Goal: Task Accomplishment & Management: Manage account settings

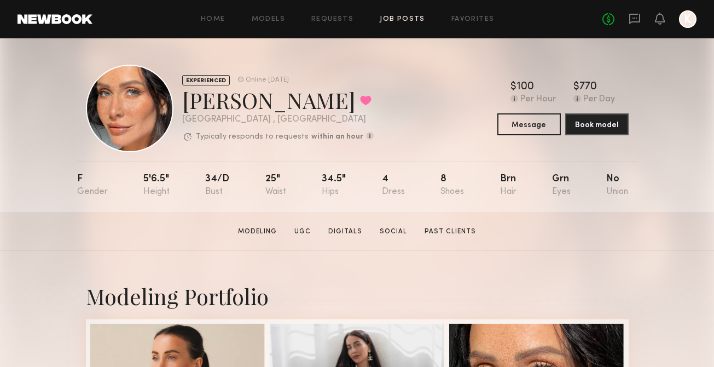
click at [411, 20] on link "Job Posts" at bounding box center [402, 19] width 45 height 7
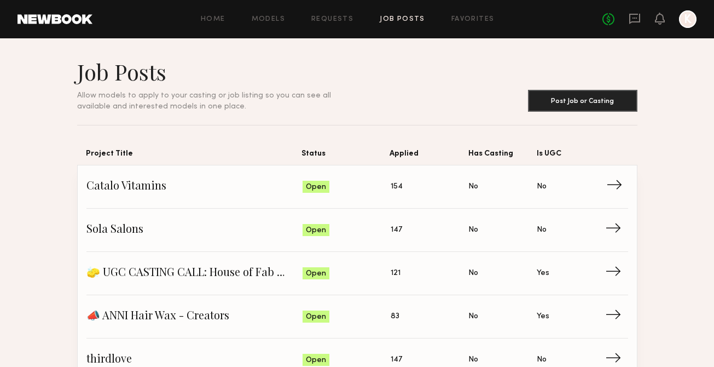
click at [139, 186] on span "Catalo Vitamins" at bounding box center [194, 186] width 217 height 16
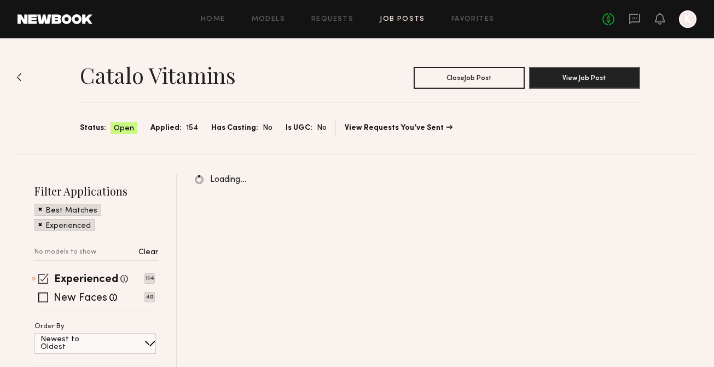
click at [39, 277] on span at bounding box center [43, 278] width 10 height 10
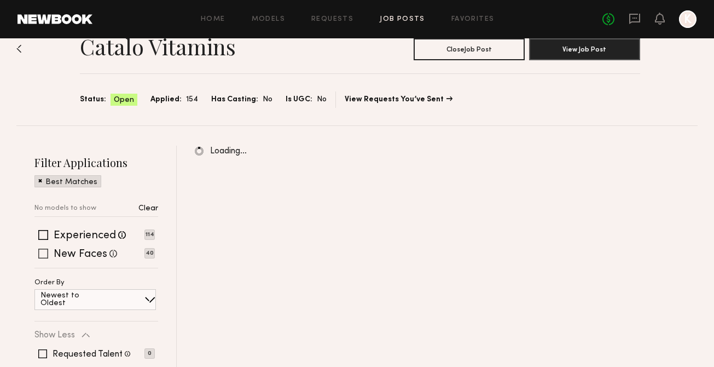
scroll to position [96, 0]
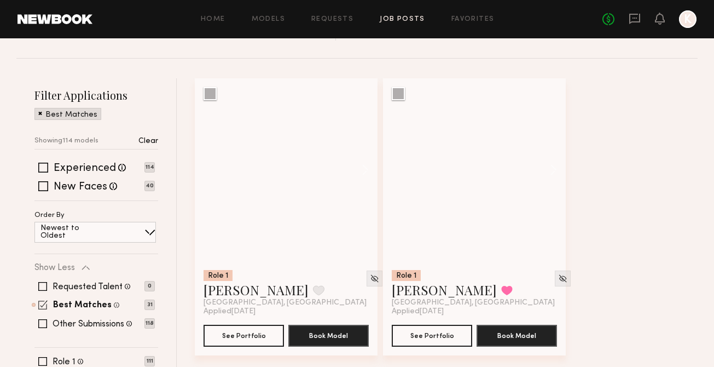
click at [38, 301] on span at bounding box center [42, 304] width 9 height 9
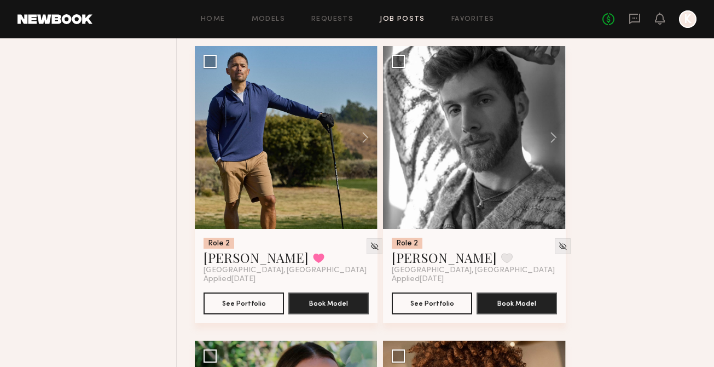
scroll to position [4040, 0]
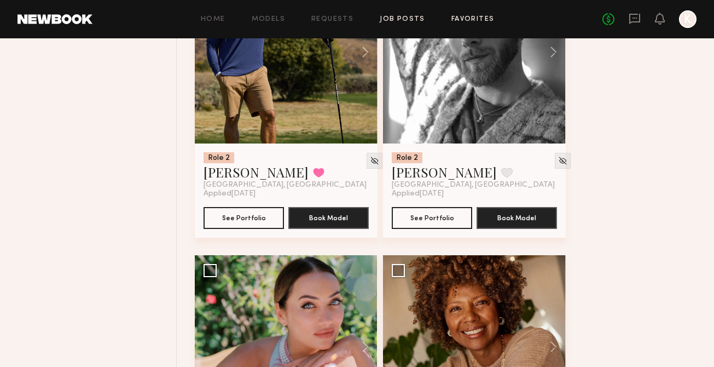
click at [461, 21] on link "Favorites" at bounding box center [472, 19] width 43 height 7
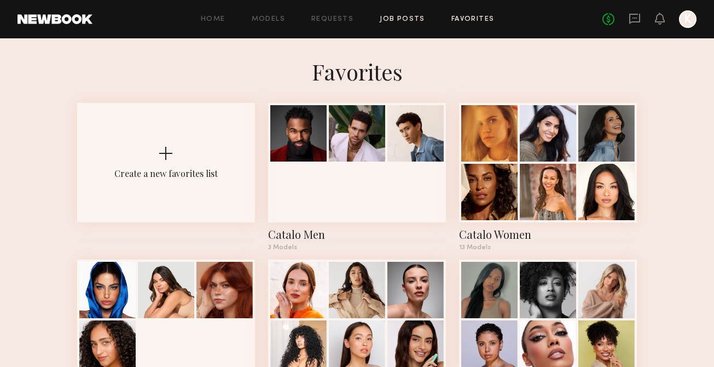
click at [402, 20] on link "Job Posts" at bounding box center [402, 19] width 45 height 7
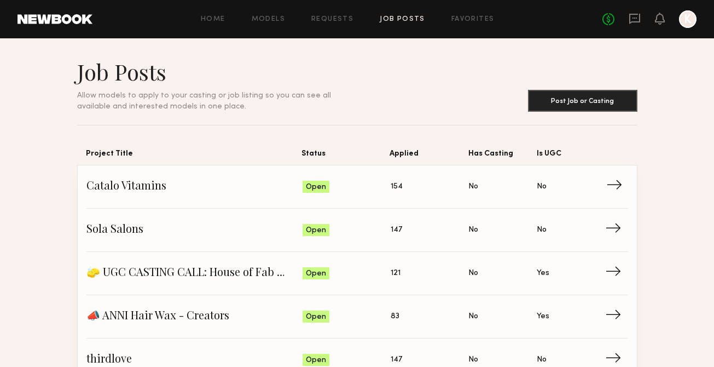
click at [147, 193] on span "Catalo Vitamins" at bounding box center [194, 186] width 217 height 16
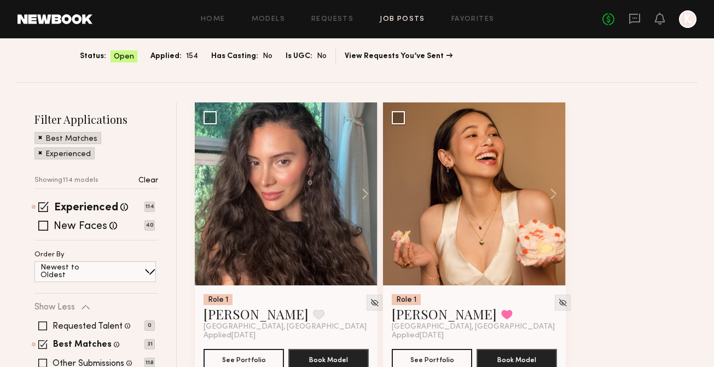
scroll to position [106, 0]
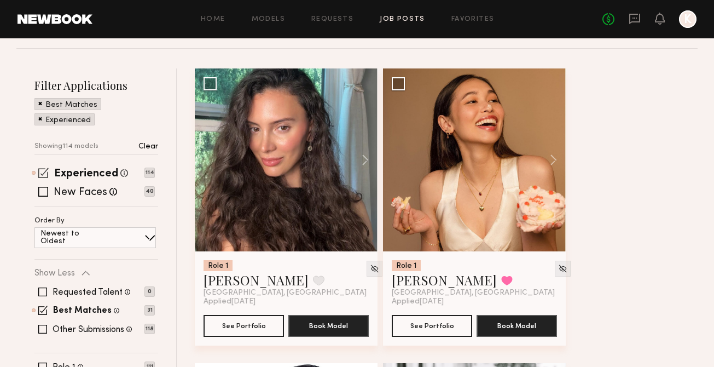
click at [40, 176] on span at bounding box center [43, 172] width 10 height 10
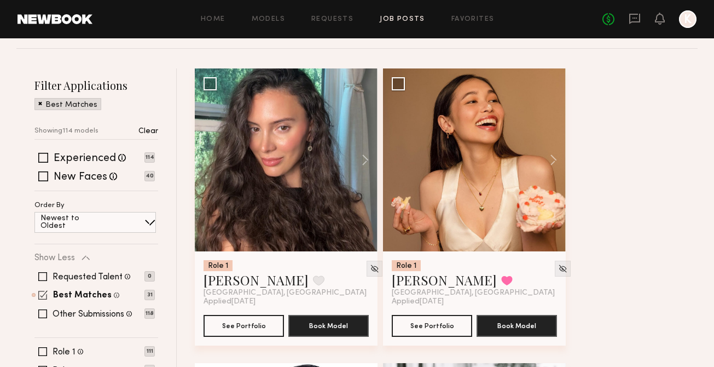
click at [44, 293] on span at bounding box center [42, 294] width 9 height 9
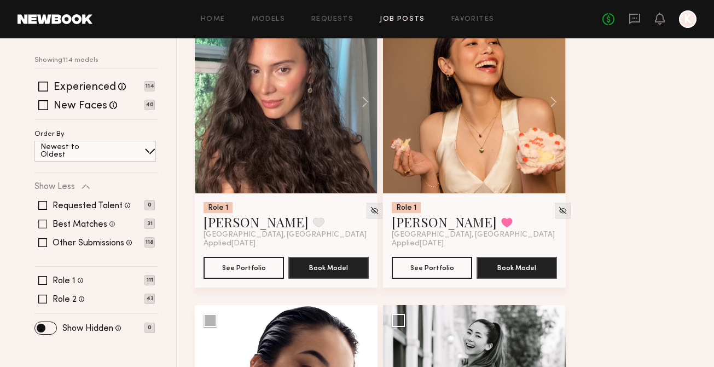
scroll to position [237, 0]
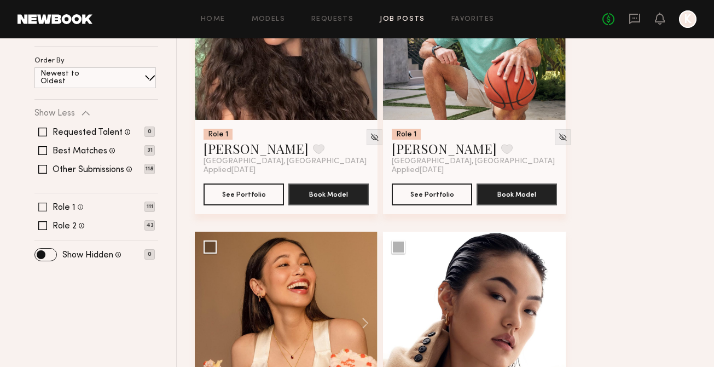
click at [42, 207] on span at bounding box center [42, 206] width 9 height 9
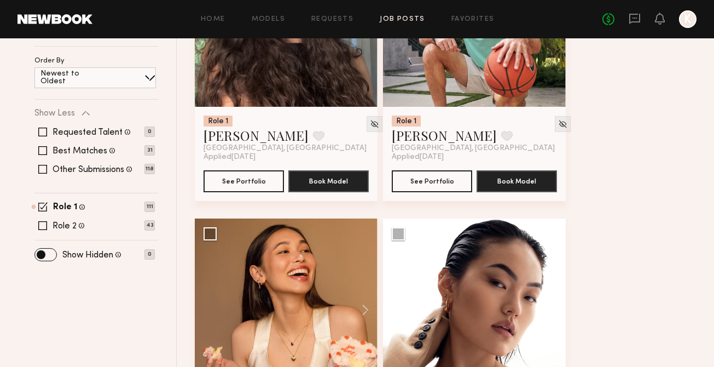
click at [44, 206] on span at bounding box center [42, 206] width 9 height 9
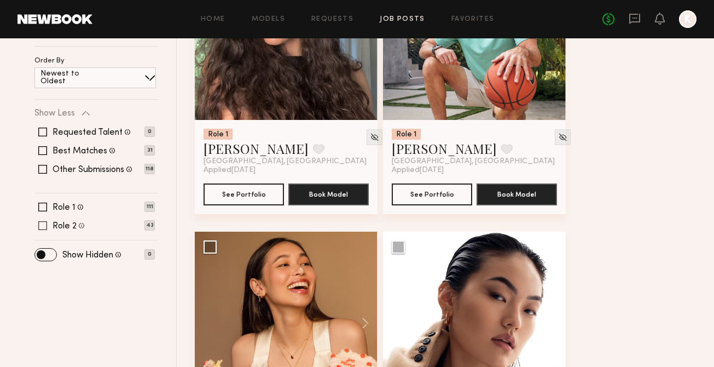
click at [43, 225] on span at bounding box center [42, 225] width 9 height 9
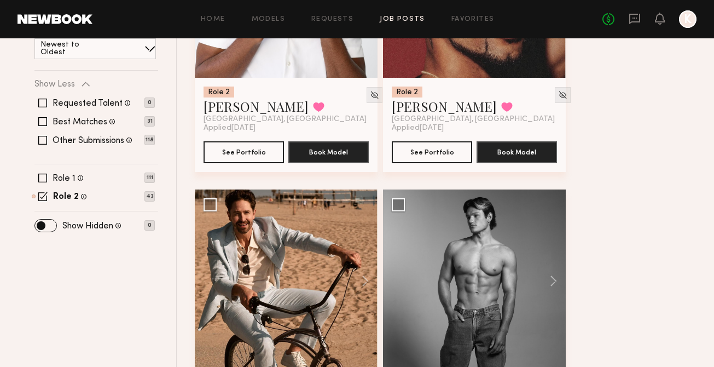
scroll to position [0, 0]
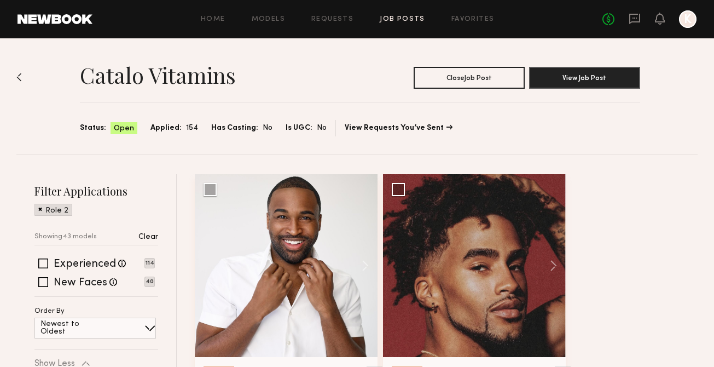
click at [42, 211] on span at bounding box center [40, 209] width 4 height 10
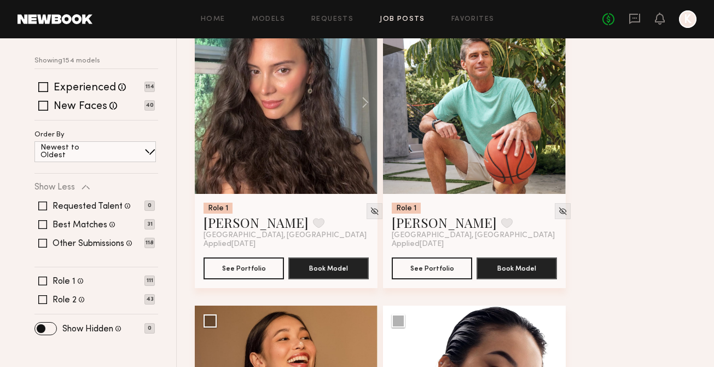
scroll to position [162, 0]
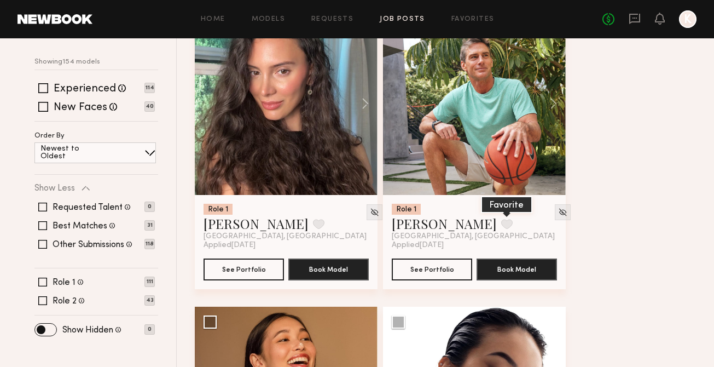
click at [501, 221] on button at bounding box center [506, 224] width 11 height 10
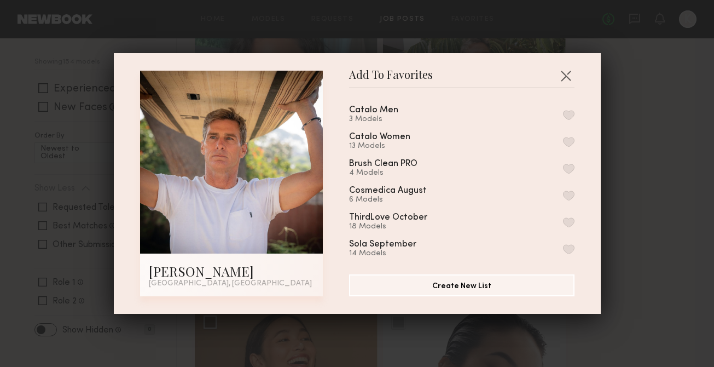
click at [571, 112] on button "button" at bounding box center [568, 115] width 11 height 10
click at [562, 72] on button "button" at bounding box center [566, 76] width 18 height 18
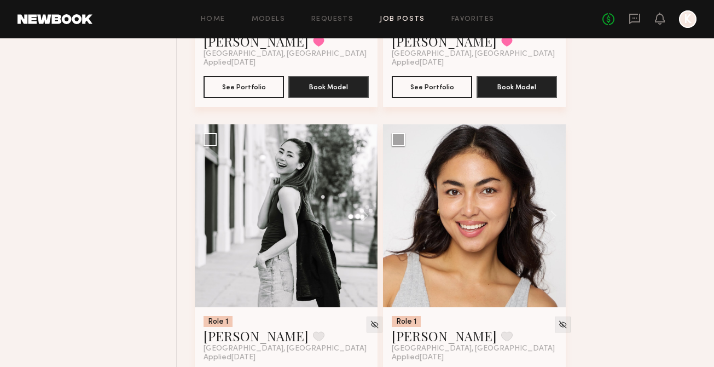
scroll to position [132, 0]
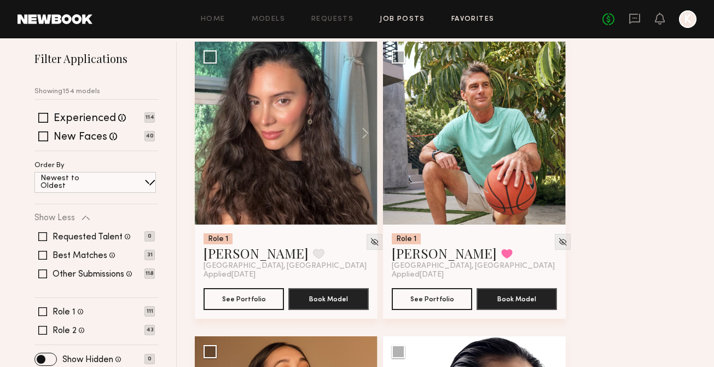
click at [463, 16] on link "Favorites" at bounding box center [472, 19] width 43 height 7
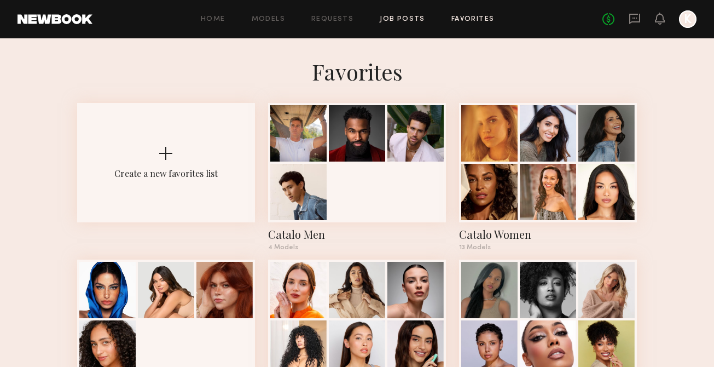
click at [410, 17] on link "Job Posts" at bounding box center [402, 19] width 45 height 7
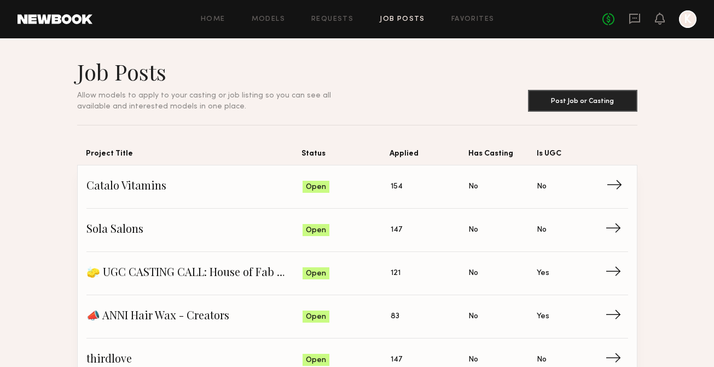
click at [218, 183] on span "Catalo Vitamins" at bounding box center [194, 186] width 217 height 16
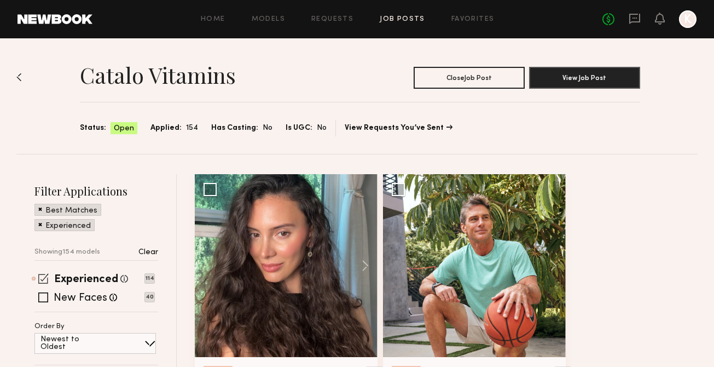
click at [39, 278] on span at bounding box center [43, 278] width 10 height 10
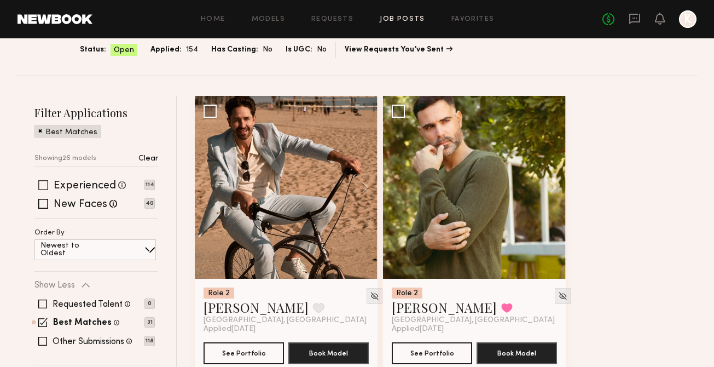
scroll to position [115, 0]
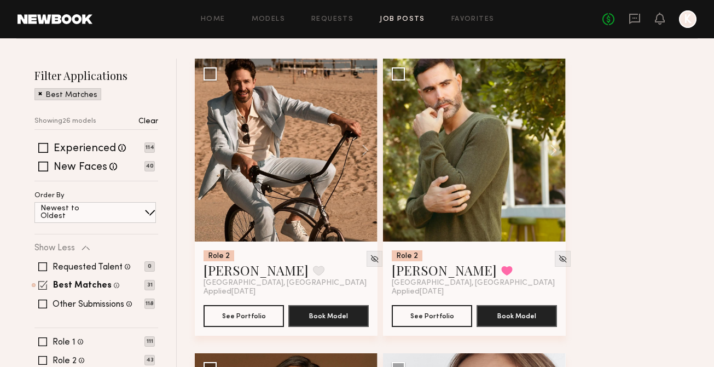
click at [44, 286] on span at bounding box center [42, 284] width 9 height 9
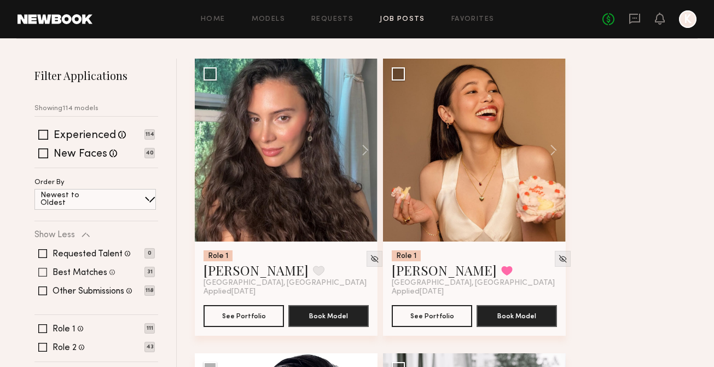
scroll to position [157, 0]
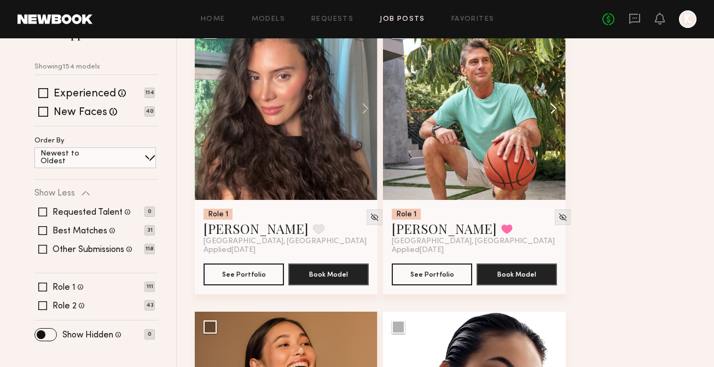
click at [552, 107] on button at bounding box center [548, 108] width 35 height 183
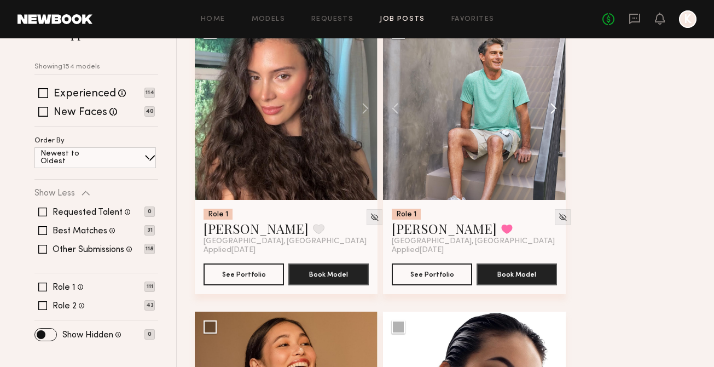
click at [552, 107] on button at bounding box center [548, 108] width 35 height 183
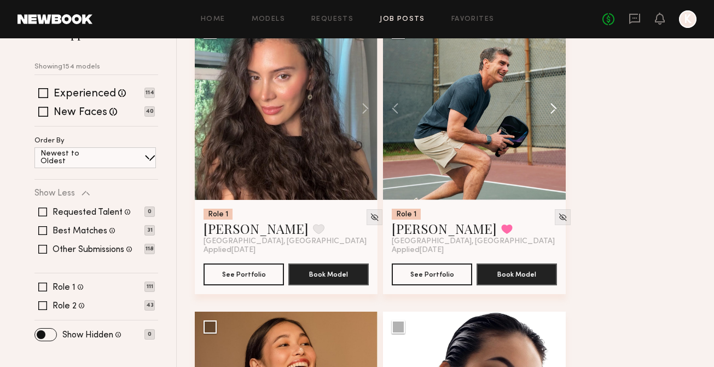
click at [552, 107] on button at bounding box center [548, 108] width 35 height 183
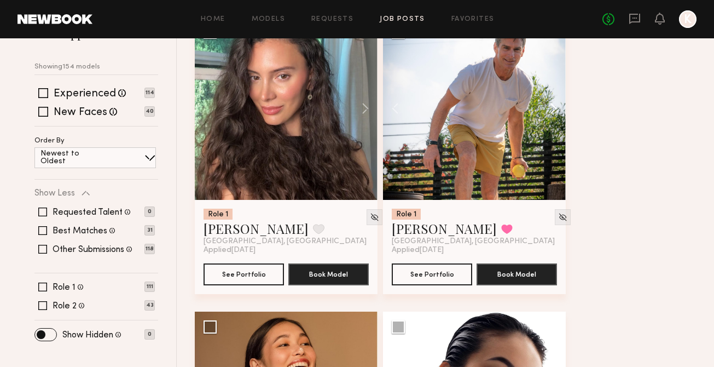
click at [552, 107] on button at bounding box center [548, 108] width 35 height 183
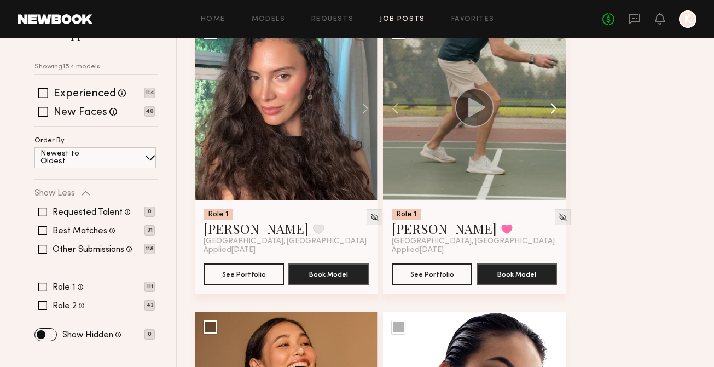
click at [552, 107] on button at bounding box center [548, 108] width 35 height 183
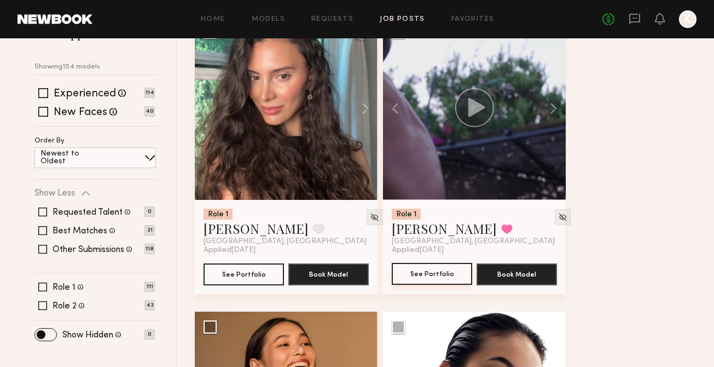
click at [451, 266] on button "See Portfolio" at bounding box center [432, 274] width 80 height 22
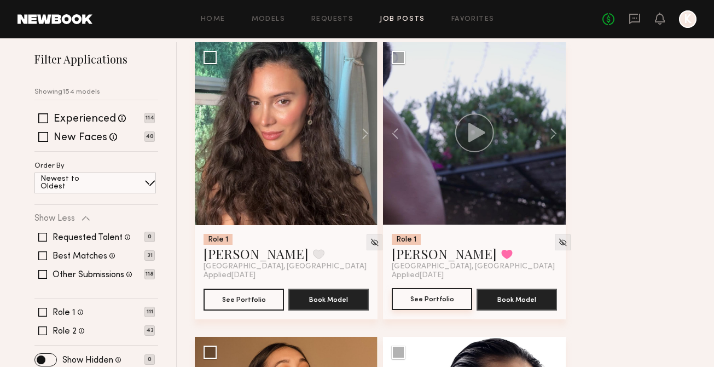
scroll to position [153, 0]
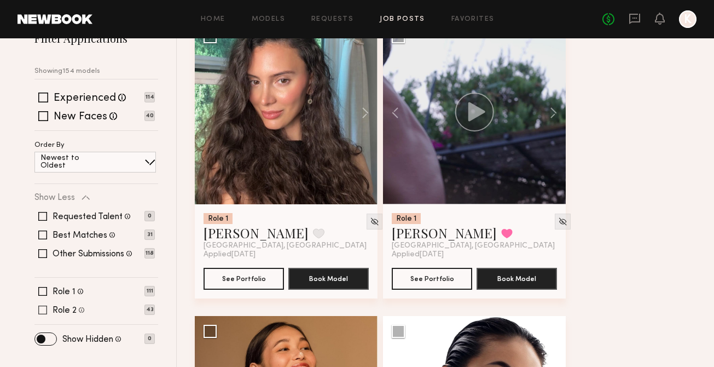
click at [41, 310] on span at bounding box center [42, 309] width 9 height 9
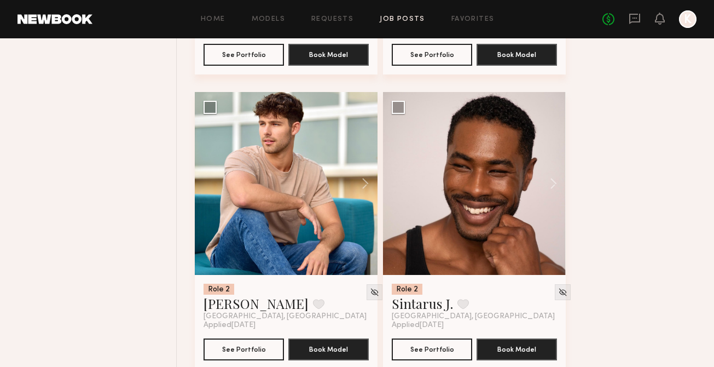
scroll to position [2144, 0]
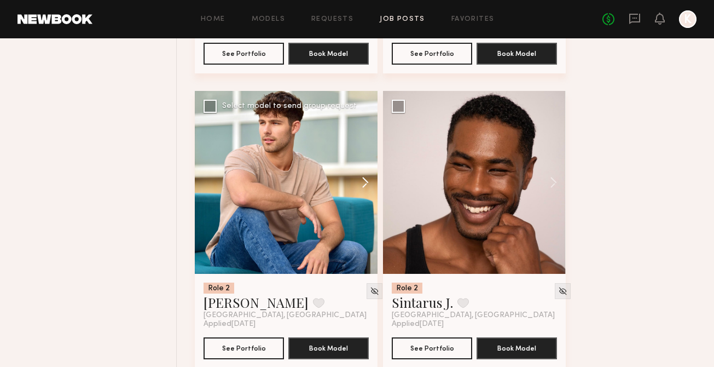
click at [360, 179] on button at bounding box center [360, 182] width 35 height 183
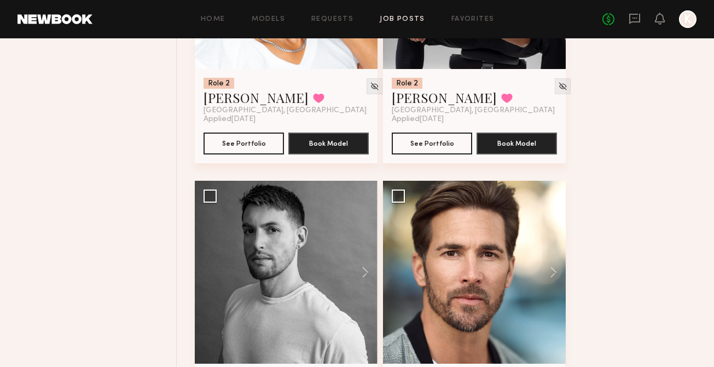
scroll to position [3369, 0]
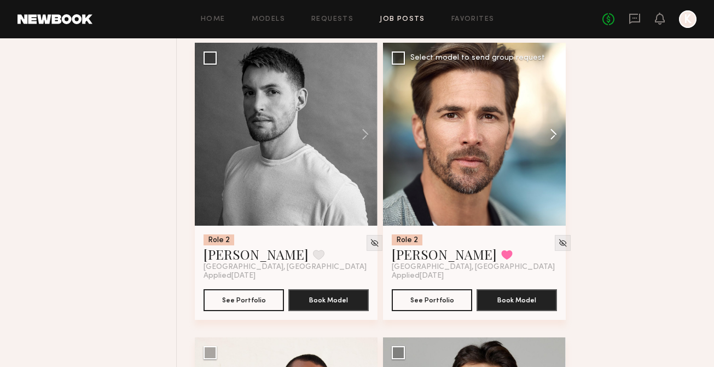
click at [549, 135] on button at bounding box center [548, 134] width 35 height 183
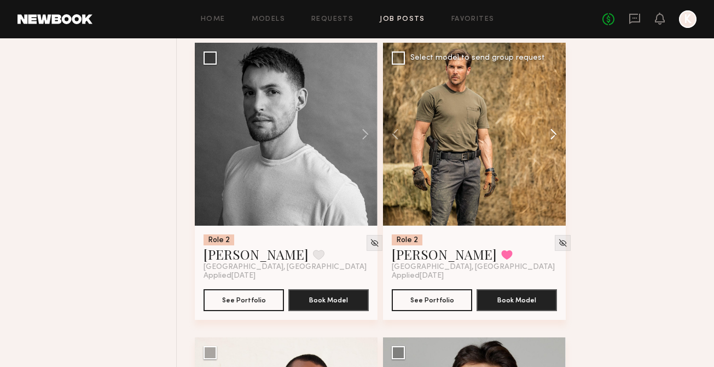
click at [549, 135] on button at bounding box center [548, 134] width 35 height 183
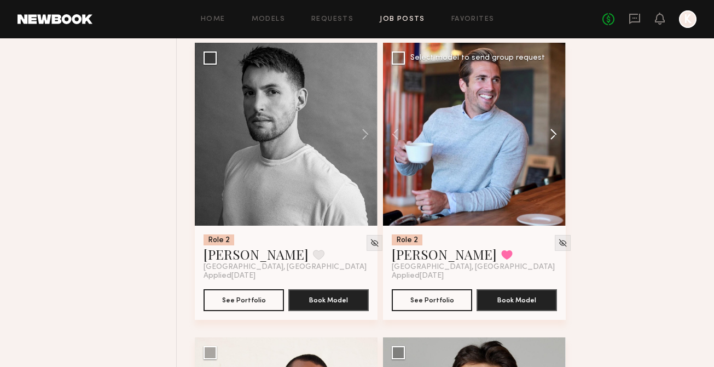
click at [549, 135] on button at bounding box center [548, 134] width 35 height 183
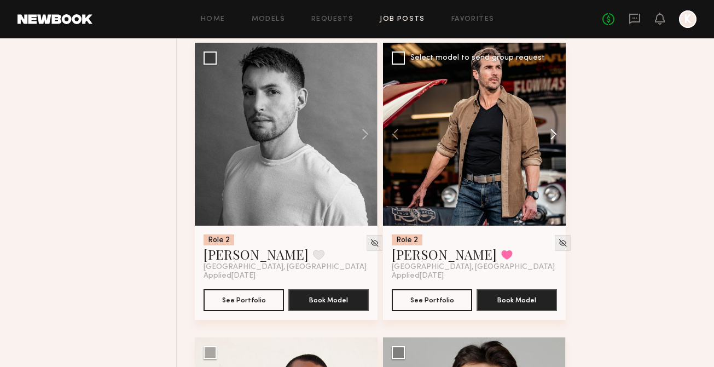
click at [549, 135] on button at bounding box center [548, 134] width 35 height 183
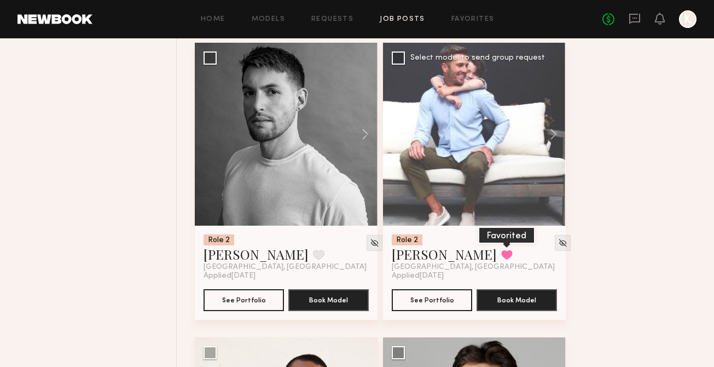
click at [505, 259] on button at bounding box center [506, 254] width 11 height 10
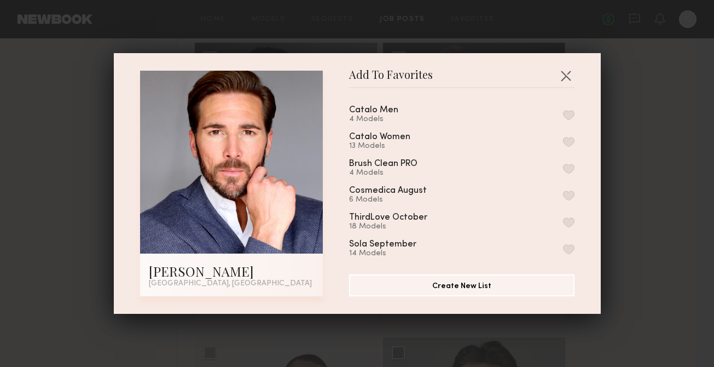
click at [568, 112] on button "button" at bounding box center [568, 115] width 11 height 10
click at [565, 73] on button "button" at bounding box center [566, 76] width 18 height 18
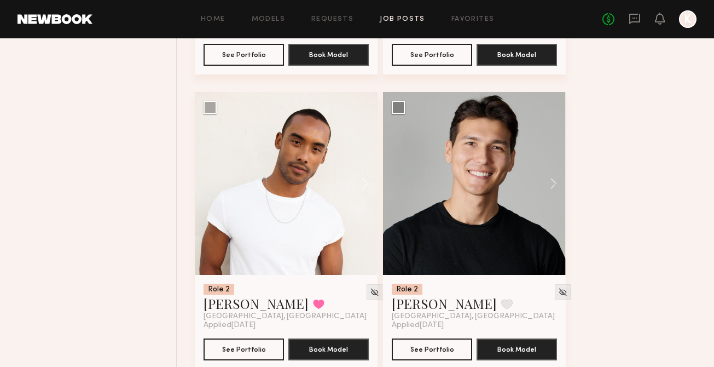
scroll to position [3617, 0]
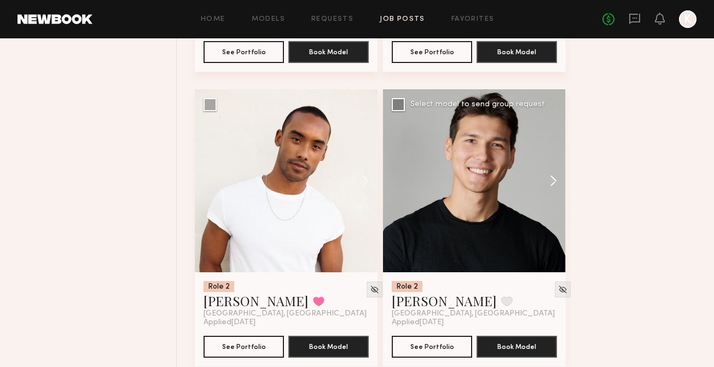
click at [552, 186] on button at bounding box center [548, 180] width 35 height 183
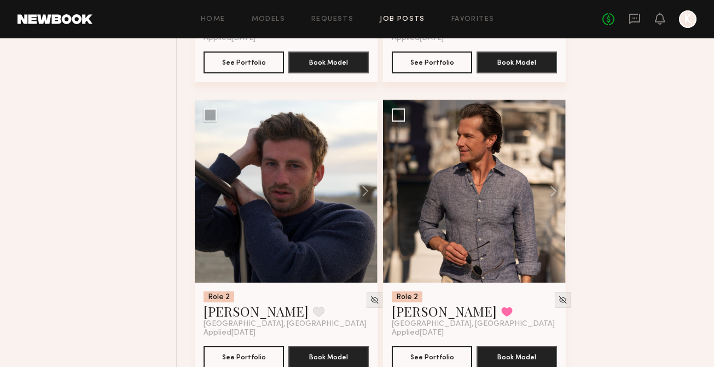
scroll to position [5100, 0]
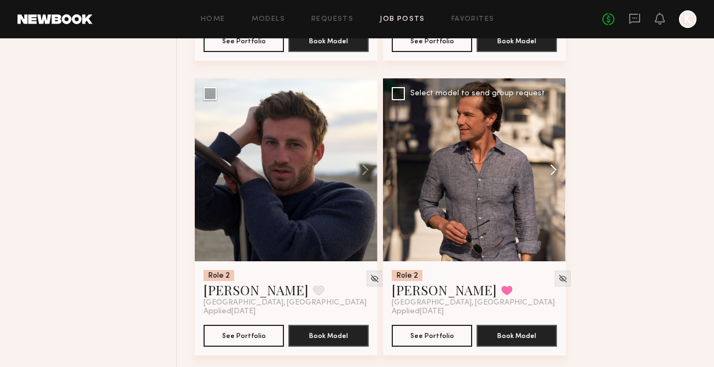
click at [554, 173] on button at bounding box center [548, 169] width 35 height 183
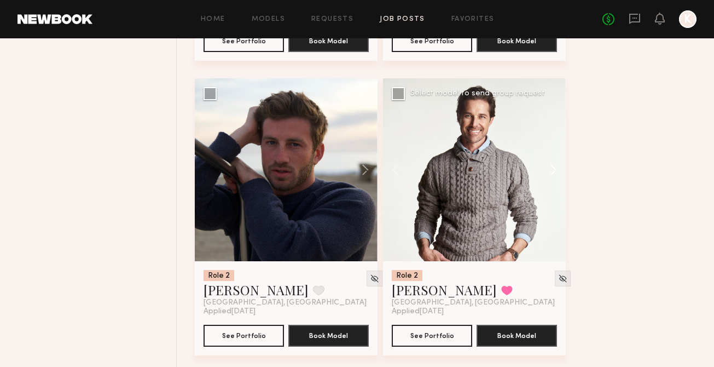
click at [554, 173] on button at bounding box center [548, 169] width 35 height 183
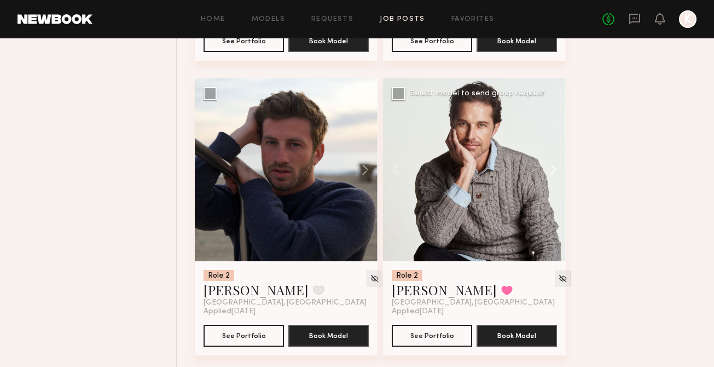
click at [554, 173] on button at bounding box center [548, 169] width 35 height 183
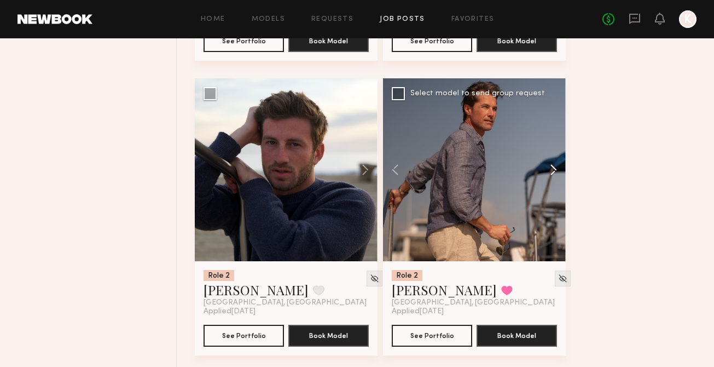
click at [554, 173] on button at bounding box center [548, 169] width 35 height 183
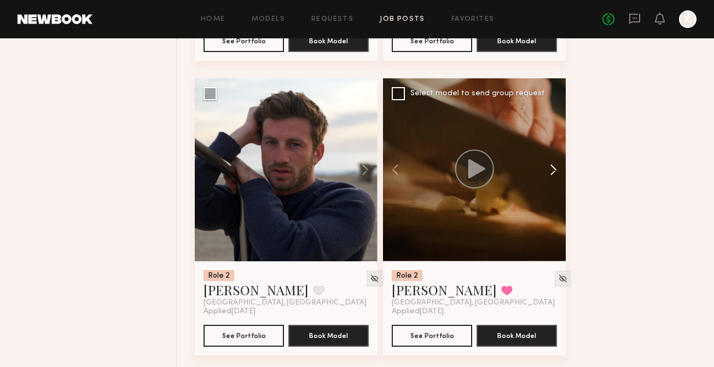
click at [554, 173] on button at bounding box center [548, 169] width 35 height 183
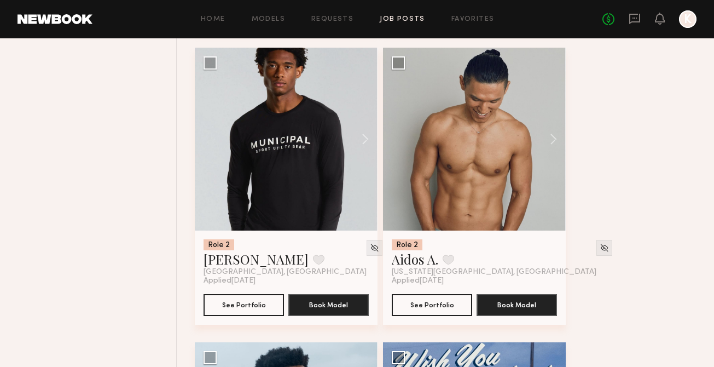
scroll to position [5420, 0]
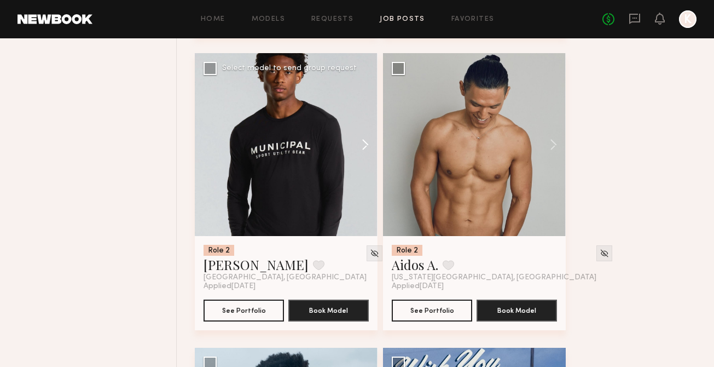
click at [360, 148] on button at bounding box center [360, 144] width 35 height 183
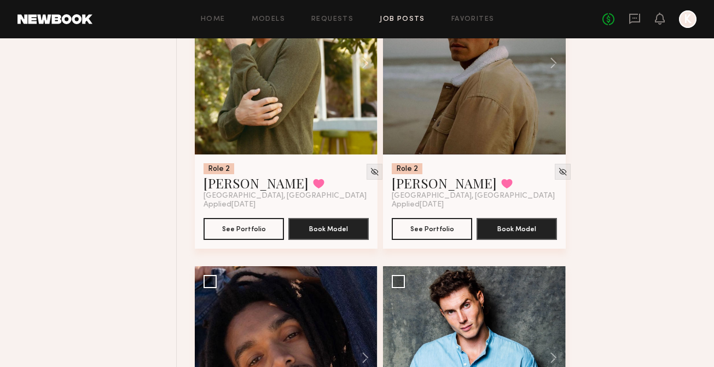
scroll to position [699, 0]
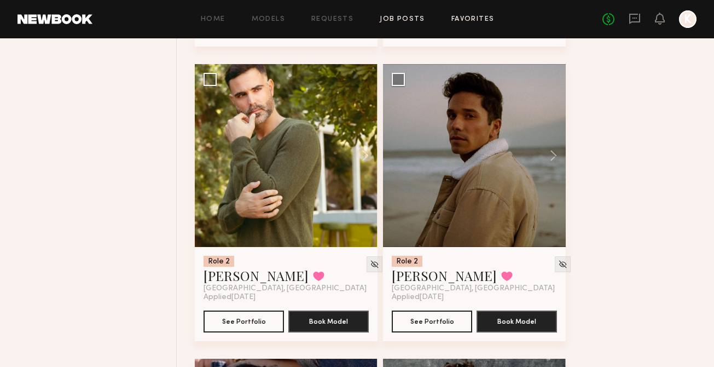
click at [484, 18] on link "Favorites" at bounding box center [472, 19] width 43 height 7
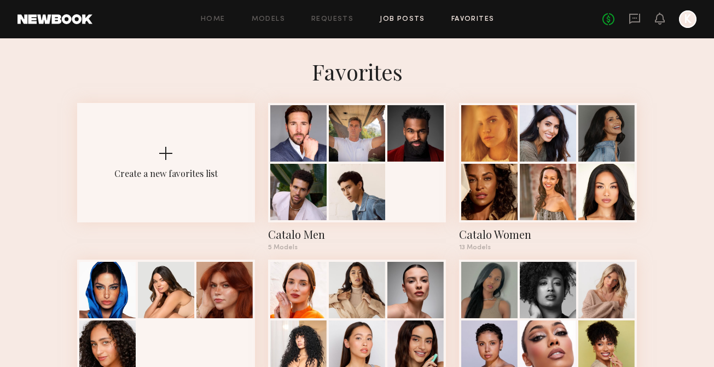
click at [406, 19] on link "Job Posts" at bounding box center [402, 19] width 45 height 7
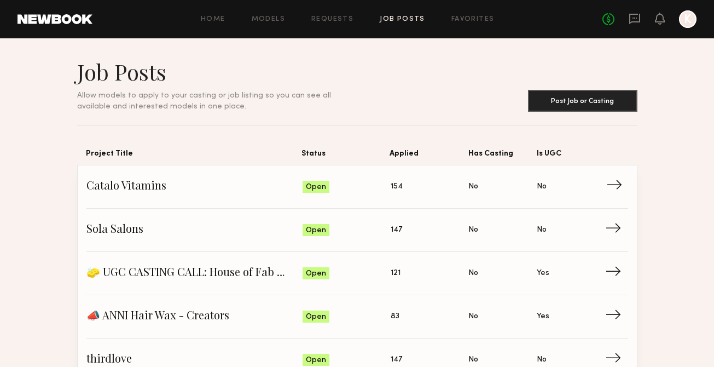
click at [158, 192] on span "Catalo Vitamins" at bounding box center [194, 186] width 217 height 16
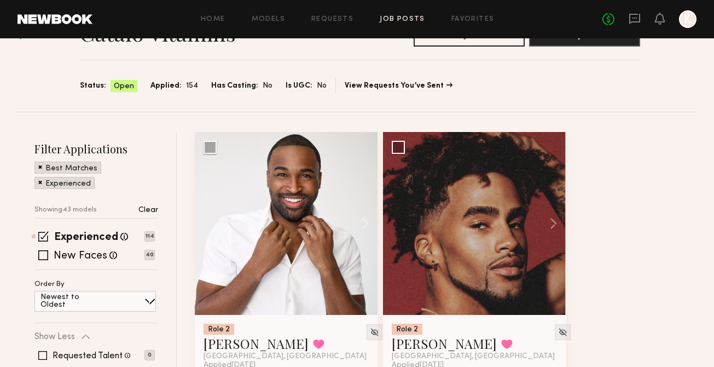
scroll to position [88, 0]
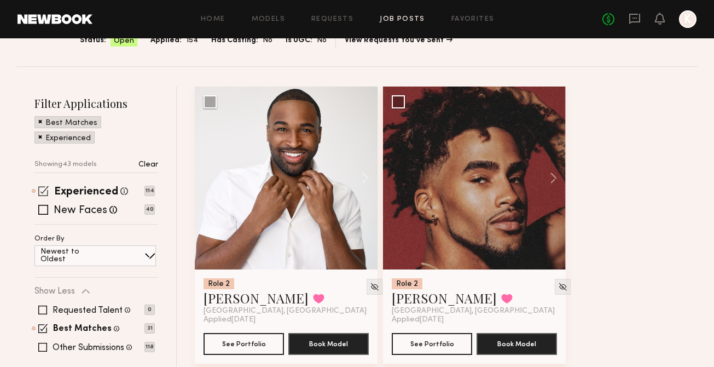
click at [44, 190] on span at bounding box center [43, 190] width 10 height 10
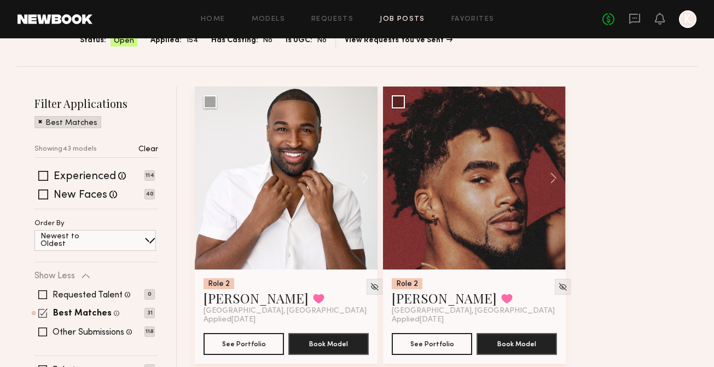
click at [44, 314] on span at bounding box center [42, 312] width 9 height 9
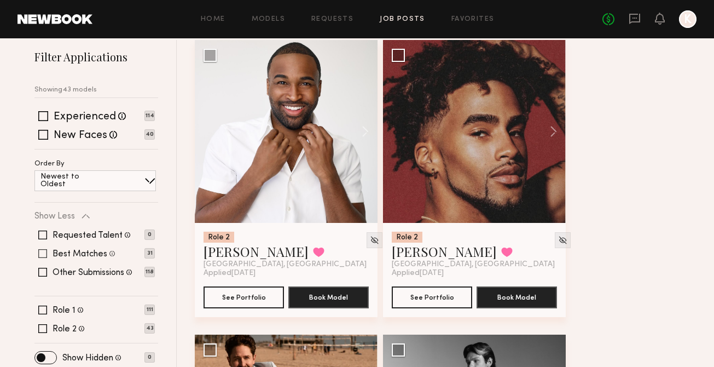
scroll to position [155, 0]
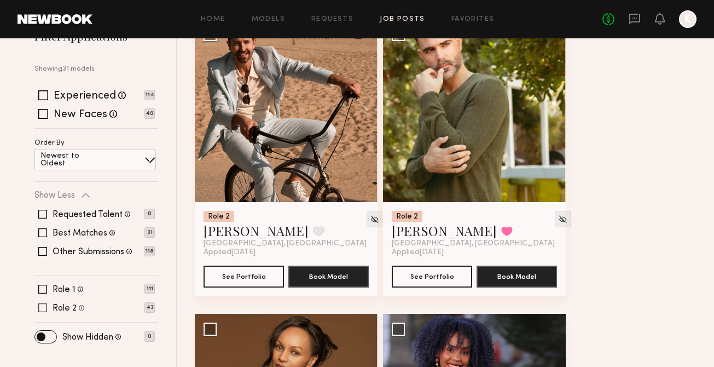
click at [45, 307] on span at bounding box center [42, 307] width 9 height 9
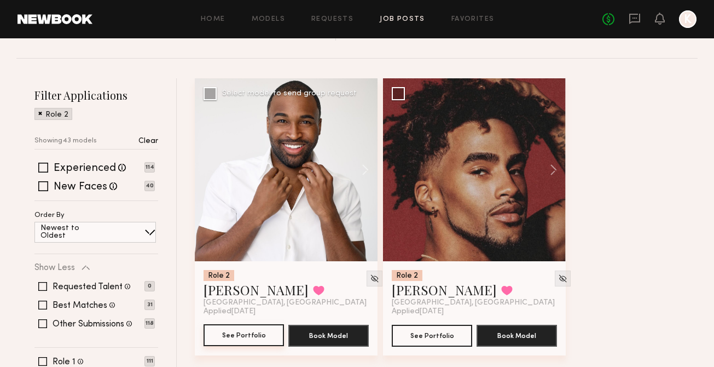
scroll to position [98, 0]
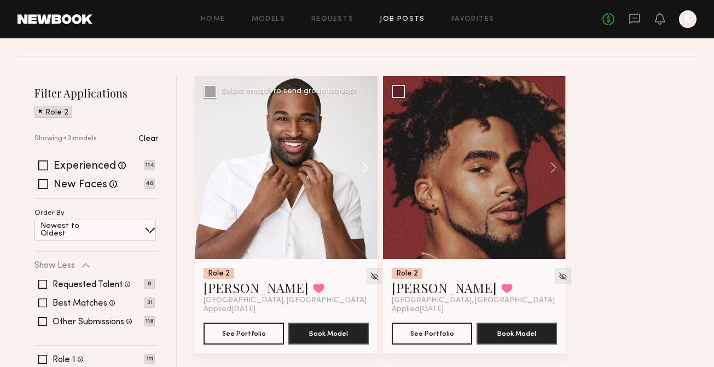
click at [361, 166] on button at bounding box center [360, 167] width 35 height 183
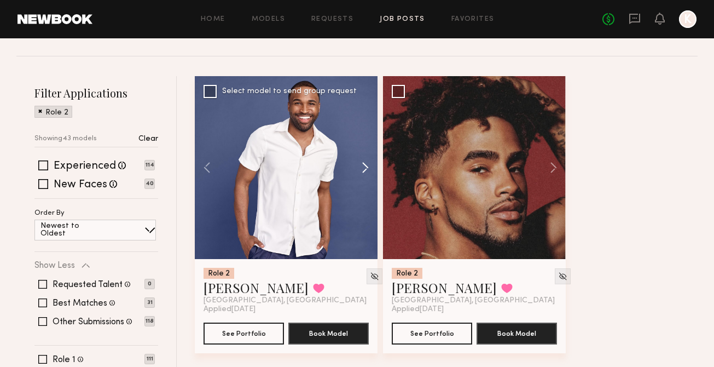
click at [361, 166] on button at bounding box center [360, 167] width 35 height 183
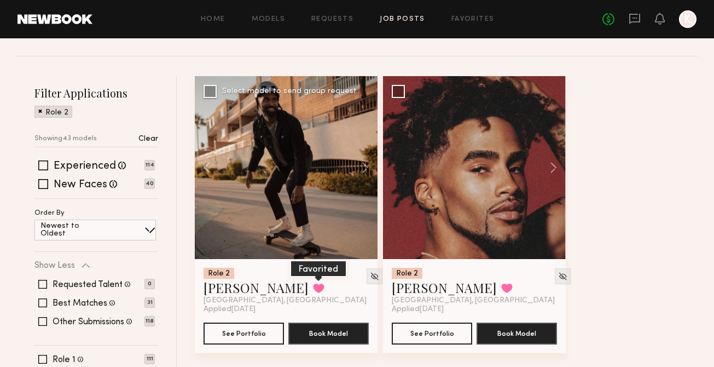
click at [313, 289] on button at bounding box center [318, 288] width 11 height 10
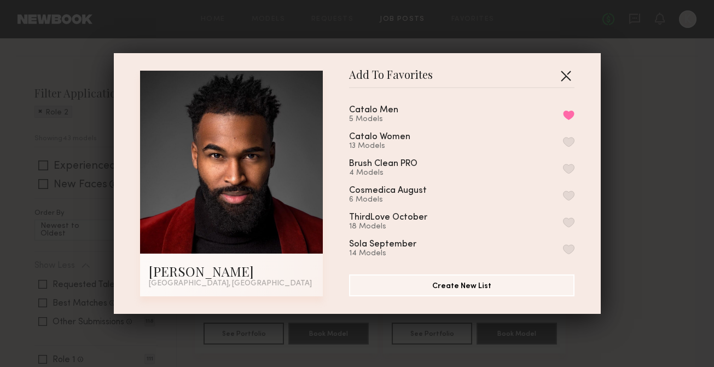
click at [568, 72] on button "button" at bounding box center [566, 76] width 18 height 18
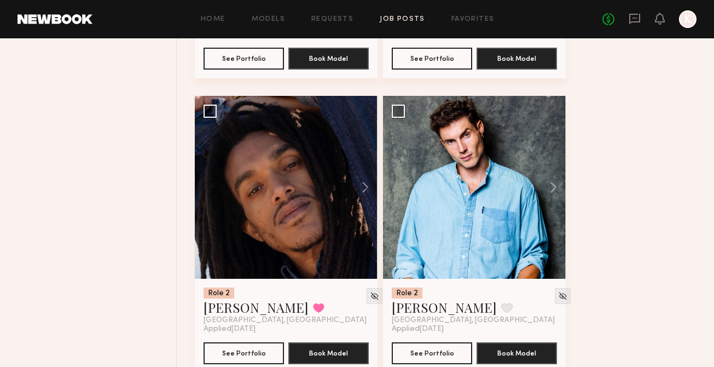
scroll to position [961, 0]
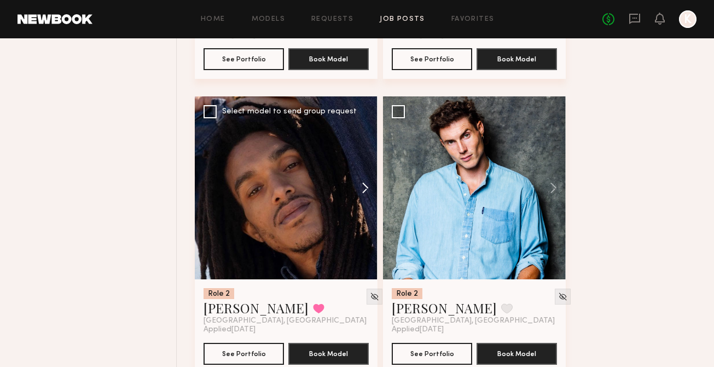
click at [367, 182] on button at bounding box center [360, 187] width 35 height 183
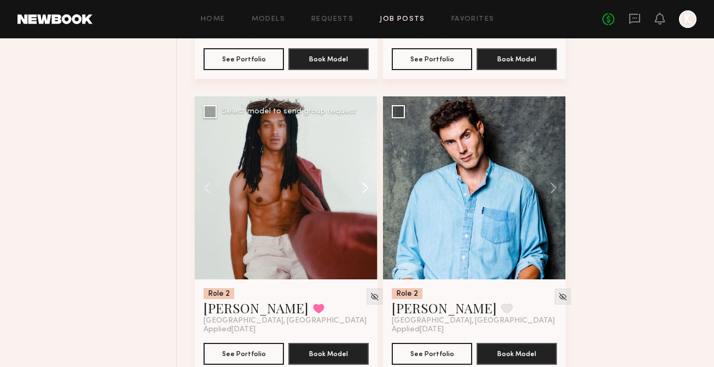
click at [367, 182] on button at bounding box center [360, 187] width 35 height 183
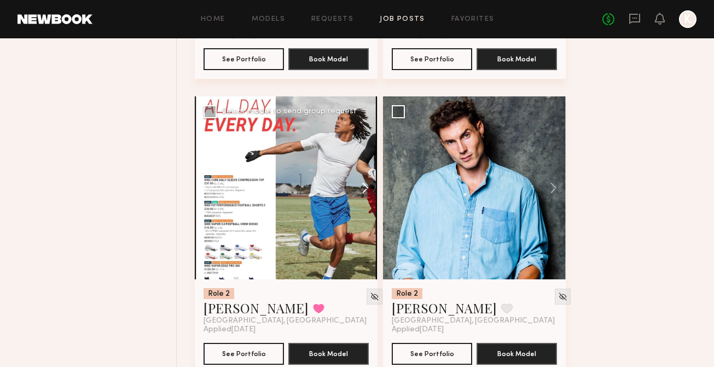
click at [367, 182] on button at bounding box center [360, 187] width 35 height 183
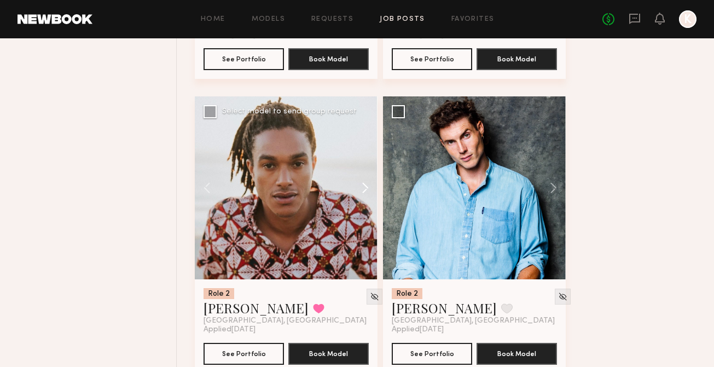
click at [367, 182] on button at bounding box center [360, 187] width 35 height 183
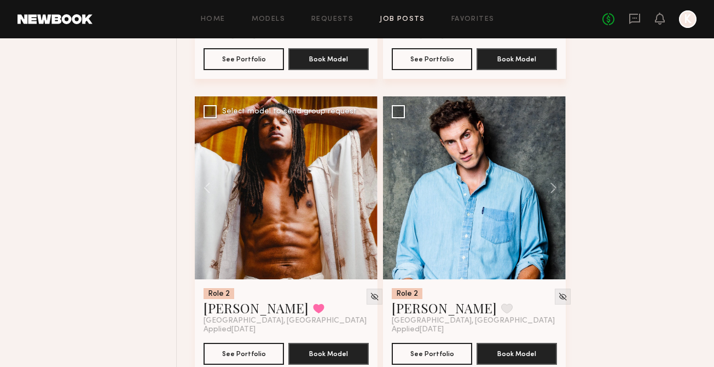
click at [367, 182] on div at bounding box center [286, 187] width 183 height 183
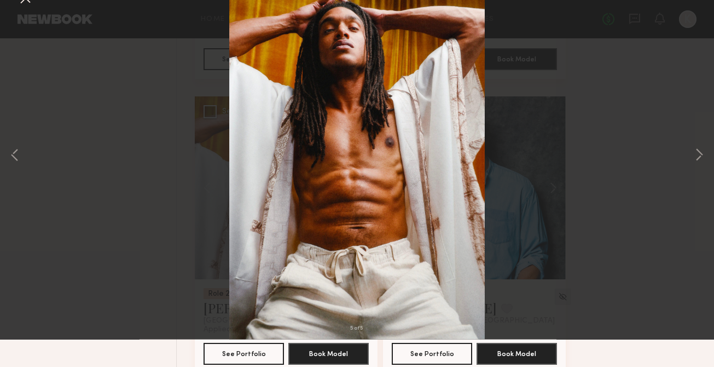
click at [30, 30] on button at bounding box center [25, 26] width 18 height 20
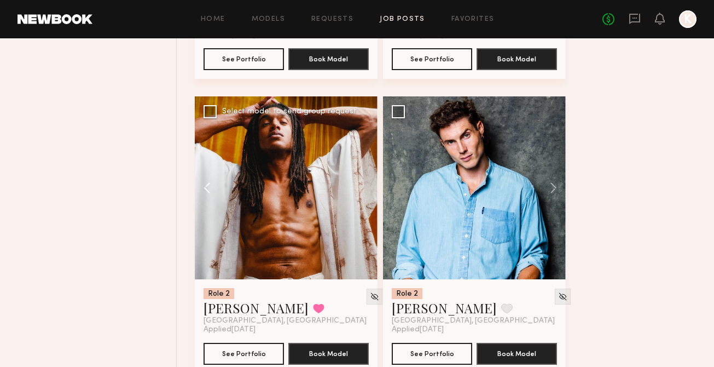
click at [213, 190] on button at bounding box center [212, 187] width 35 height 183
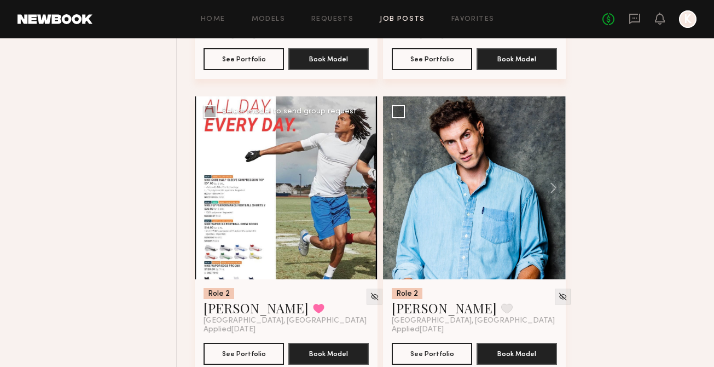
click at [213, 190] on button at bounding box center [212, 187] width 35 height 183
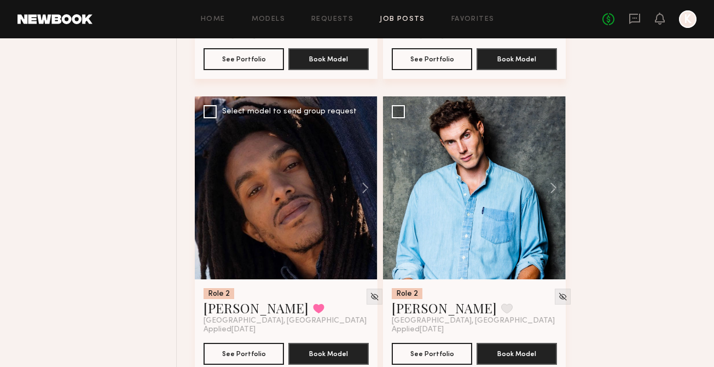
click at [213, 190] on div at bounding box center [286, 187] width 183 height 183
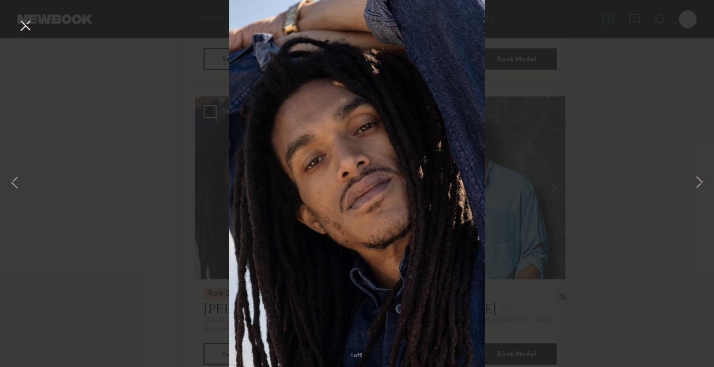
click at [24, 32] on button at bounding box center [25, 26] width 18 height 20
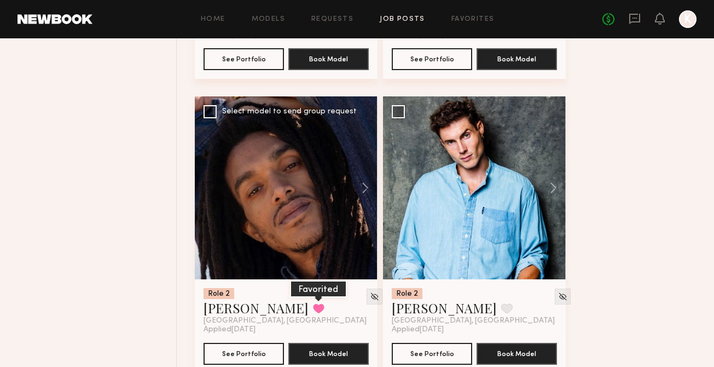
click at [313, 308] on button at bounding box center [318, 308] width 11 height 10
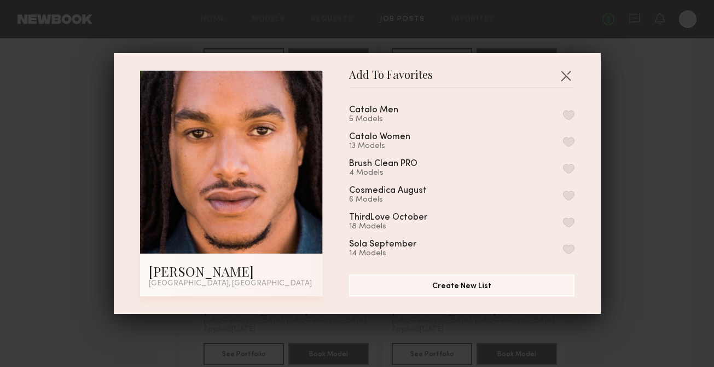
click at [572, 114] on button "button" at bounding box center [568, 115] width 11 height 10
click at [564, 71] on button "button" at bounding box center [566, 76] width 18 height 18
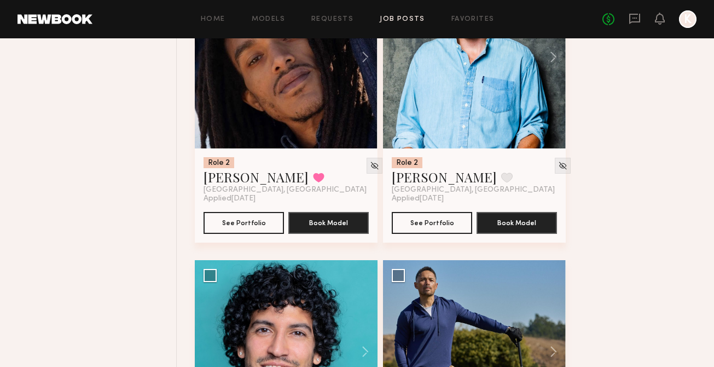
scroll to position [1246, 0]
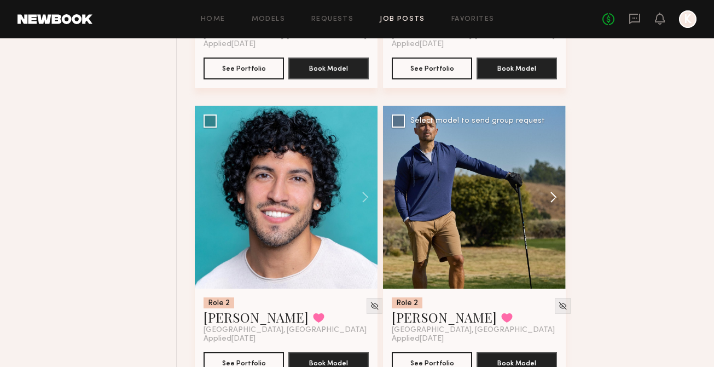
click at [548, 197] on button at bounding box center [548, 197] width 35 height 183
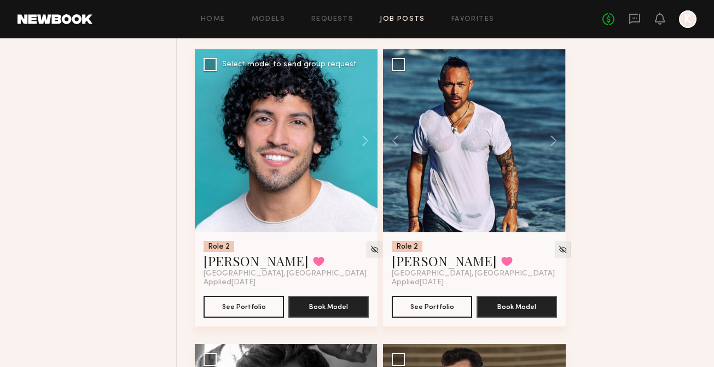
scroll to position [1187, 0]
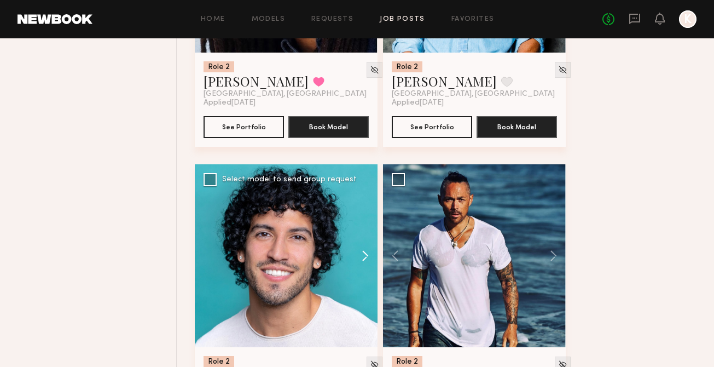
click at [369, 249] on button at bounding box center [360, 255] width 35 height 183
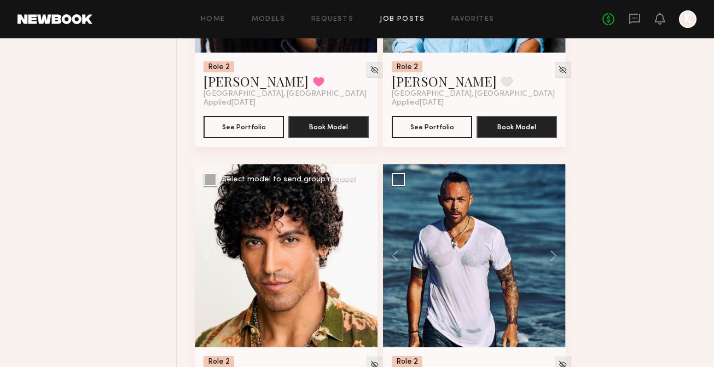
click at [369, 249] on button at bounding box center [360, 255] width 35 height 183
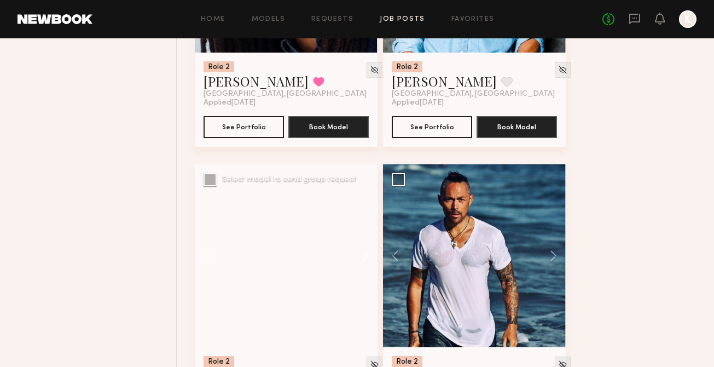
click at [369, 249] on button at bounding box center [360, 255] width 35 height 183
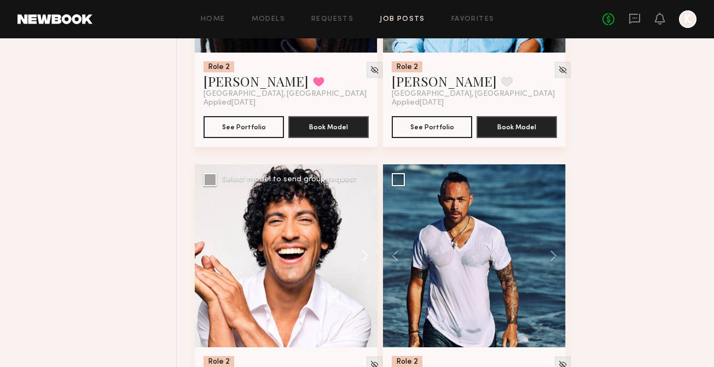
click at [370, 249] on button at bounding box center [360, 255] width 35 height 183
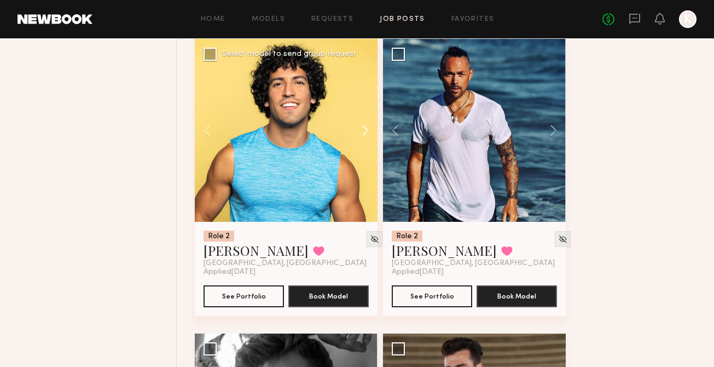
scroll to position [1316, 0]
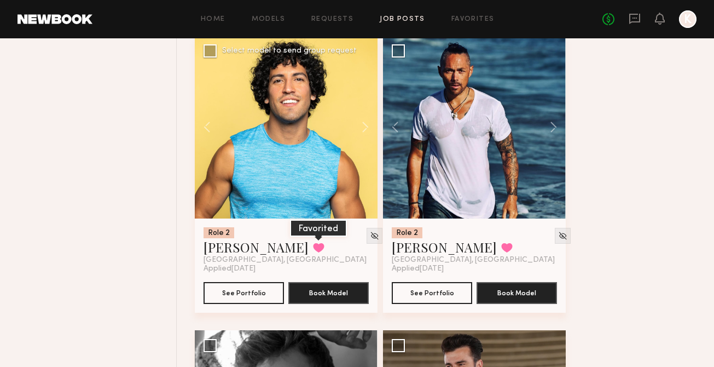
click at [313, 247] on button at bounding box center [318, 247] width 11 height 10
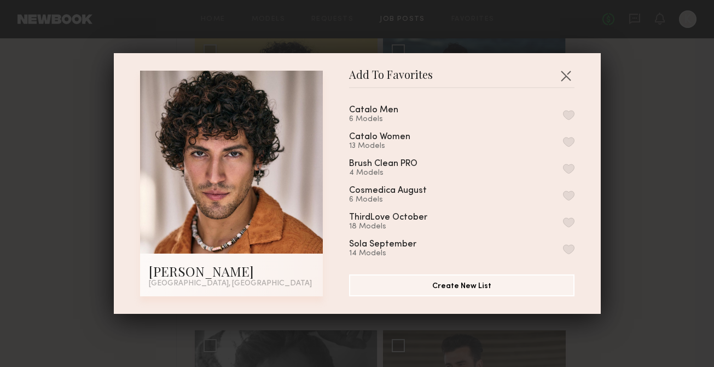
click at [564, 114] on button "button" at bounding box center [568, 115] width 11 height 10
click at [568, 75] on button "button" at bounding box center [566, 76] width 18 height 18
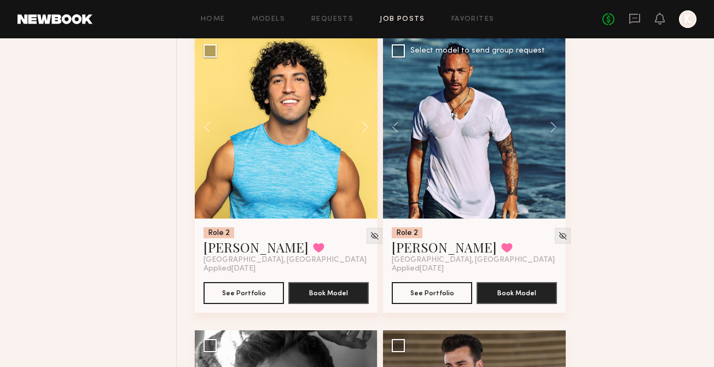
scroll to position [1525, 0]
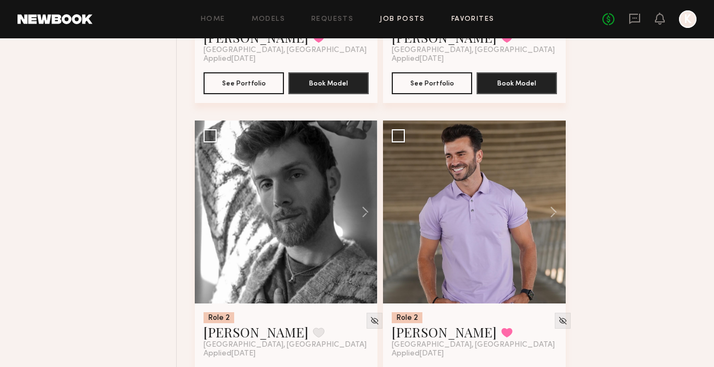
click at [462, 18] on link "Favorites" at bounding box center [472, 19] width 43 height 7
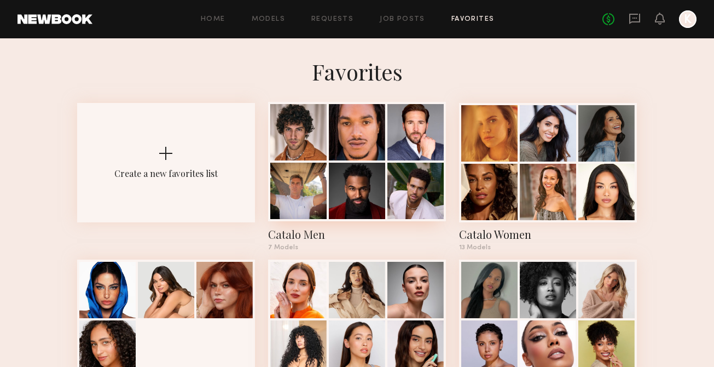
click at [344, 152] on div at bounding box center [357, 132] width 56 height 56
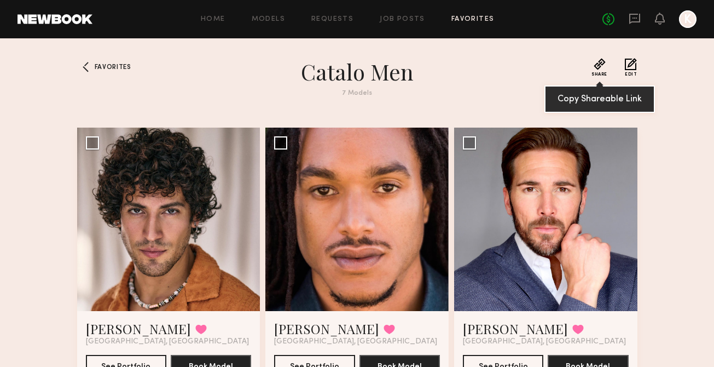
click at [603, 68] on button "Share" at bounding box center [599, 67] width 16 height 19
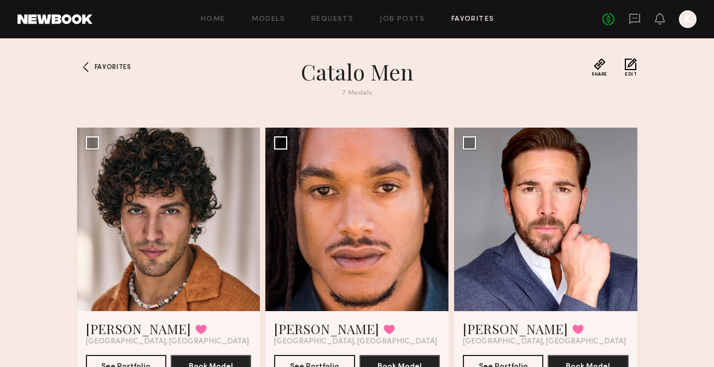
click at [455, 18] on link "Favorites" at bounding box center [472, 19] width 43 height 7
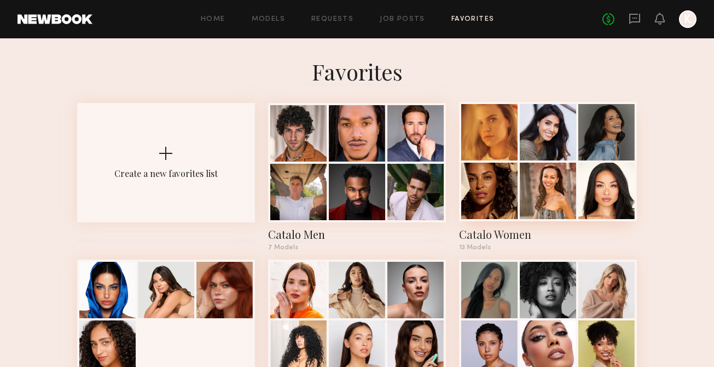
click at [494, 183] on div at bounding box center [489, 191] width 56 height 56
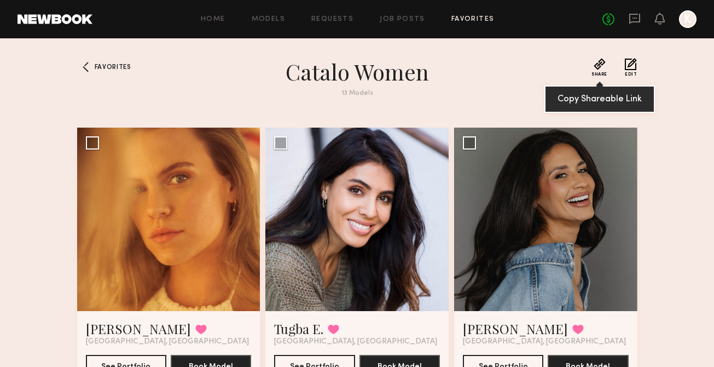
click at [602, 65] on button "Share" at bounding box center [599, 67] width 16 height 19
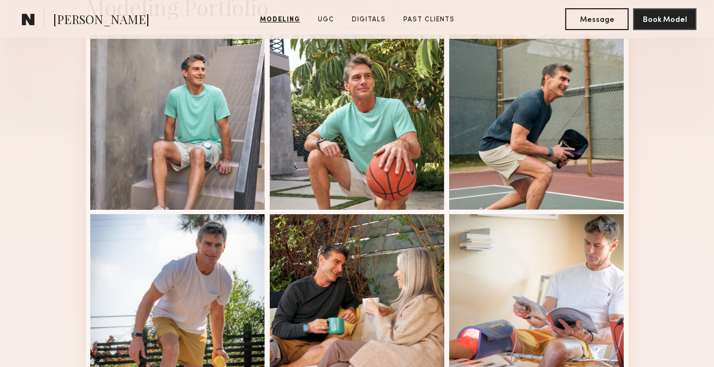
scroll to position [248, 0]
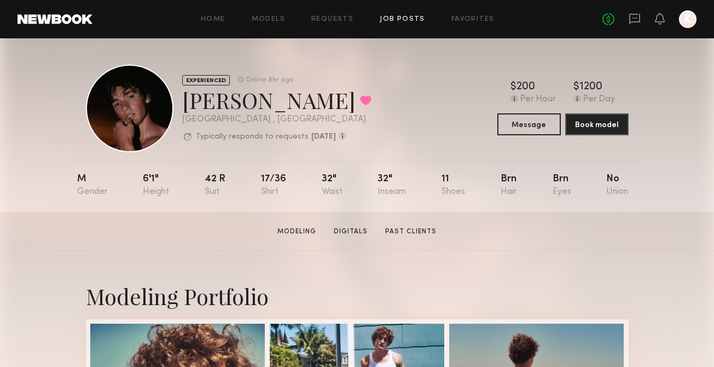
click at [385, 19] on link "Job Posts" at bounding box center [402, 19] width 45 height 7
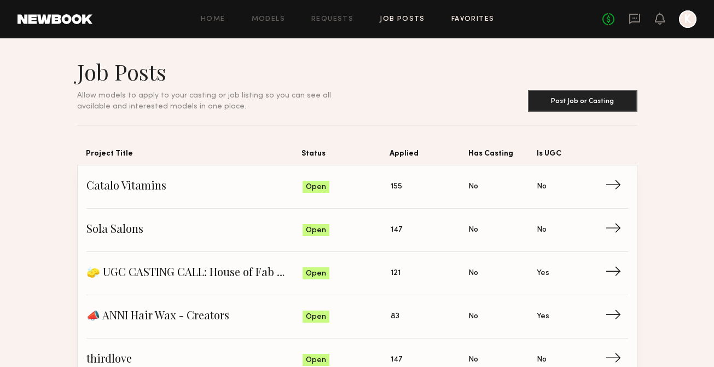
click at [459, 16] on link "Favorites" at bounding box center [472, 19] width 43 height 7
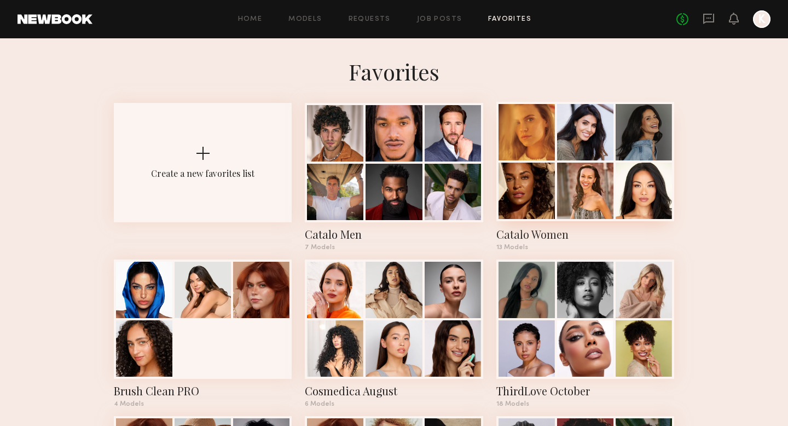
click at [584, 166] on div at bounding box center [585, 191] width 56 height 56
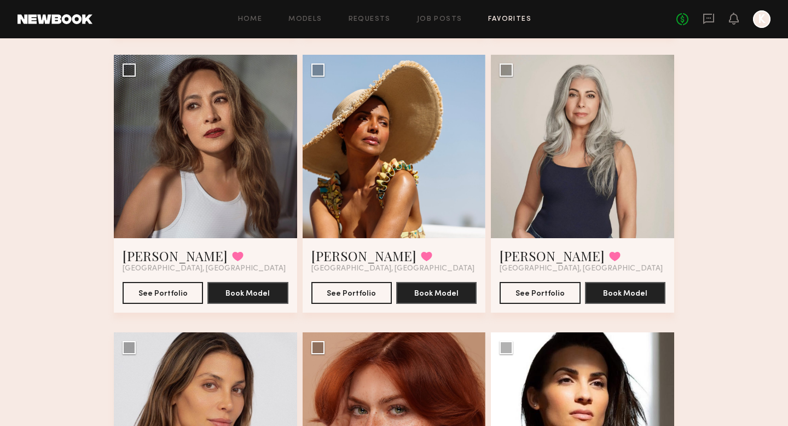
scroll to position [565, 0]
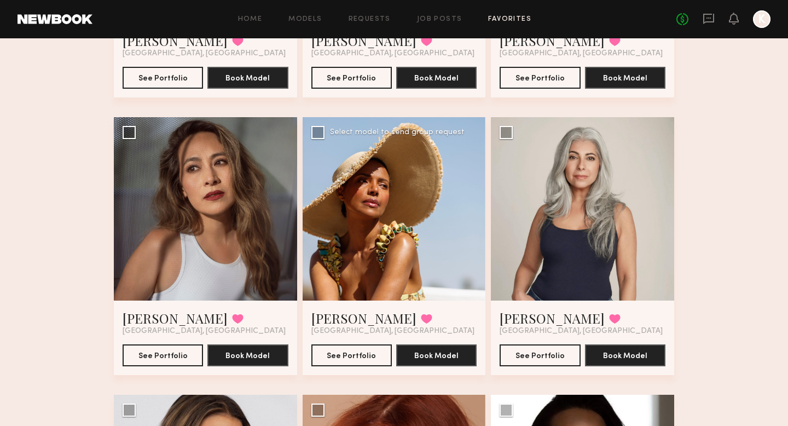
click at [472, 218] on div at bounding box center [394, 208] width 183 height 183
click at [349, 347] on button "See Portfolio" at bounding box center [351, 355] width 80 height 22
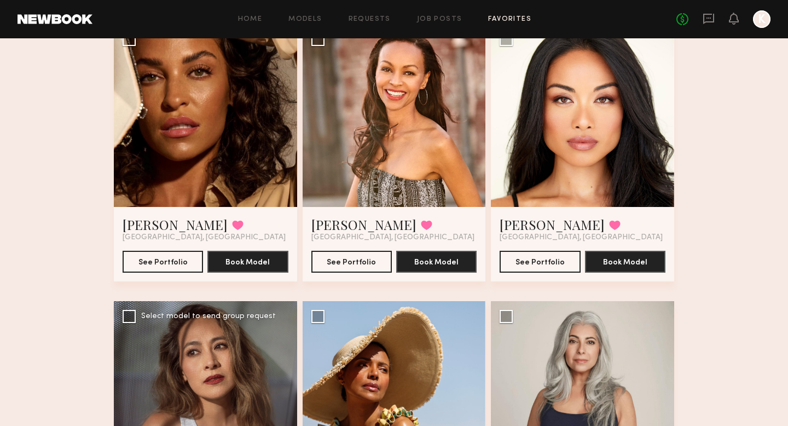
scroll to position [348, 0]
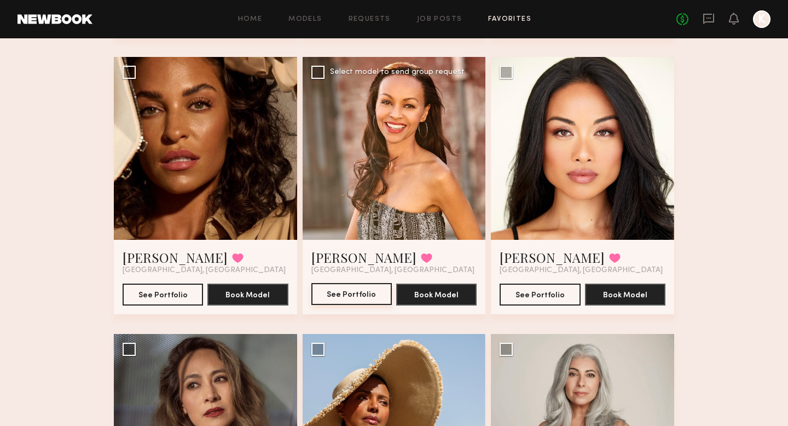
click at [350, 294] on button "See Portfolio" at bounding box center [351, 294] width 80 height 22
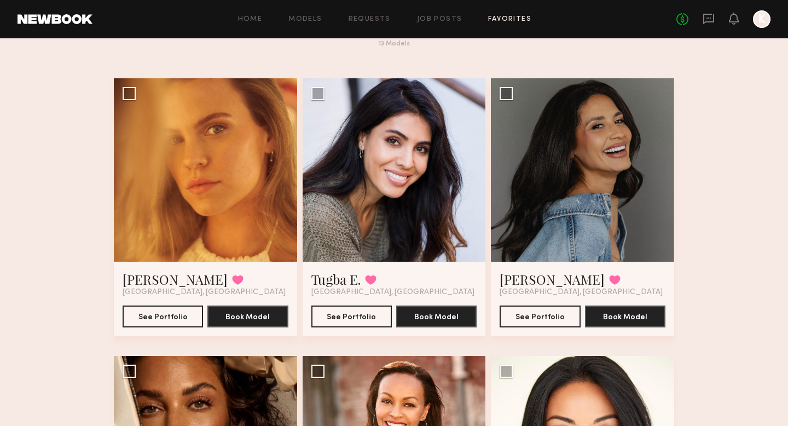
scroll to position [0, 0]
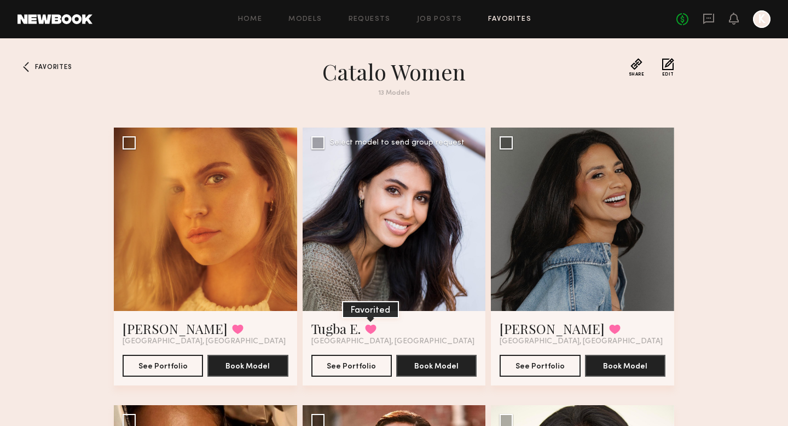
click at [370, 330] on button at bounding box center [370, 329] width 11 height 10
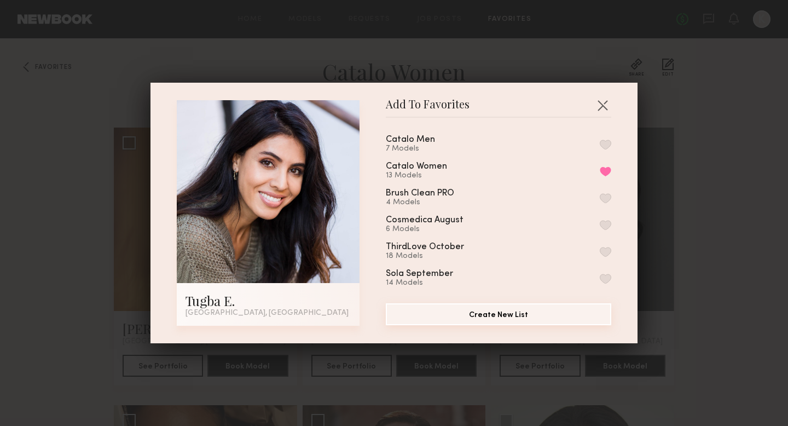
click at [497, 316] on button "Create New List" at bounding box center [498, 314] width 225 height 22
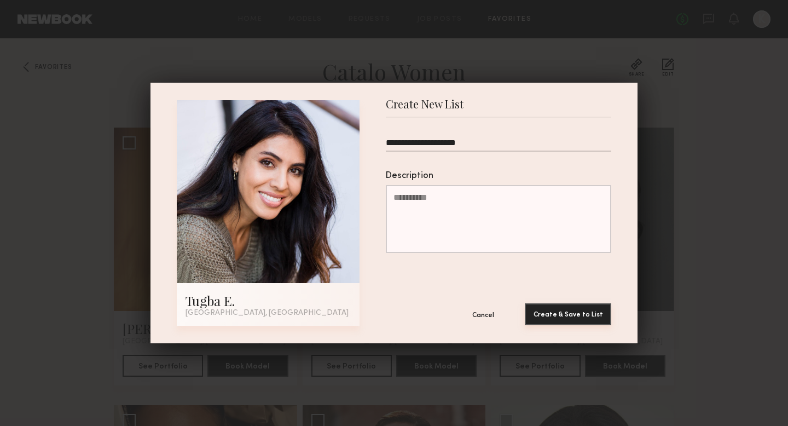
type input "**********"
click at [584, 305] on button "Create & Save to List" at bounding box center [568, 314] width 86 height 22
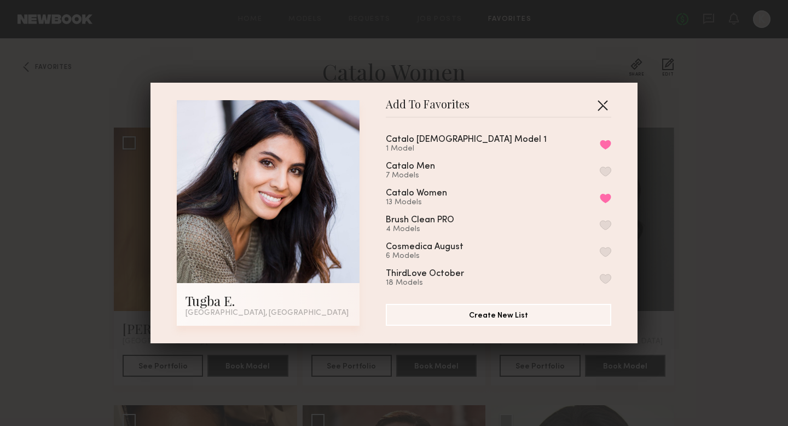
click at [600, 103] on button "button" at bounding box center [603, 105] width 18 height 18
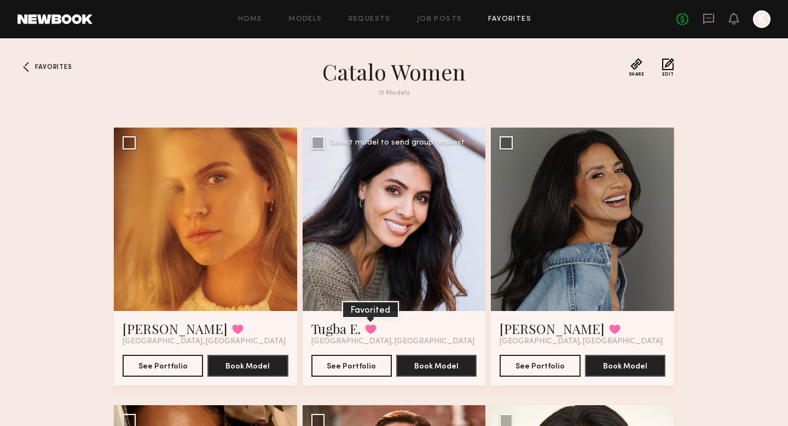
click at [373, 327] on button at bounding box center [370, 329] width 11 height 10
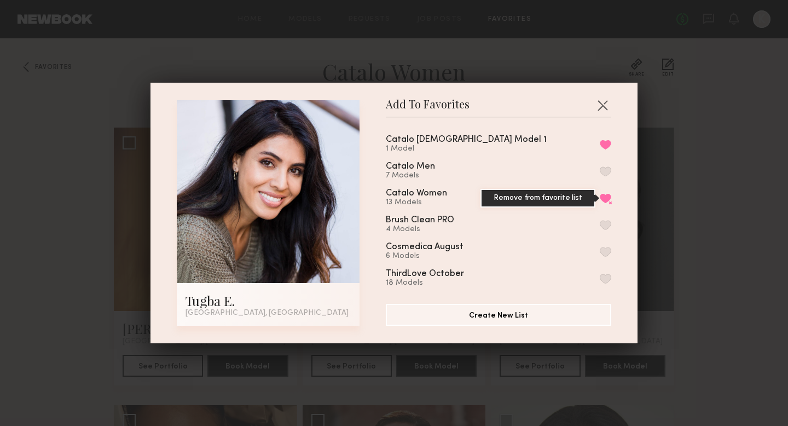
click at [605, 196] on button "Remove from favorite list" at bounding box center [605, 198] width 11 height 10
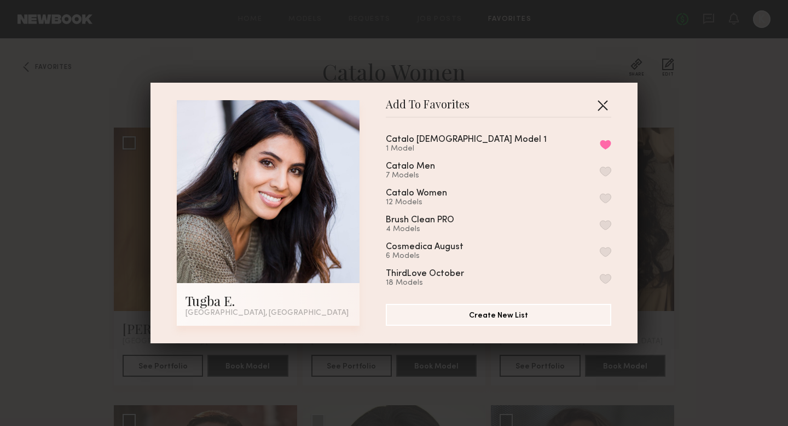
click at [604, 102] on button "button" at bounding box center [603, 105] width 18 height 18
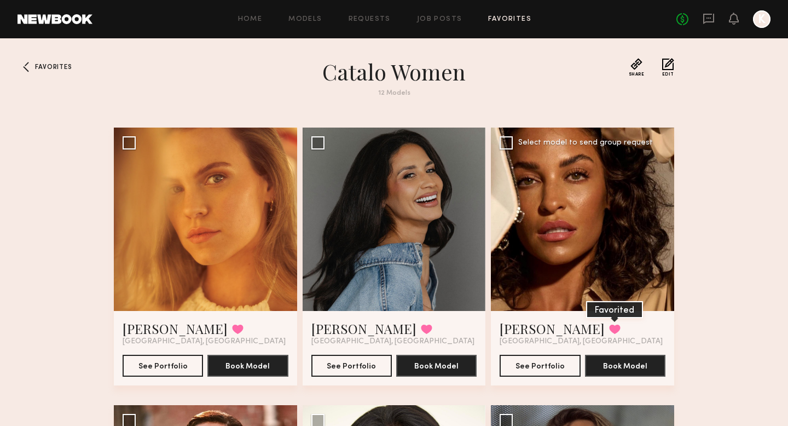
click at [609, 324] on button at bounding box center [614, 329] width 11 height 10
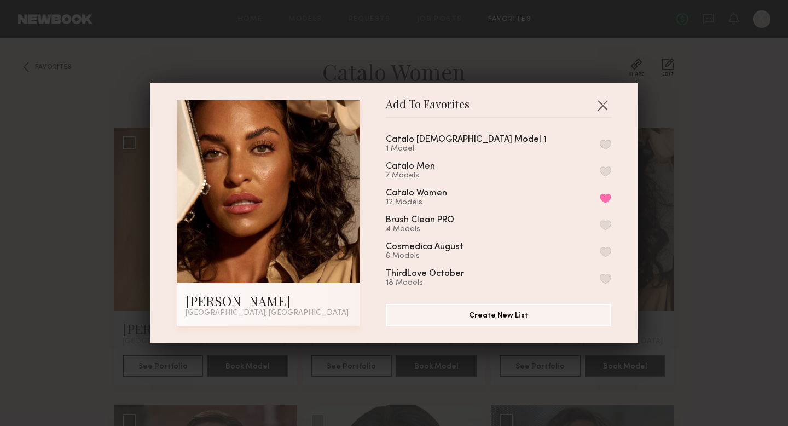
click at [604, 142] on button "button" at bounding box center [605, 145] width 11 height 10
click at [604, 194] on button "Remove from favorite list" at bounding box center [605, 198] width 11 height 10
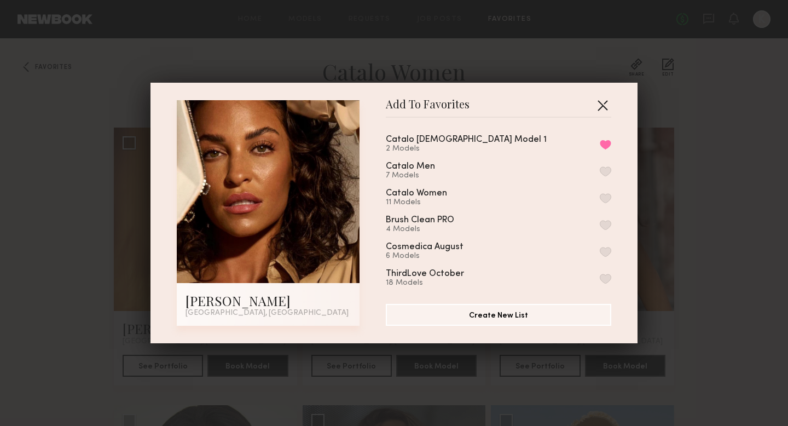
click at [605, 100] on button "button" at bounding box center [603, 105] width 18 height 18
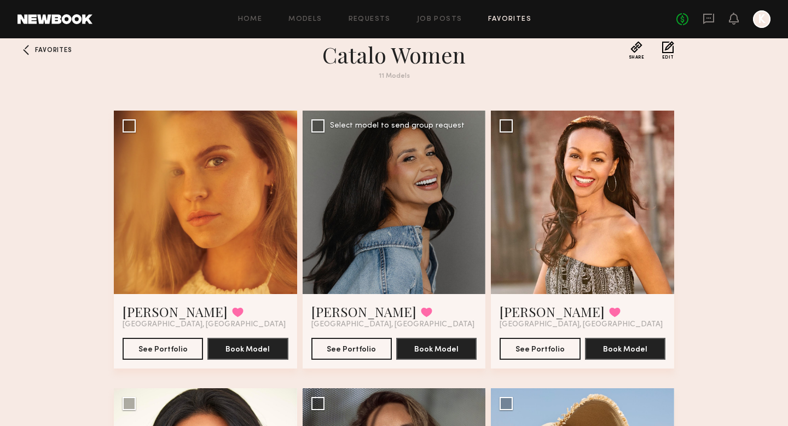
scroll to position [26, 0]
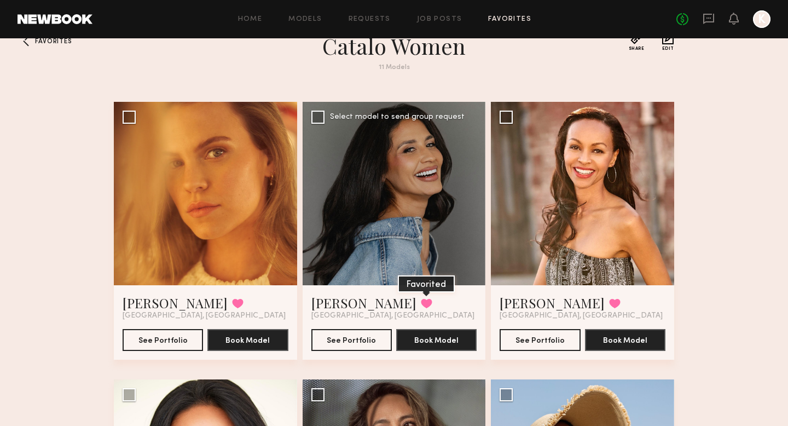
click at [421, 299] on button at bounding box center [426, 303] width 11 height 10
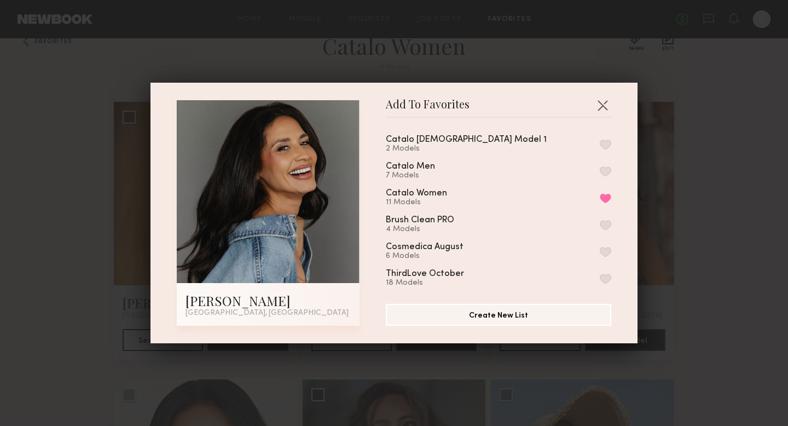
click at [610, 140] on button "button" at bounding box center [605, 145] width 11 height 10
click at [602, 194] on button "Remove from favorite list" at bounding box center [605, 198] width 11 height 10
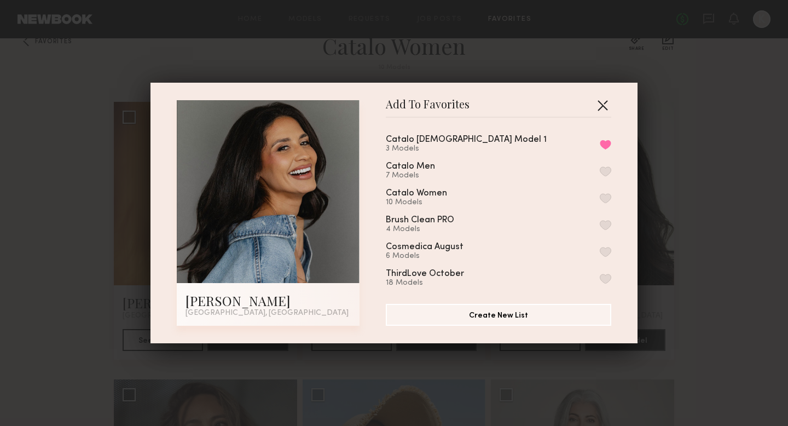
click at [605, 101] on button "button" at bounding box center [603, 105] width 18 height 18
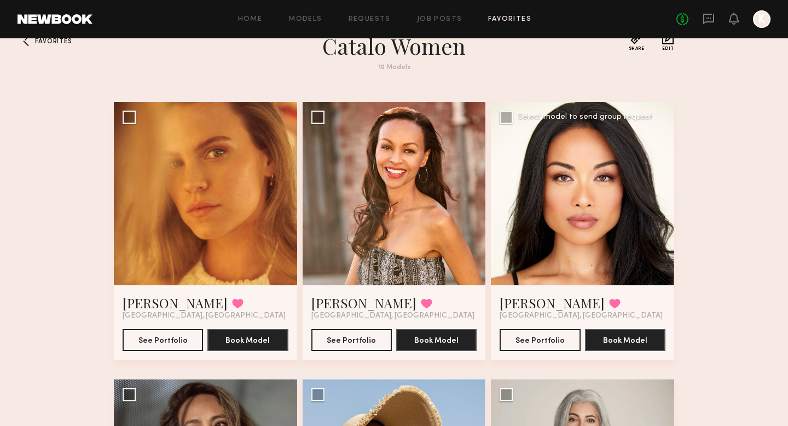
scroll to position [55, 0]
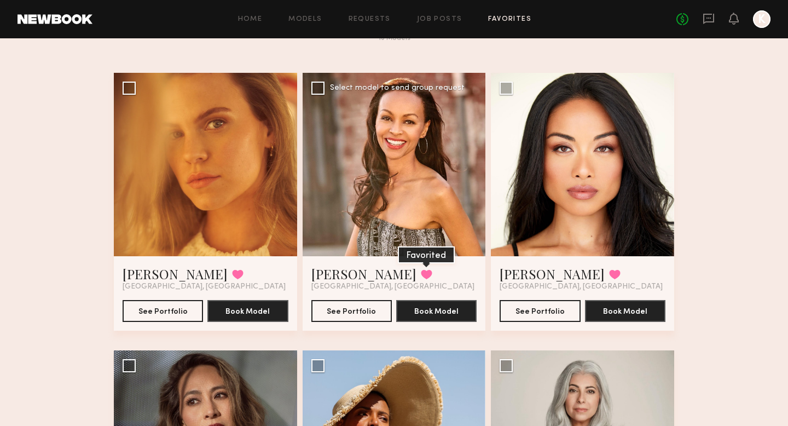
click at [421, 271] on button at bounding box center [426, 274] width 11 height 10
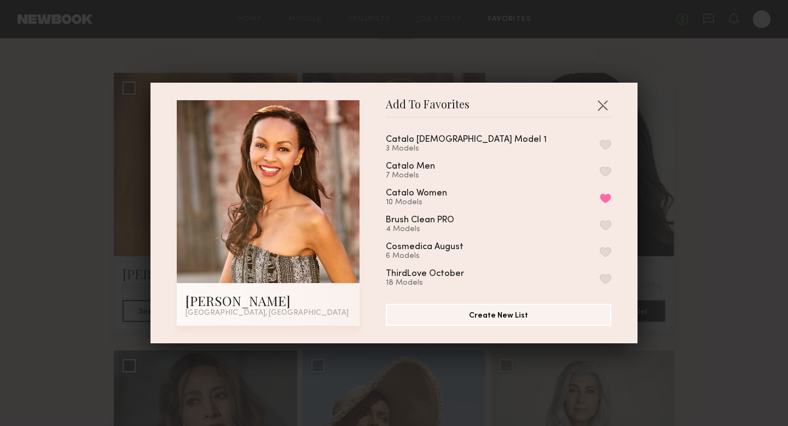
click at [607, 143] on button "button" at bounding box center [605, 145] width 11 height 10
click at [606, 196] on button "Remove from favorite list" at bounding box center [605, 198] width 11 height 10
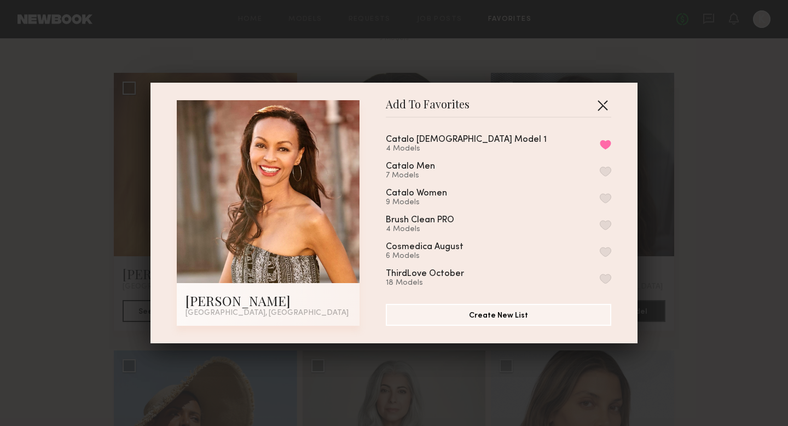
click at [600, 101] on button "button" at bounding box center [603, 105] width 18 height 18
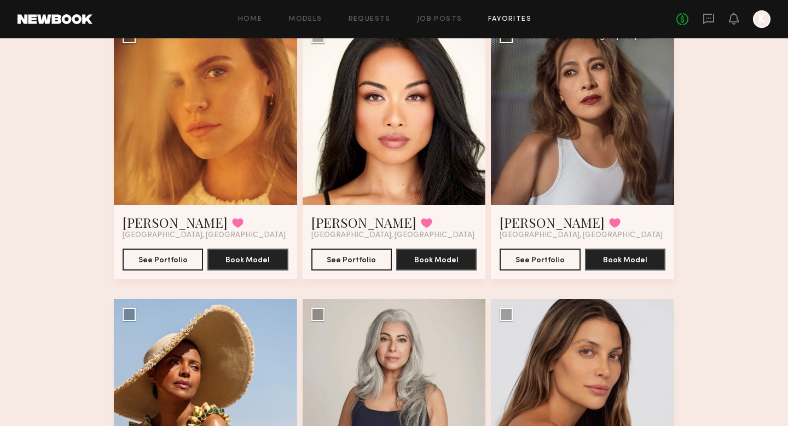
scroll to position [96, 0]
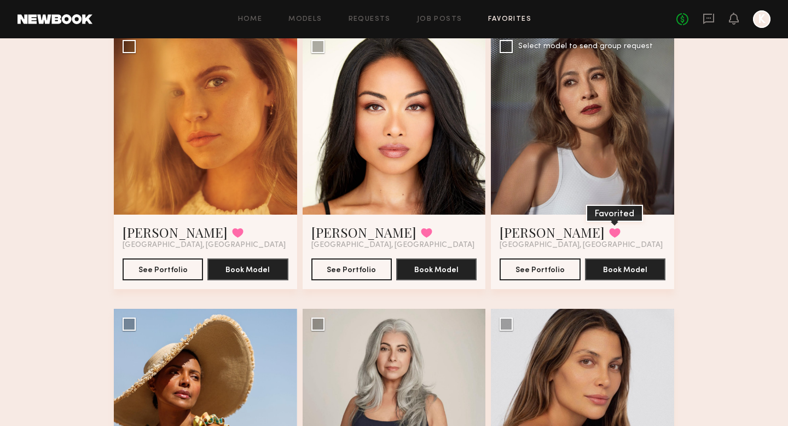
click at [609, 228] on button at bounding box center [614, 233] width 11 height 10
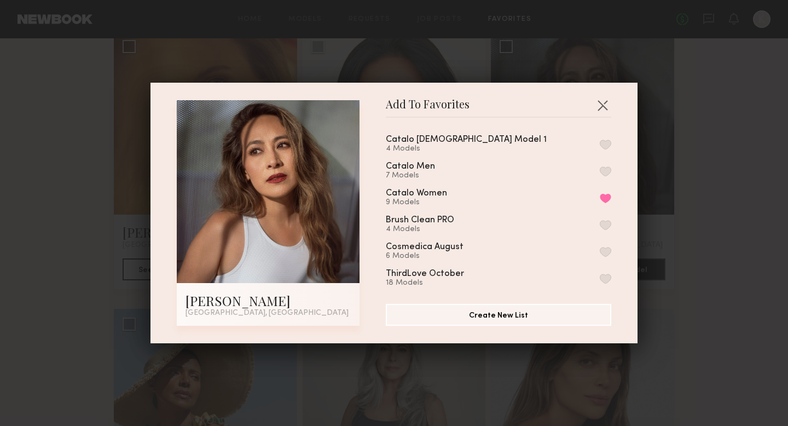
click at [603, 145] on button "button" at bounding box center [605, 145] width 11 height 10
click at [607, 195] on button "Remove from favorite list" at bounding box center [605, 198] width 11 height 10
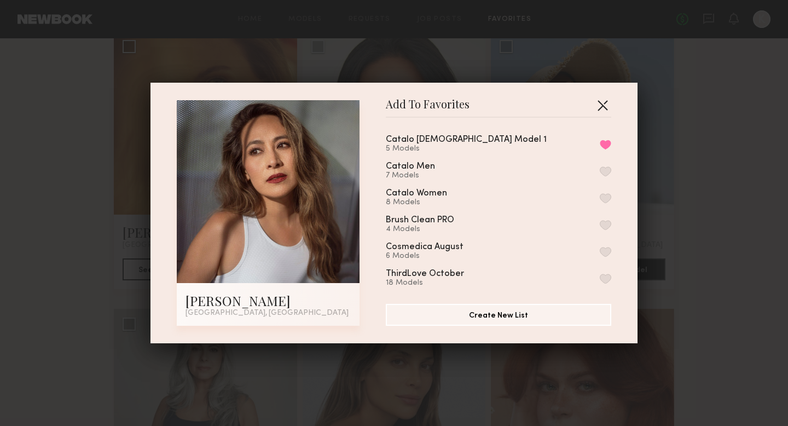
click at [603, 105] on button "button" at bounding box center [603, 105] width 18 height 18
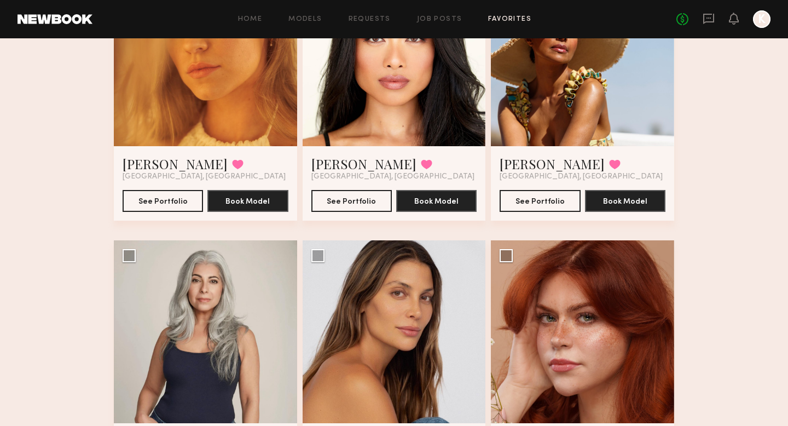
scroll to position [251, 0]
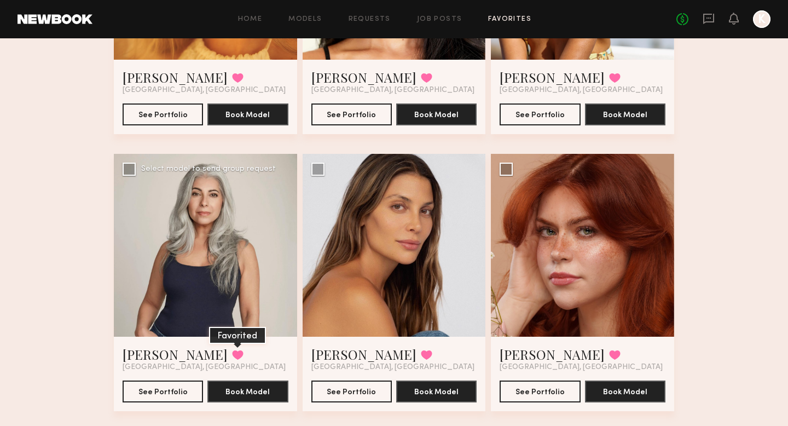
click at [232, 358] on button at bounding box center [237, 355] width 11 height 10
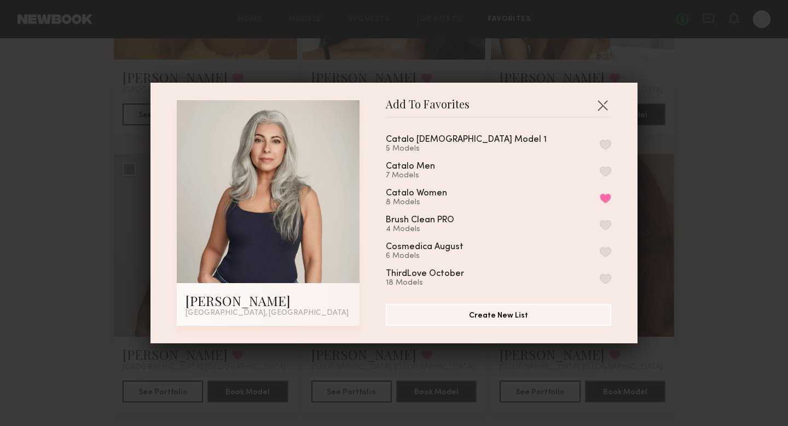
click at [604, 145] on button "button" at bounding box center [605, 145] width 11 height 10
click at [606, 197] on button "Remove from favorite list" at bounding box center [605, 198] width 11 height 10
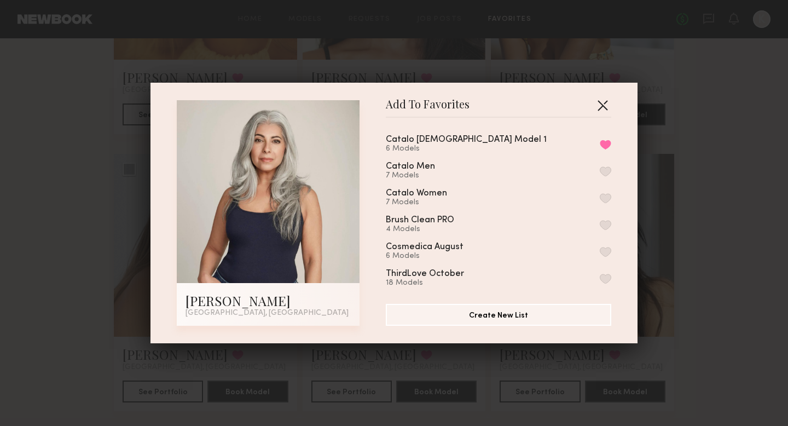
click at [600, 109] on button "button" at bounding box center [603, 105] width 18 height 18
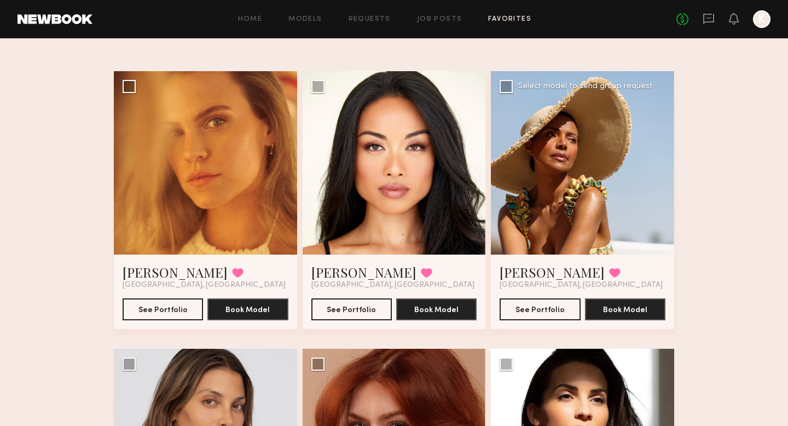
scroll to position [53, 0]
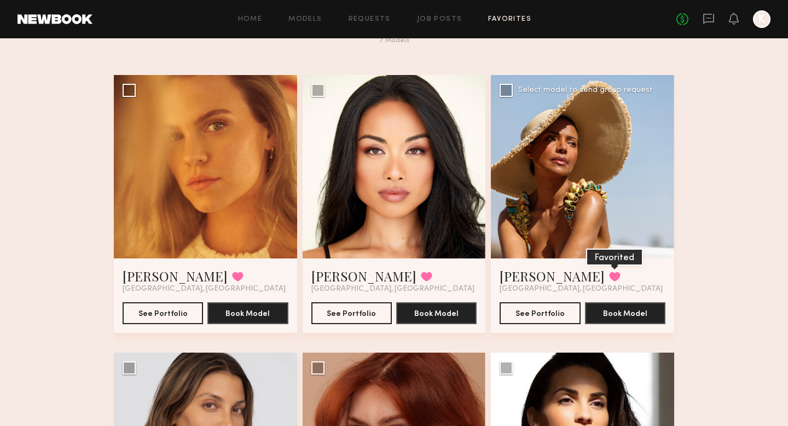
click at [609, 280] on button at bounding box center [614, 276] width 11 height 10
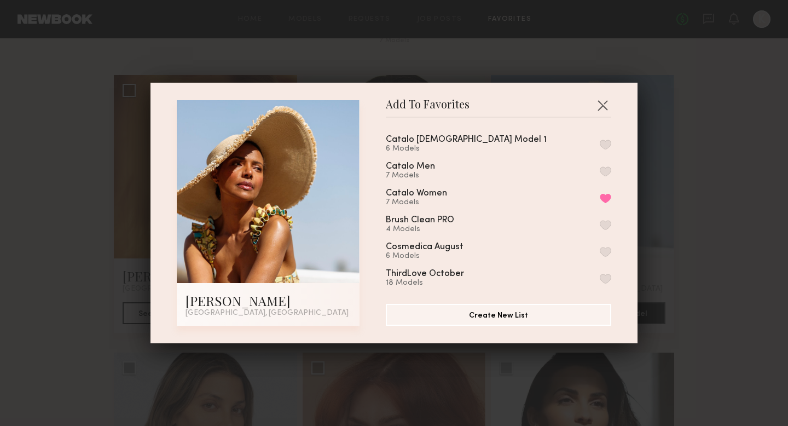
click at [602, 147] on button "button" at bounding box center [605, 145] width 11 height 10
click at [604, 194] on button "Remove from favorite list" at bounding box center [605, 198] width 11 height 10
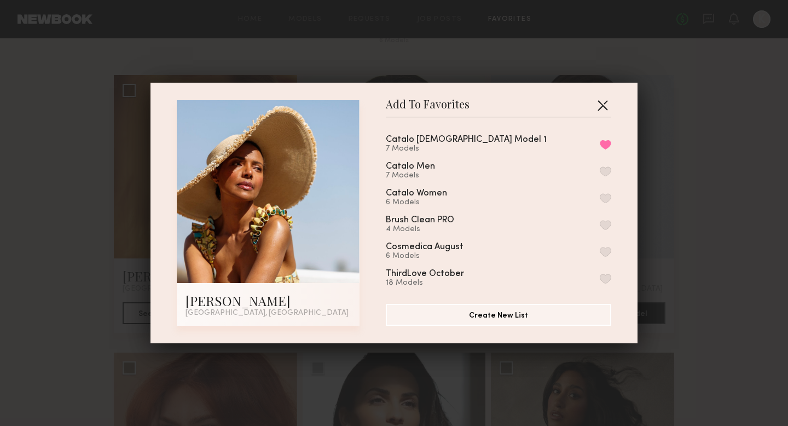
click at [600, 100] on button "button" at bounding box center [603, 105] width 18 height 18
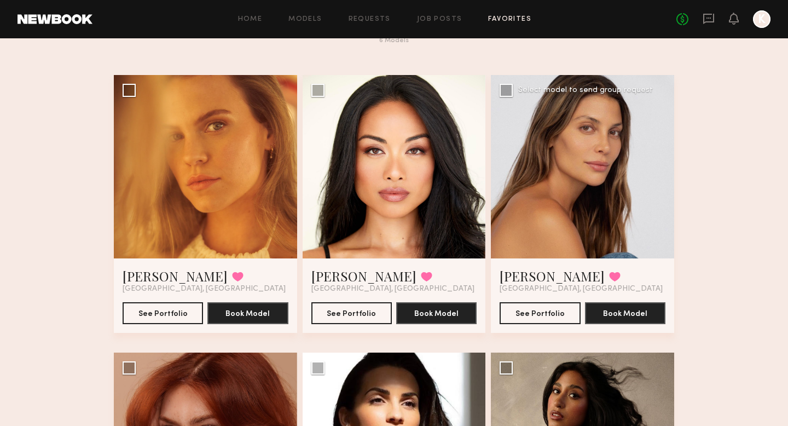
scroll to position [0, 0]
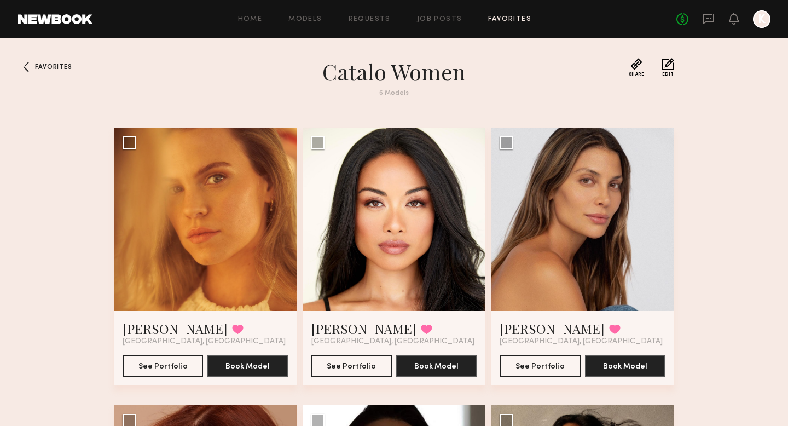
click at [670, 63] on button "Edit" at bounding box center [668, 67] width 12 height 19
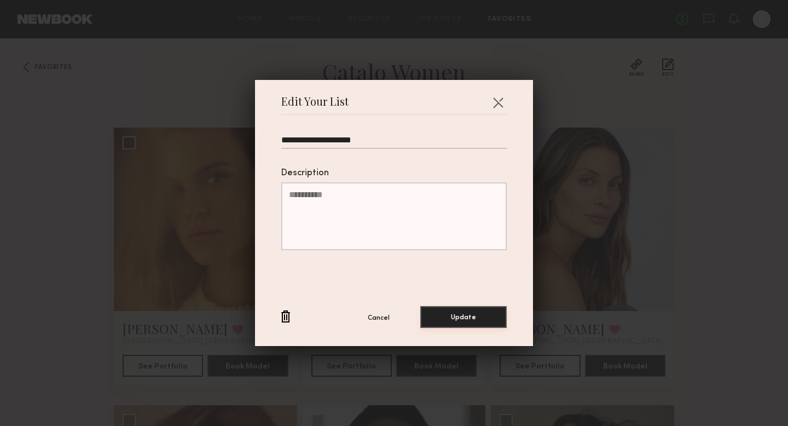
type input "**********"
click at [437, 315] on button "Update" at bounding box center [463, 317] width 86 height 22
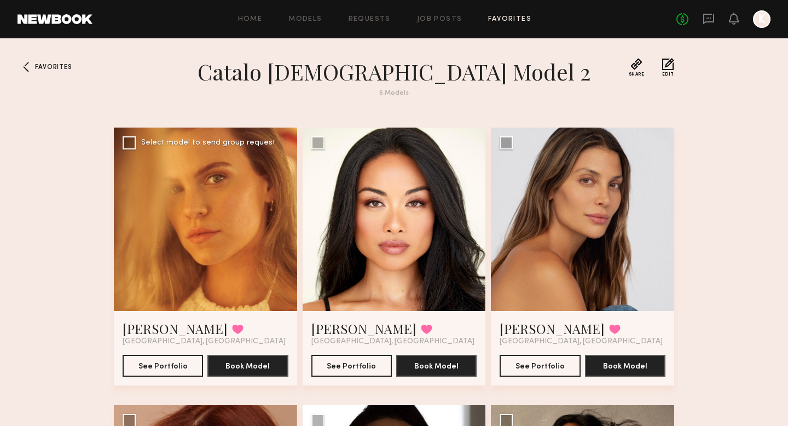
click at [222, 238] on div at bounding box center [205, 218] width 183 height 183
click at [153, 359] on button "See Portfolio" at bounding box center [163, 365] width 80 height 22
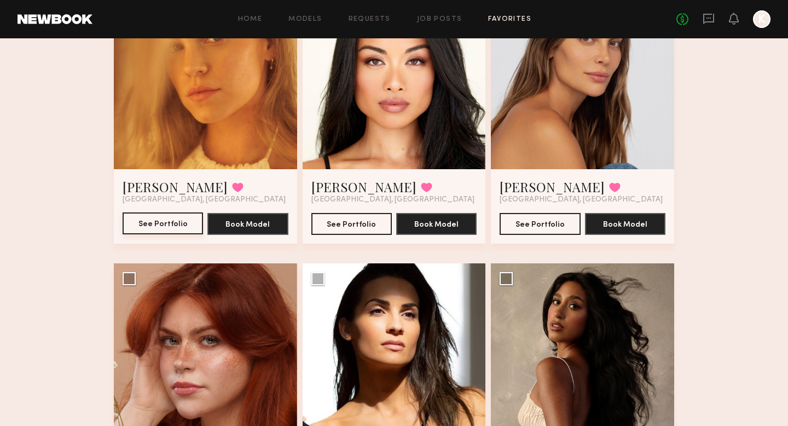
scroll to position [273, 0]
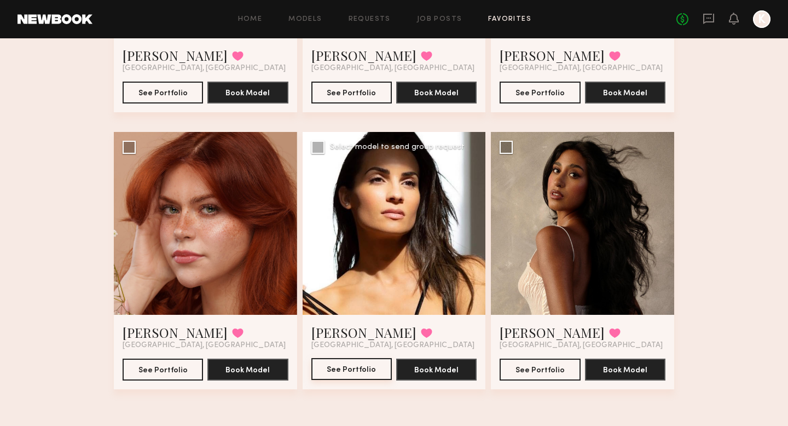
click at [346, 366] on button "See Portfolio" at bounding box center [351, 369] width 80 height 22
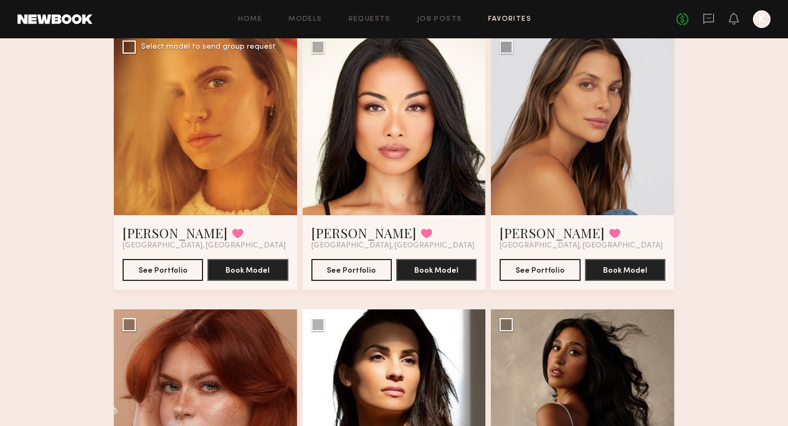
scroll to position [0, 0]
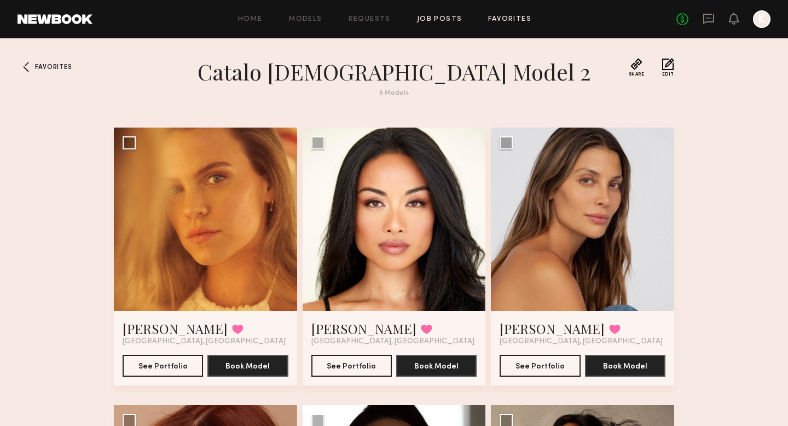
click at [449, 18] on link "Job Posts" at bounding box center [439, 19] width 45 height 7
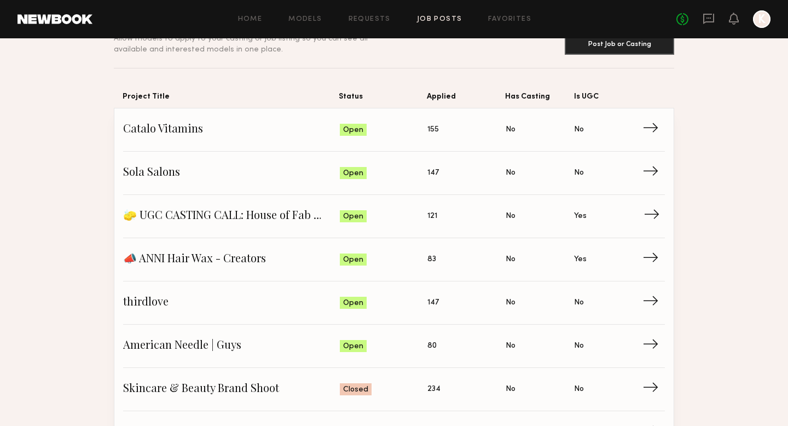
scroll to position [65, 0]
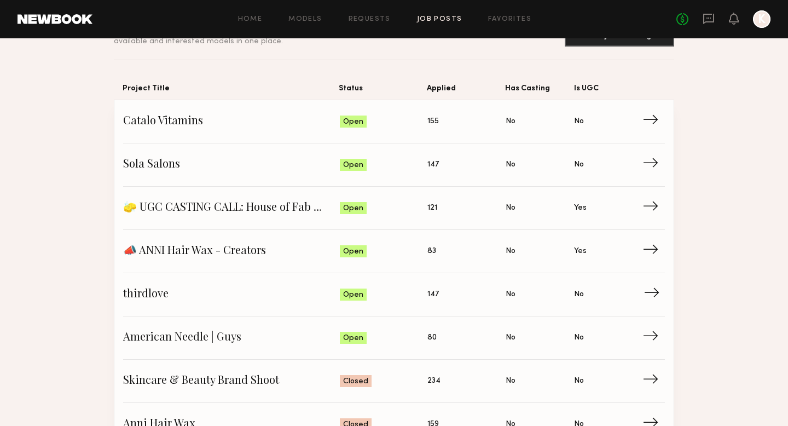
click at [434, 298] on span "147" at bounding box center [432, 294] width 11 height 12
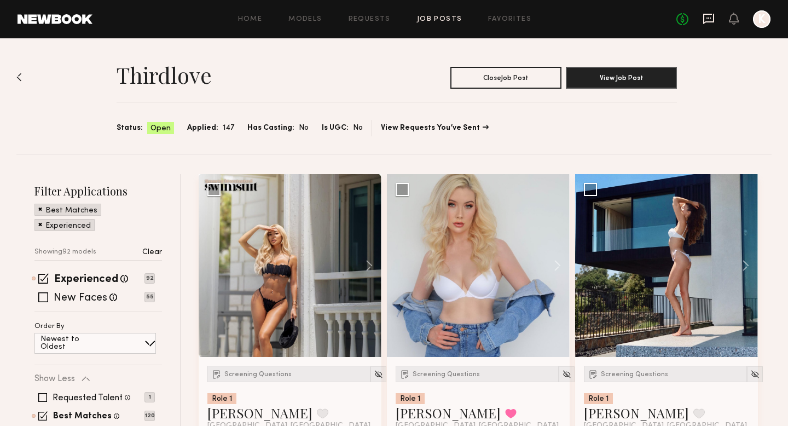
click at [706, 23] on icon at bounding box center [709, 19] width 12 height 12
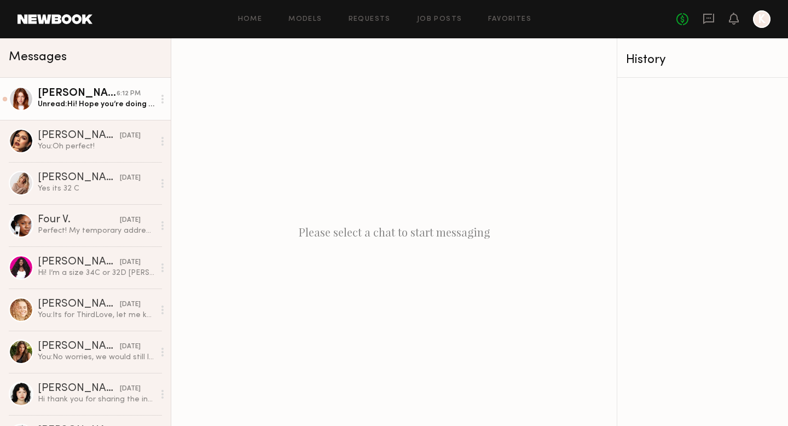
click at [122, 112] on link "Annika R. 6:12 PM Unread: Hi! Hope you’re doing well! I wanted to reach out to …" at bounding box center [85, 99] width 171 height 42
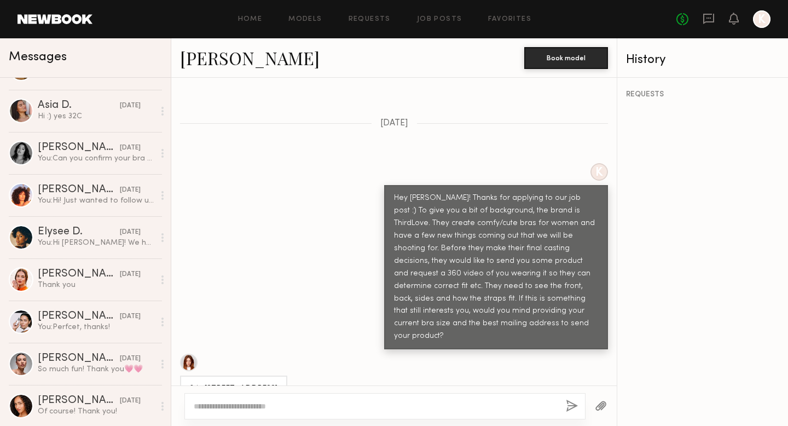
scroll to position [1002, 0]
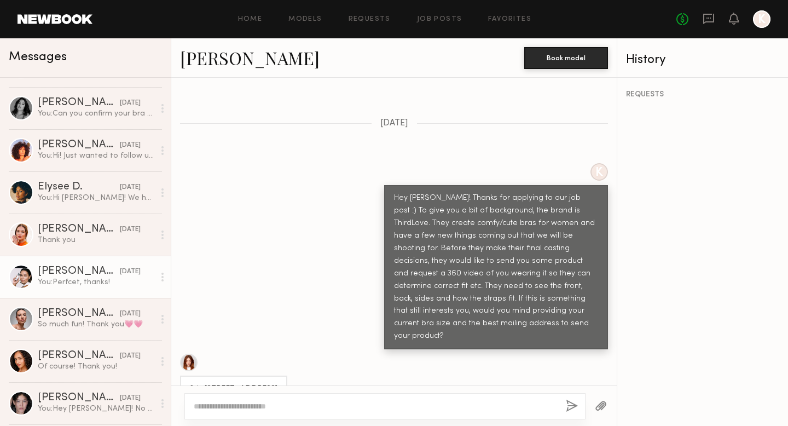
click at [120, 273] on div "08/25/2025" at bounding box center [130, 271] width 21 height 10
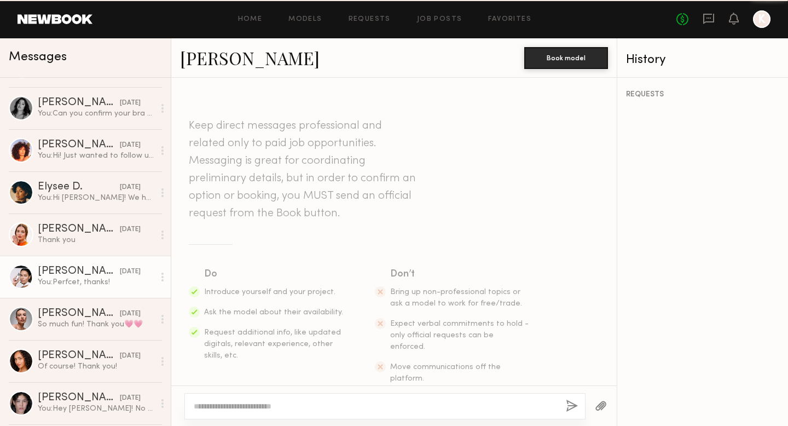
scroll to position [536, 0]
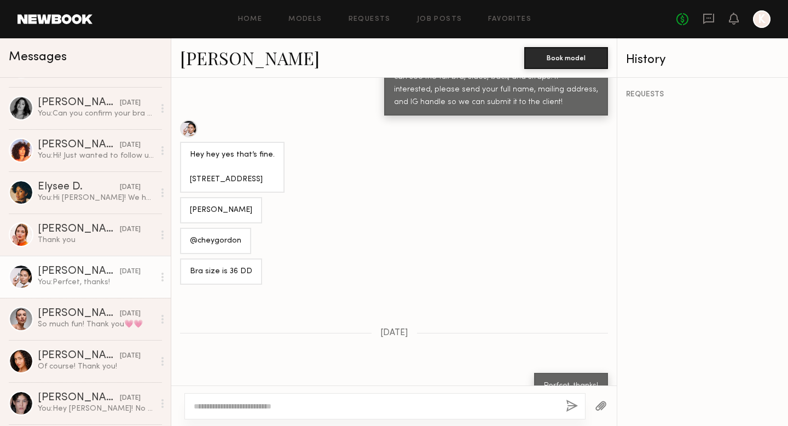
click at [256, 56] on link "Cheyenne G." at bounding box center [250, 58] width 140 height 24
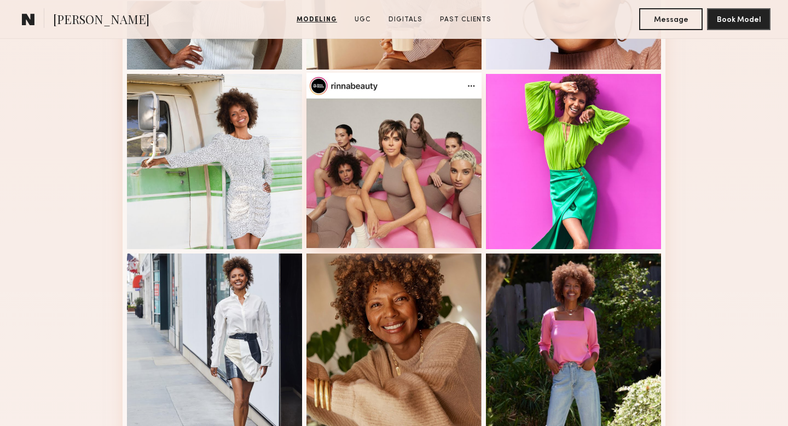
scroll to position [478, 0]
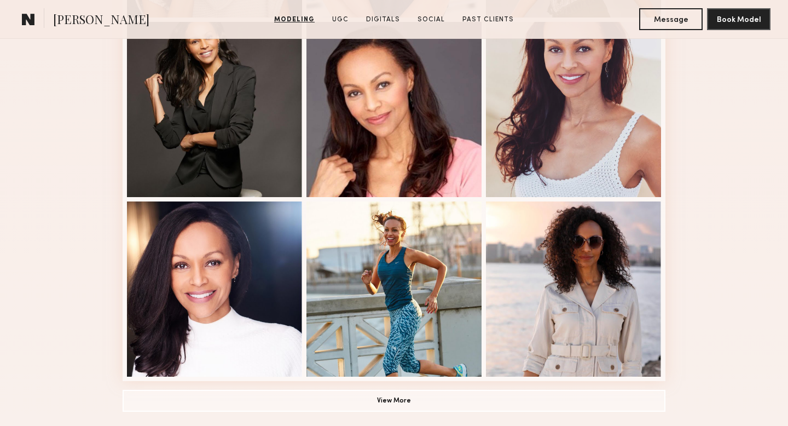
scroll to position [807, 0]
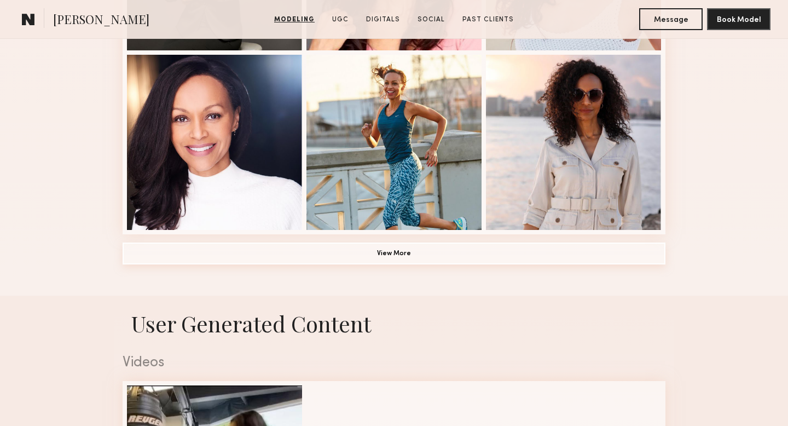
click at [430, 260] on button "View More" at bounding box center [394, 253] width 543 height 22
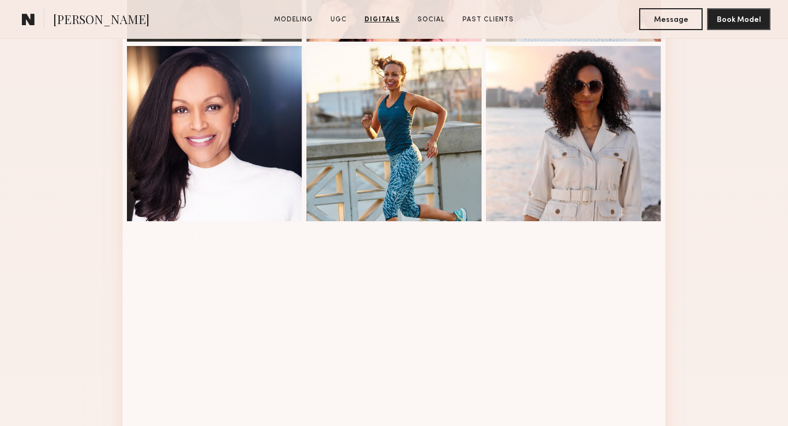
scroll to position [706, 0]
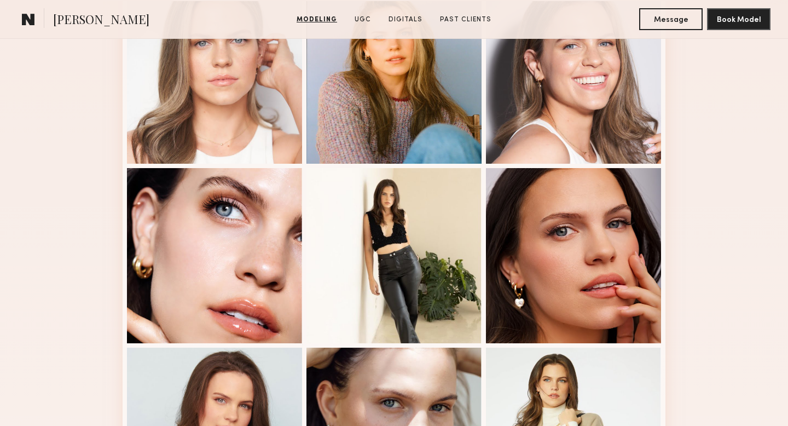
scroll to position [836, 0]
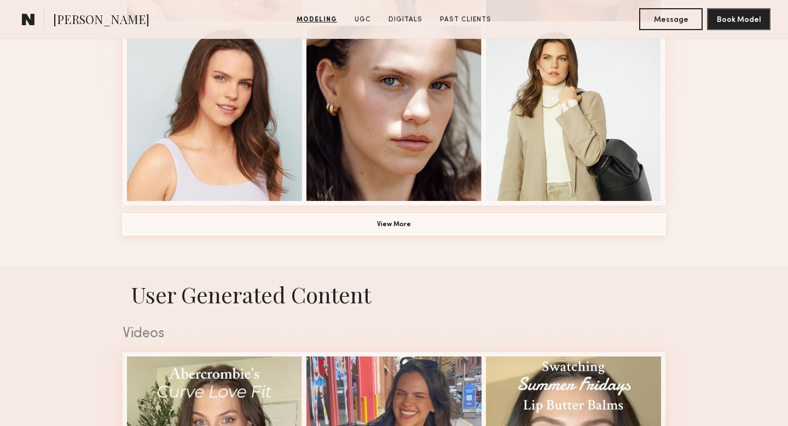
click at [475, 225] on button "View More" at bounding box center [394, 224] width 543 height 22
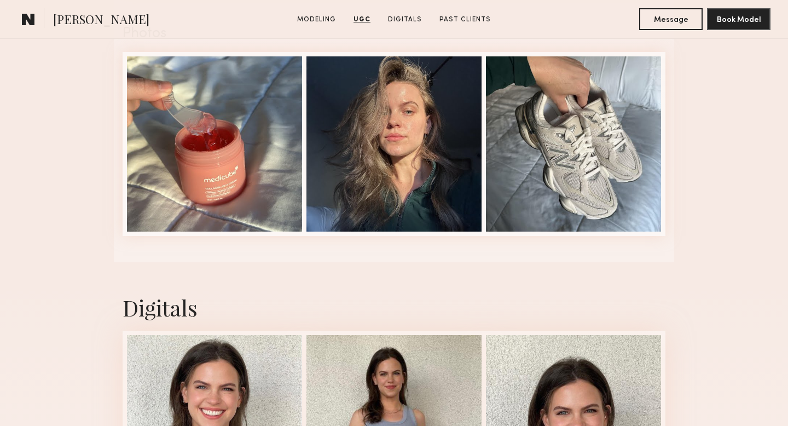
scroll to position [2459, 0]
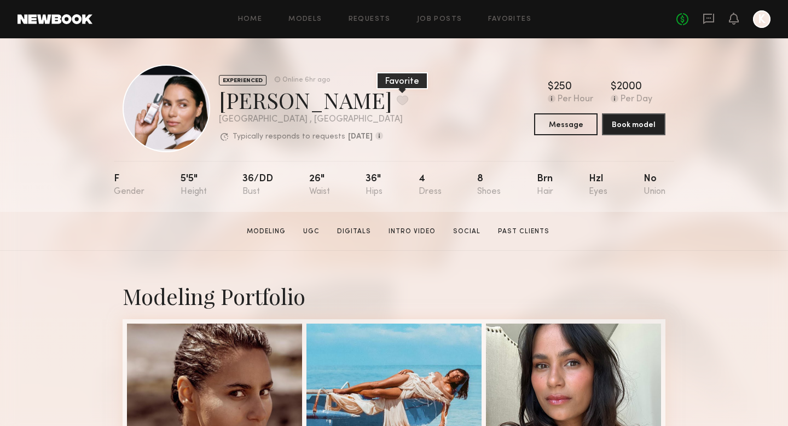
click at [397, 101] on button at bounding box center [402, 100] width 11 height 10
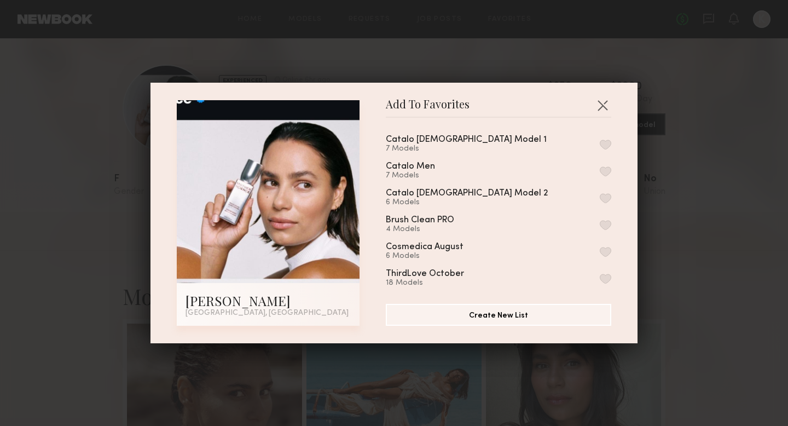
click at [606, 194] on button "button" at bounding box center [605, 198] width 11 height 10
click at [604, 102] on button "button" at bounding box center [603, 105] width 18 height 18
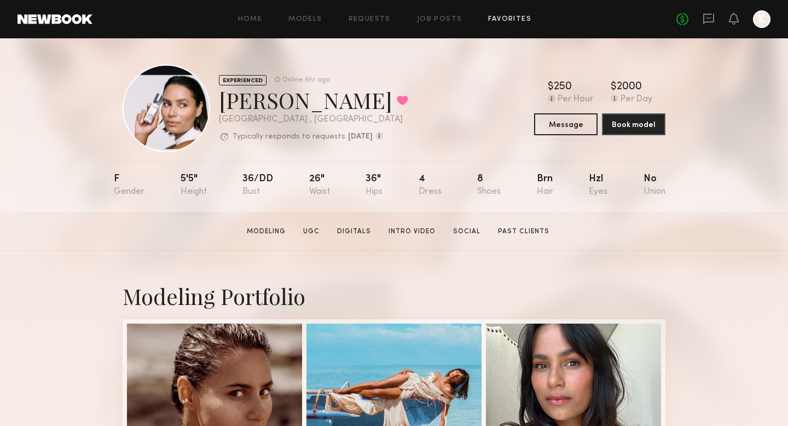
click at [495, 22] on link "Favorites" at bounding box center [509, 19] width 43 height 7
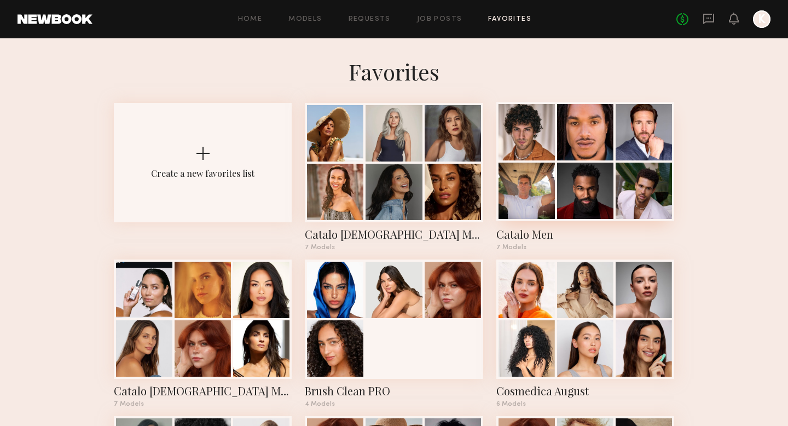
click at [571, 183] on div at bounding box center [585, 191] width 56 height 56
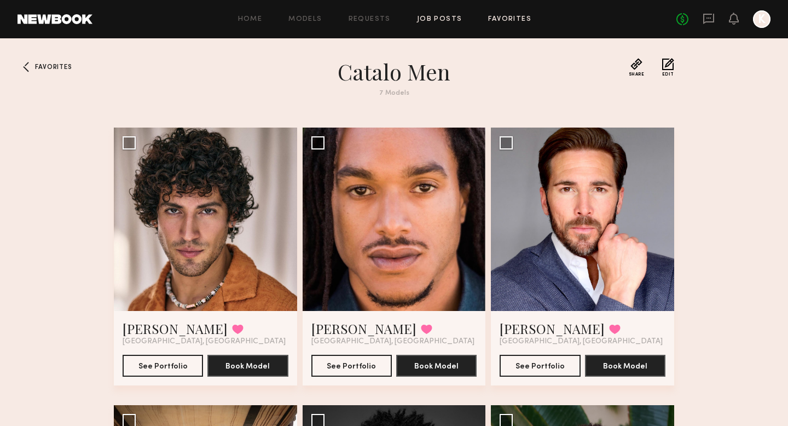
click at [445, 16] on link "Job Posts" at bounding box center [439, 19] width 45 height 7
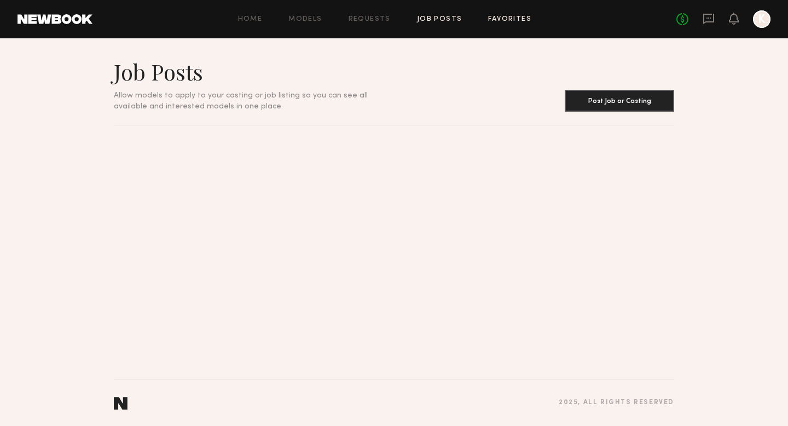
click at [519, 22] on link "Favorites" at bounding box center [509, 19] width 43 height 7
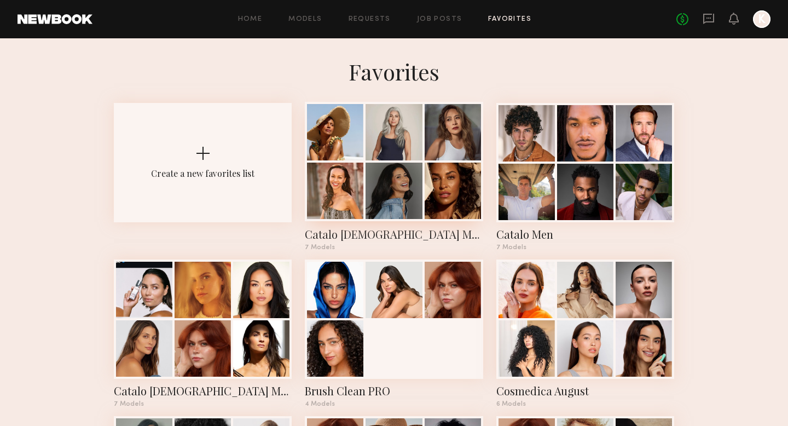
click at [398, 147] on div at bounding box center [393, 132] width 56 height 56
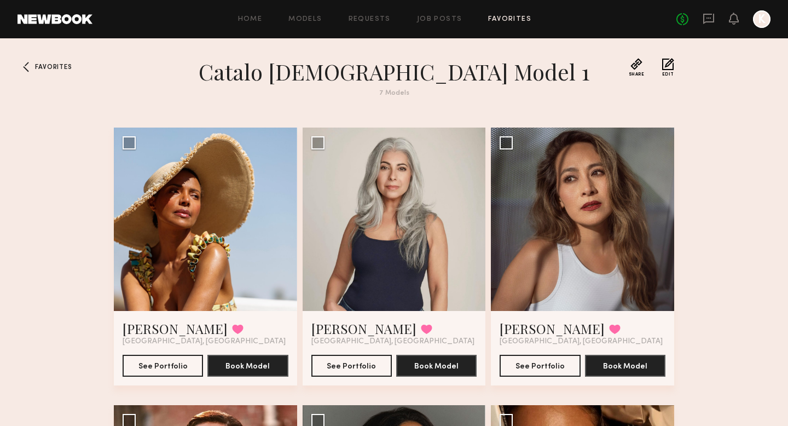
click at [672, 71] on button "Edit" at bounding box center [668, 67] width 12 height 19
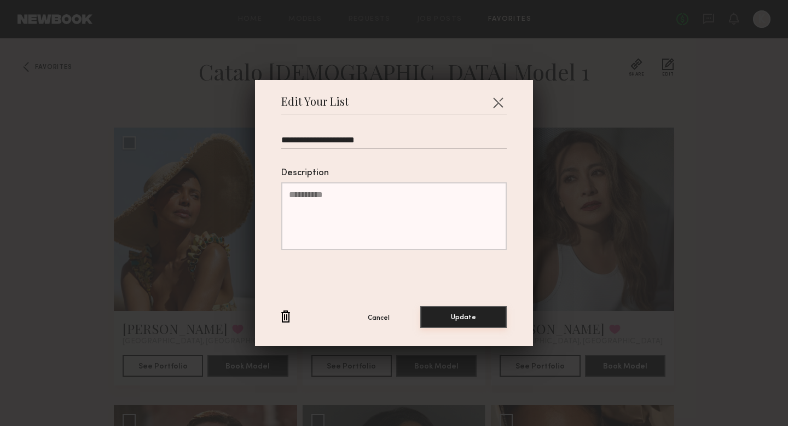
type input "**********"
click at [437, 314] on button "Update" at bounding box center [463, 317] width 86 height 22
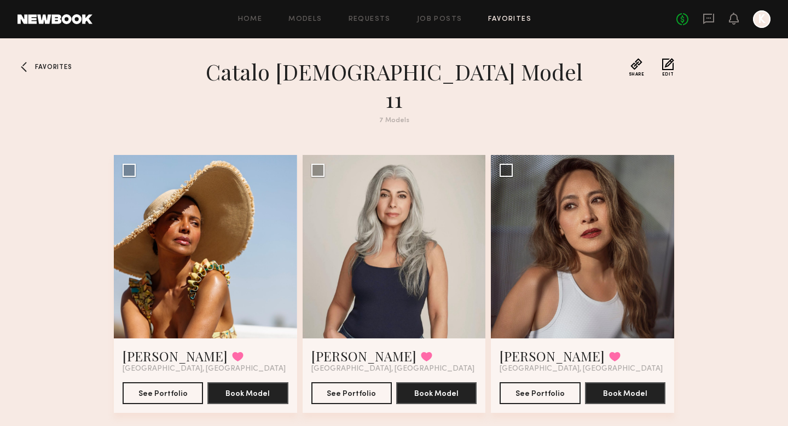
click at [30, 65] on div at bounding box center [27, 67] width 18 height 18
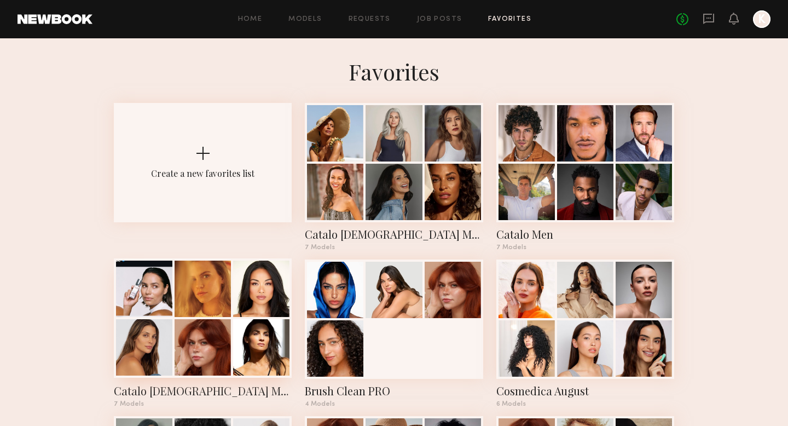
click at [153, 346] on div at bounding box center [144, 347] width 56 height 56
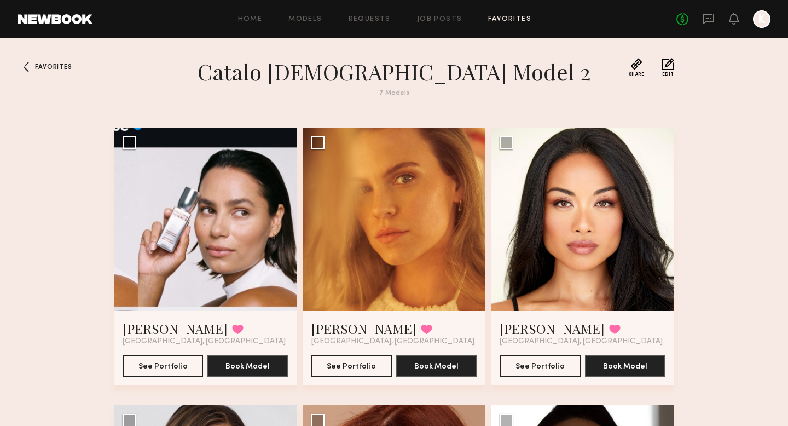
click at [666, 74] on span "Edit" at bounding box center [668, 74] width 12 height 4
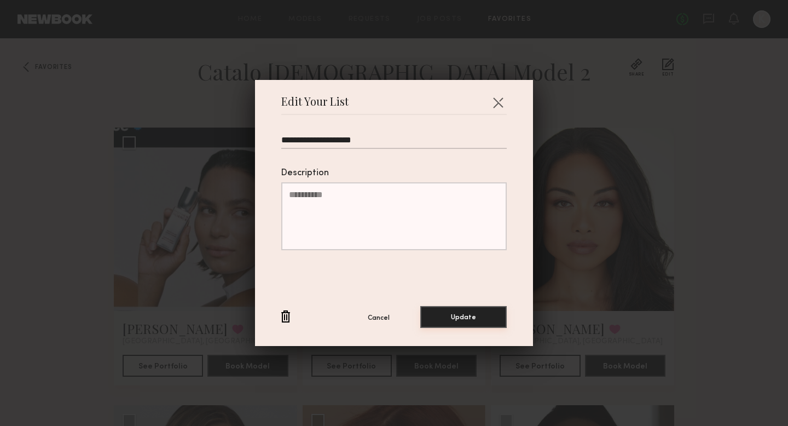
type input "**********"
click at [438, 318] on button "Update" at bounding box center [463, 317] width 86 height 22
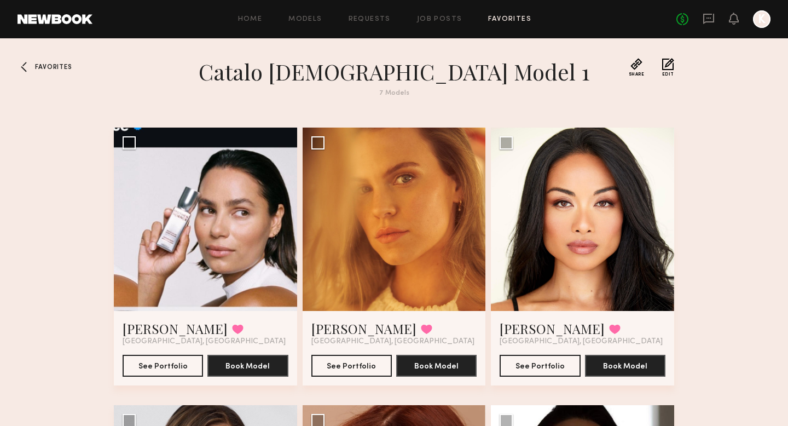
click at [51, 67] on span "Favorites" at bounding box center [53, 67] width 37 height 7
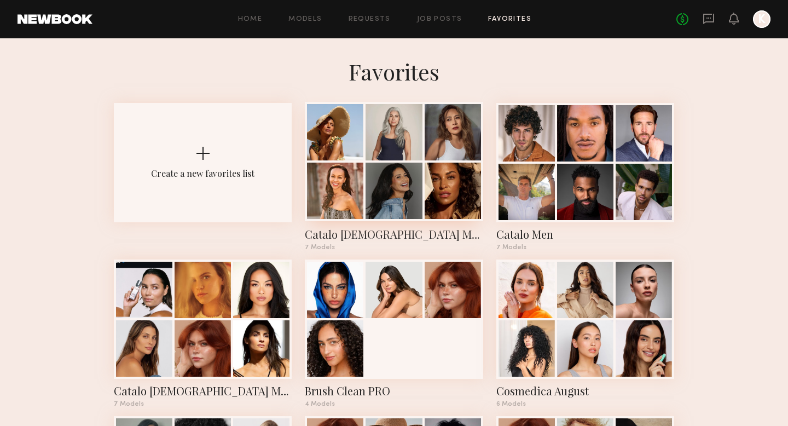
click at [474, 163] on div at bounding box center [394, 161] width 178 height 119
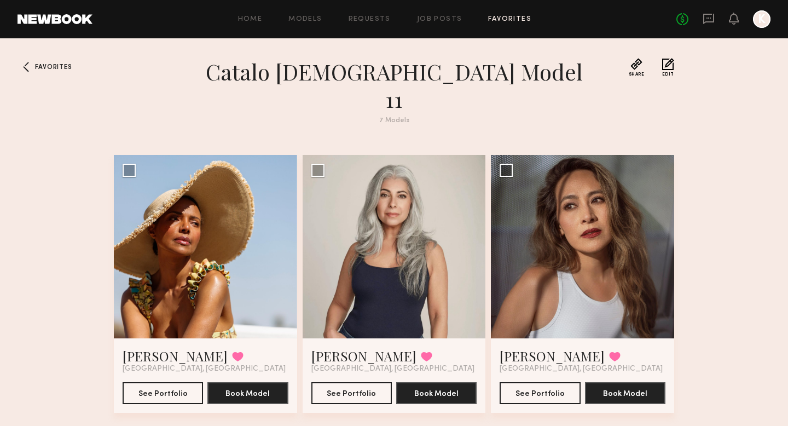
click at [668, 62] on button "Edit" at bounding box center [668, 67] width 12 height 19
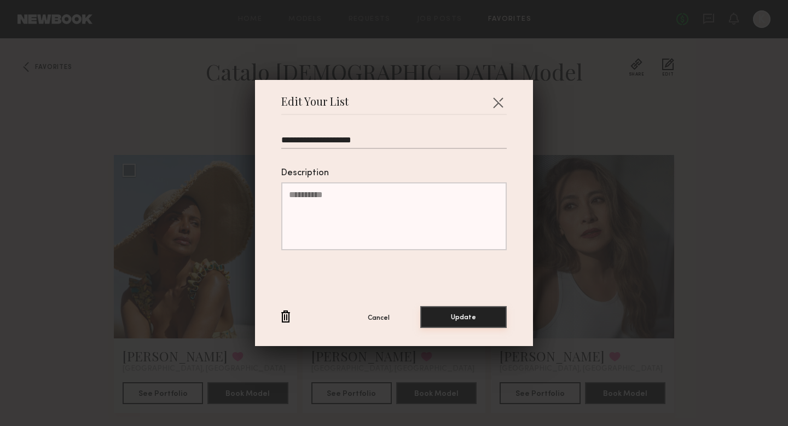
type input "**********"
click at [464, 317] on button "Update" at bounding box center [463, 317] width 86 height 22
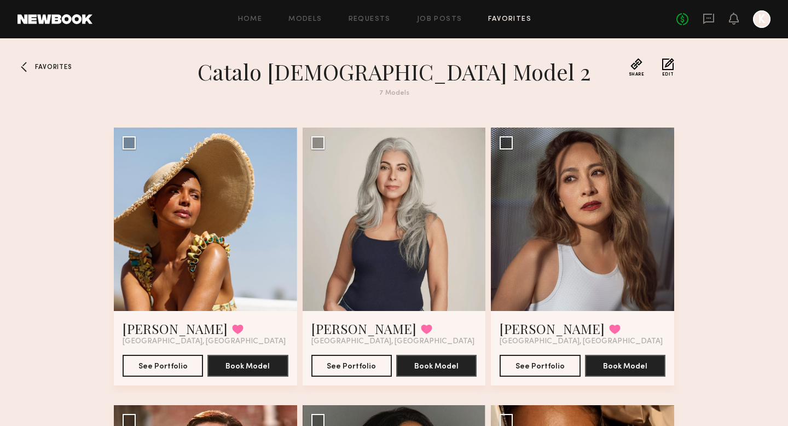
click at [44, 64] on span "Favorites" at bounding box center [53, 67] width 37 height 7
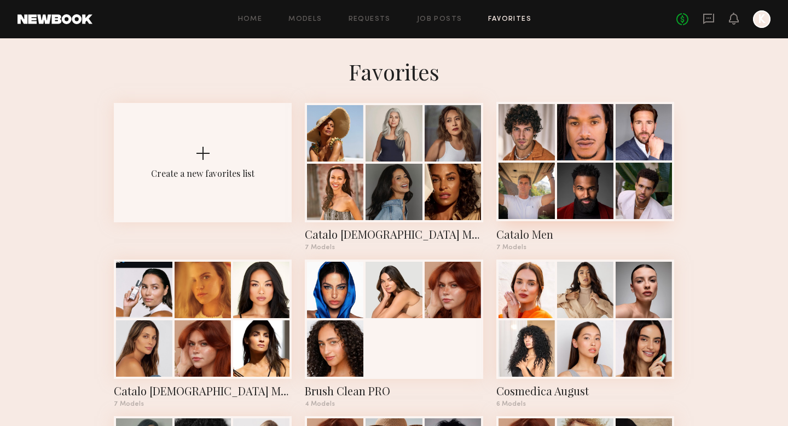
click at [591, 207] on div at bounding box center [585, 191] width 56 height 56
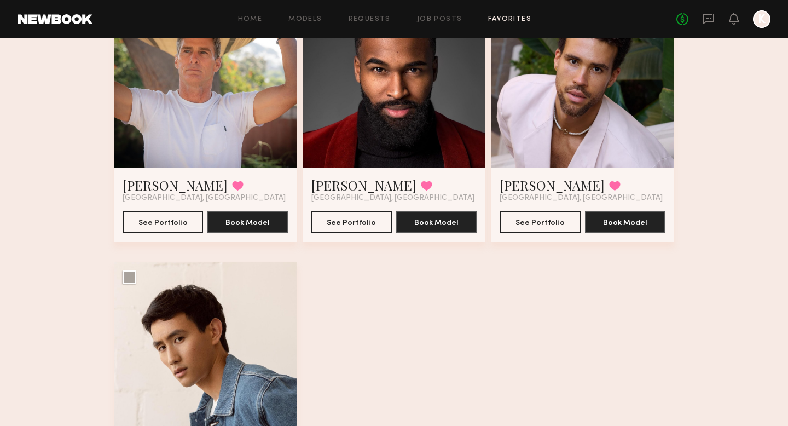
scroll to position [500, 0]
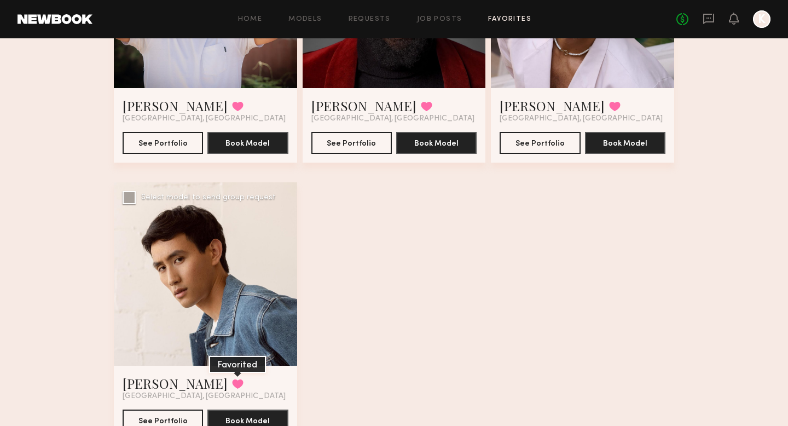
click at [232, 384] on button at bounding box center [237, 384] width 11 height 10
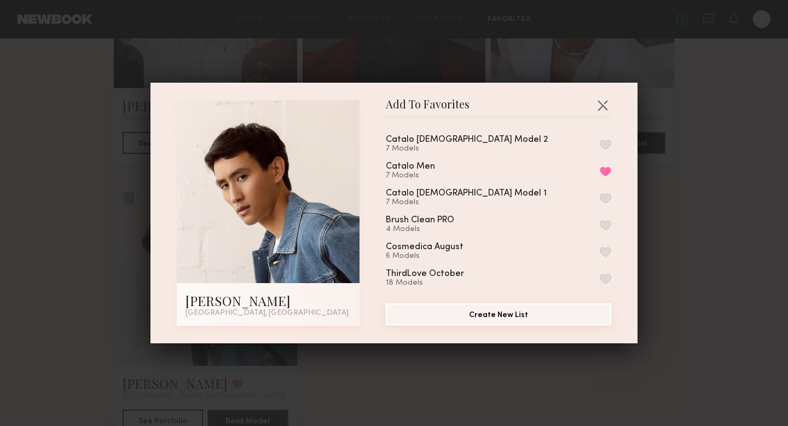
click at [498, 308] on button "Create New List" at bounding box center [498, 314] width 225 height 22
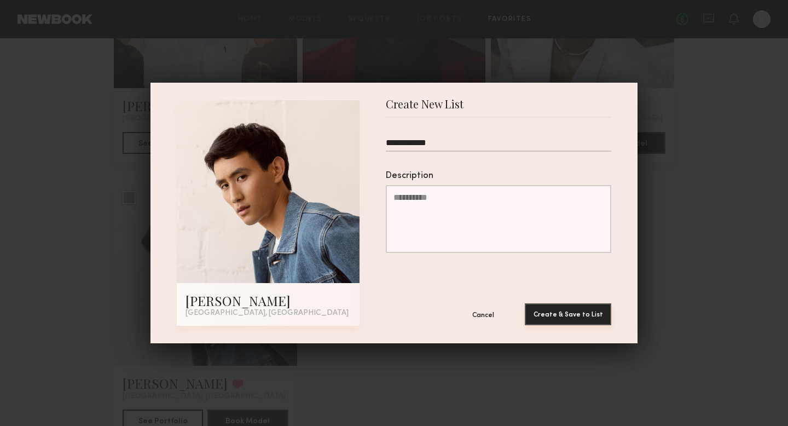
type input "**********"
click at [590, 312] on button "Create & Save to List" at bounding box center [568, 314] width 86 height 22
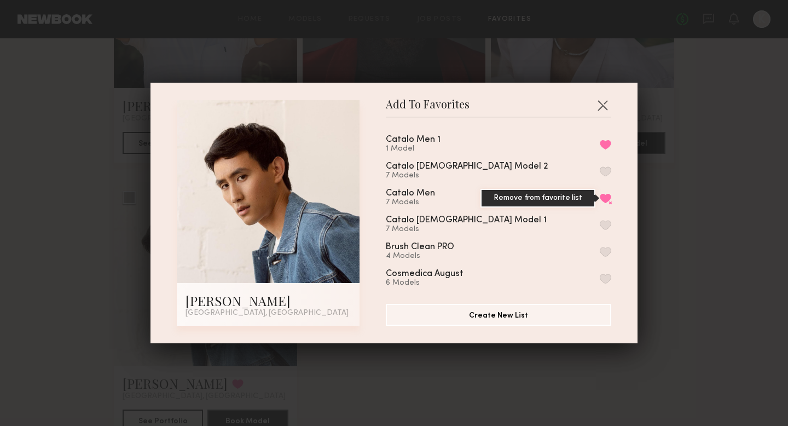
click at [603, 196] on button "Remove from favorite list" at bounding box center [605, 198] width 11 height 10
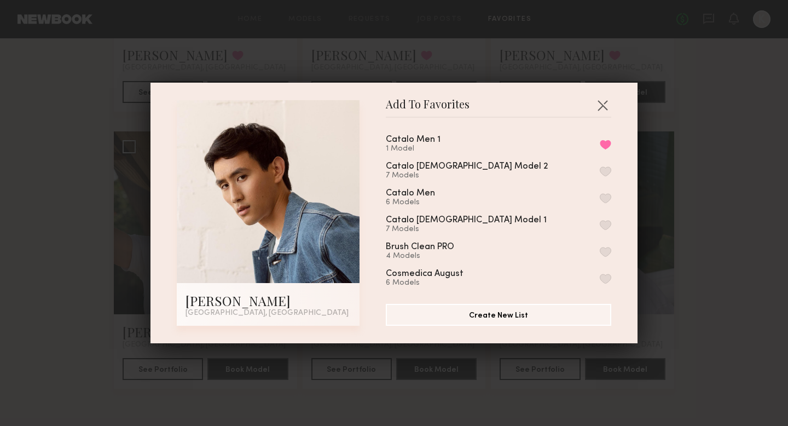
scroll to position [273, 0]
click at [701, 168] on div "Add To Favorites Timothy K. Los Angeles, CA Add To Favorites Catalo Men 1 1 Mod…" at bounding box center [394, 213] width 788 height 426
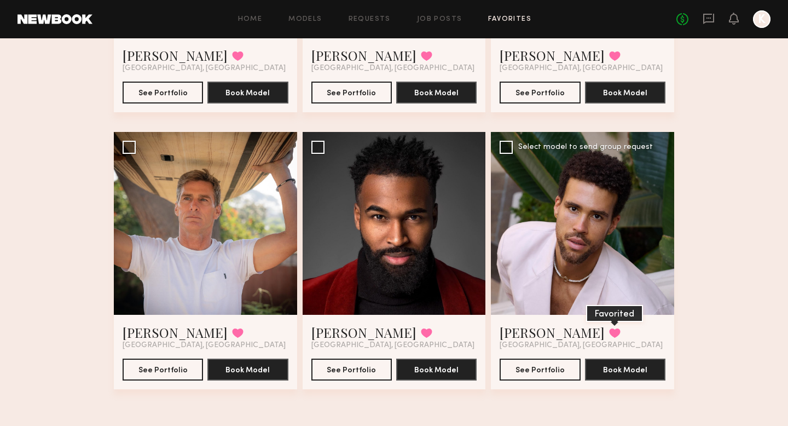
click at [609, 334] on button at bounding box center [614, 333] width 11 height 10
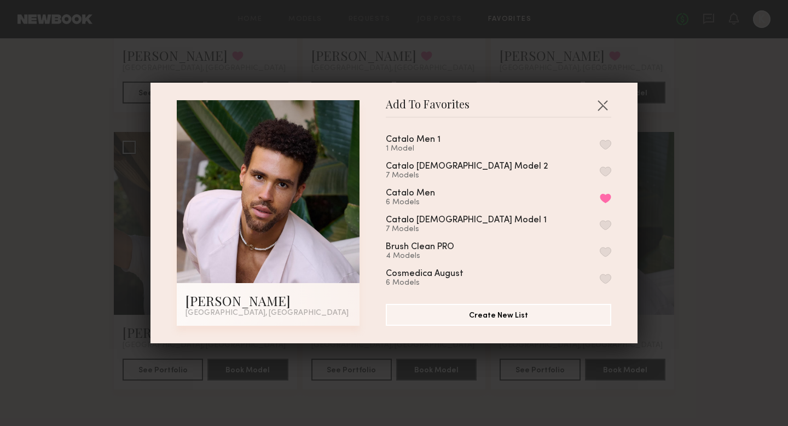
click at [604, 140] on button "button" at bounding box center [605, 145] width 11 height 10
click at [604, 199] on button "Remove from favorite list" at bounding box center [605, 198] width 11 height 10
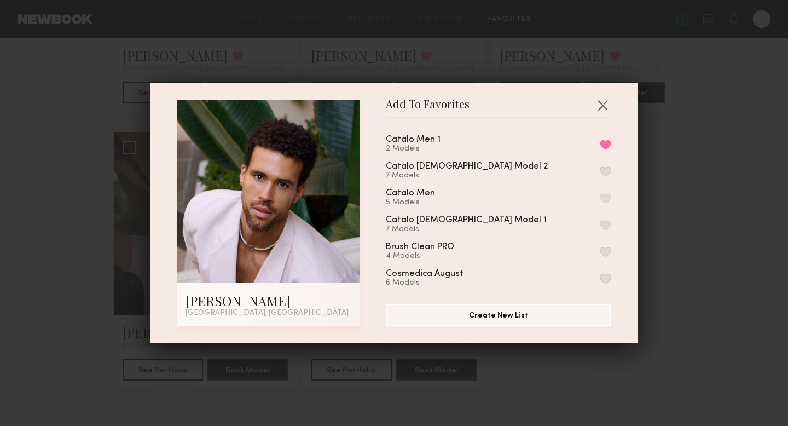
click at [662, 182] on div "Add To Favorites Trae G. Los Angeles, CA Add To Favorites Catalo Men 1 2 Models…" at bounding box center [394, 213] width 788 height 426
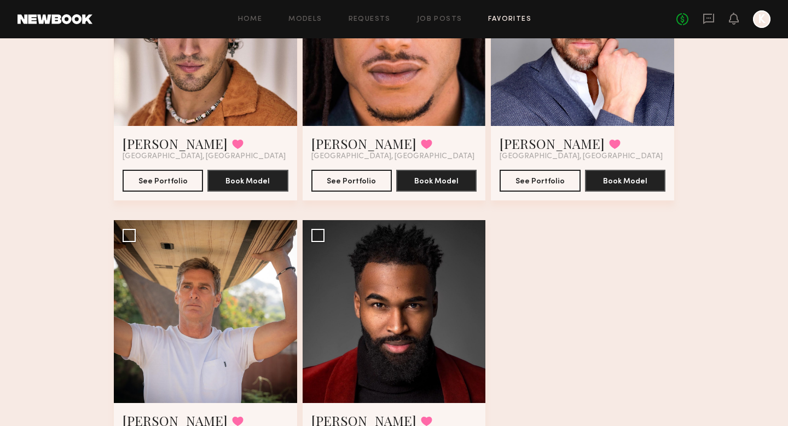
scroll to position [0, 0]
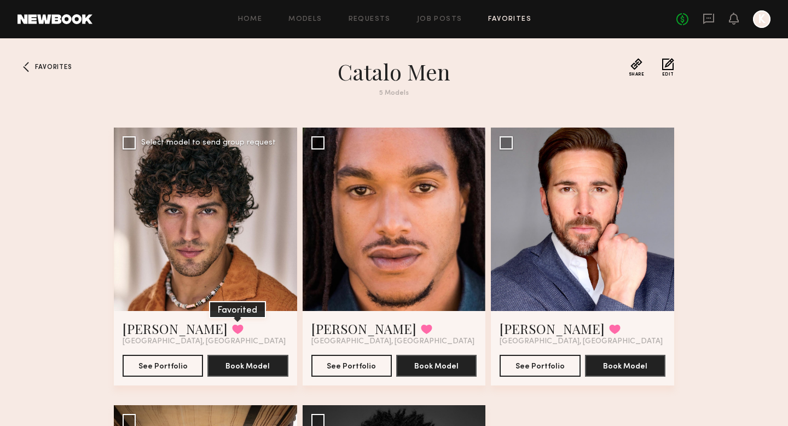
click at [232, 324] on button at bounding box center [237, 329] width 11 height 10
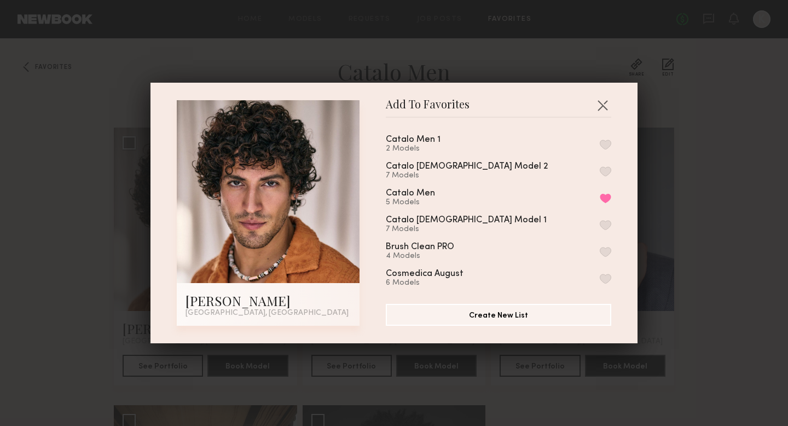
click at [603, 141] on button "button" at bounding box center [605, 145] width 11 height 10
click at [605, 197] on button "Remove from favorite list" at bounding box center [605, 198] width 11 height 10
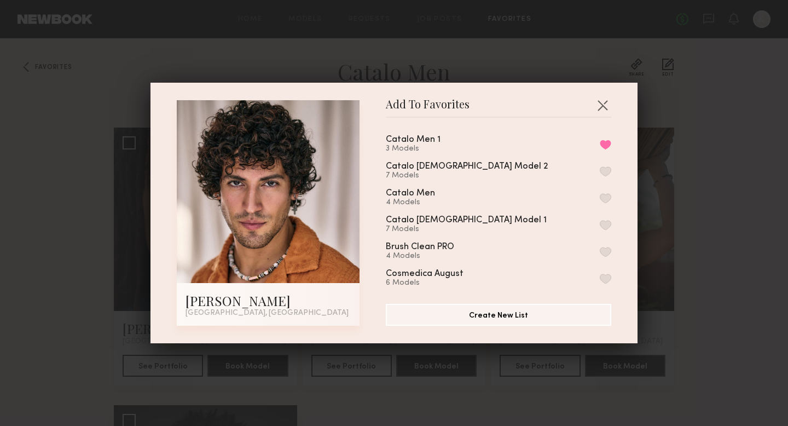
click at [671, 189] on div "Add To Favorites Aaron V. Los Angeles, CA Add To Favorites Catalo Men 1 3 Model…" at bounding box center [394, 213] width 788 height 426
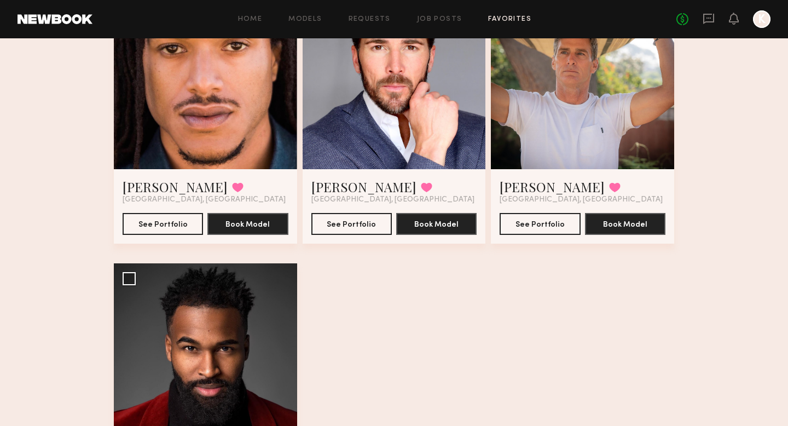
scroll to position [76, 0]
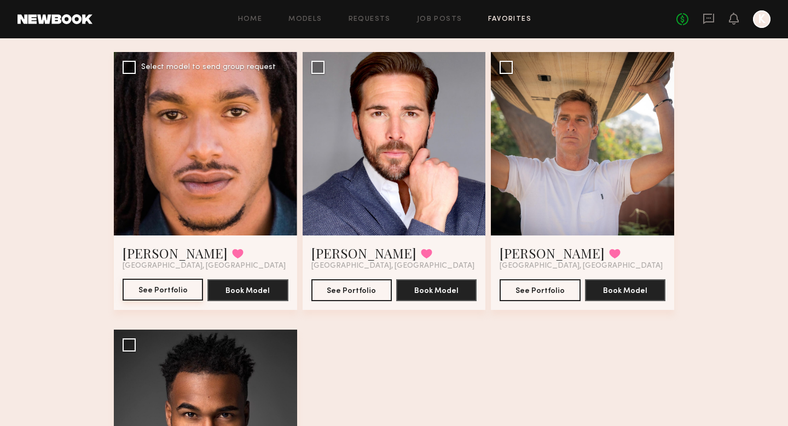
click at [164, 289] on button "See Portfolio" at bounding box center [163, 289] width 80 height 22
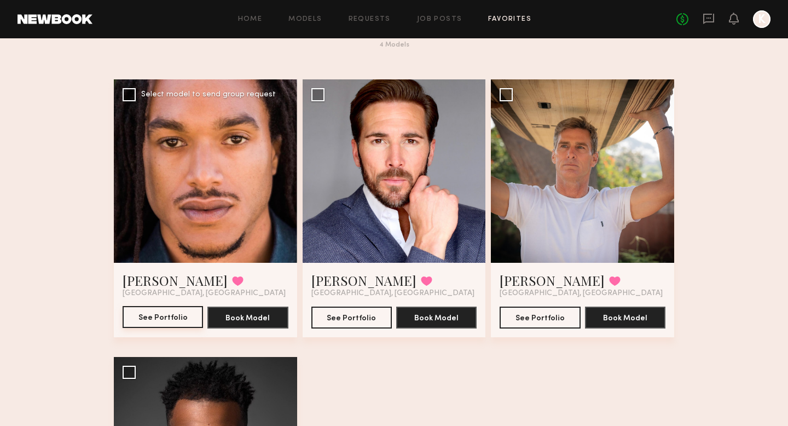
scroll to position [40, 0]
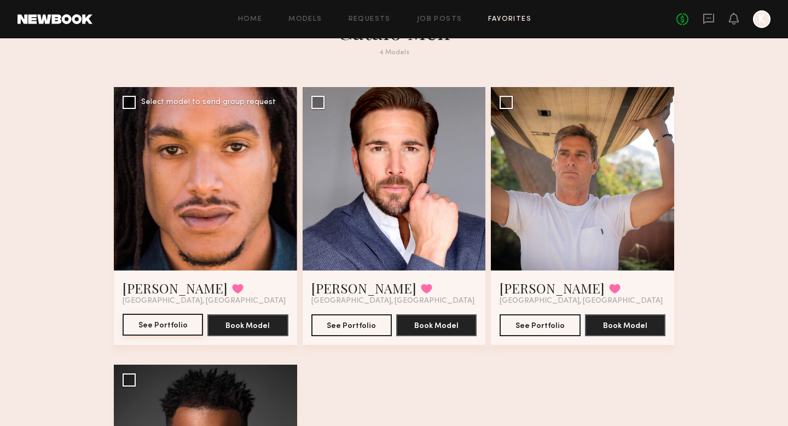
click at [171, 320] on button "See Portfolio" at bounding box center [163, 325] width 80 height 22
click at [232, 284] on button at bounding box center [237, 288] width 11 height 10
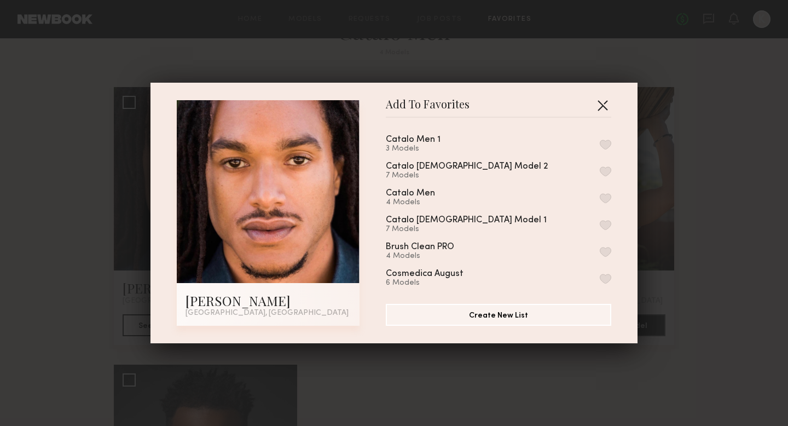
click at [608, 99] on button "button" at bounding box center [603, 105] width 18 height 18
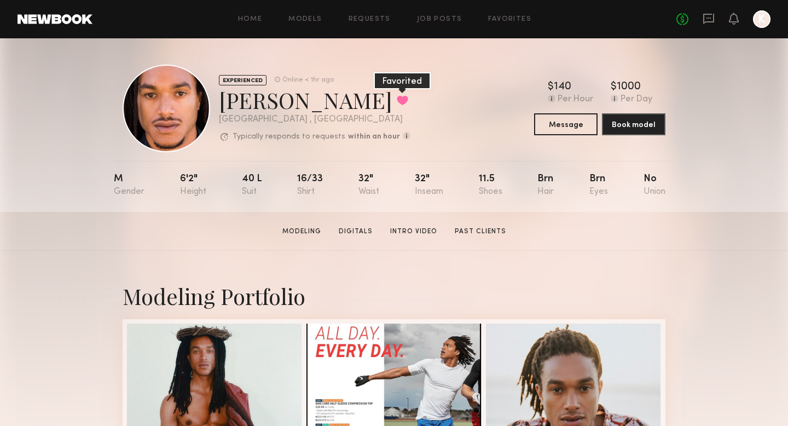
click at [397, 100] on button at bounding box center [402, 100] width 11 height 10
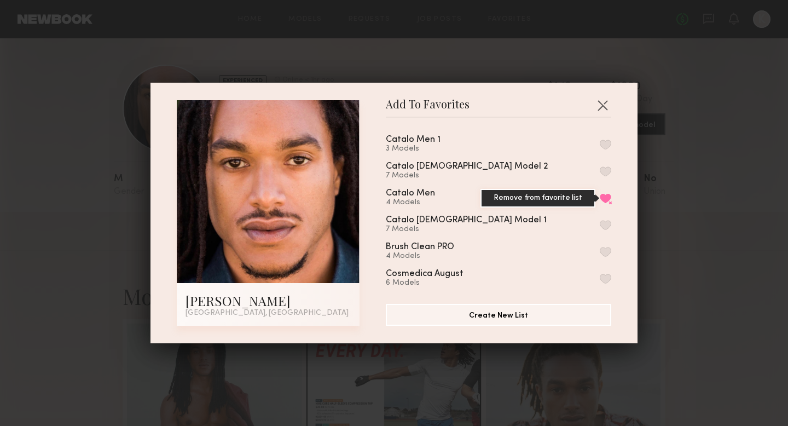
click at [604, 194] on button "Remove from favorite list" at bounding box center [605, 198] width 11 height 10
click at [599, 108] on button "button" at bounding box center [603, 105] width 18 height 18
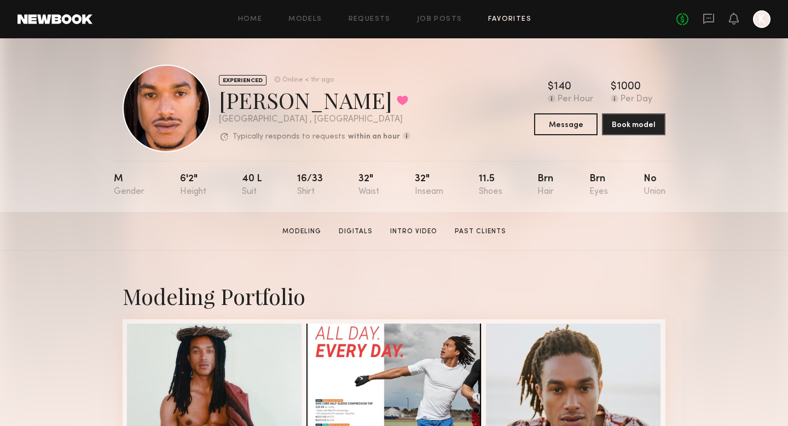
click at [495, 19] on link "Favorites" at bounding box center [509, 19] width 43 height 7
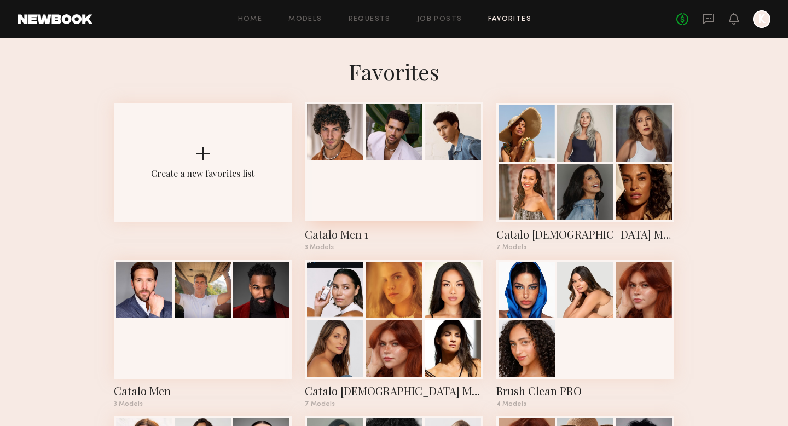
click at [409, 175] on div at bounding box center [394, 161] width 178 height 119
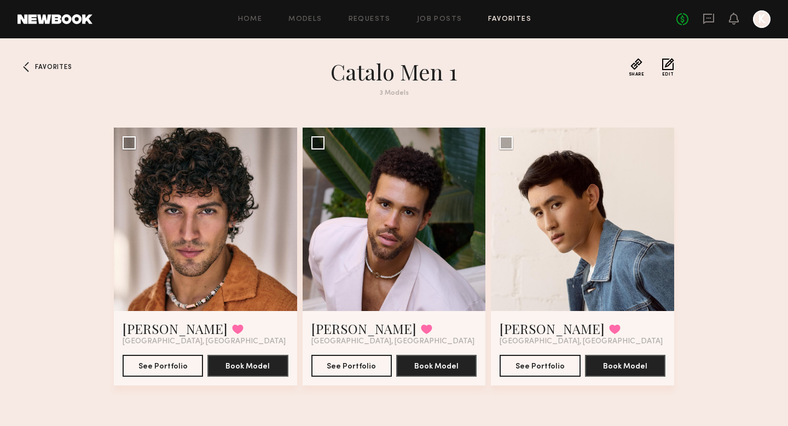
click at [56, 72] on div "Favorites Catalo Men 1 3 Models Share Copy Shareable Link Edit [PERSON_NAME] Fa…" at bounding box center [394, 242] width 788 height 368
click at [56, 66] on span "Favorites" at bounding box center [53, 67] width 37 height 7
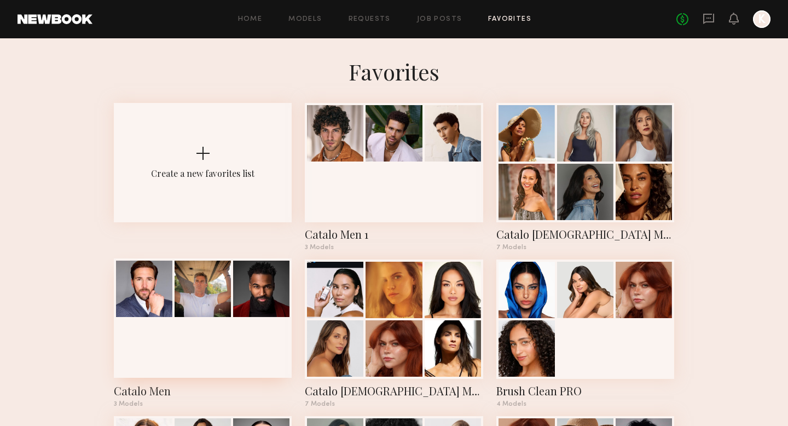
click at [212, 341] on div at bounding box center [203, 317] width 178 height 119
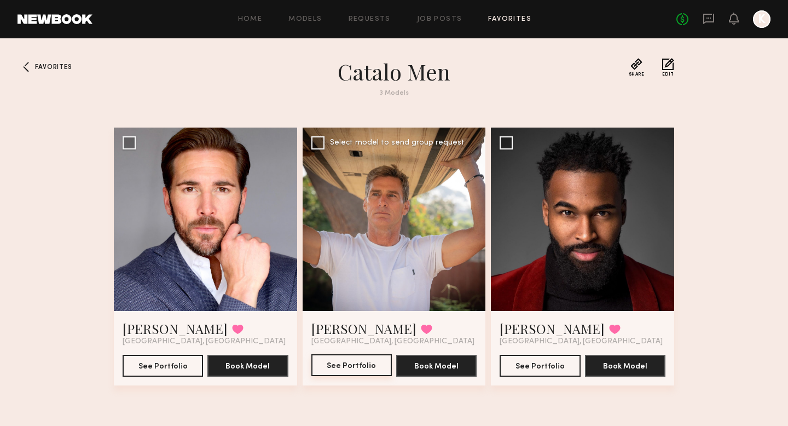
click at [376, 364] on button "See Portfolio" at bounding box center [351, 365] width 80 height 22
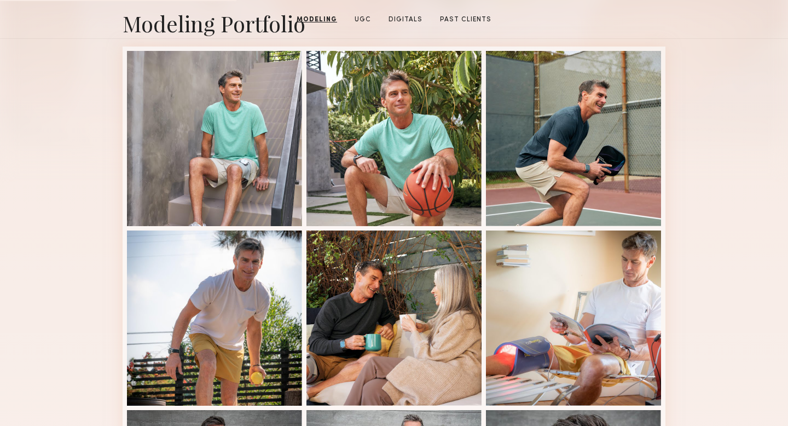
scroll to position [22, 0]
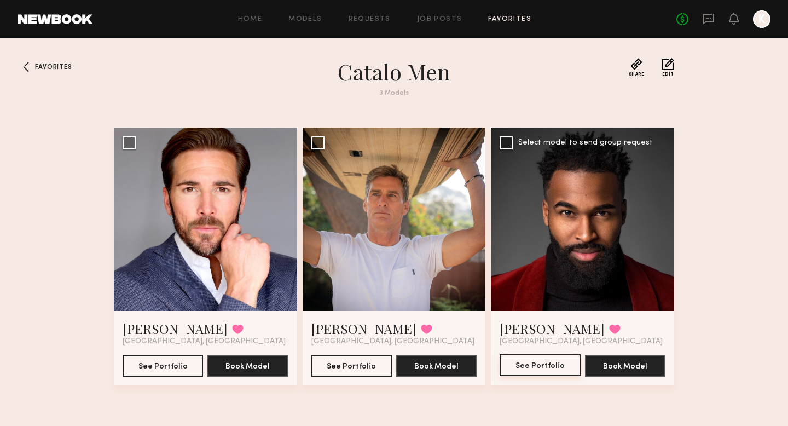
click at [537, 363] on button "See Portfolio" at bounding box center [540, 365] width 80 height 22
click at [609, 326] on button at bounding box center [614, 329] width 11 height 10
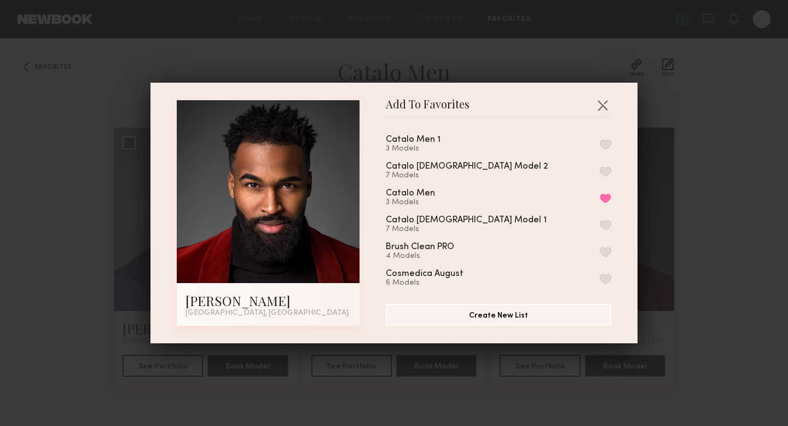
click at [604, 143] on button "button" at bounding box center [605, 145] width 11 height 10
click at [604, 196] on button "Remove from favorite list" at bounding box center [605, 198] width 11 height 10
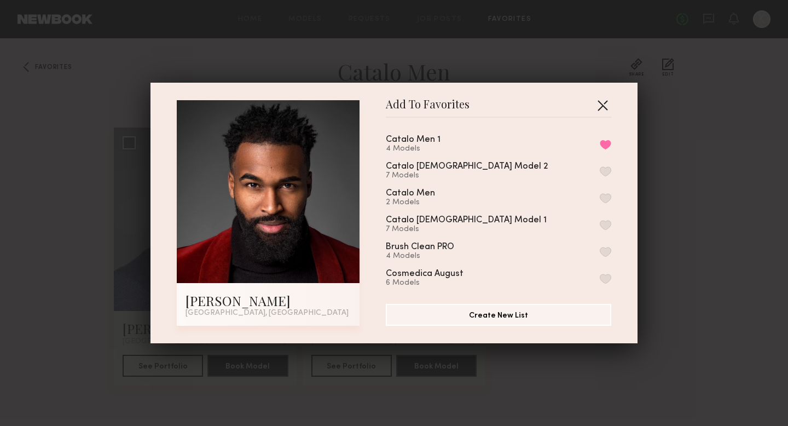
click at [604, 106] on button "button" at bounding box center [603, 105] width 18 height 18
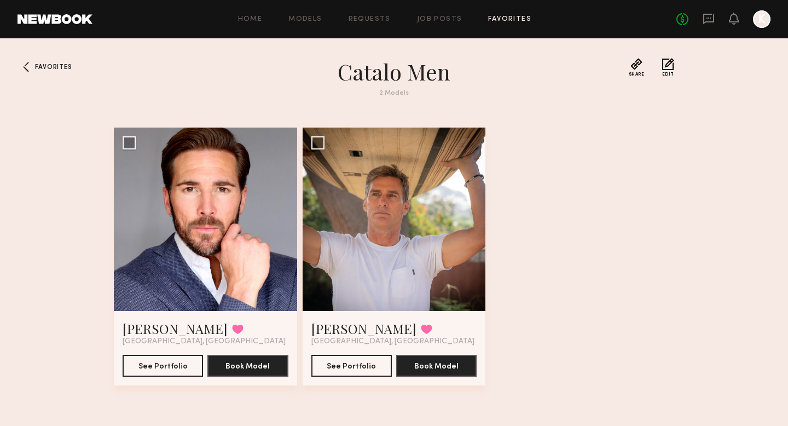
click at [492, 18] on link "Favorites" at bounding box center [509, 19] width 43 height 7
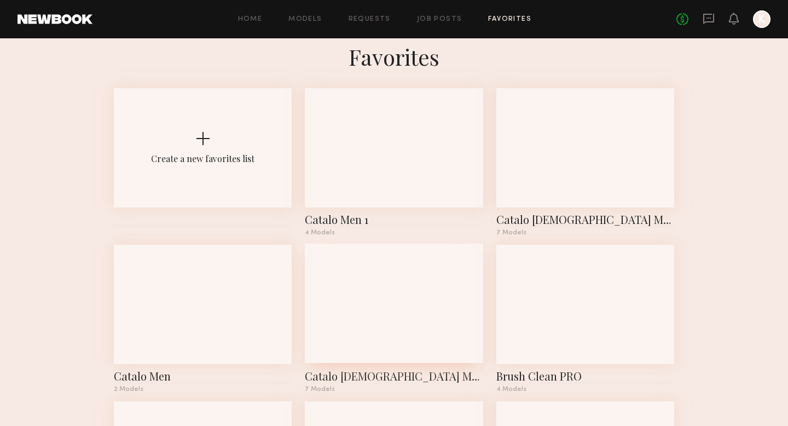
scroll to position [18, 0]
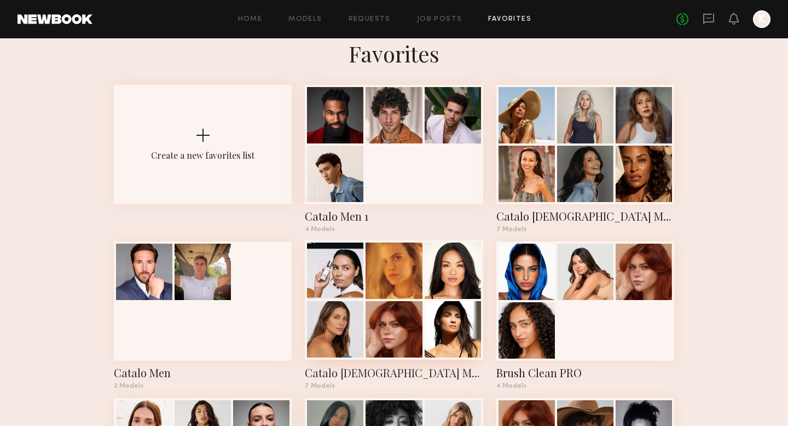
click at [380, 321] on div at bounding box center [393, 329] width 56 height 56
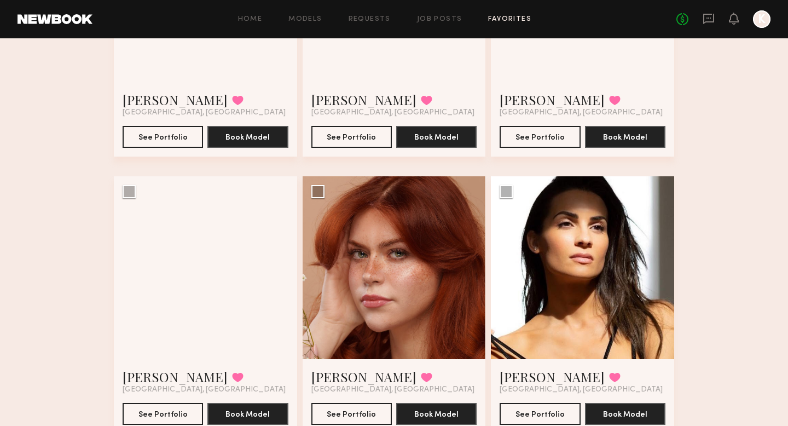
scroll to position [230, 0]
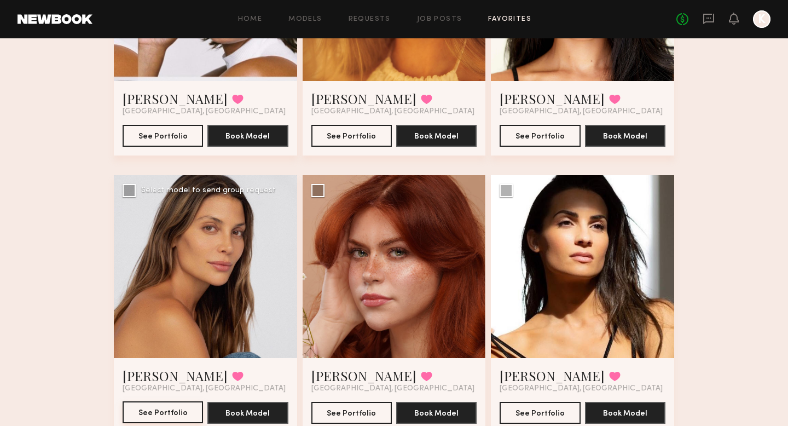
click at [159, 413] on button "See Portfolio" at bounding box center [163, 412] width 80 height 22
click at [356, 409] on button "See Portfolio" at bounding box center [351, 412] width 80 height 22
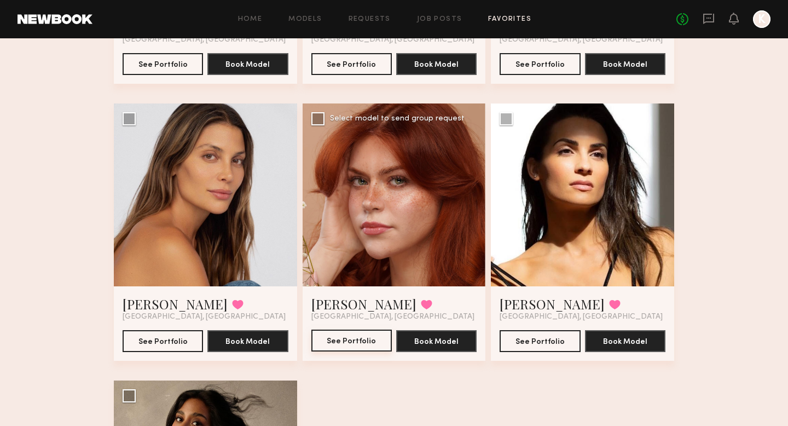
scroll to position [318, 0]
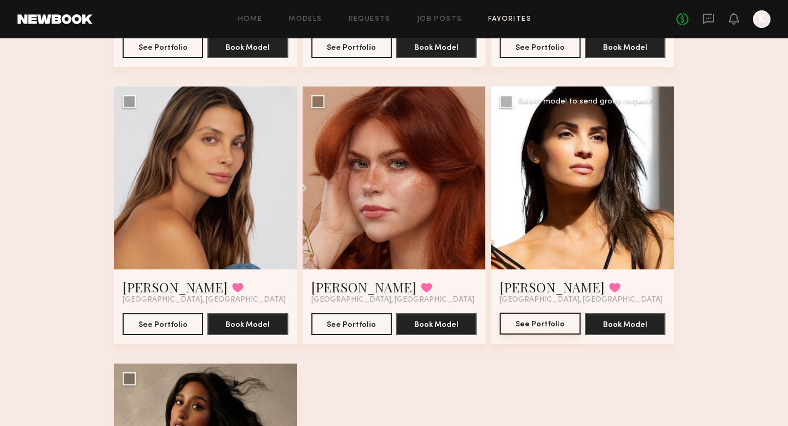
click at [539, 327] on button "See Portfolio" at bounding box center [540, 323] width 80 height 22
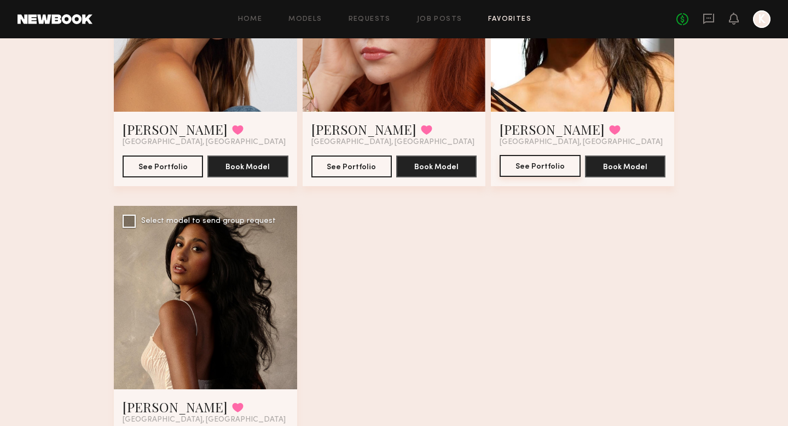
scroll to position [550, 0]
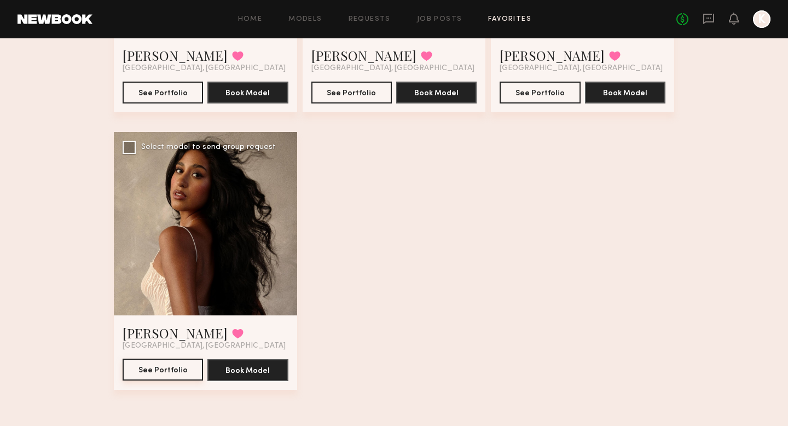
click at [169, 361] on button "See Portfolio" at bounding box center [163, 369] width 80 height 22
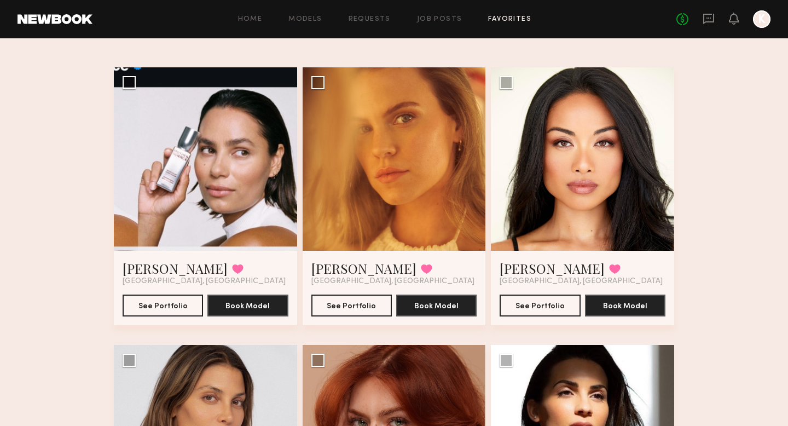
scroll to position [61, 0]
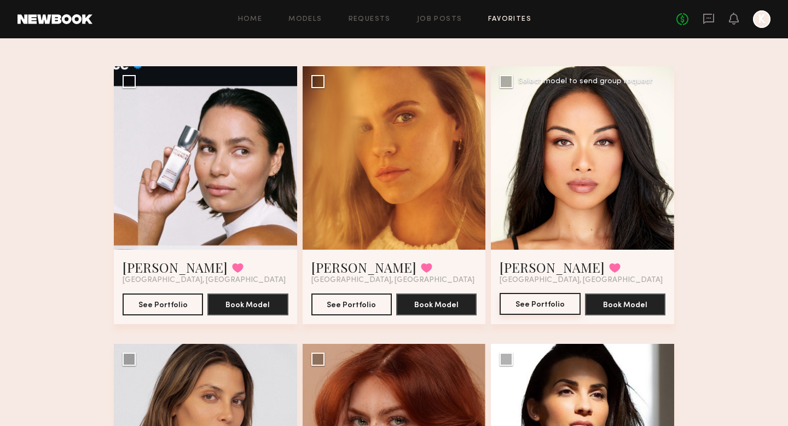
click at [539, 303] on button "See Portfolio" at bounding box center [540, 304] width 80 height 22
click at [609, 265] on button at bounding box center [614, 268] width 11 height 10
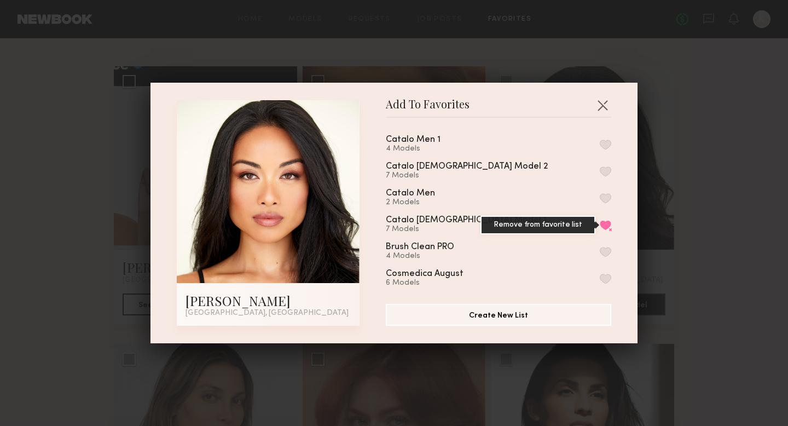
click at [606, 226] on button "Remove from favorite list" at bounding box center [605, 225] width 11 height 10
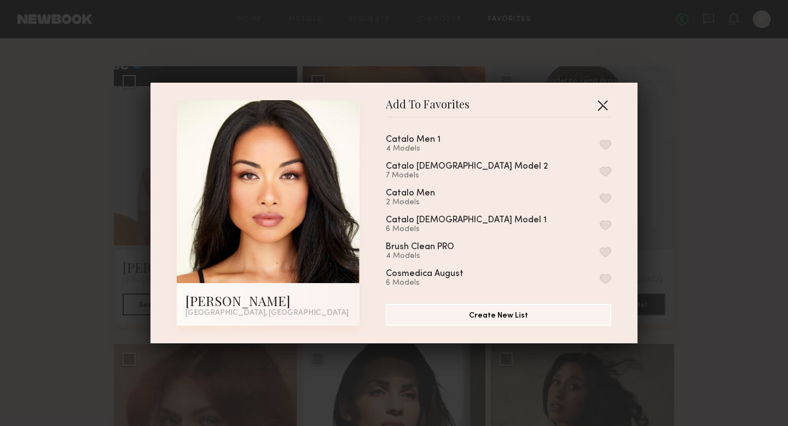
click at [605, 105] on button "button" at bounding box center [603, 105] width 18 height 18
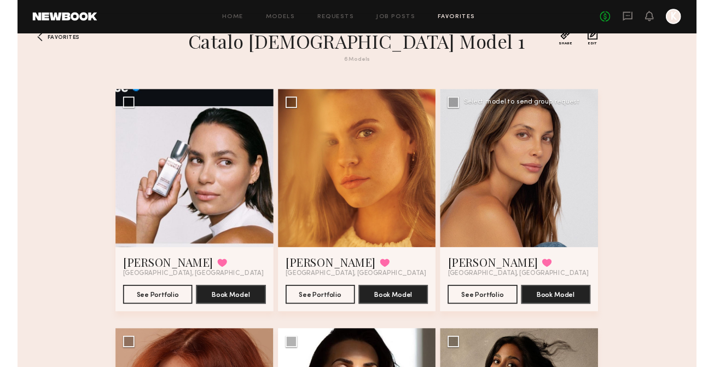
scroll to position [0, 0]
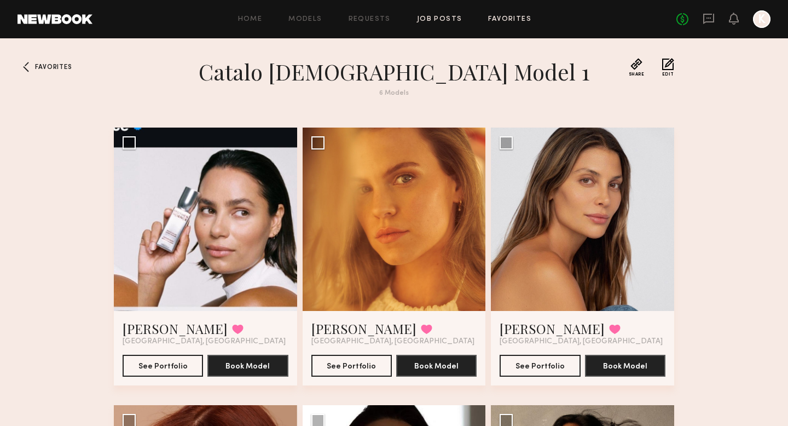
click at [433, 16] on link "Job Posts" at bounding box center [439, 19] width 45 height 7
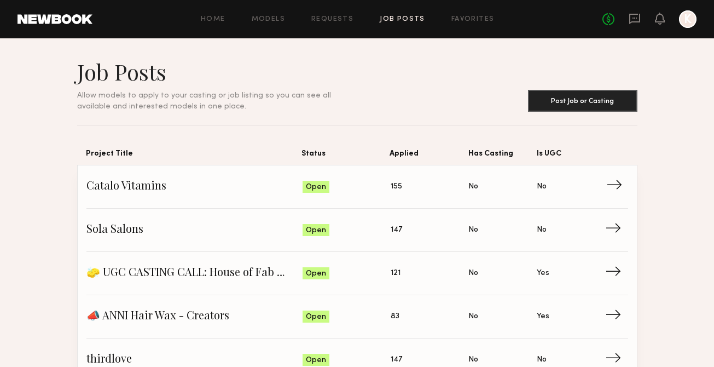
click at [399, 188] on span "155" at bounding box center [396, 187] width 11 height 12
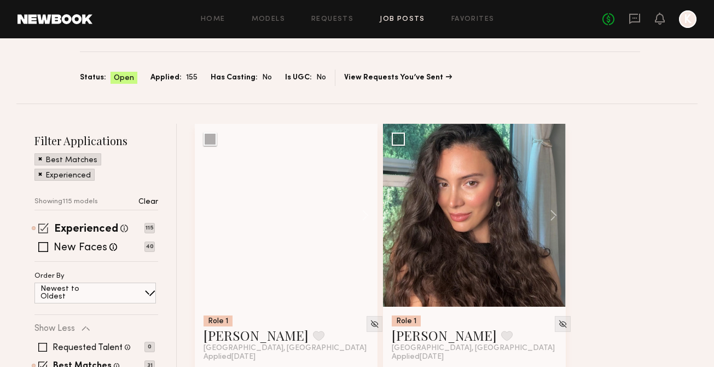
click at [41, 226] on span at bounding box center [43, 228] width 10 height 10
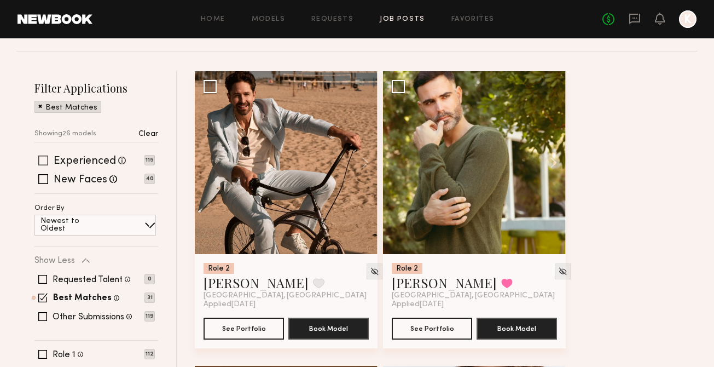
scroll to position [164, 0]
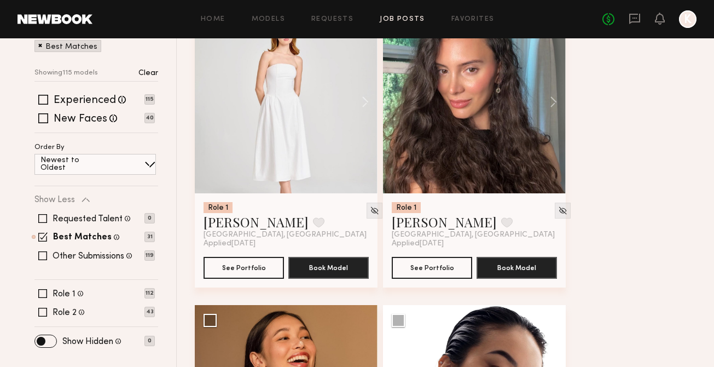
click at [38, 229] on div "Requested Talent Models you have reached out to with requests 0 Best Matches Mo…" at bounding box center [94, 237] width 120 height 66
click at [39, 234] on span at bounding box center [42, 236] width 9 height 9
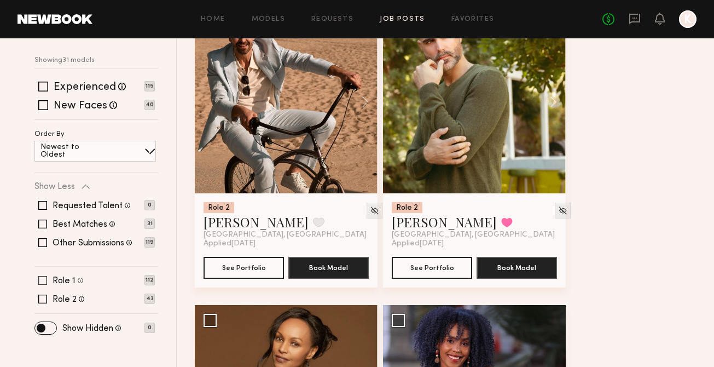
click at [42, 279] on span at bounding box center [42, 280] width 9 height 9
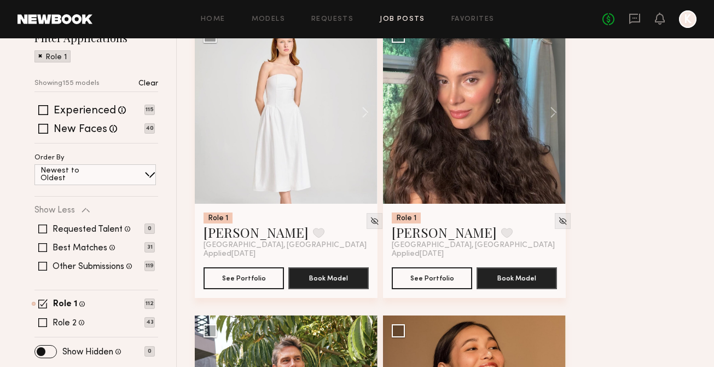
scroll to position [69, 0]
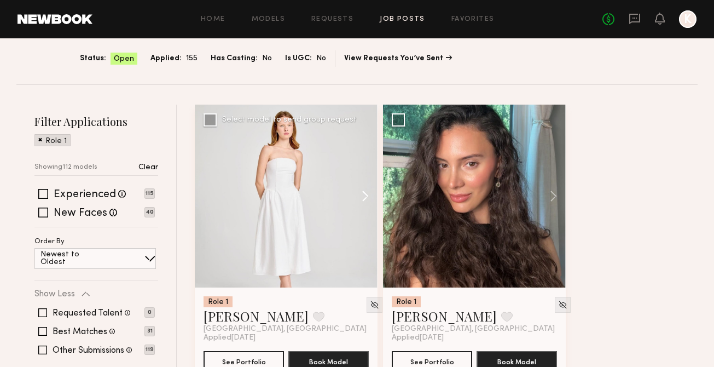
click at [362, 195] on button at bounding box center [360, 196] width 35 height 183
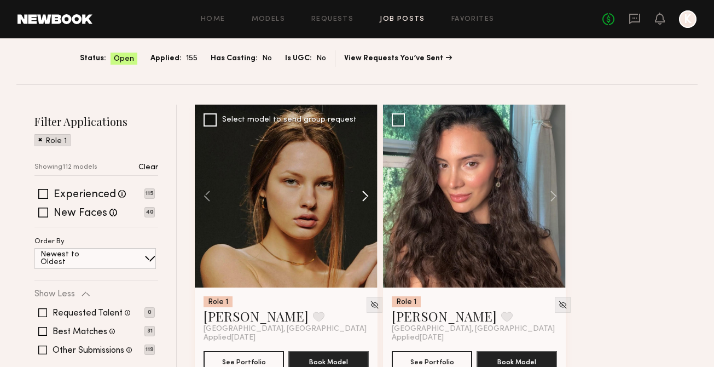
click at [362, 195] on button at bounding box center [360, 196] width 35 height 183
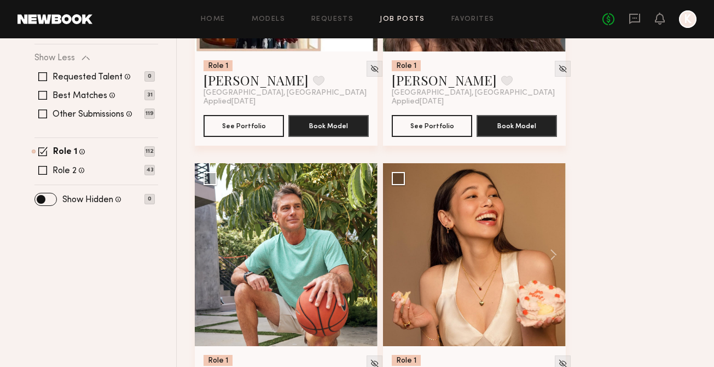
scroll to position [434, 0]
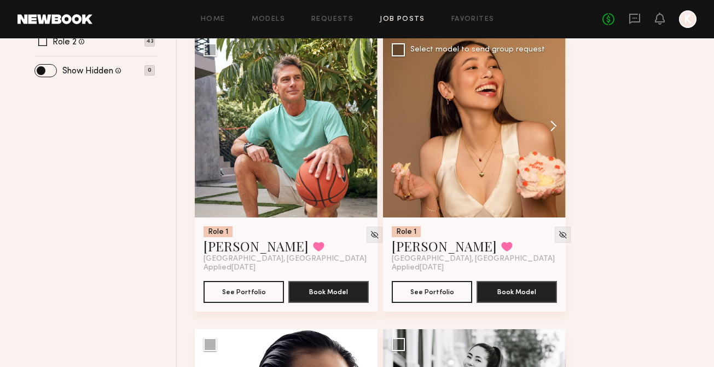
click at [549, 132] on button at bounding box center [548, 125] width 35 height 183
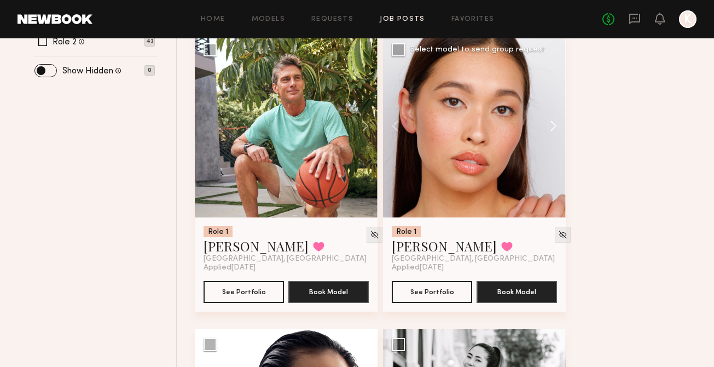
click at [549, 132] on button at bounding box center [548, 125] width 35 height 183
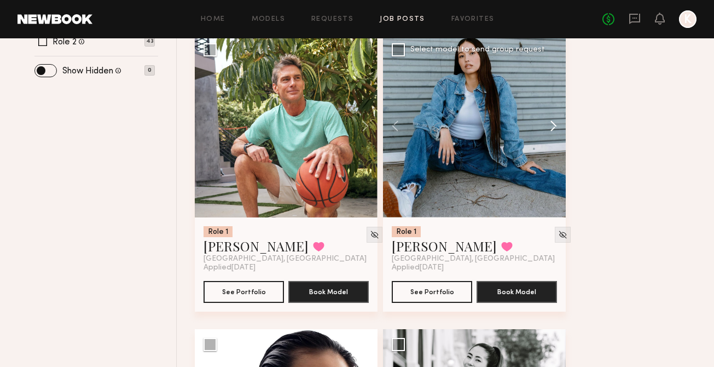
click at [549, 131] on button at bounding box center [548, 125] width 35 height 183
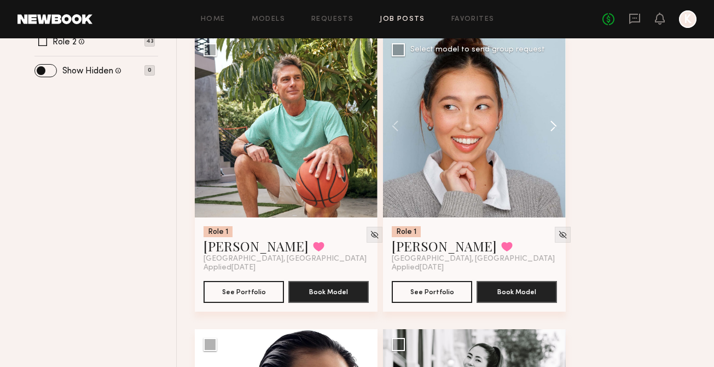
click at [549, 131] on button at bounding box center [548, 125] width 35 height 183
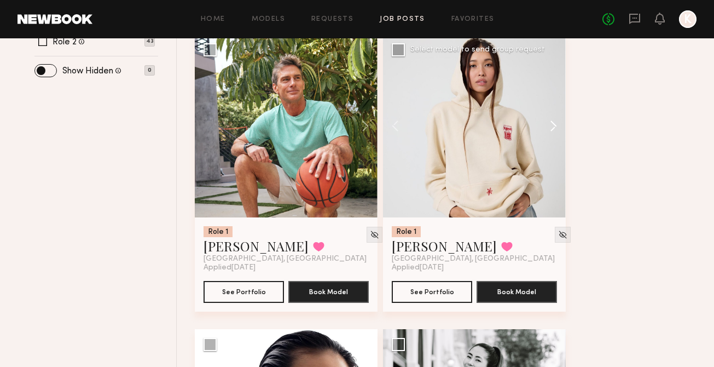
click at [550, 131] on button at bounding box center [548, 125] width 35 height 183
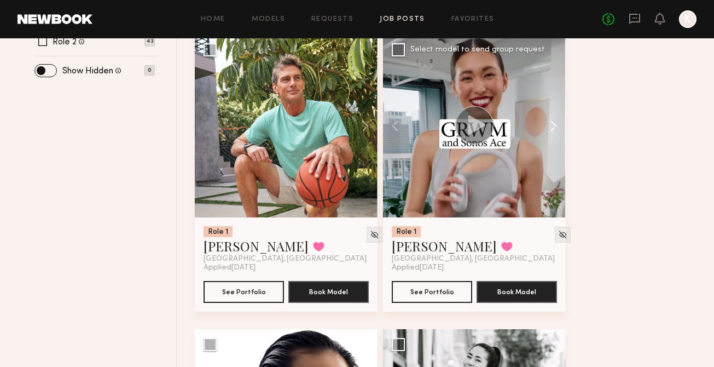
click at [550, 131] on button at bounding box center [548, 125] width 35 height 183
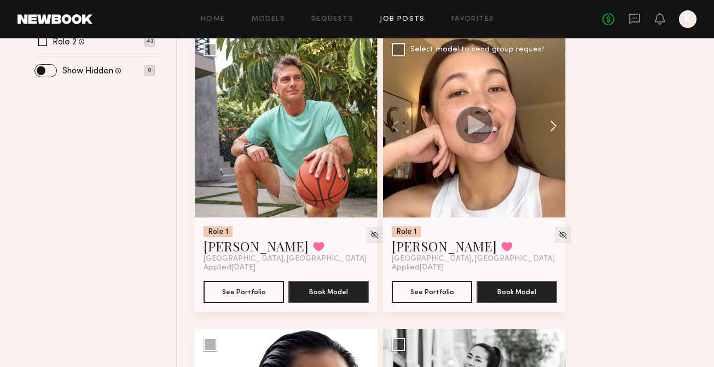
click at [550, 130] on button at bounding box center [548, 125] width 35 height 183
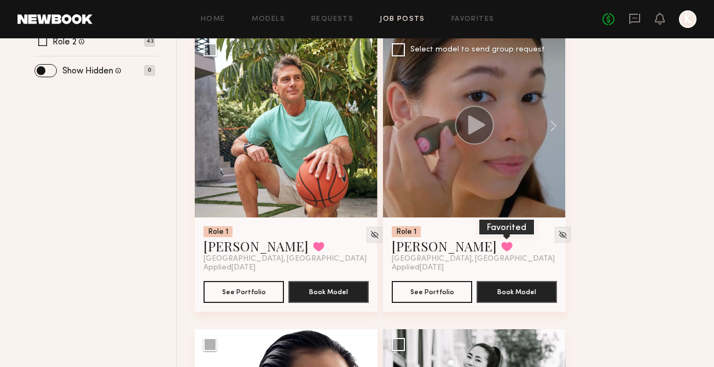
click at [501, 245] on button at bounding box center [506, 246] width 11 height 10
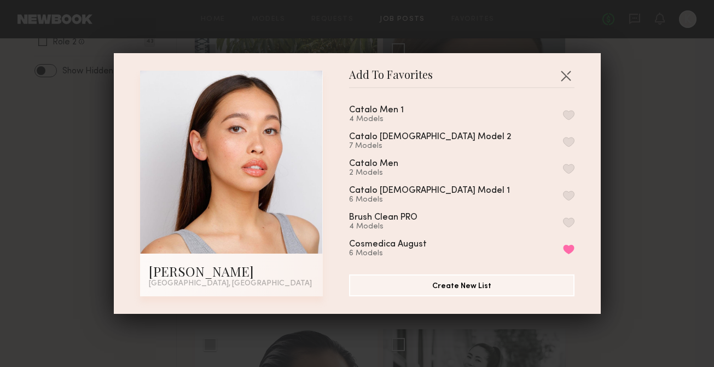
click at [568, 188] on div "Catalo Female Model 1 6 Models" at bounding box center [461, 195] width 225 height 18
click at [568, 192] on button "button" at bounding box center [568, 195] width 11 height 10
click at [568, 80] on button "button" at bounding box center [566, 76] width 18 height 18
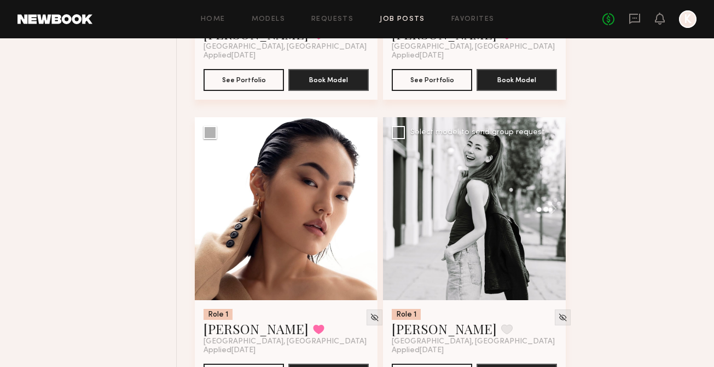
scroll to position [672, 0]
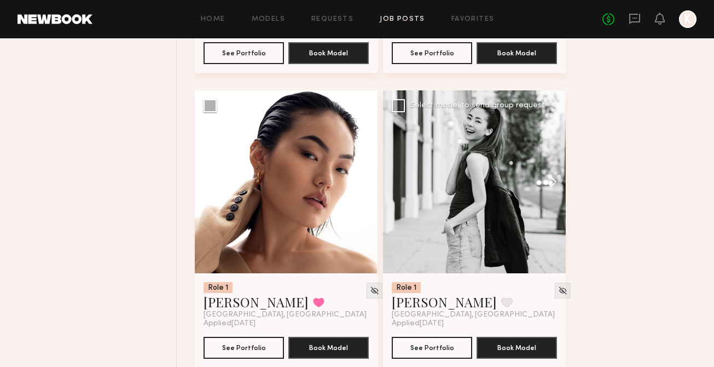
click at [554, 179] on button at bounding box center [548, 181] width 35 height 183
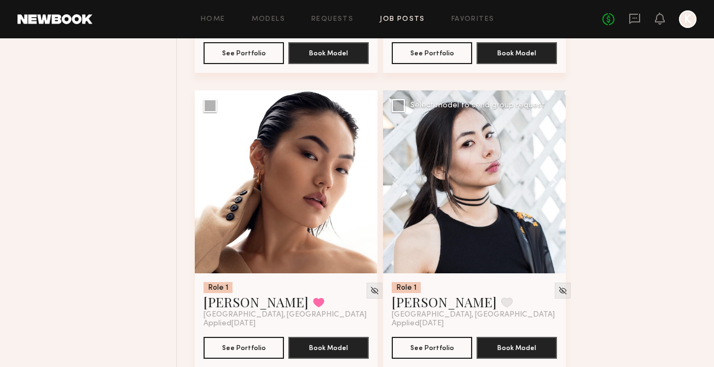
click at [554, 178] on button at bounding box center [548, 181] width 35 height 183
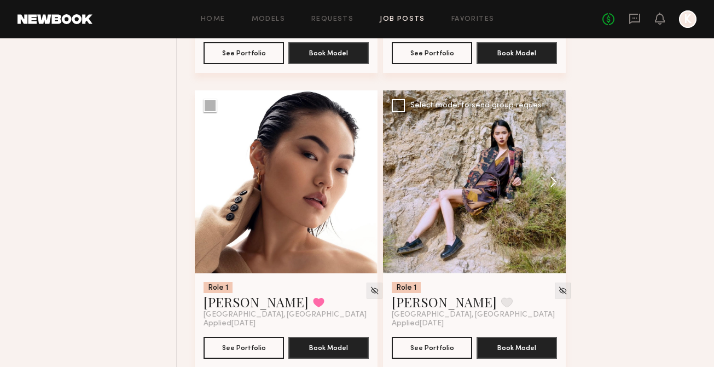
click at [554, 178] on button at bounding box center [548, 181] width 35 height 183
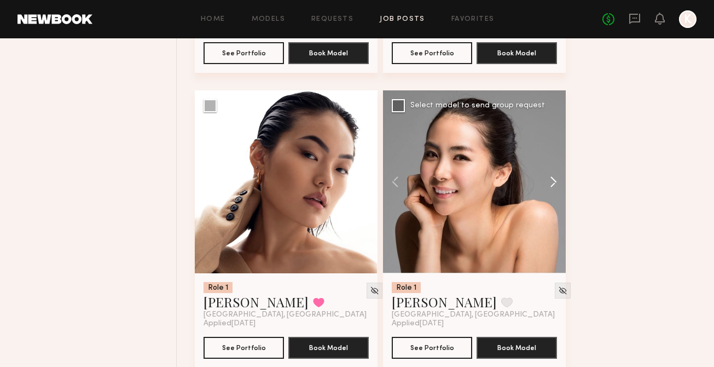
click at [554, 178] on button at bounding box center [548, 181] width 35 height 183
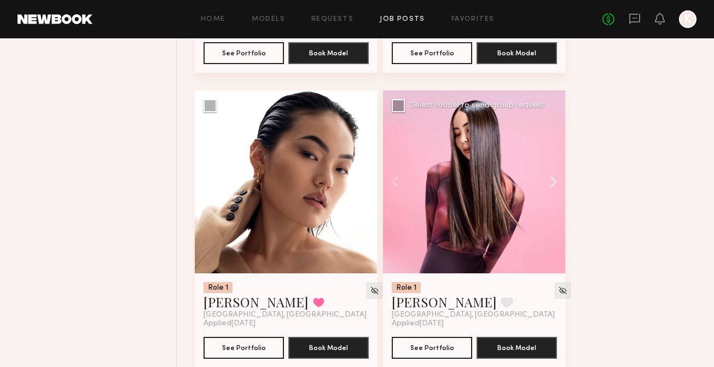
click at [554, 178] on button at bounding box center [548, 181] width 35 height 183
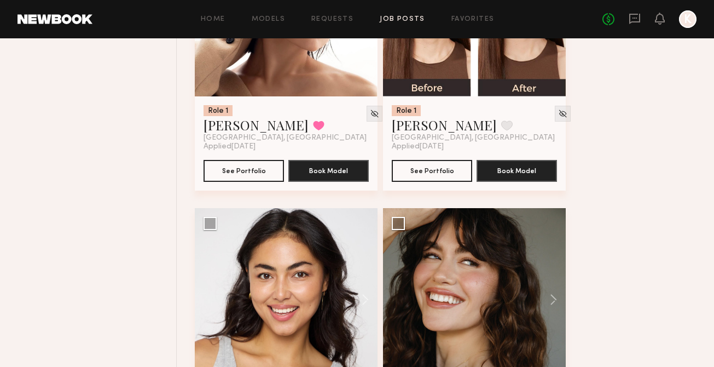
scroll to position [937, 0]
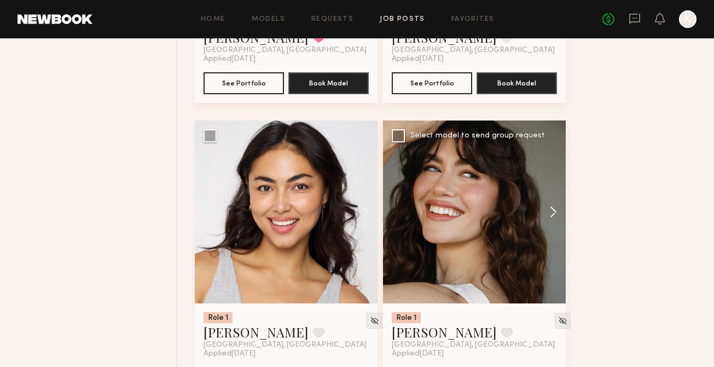
click at [557, 209] on button at bounding box center [548, 211] width 35 height 183
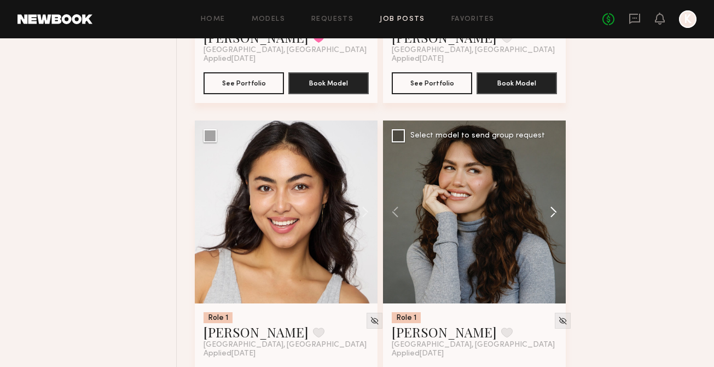
click at [557, 209] on button at bounding box center [548, 211] width 35 height 183
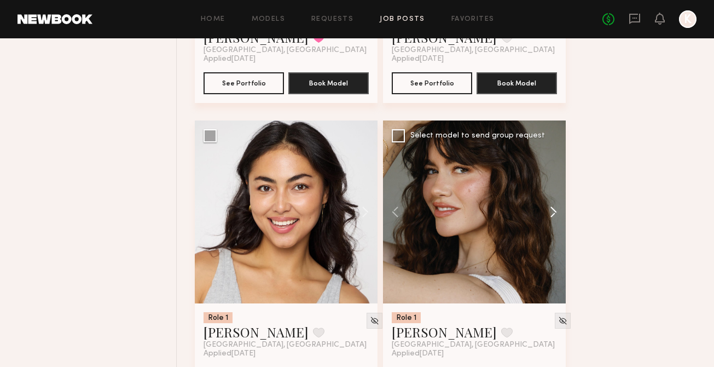
click at [557, 209] on button at bounding box center [548, 211] width 35 height 183
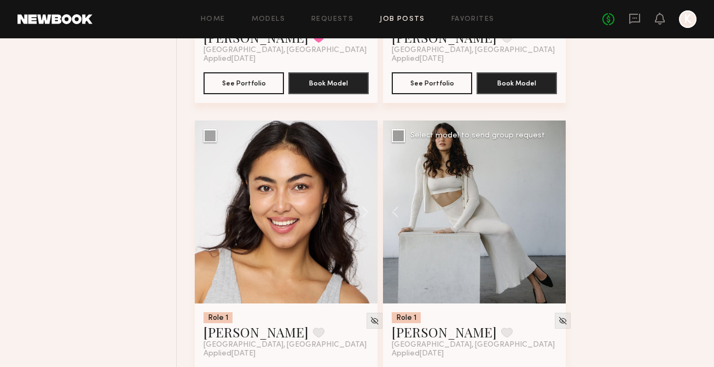
click at [557, 209] on div at bounding box center [474, 211] width 183 height 183
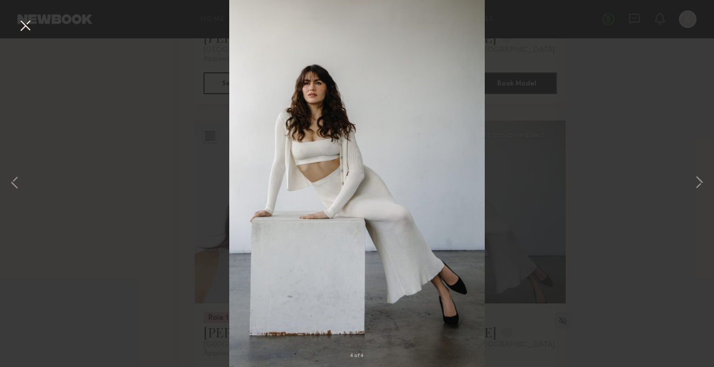
click at [611, 201] on div "4 of 4" at bounding box center [357, 183] width 714 height 367
click at [692, 184] on div "4 of 4" at bounding box center [357, 183] width 714 height 367
click at [697, 183] on button at bounding box center [699, 183] width 13 height 293
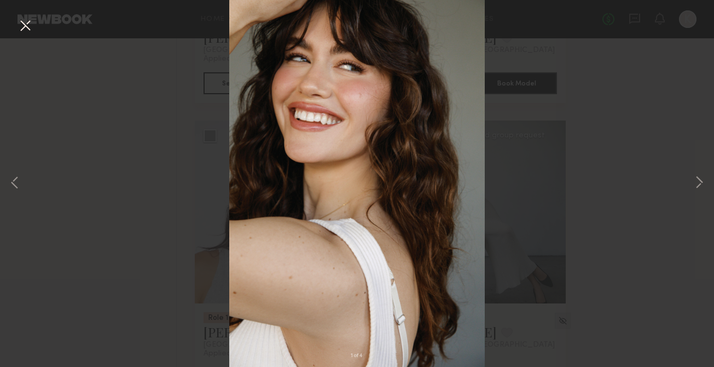
click at [709, 181] on div "1 of 4" at bounding box center [357, 183] width 714 height 367
click at [705, 181] on button at bounding box center [699, 183] width 13 height 293
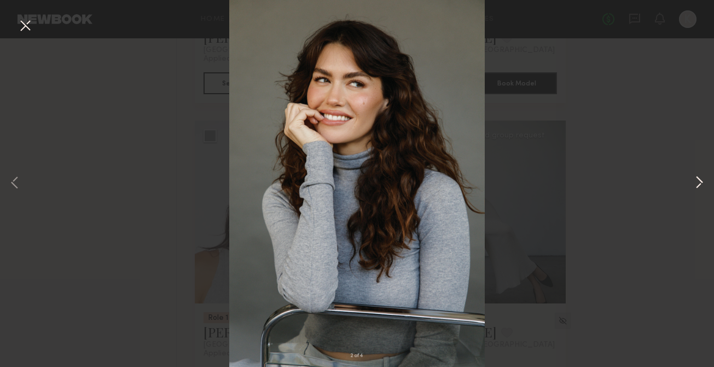
click at [701, 179] on button at bounding box center [699, 183] width 13 height 293
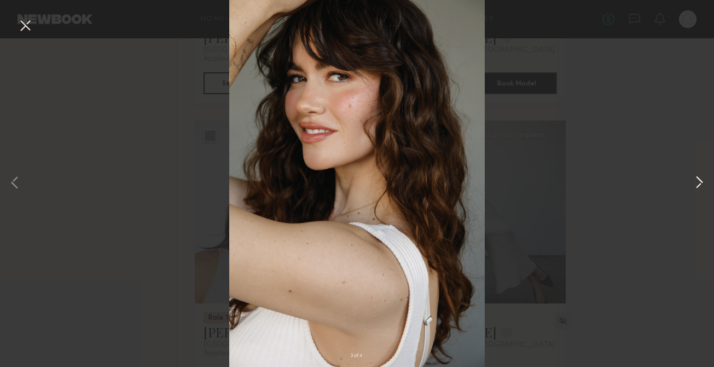
click at [698, 178] on button at bounding box center [699, 183] width 13 height 293
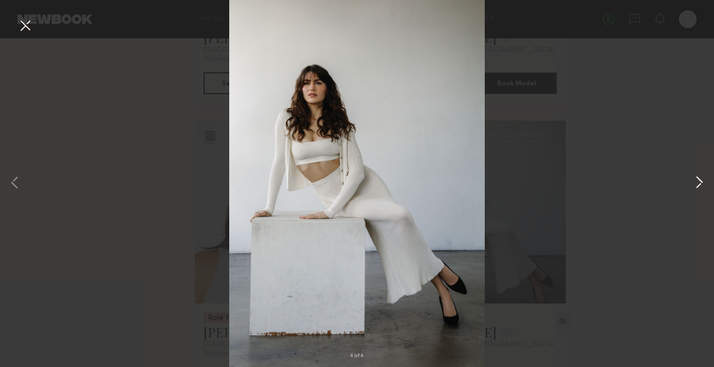
click at [698, 178] on button at bounding box center [699, 183] width 13 height 293
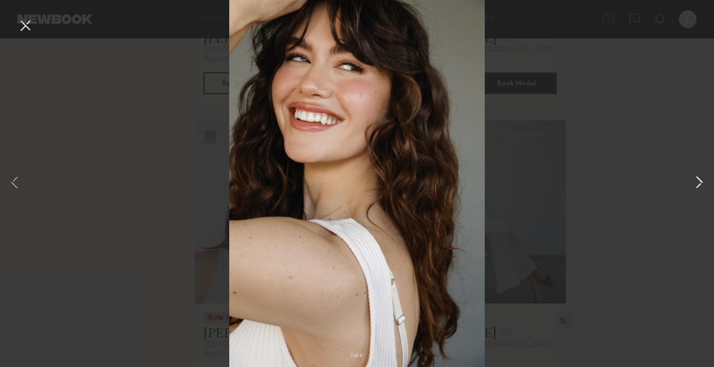
click at [698, 178] on button at bounding box center [699, 183] width 13 height 293
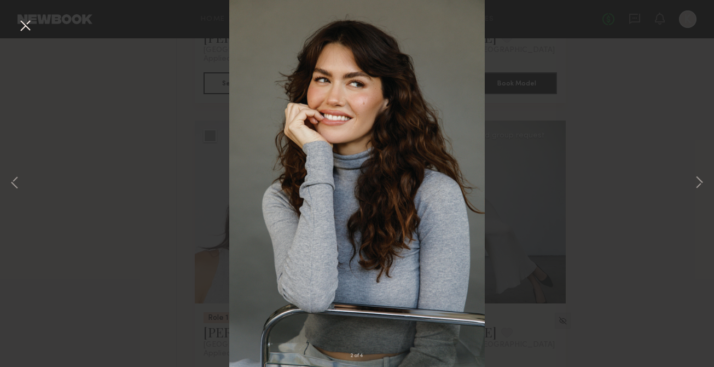
click at [30, 20] on button at bounding box center [25, 26] width 18 height 20
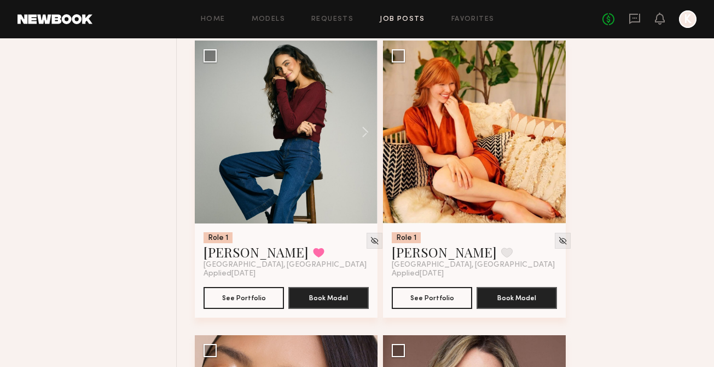
scroll to position [2190, 0]
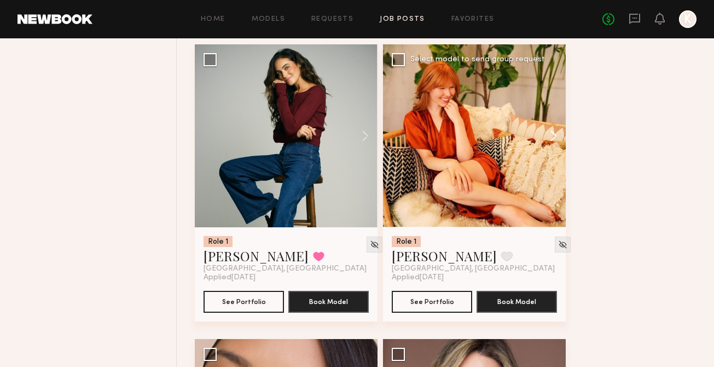
click at [555, 137] on button at bounding box center [548, 135] width 35 height 183
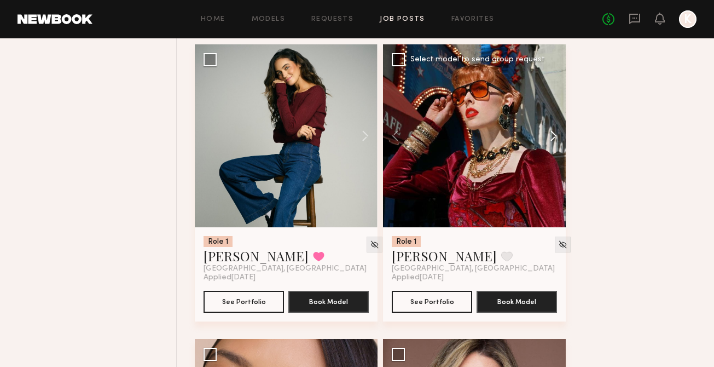
click at [555, 137] on button at bounding box center [548, 135] width 35 height 183
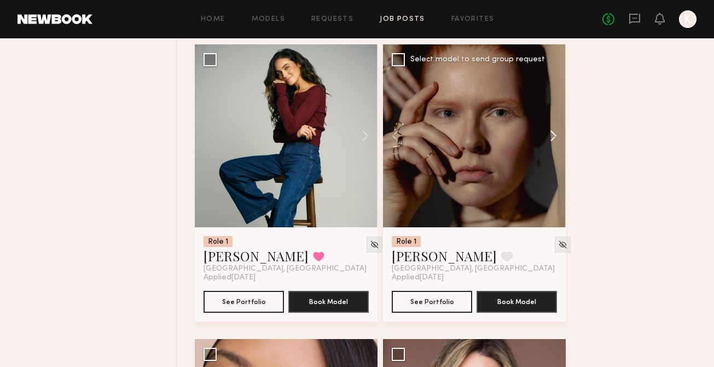
click at [555, 137] on button at bounding box center [548, 135] width 35 height 183
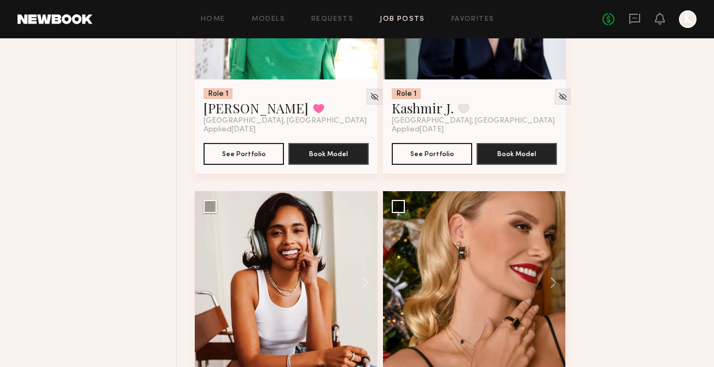
scroll to position [7188, 0]
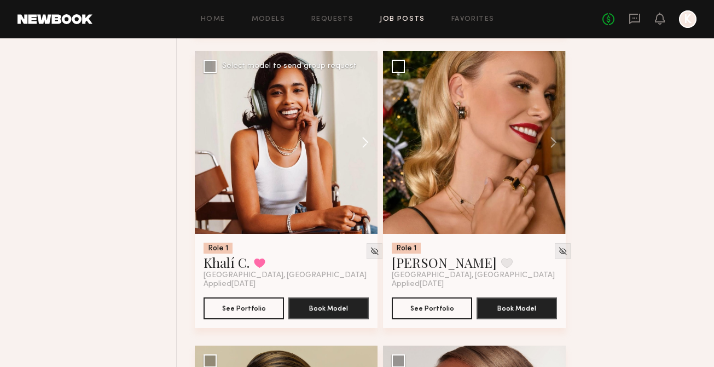
click at [366, 155] on button at bounding box center [360, 142] width 35 height 183
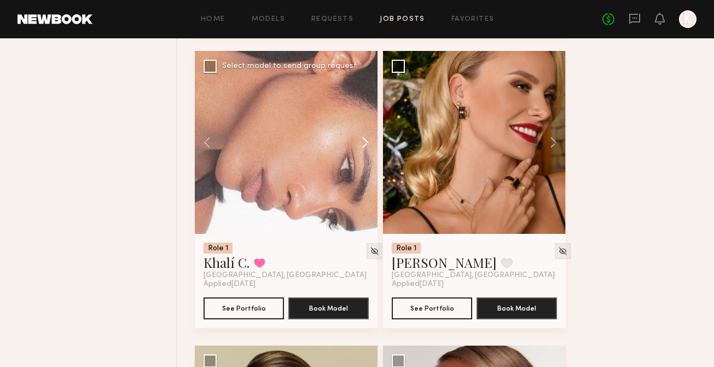
click at [366, 155] on button at bounding box center [360, 142] width 35 height 183
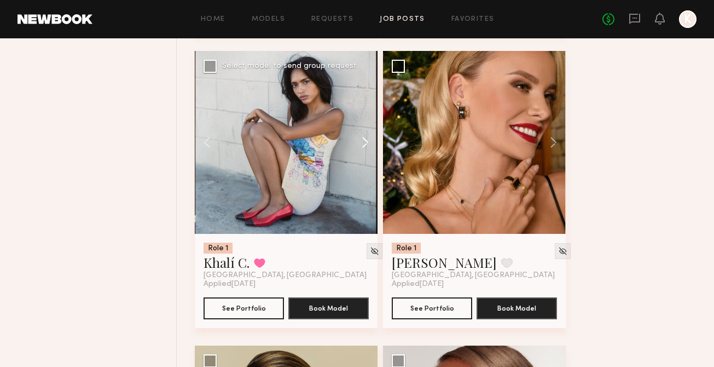
click at [366, 155] on button at bounding box center [360, 142] width 35 height 183
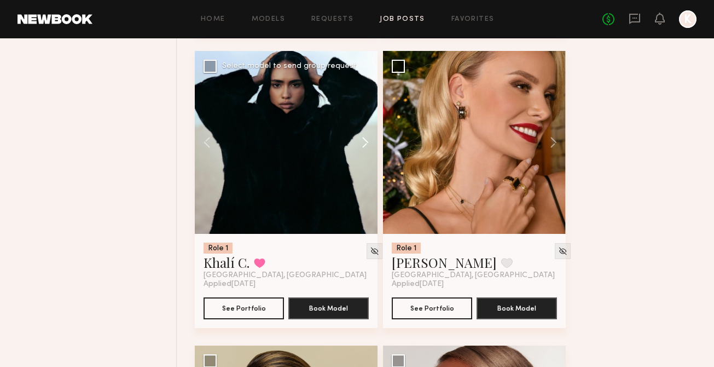
click at [366, 155] on button at bounding box center [360, 142] width 35 height 183
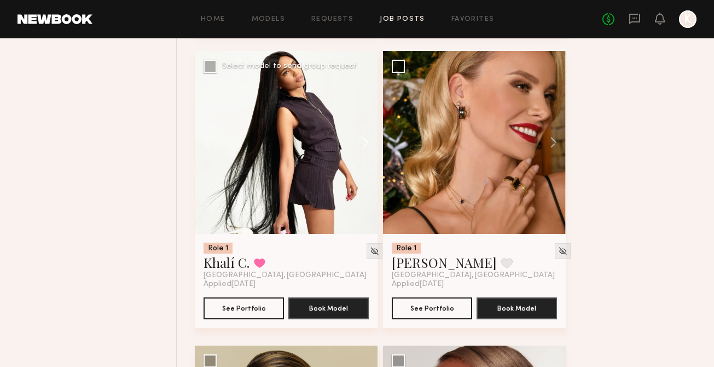
click at [366, 155] on button at bounding box center [360, 142] width 35 height 183
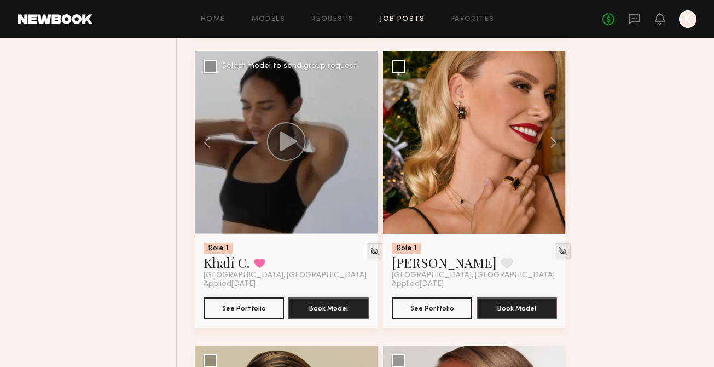
click at [366, 155] on div at bounding box center [286, 142] width 183 height 183
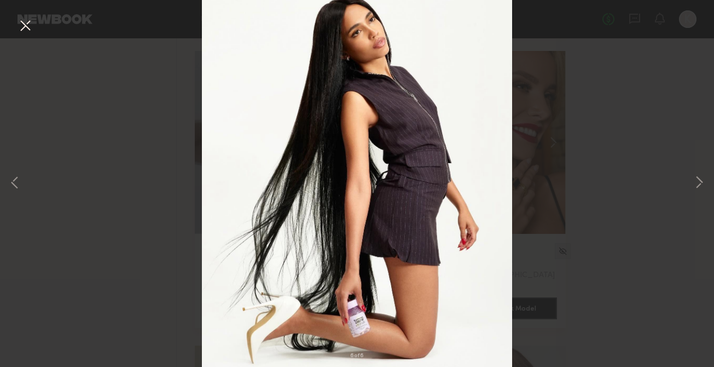
click at [26, 24] on button at bounding box center [25, 26] width 18 height 20
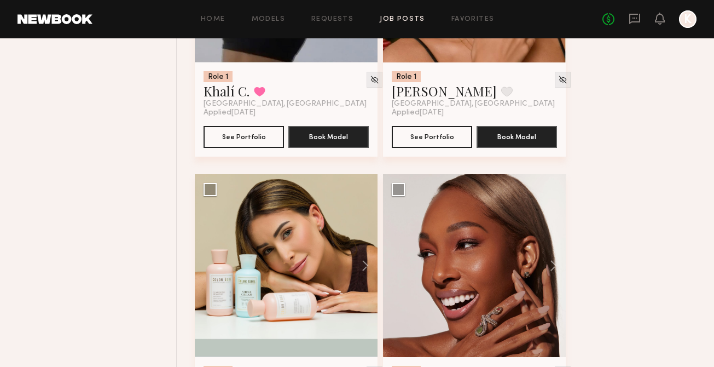
scroll to position [7420, 0]
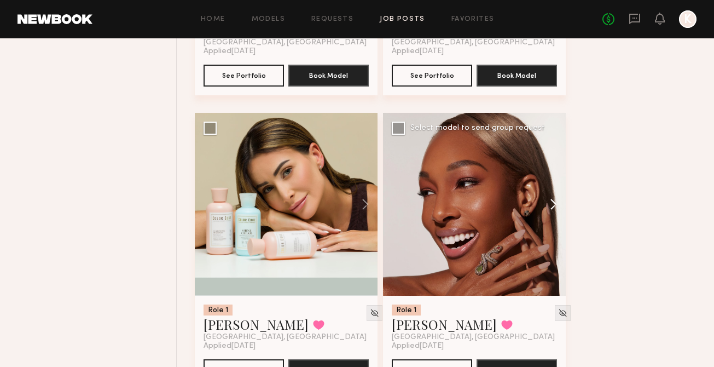
click at [555, 221] on button at bounding box center [548, 204] width 35 height 183
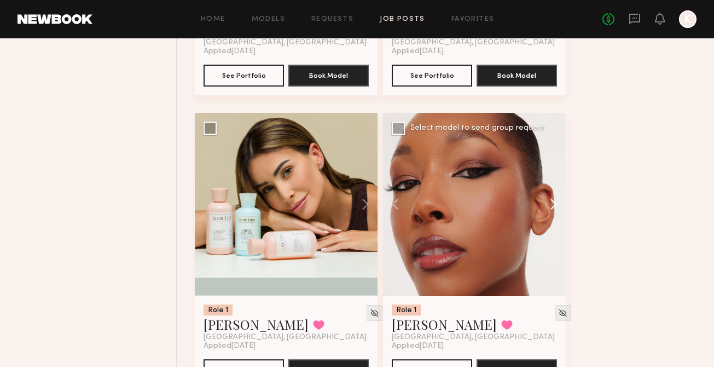
click at [554, 221] on button at bounding box center [548, 204] width 35 height 183
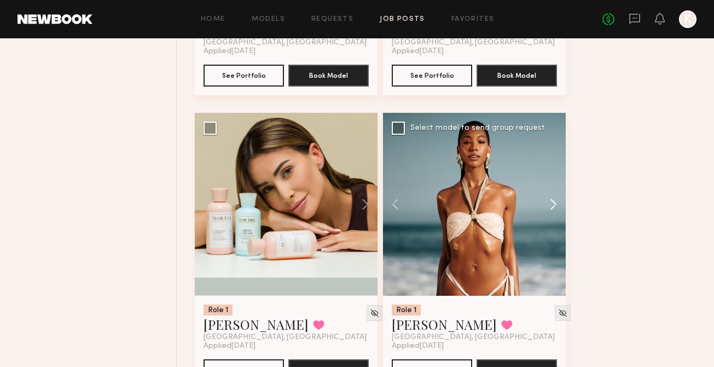
click at [554, 221] on button at bounding box center [548, 204] width 35 height 183
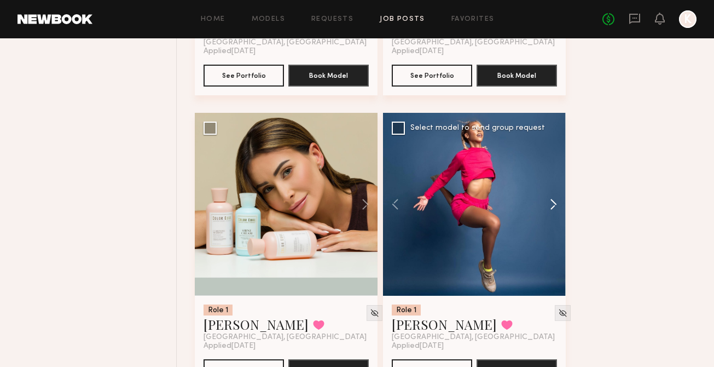
click at [554, 221] on button at bounding box center [548, 204] width 35 height 183
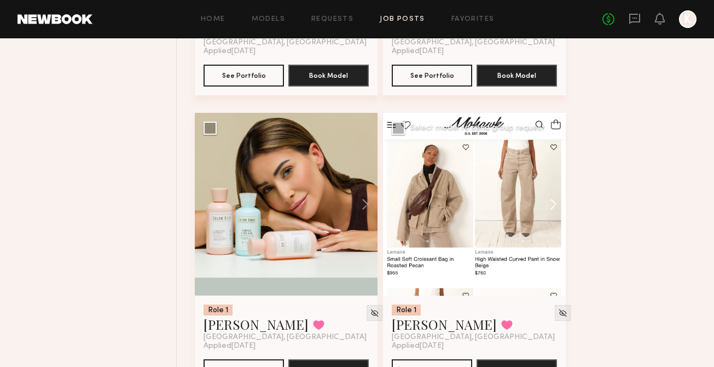
click at [554, 221] on button at bounding box center [548, 204] width 35 height 183
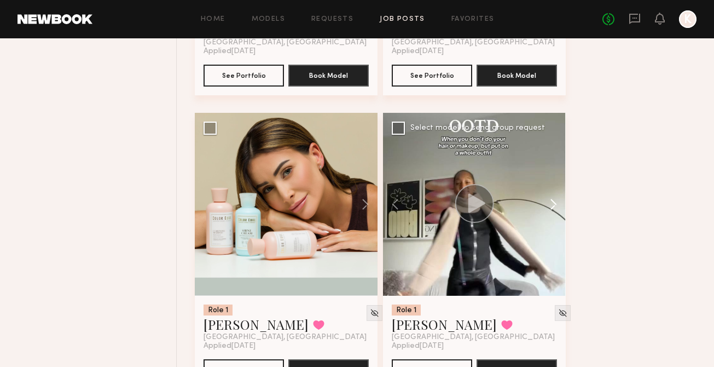
click at [554, 221] on button at bounding box center [548, 204] width 35 height 183
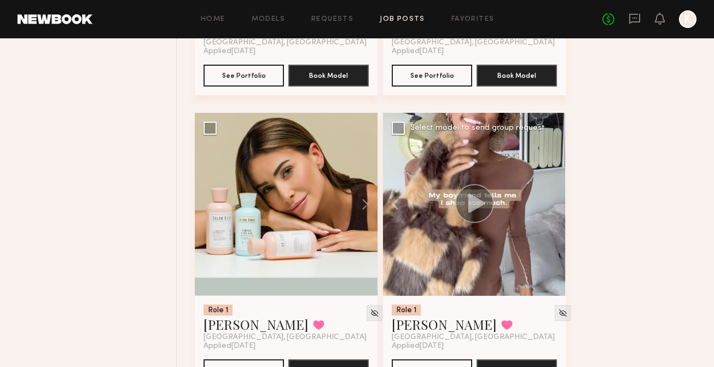
click at [554, 221] on div at bounding box center [474, 204] width 183 height 183
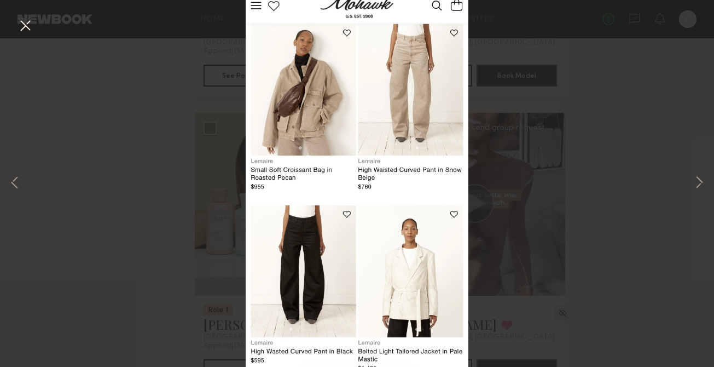
click at [28, 27] on button at bounding box center [25, 26] width 18 height 20
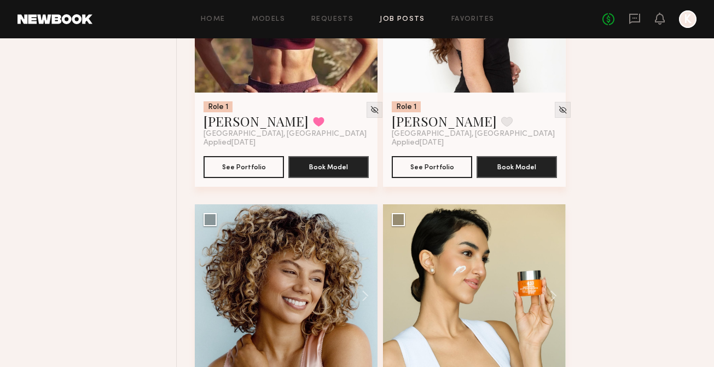
scroll to position [9260, 0]
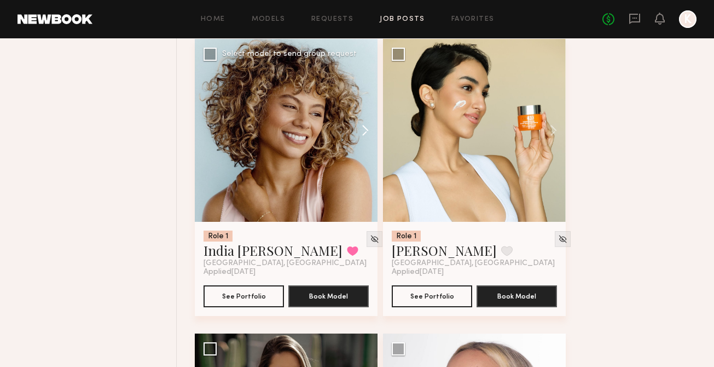
click at [368, 125] on button at bounding box center [360, 130] width 35 height 183
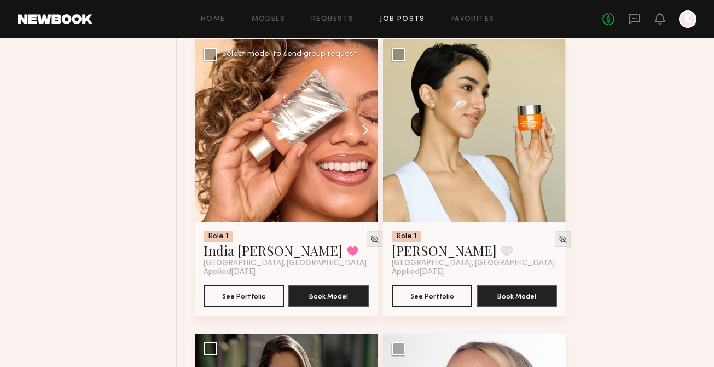
click at [368, 125] on button at bounding box center [360, 130] width 35 height 183
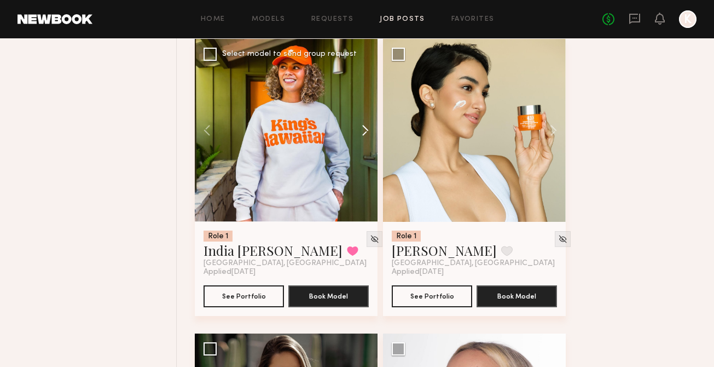
click at [368, 125] on button at bounding box center [360, 130] width 35 height 183
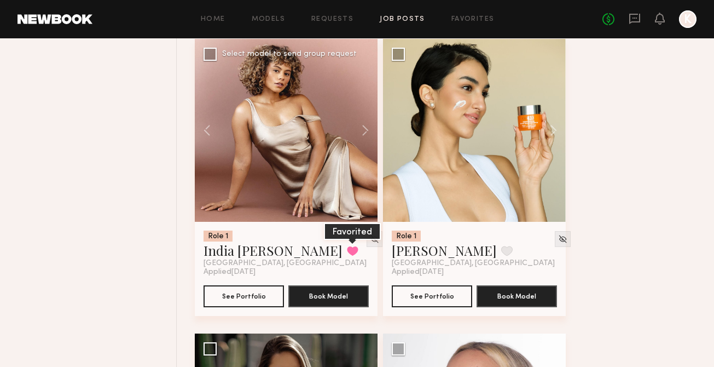
click at [347, 256] on button at bounding box center [352, 251] width 11 height 10
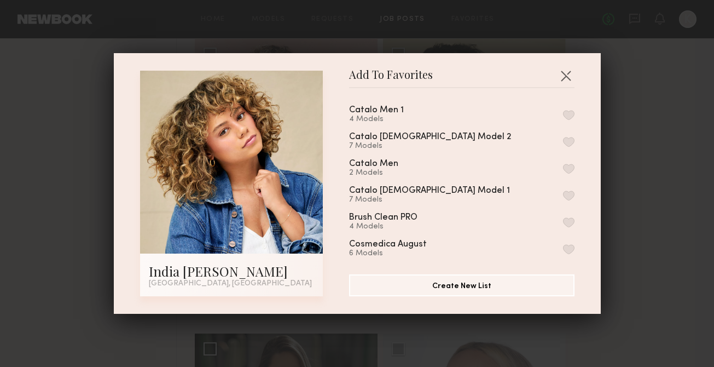
click at [569, 190] on button "button" at bounding box center [568, 195] width 11 height 10
click at [563, 76] on button "button" at bounding box center [566, 76] width 18 height 18
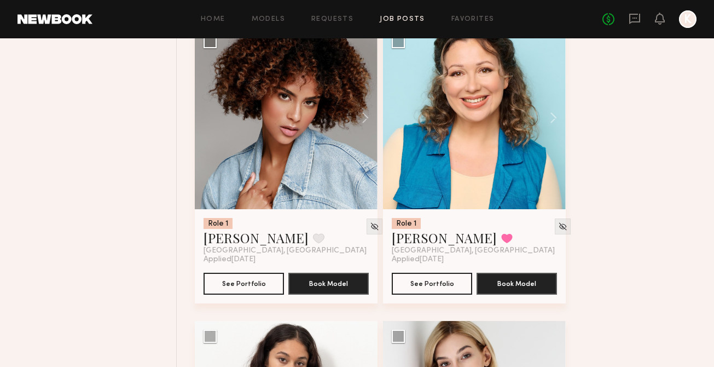
scroll to position [11023, 0]
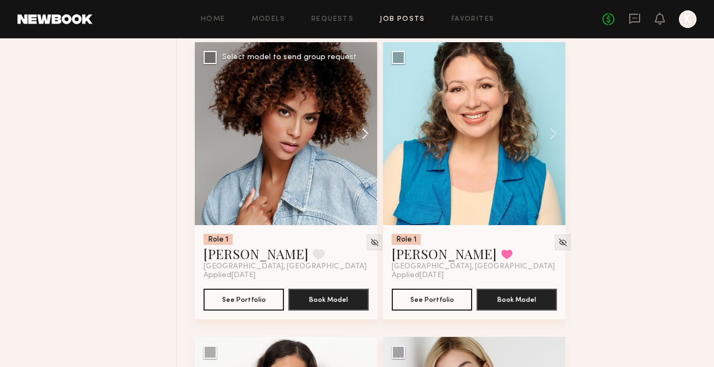
click at [368, 137] on button at bounding box center [360, 133] width 35 height 183
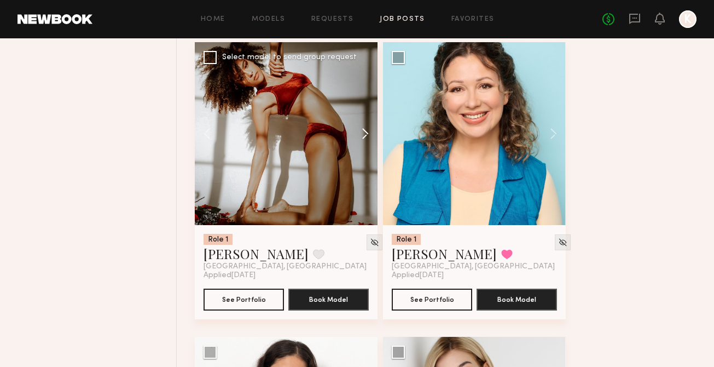
click at [368, 137] on button at bounding box center [360, 133] width 35 height 183
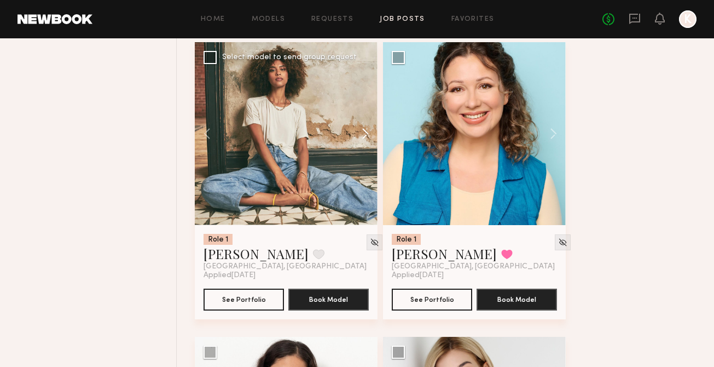
click at [368, 137] on button at bounding box center [360, 133] width 35 height 183
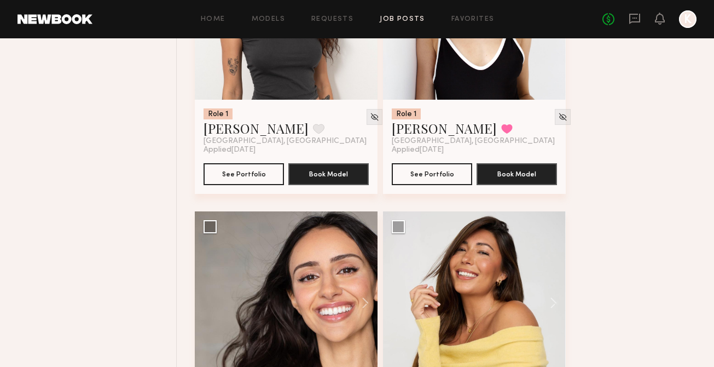
scroll to position [11894, 0]
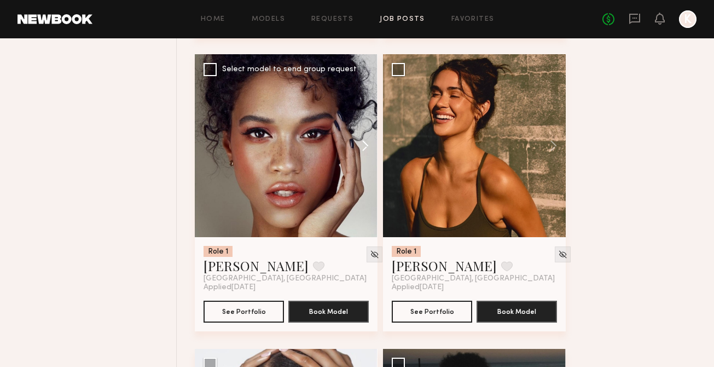
click at [359, 155] on button at bounding box center [360, 145] width 35 height 183
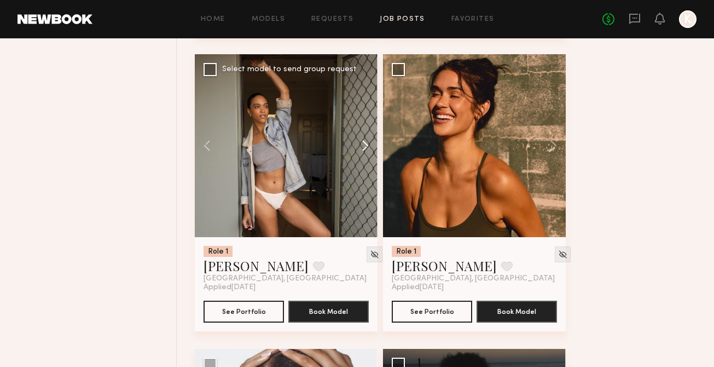
click at [359, 155] on button at bounding box center [360, 145] width 35 height 183
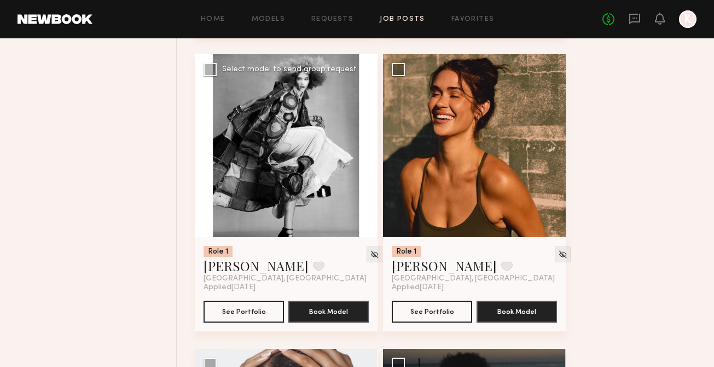
click at [359, 155] on button at bounding box center [360, 145] width 35 height 183
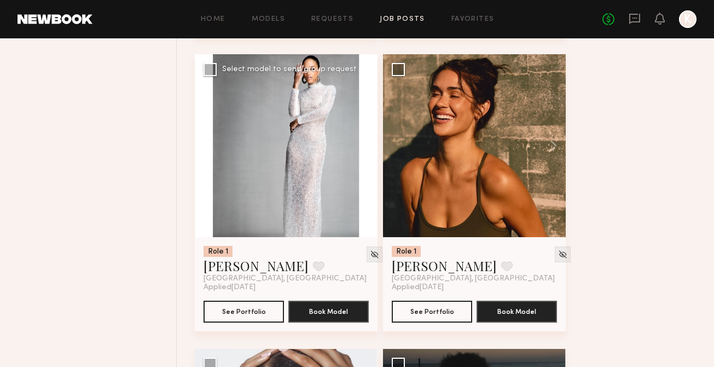
click at [359, 155] on button at bounding box center [360, 145] width 35 height 183
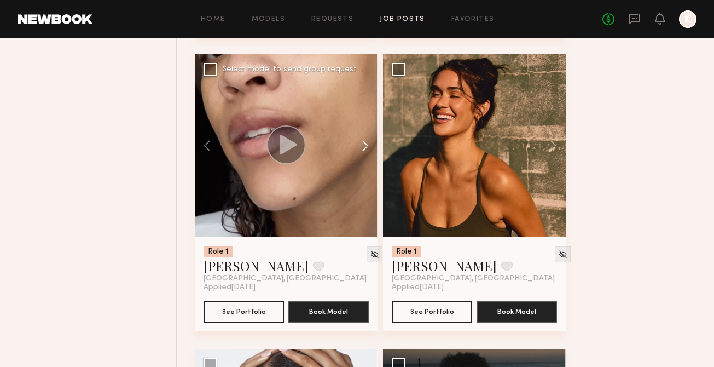
click at [359, 155] on button at bounding box center [360, 145] width 35 height 183
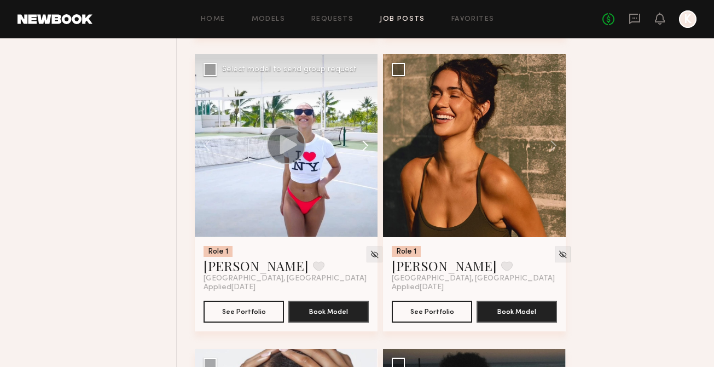
click at [359, 155] on button at bounding box center [360, 145] width 35 height 183
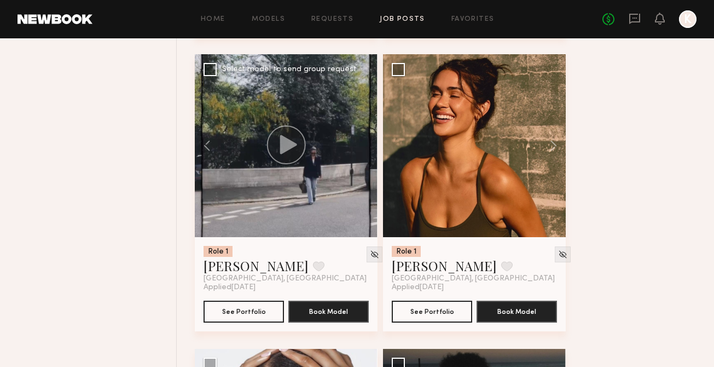
click at [359, 155] on div at bounding box center [286, 145] width 183 height 183
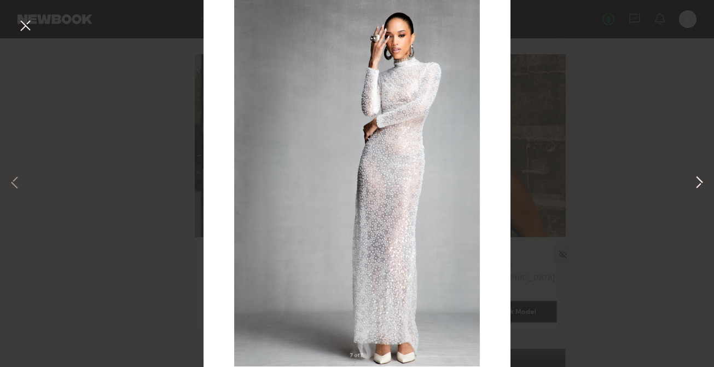
click at [701, 187] on button at bounding box center [699, 183] width 13 height 293
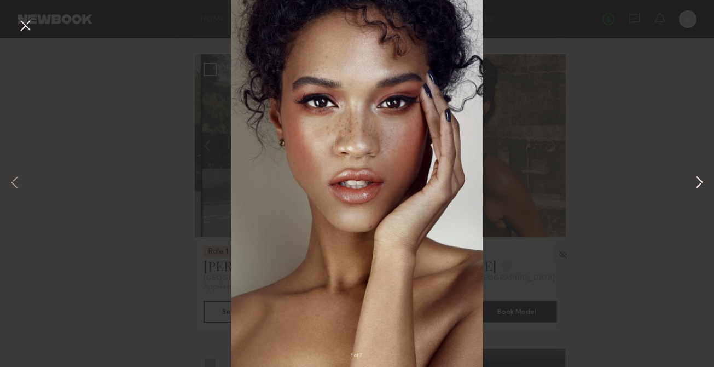
click at [700, 187] on button at bounding box center [699, 183] width 13 height 293
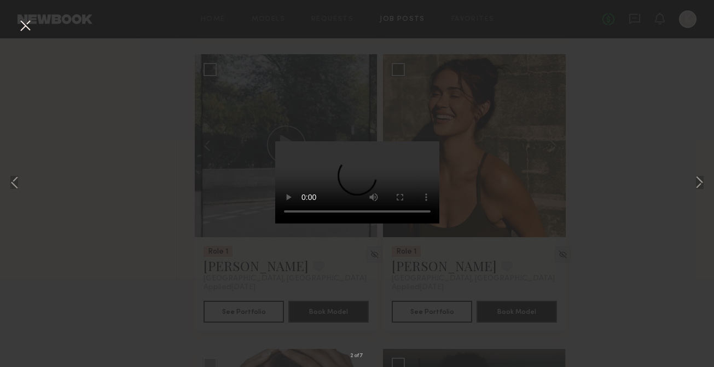
click at [593, 146] on div "2 of 7" at bounding box center [357, 183] width 714 height 367
click at [27, 26] on button at bounding box center [25, 26] width 18 height 20
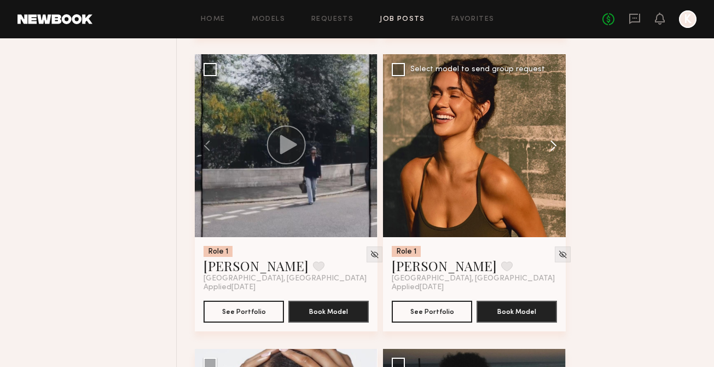
click at [562, 148] on button at bounding box center [548, 145] width 35 height 183
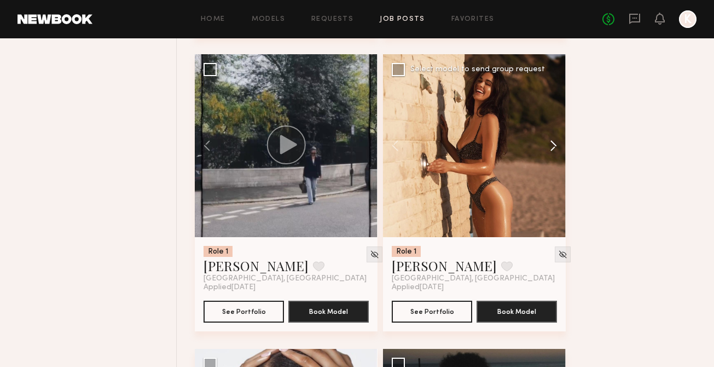
click at [554, 148] on button at bounding box center [548, 145] width 35 height 183
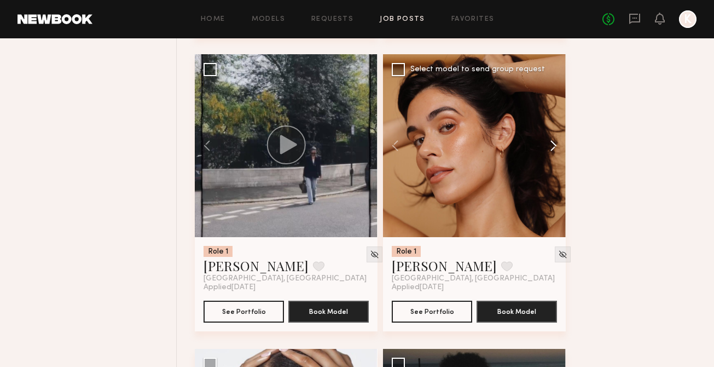
click at [554, 148] on button at bounding box center [548, 145] width 35 height 183
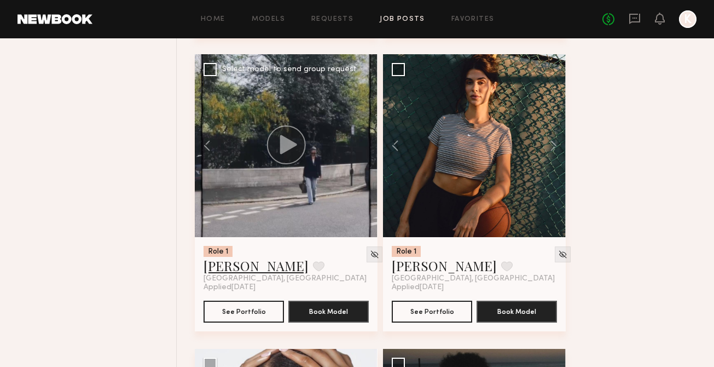
click at [253, 274] on link "Alexandra W." at bounding box center [256, 266] width 105 height 18
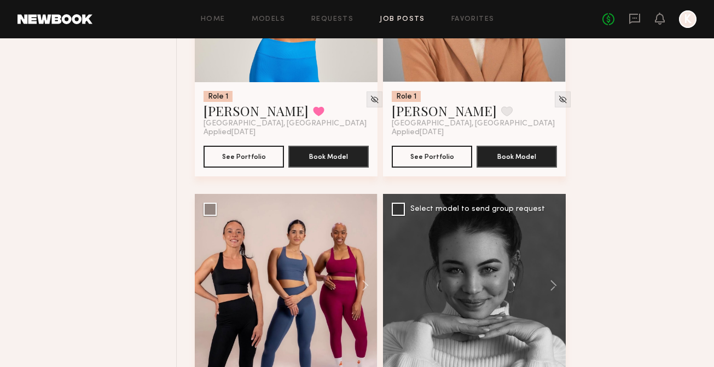
scroll to position [14420, 0]
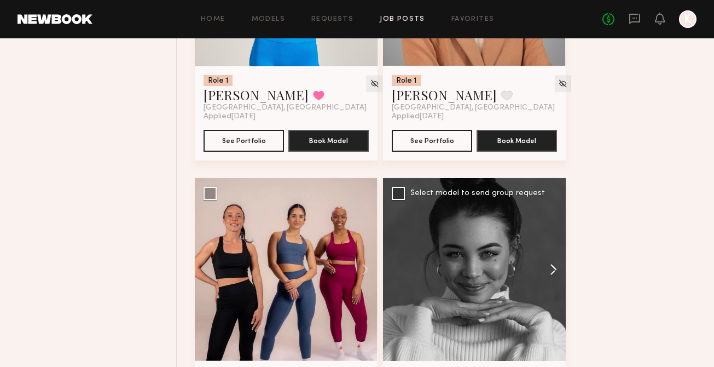
click at [550, 276] on button at bounding box center [548, 269] width 35 height 183
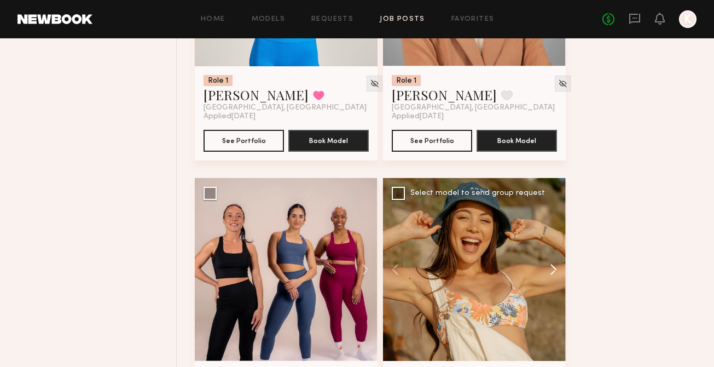
click at [550, 276] on button at bounding box center [548, 269] width 35 height 183
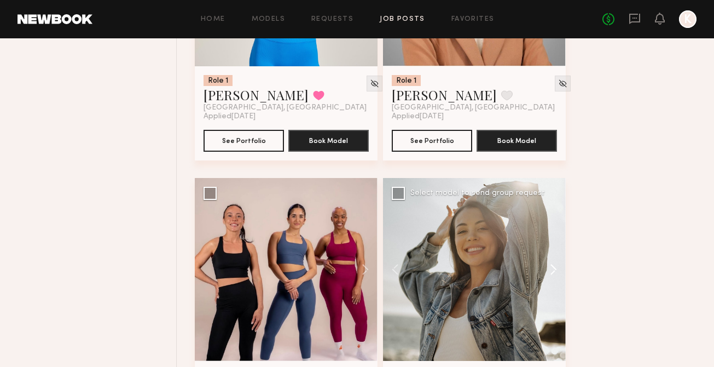
click at [550, 276] on button at bounding box center [548, 269] width 35 height 183
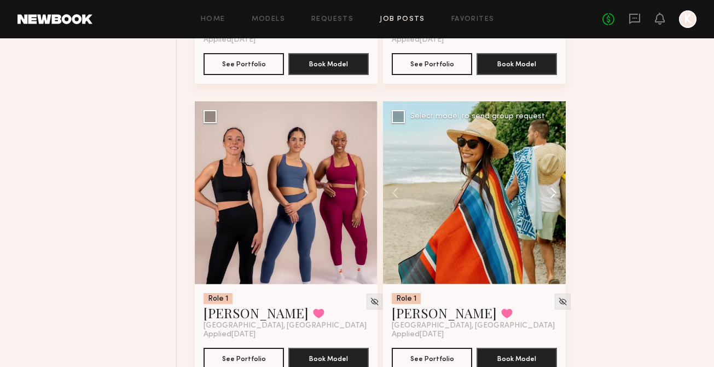
scroll to position [14512, 0]
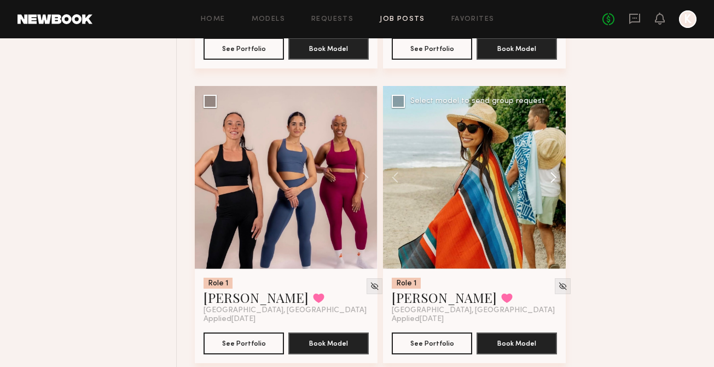
click at [550, 191] on button at bounding box center [548, 177] width 35 height 183
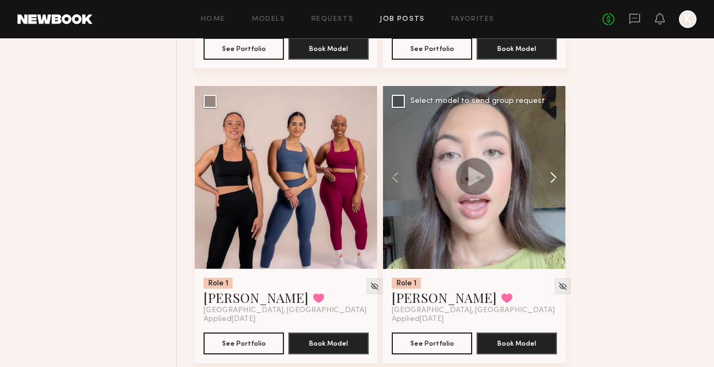
click at [550, 190] on button at bounding box center [548, 177] width 35 height 183
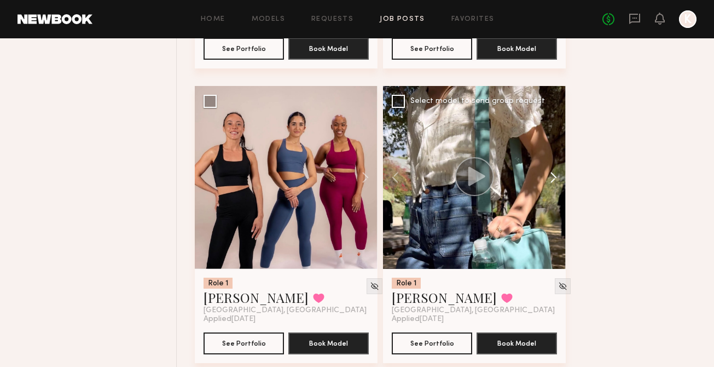
click at [550, 190] on button at bounding box center [548, 177] width 35 height 183
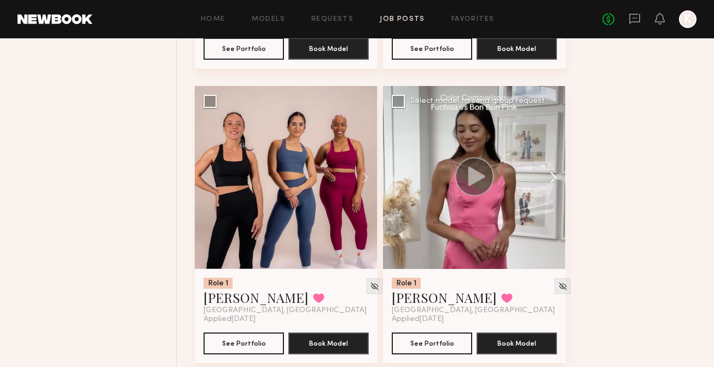
click at [550, 189] on button at bounding box center [548, 177] width 35 height 183
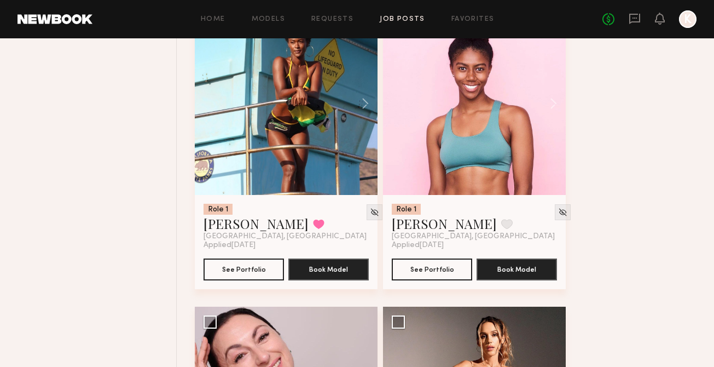
scroll to position [15162, 0]
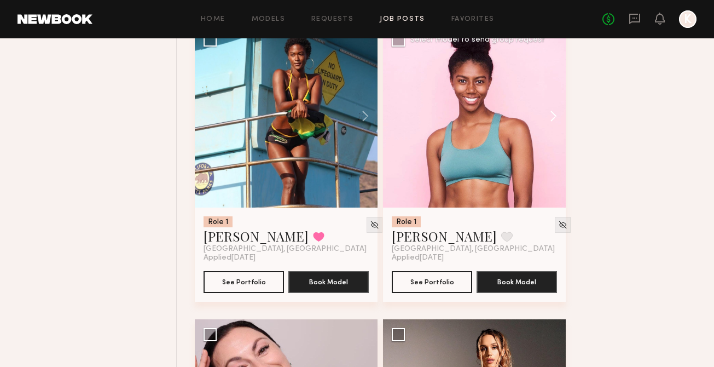
click at [552, 128] on button at bounding box center [548, 116] width 35 height 183
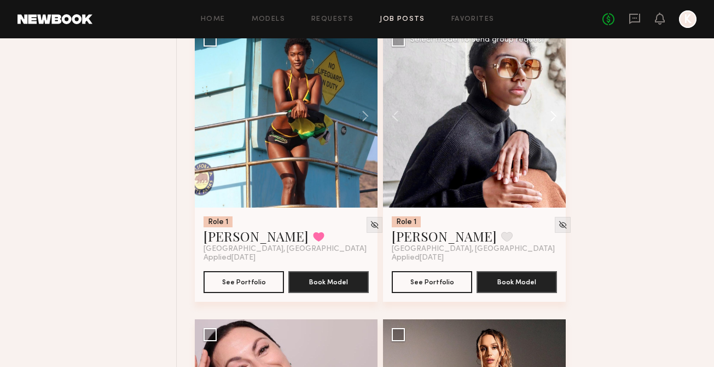
click at [552, 128] on button at bounding box center [548, 116] width 35 height 183
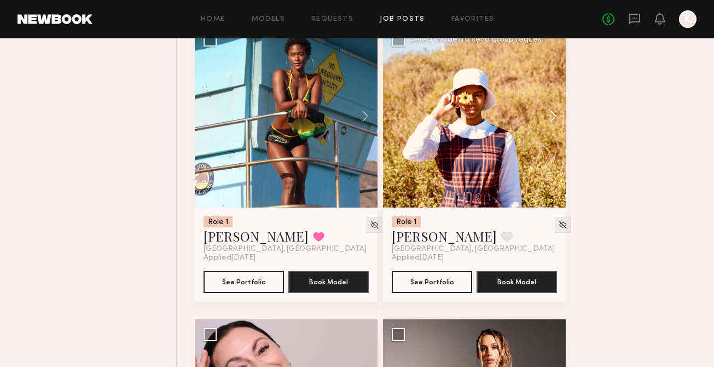
click at [552, 127] on button at bounding box center [548, 116] width 35 height 183
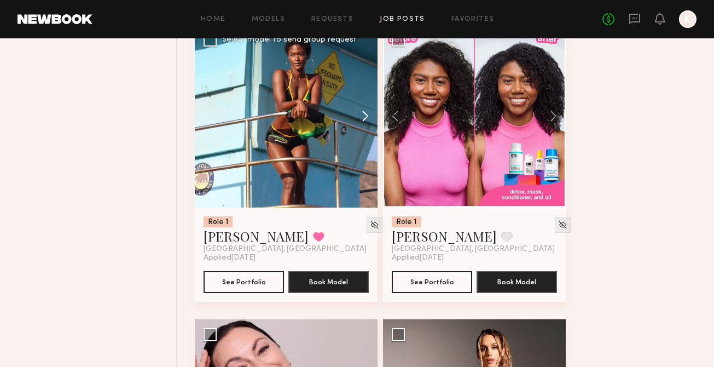
click at [369, 125] on button at bounding box center [360, 116] width 35 height 183
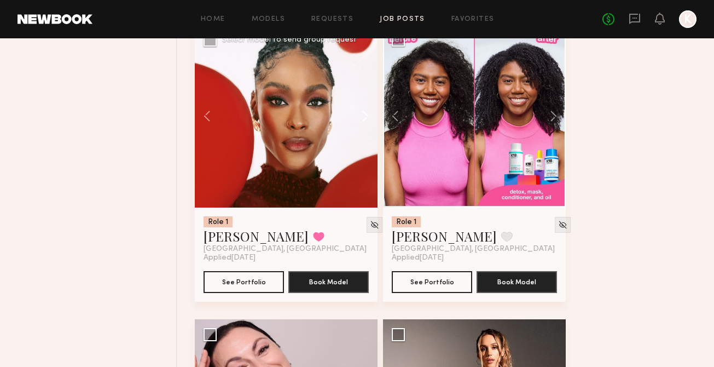
click at [369, 125] on button at bounding box center [360, 116] width 35 height 183
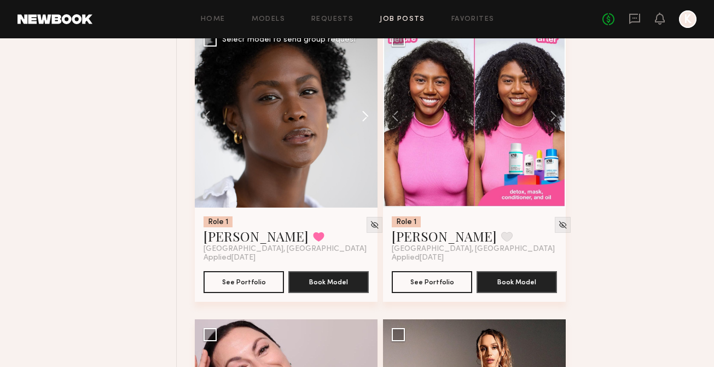
click at [369, 125] on button at bounding box center [360, 116] width 35 height 183
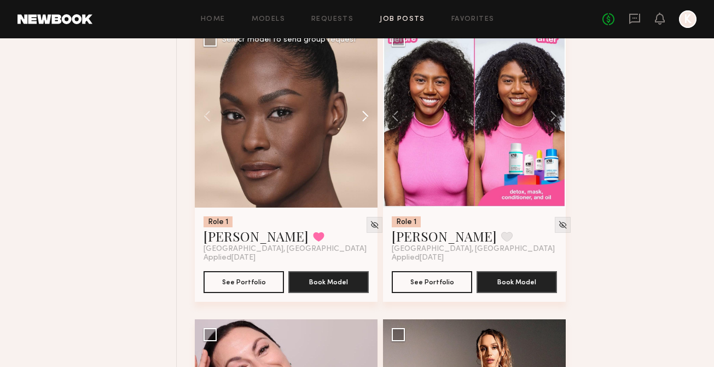
click at [369, 125] on button at bounding box center [360, 116] width 35 height 183
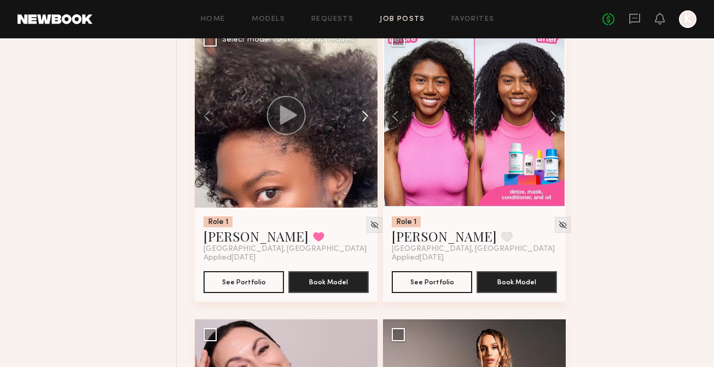
click at [369, 125] on button at bounding box center [360, 116] width 35 height 183
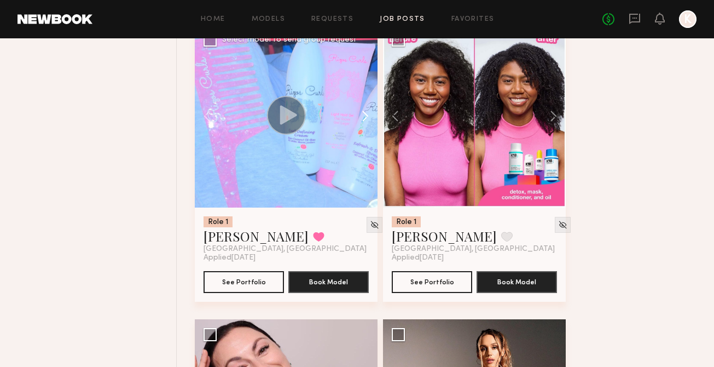
click at [369, 125] on button at bounding box center [360, 116] width 35 height 183
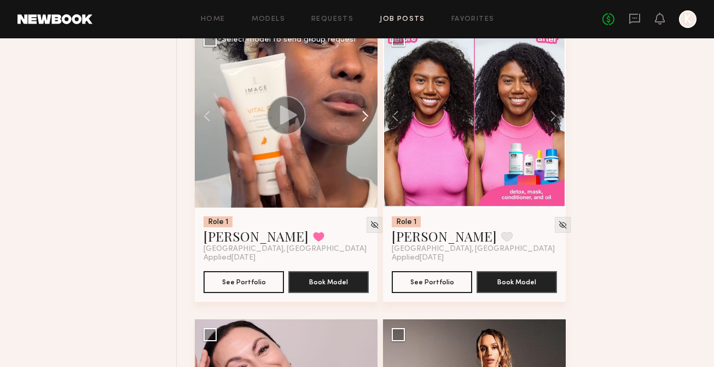
click at [369, 124] on button at bounding box center [360, 116] width 35 height 183
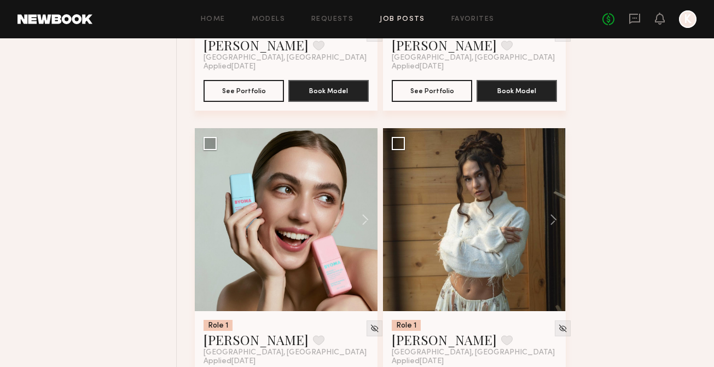
scroll to position [16307, 0]
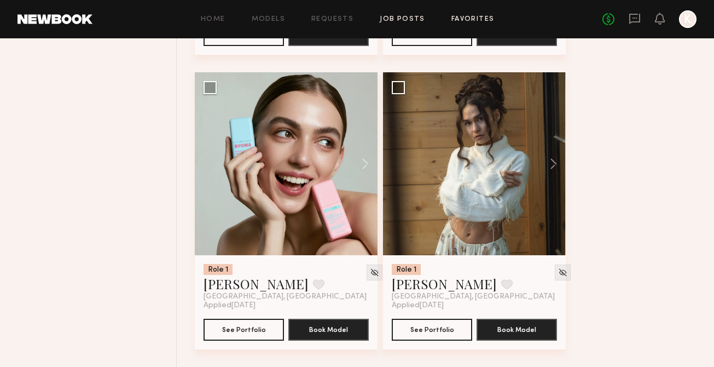
click at [478, 17] on link "Favorites" at bounding box center [472, 19] width 43 height 7
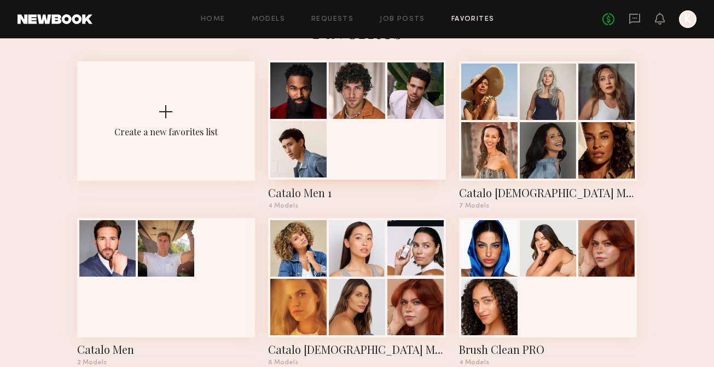
scroll to position [43, 0]
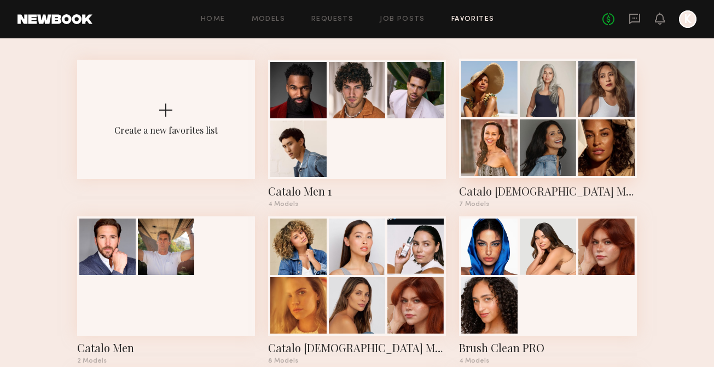
click at [524, 146] on div at bounding box center [548, 147] width 56 height 56
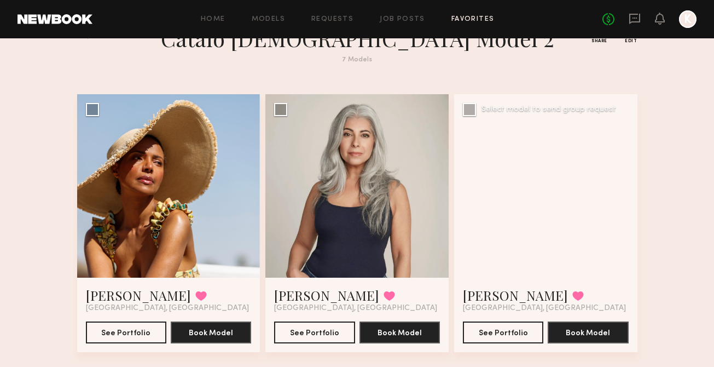
scroll to position [73, 0]
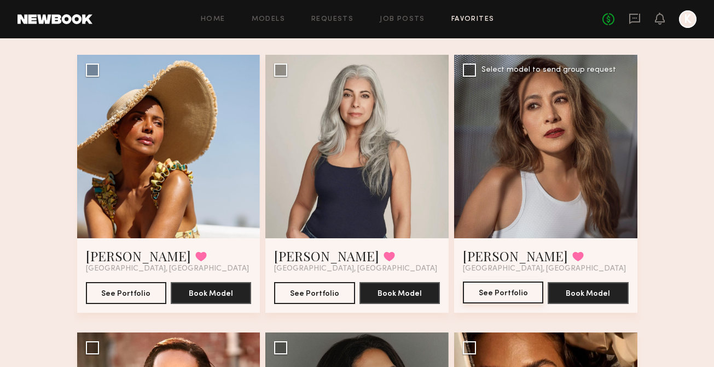
click at [492, 287] on button "See Portfolio" at bounding box center [503, 292] width 80 height 22
click at [396, 18] on link "Job Posts" at bounding box center [402, 19] width 45 height 7
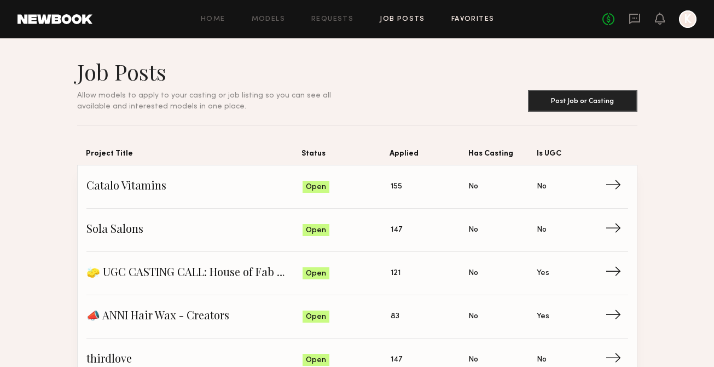
click at [460, 19] on link "Favorites" at bounding box center [472, 19] width 43 height 7
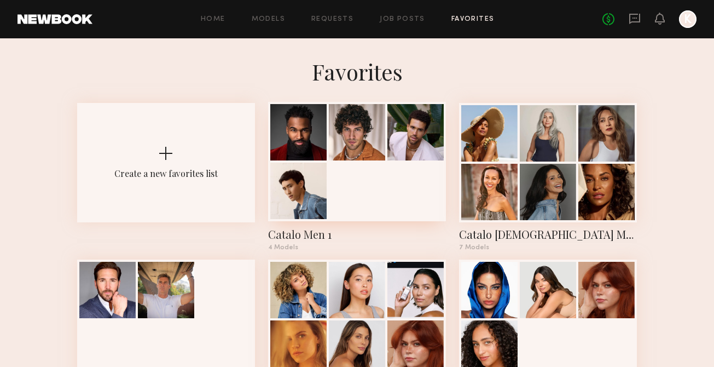
click at [379, 188] on div at bounding box center [357, 161] width 178 height 119
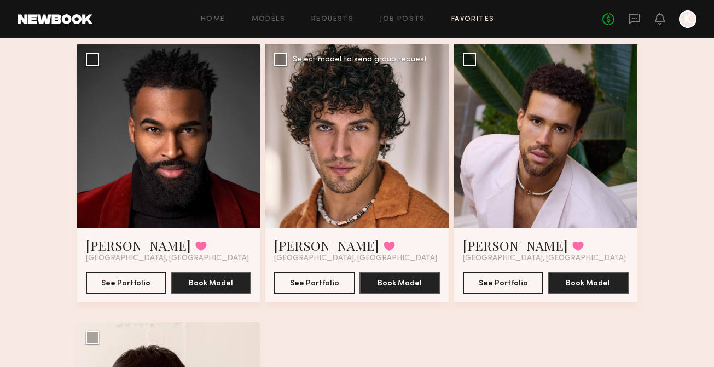
scroll to position [270, 0]
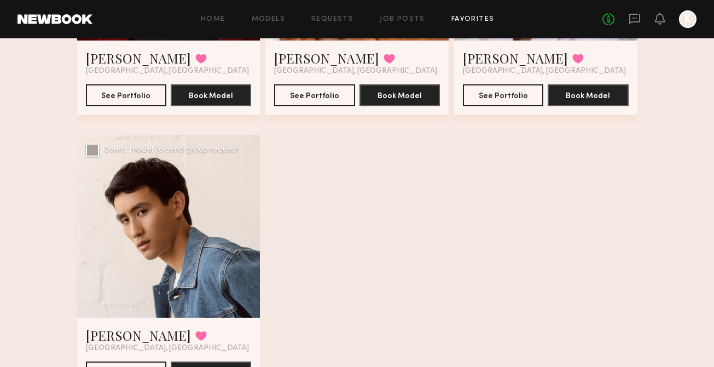
click at [206, 258] on div at bounding box center [168, 226] width 183 height 183
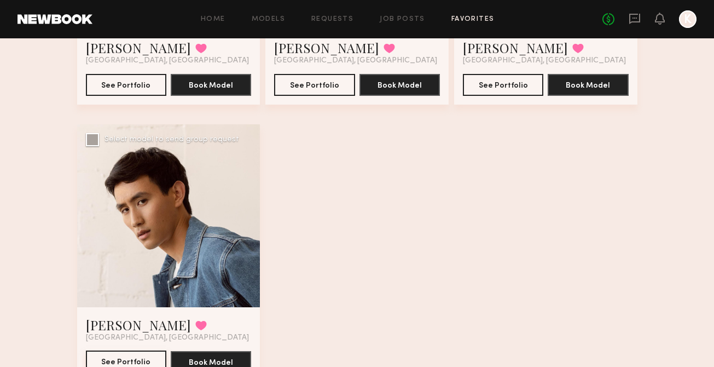
click at [131, 353] on button "See Portfolio" at bounding box center [126, 361] width 80 height 22
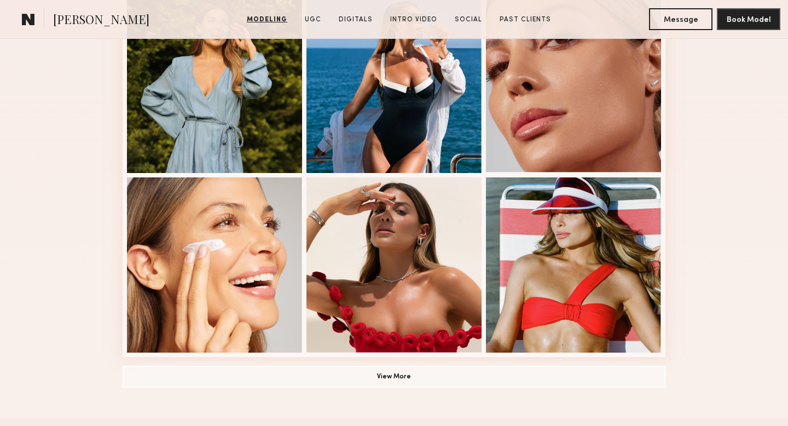
scroll to position [691, 0]
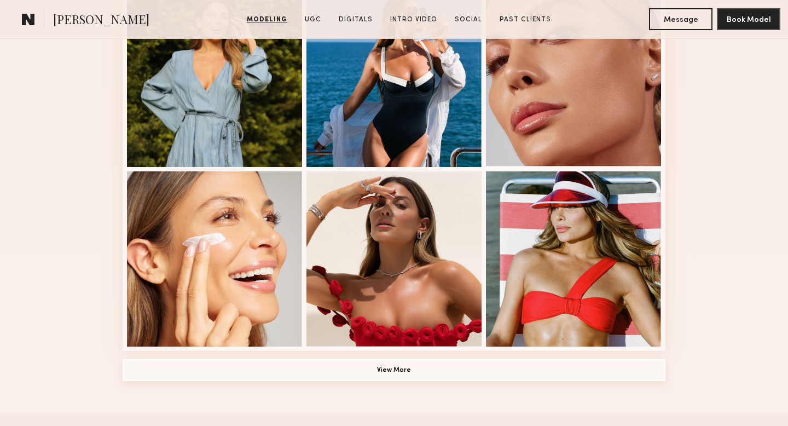
click at [430, 369] on button "View More" at bounding box center [394, 370] width 543 height 22
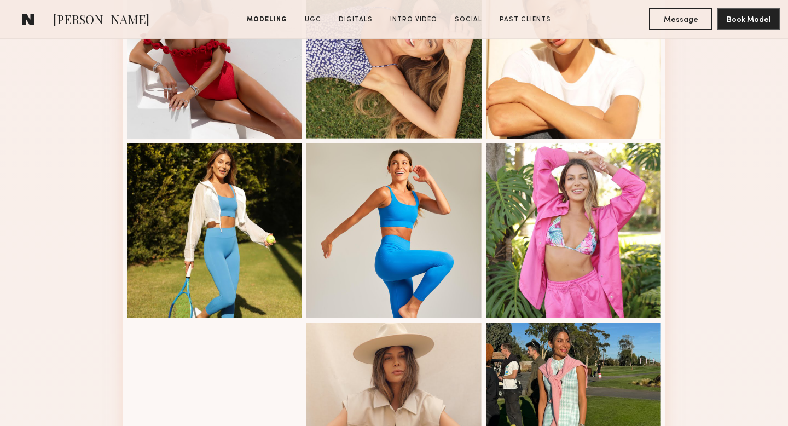
scroll to position [1279, 0]
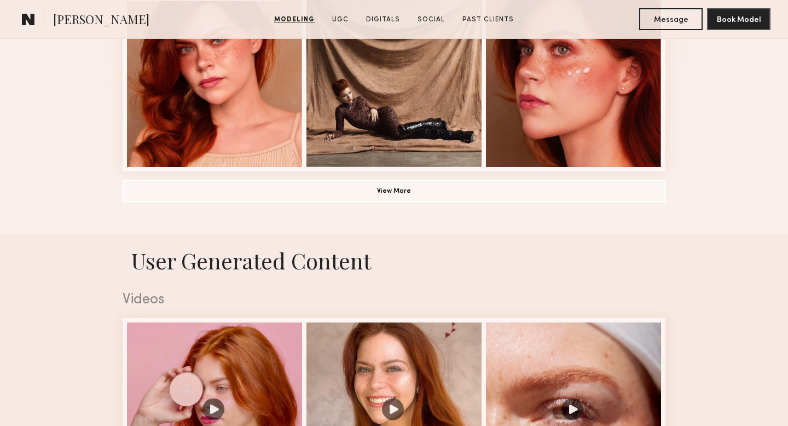
scroll to position [984, 0]
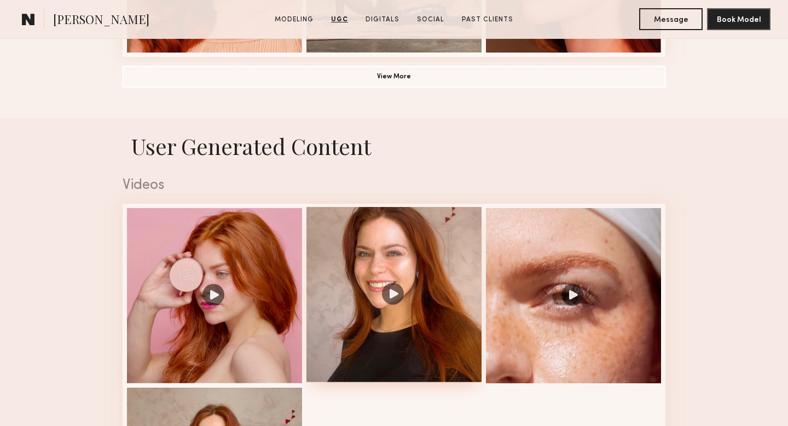
click at [392, 285] on div at bounding box center [393, 294] width 175 height 175
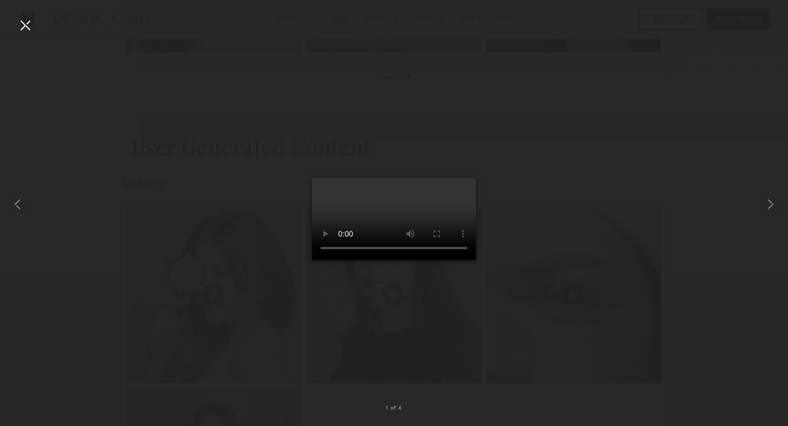
click at [738, 152] on div at bounding box center [394, 204] width 788 height 373
click at [31, 24] on div at bounding box center [25, 25] width 18 height 18
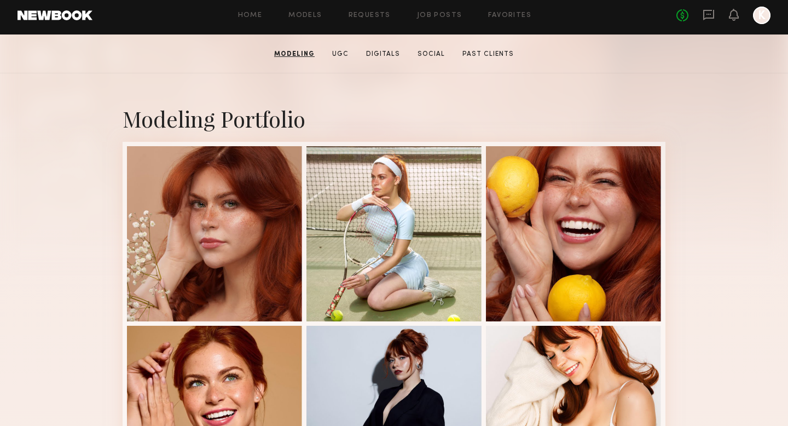
scroll to position [69, 0]
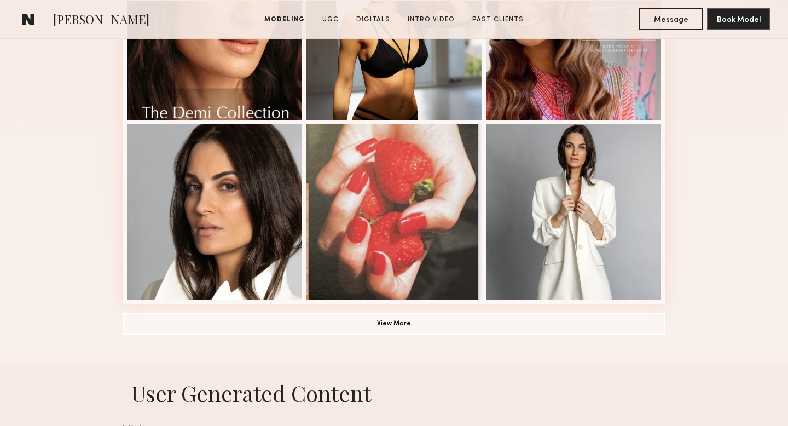
scroll to position [737, 0]
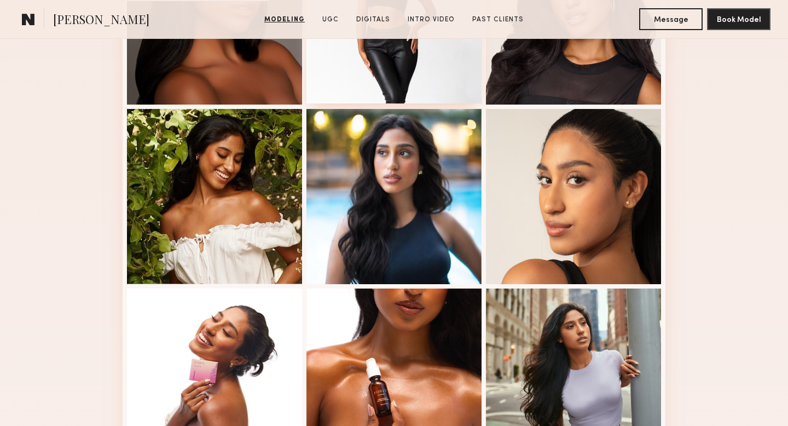
scroll to position [521, 0]
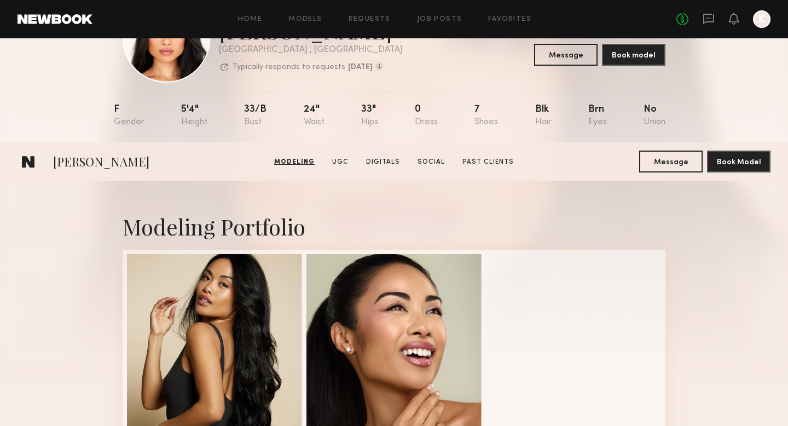
scroll to position [40, 0]
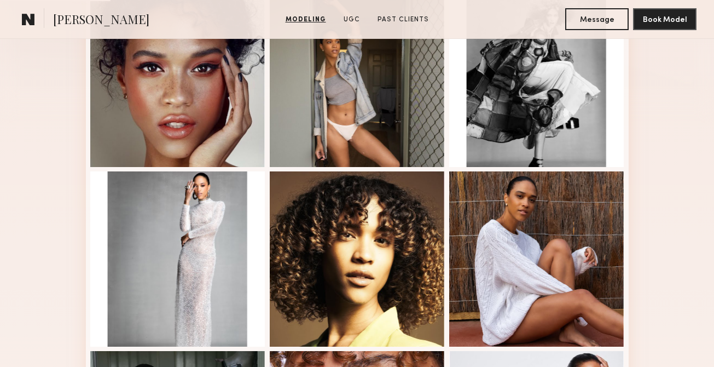
scroll to position [651, 0]
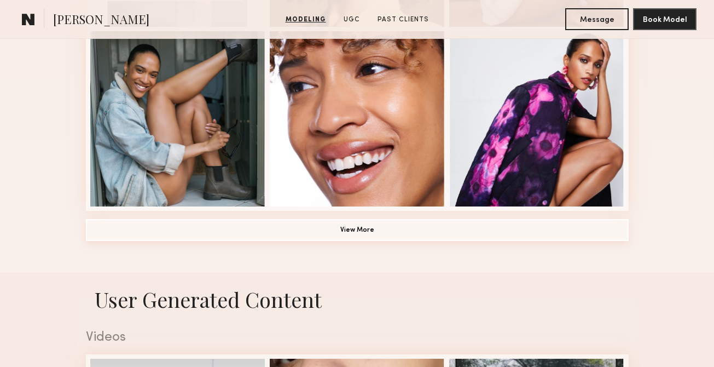
click at [196, 237] on button "View More" at bounding box center [357, 230] width 543 height 22
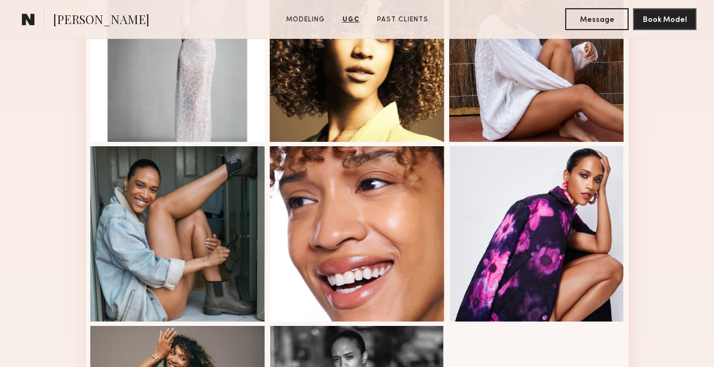
scroll to position [0, 0]
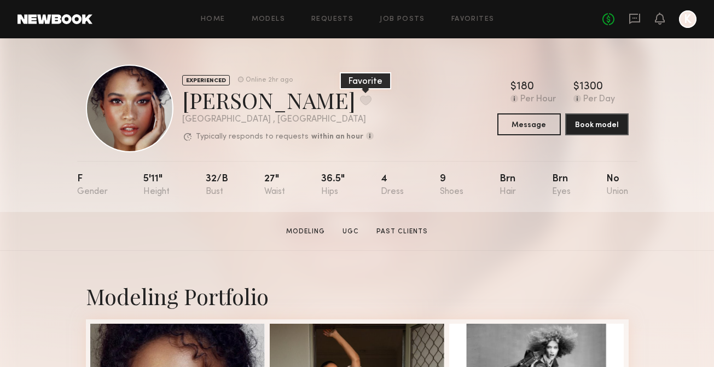
click at [360, 102] on button at bounding box center [365, 100] width 11 height 10
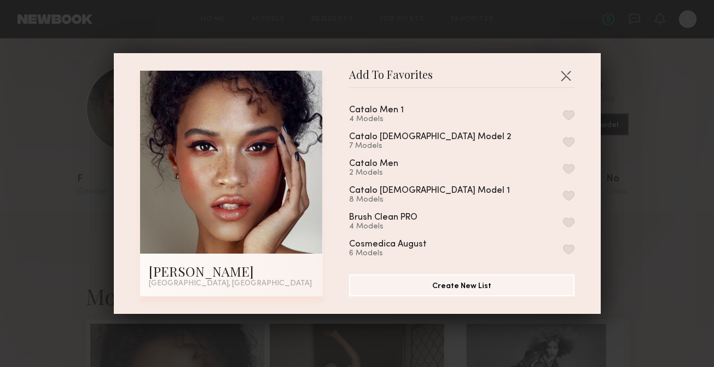
click at [567, 195] on button "button" at bounding box center [568, 195] width 11 height 10
click at [571, 75] on button "button" at bounding box center [566, 76] width 18 height 18
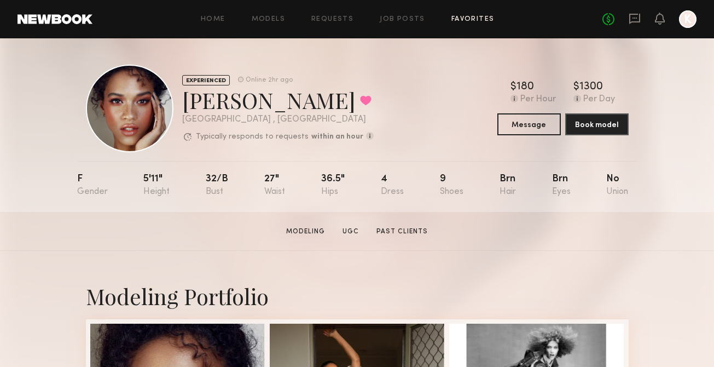
click at [457, 21] on link "Favorites" at bounding box center [472, 19] width 43 height 7
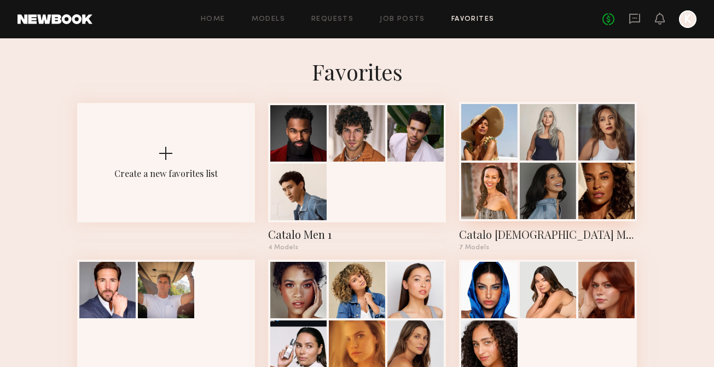
click at [546, 175] on div at bounding box center [548, 191] width 56 height 56
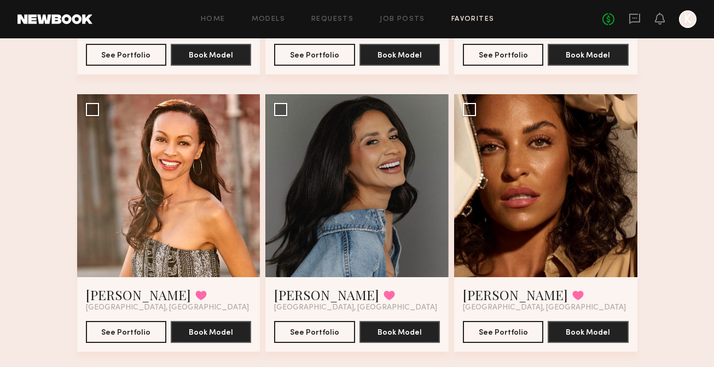
scroll to position [332, 0]
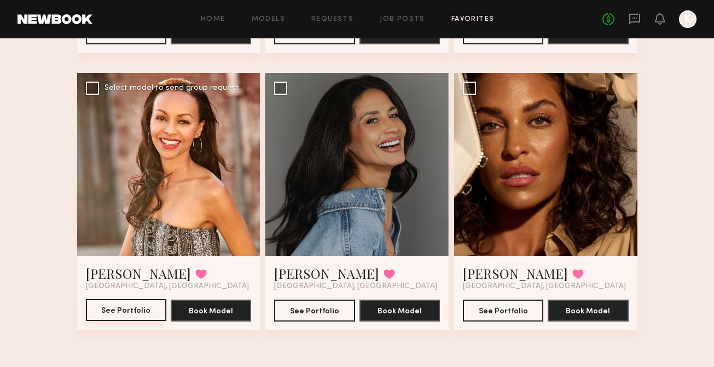
click at [127, 309] on button "See Portfolio" at bounding box center [126, 310] width 80 height 22
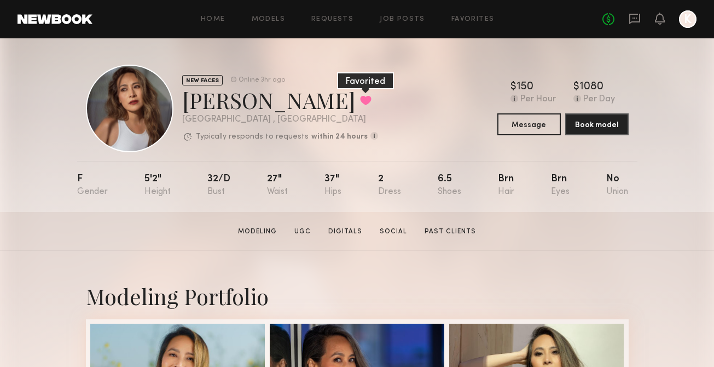
click at [360, 98] on button at bounding box center [365, 100] width 11 height 10
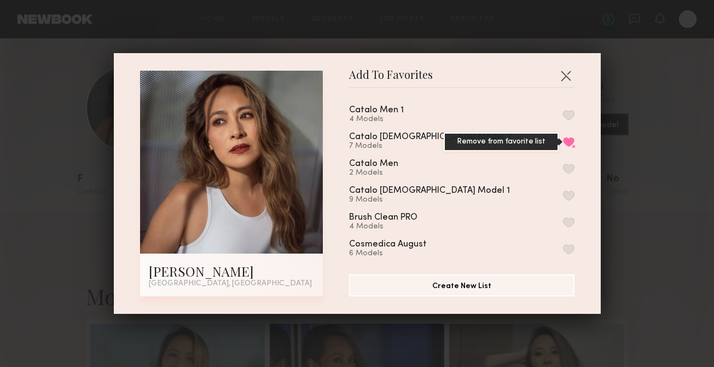
click at [566, 137] on button "Remove from favorite list" at bounding box center [568, 142] width 11 height 10
click at [562, 75] on button "button" at bounding box center [566, 76] width 18 height 18
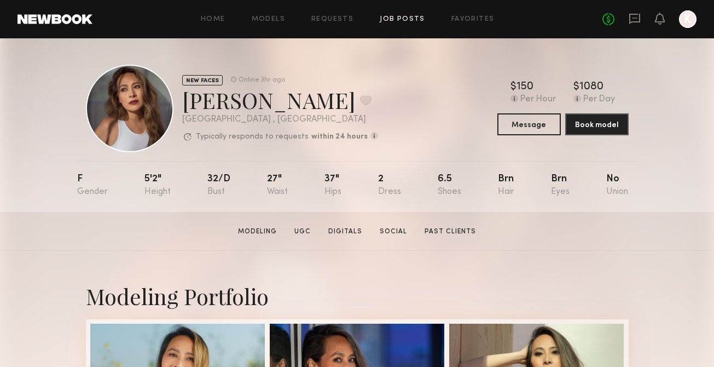
click at [388, 19] on link "Job Posts" at bounding box center [402, 19] width 45 height 7
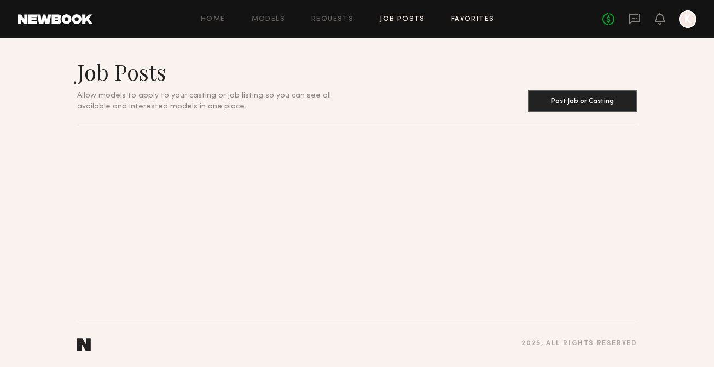
click at [476, 19] on link "Favorites" at bounding box center [472, 19] width 43 height 7
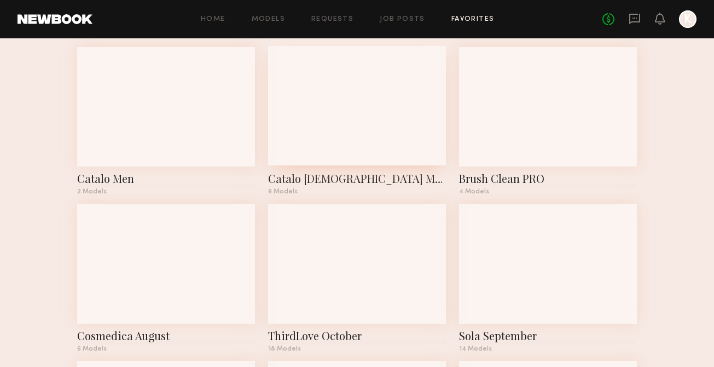
scroll to position [224, 0]
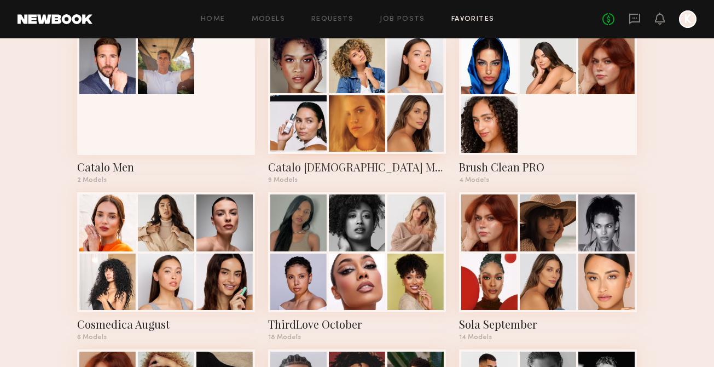
click at [392, 132] on div at bounding box center [415, 123] width 56 height 56
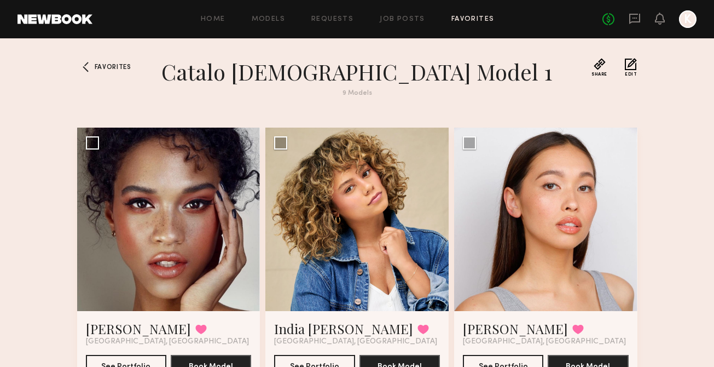
click at [115, 60] on div "Favorites" at bounding box center [101, 84] width 49 height 52
click at [117, 69] on span "Favorites" at bounding box center [113, 67] width 37 height 7
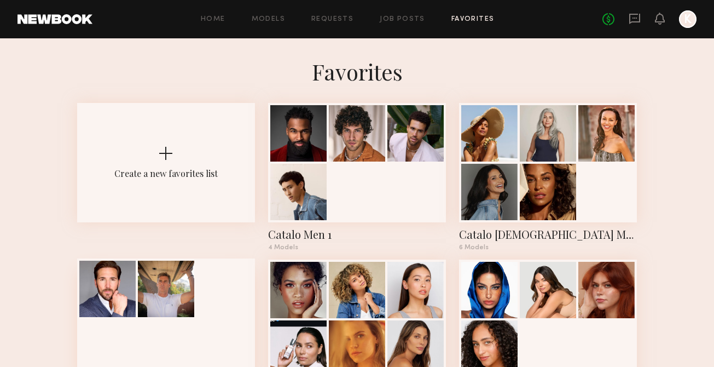
click at [147, 319] on div at bounding box center [166, 317] width 178 height 119
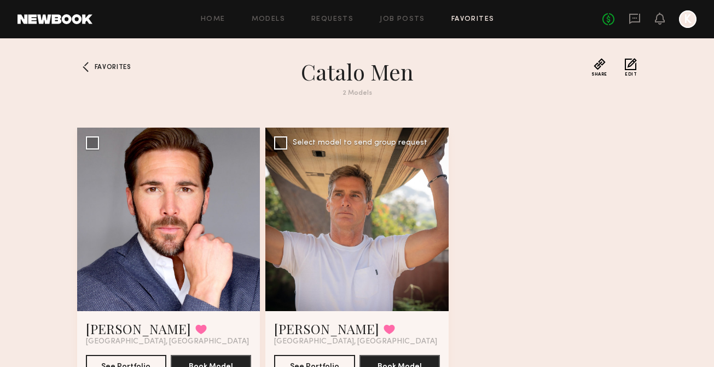
scroll to position [47, 0]
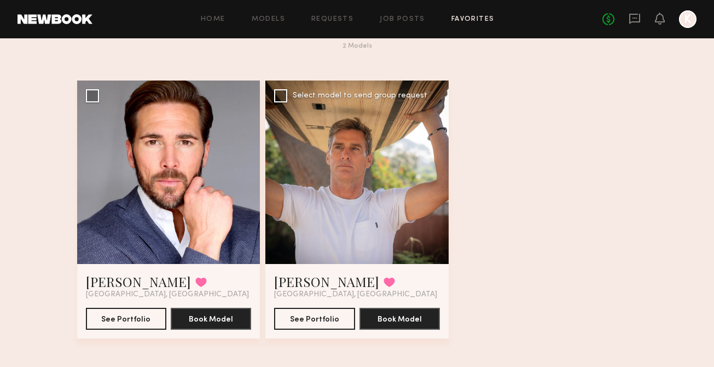
click at [328, 206] on div at bounding box center [356, 171] width 183 height 183
click at [302, 273] on link "Tony P." at bounding box center [326, 281] width 105 height 18
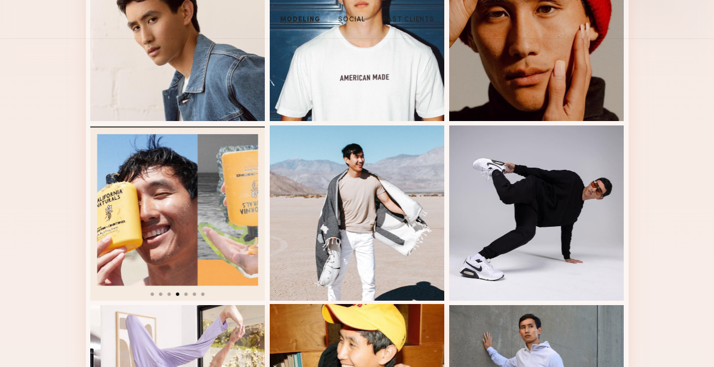
scroll to position [41, 0]
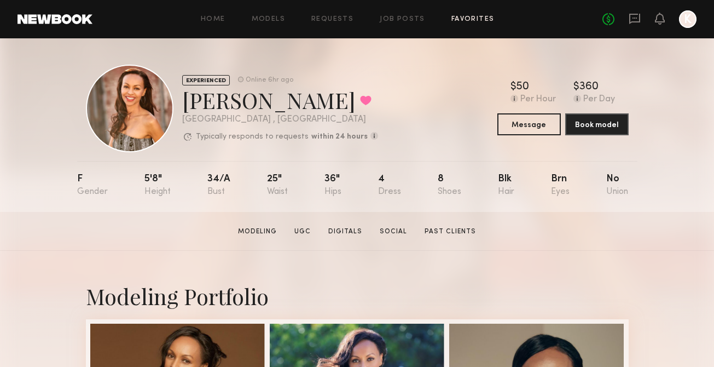
click at [460, 17] on link "Favorites" at bounding box center [472, 19] width 43 height 7
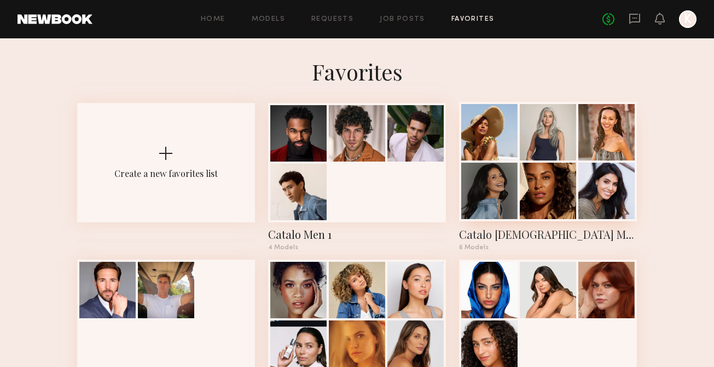
click at [515, 211] on div at bounding box center [489, 191] width 56 height 56
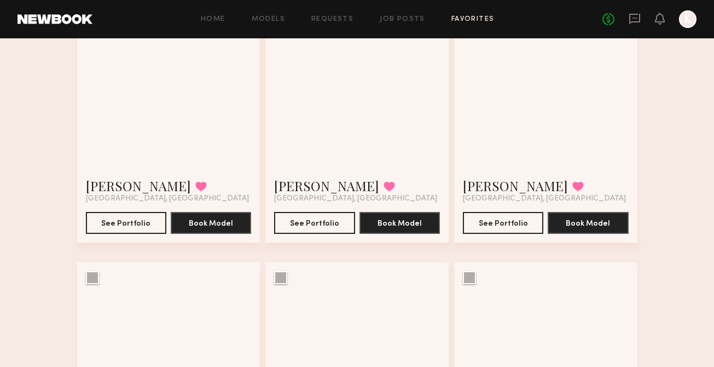
scroll to position [332, 0]
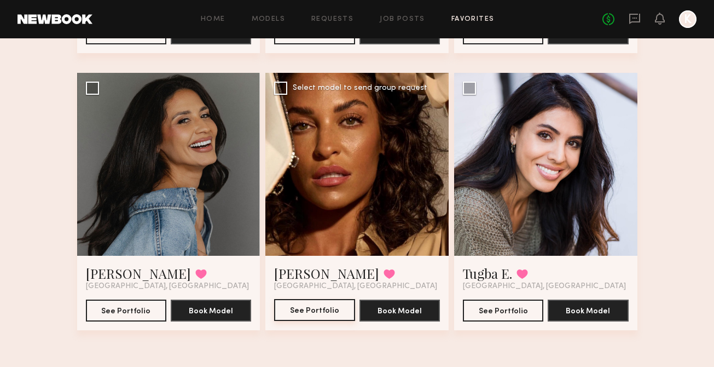
click at [324, 303] on button "See Portfolio" at bounding box center [314, 310] width 80 height 22
click at [132, 308] on button "See Portfolio" at bounding box center [126, 310] width 80 height 22
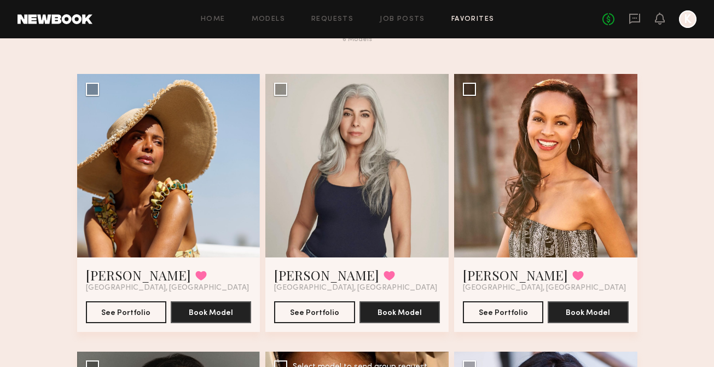
scroll to position [55, 0]
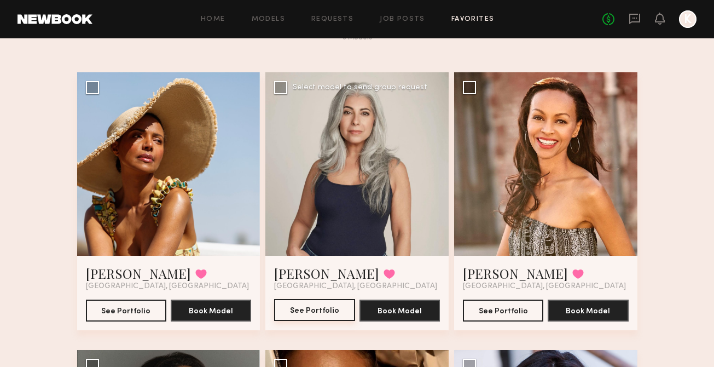
click at [324, 307] on button "See Portfolio" at bounding box center [314, 310] width 80 height 22
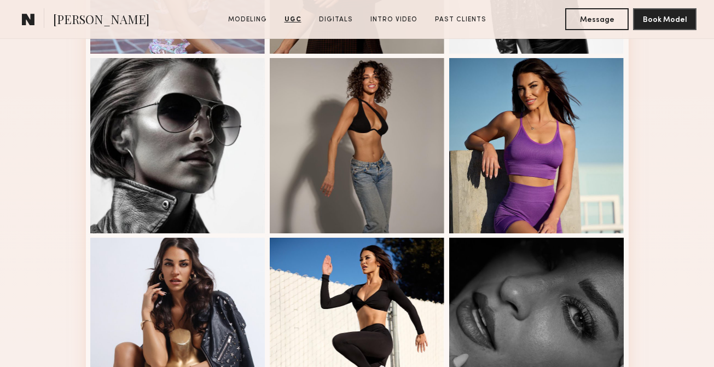
scroll to position [583, 0]
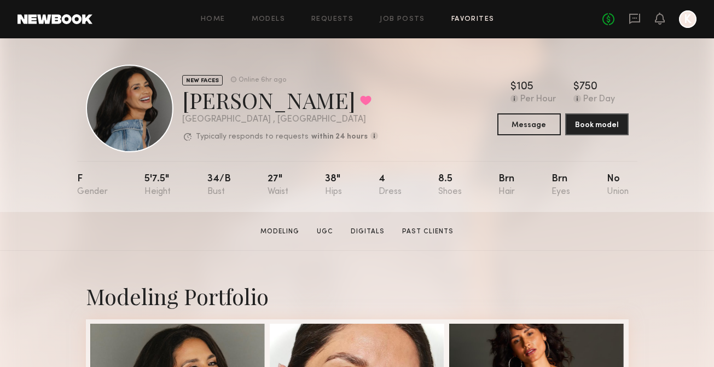
click at [461, 18] on link "Favorites" at bounding box center [472, 19] width 43 height 7
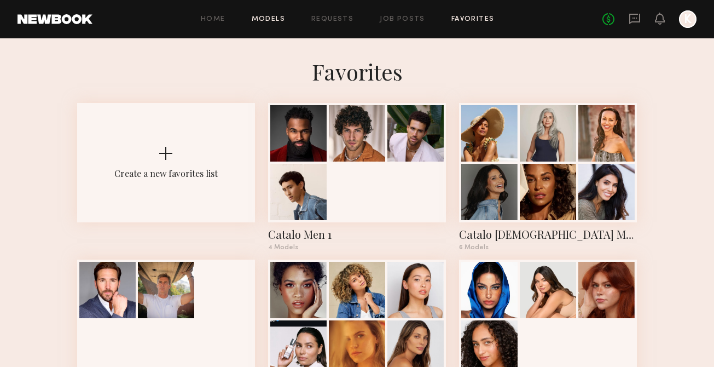
click at [275, 18] on link "Models" at bounding box center [268, 19] width 33 height 7
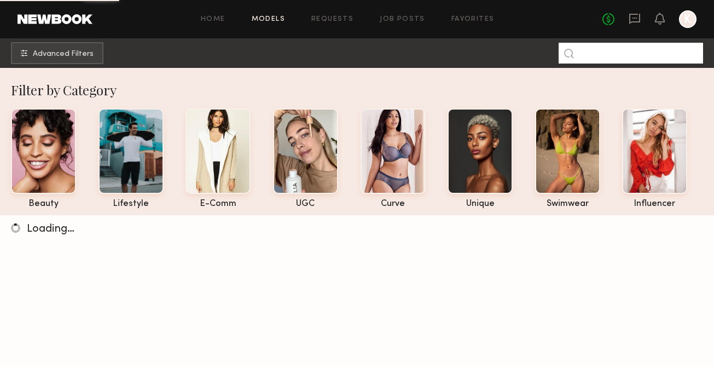
click at [617, 57] on input at bounding box center [631, 53] width 144 height 21
type input "******"
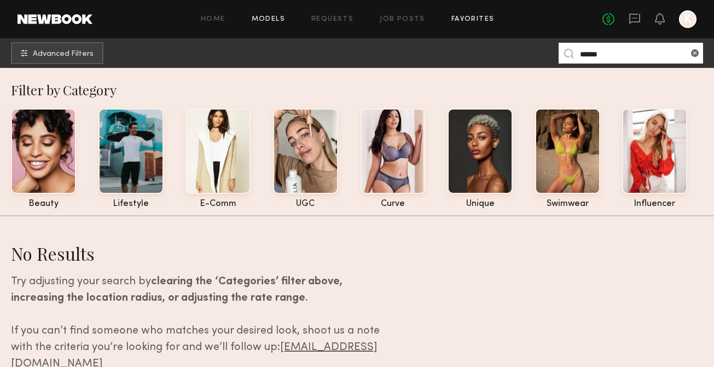
click at [455, 20] on link "Favorites" at bounding box center [472, 19] width 43 height 7
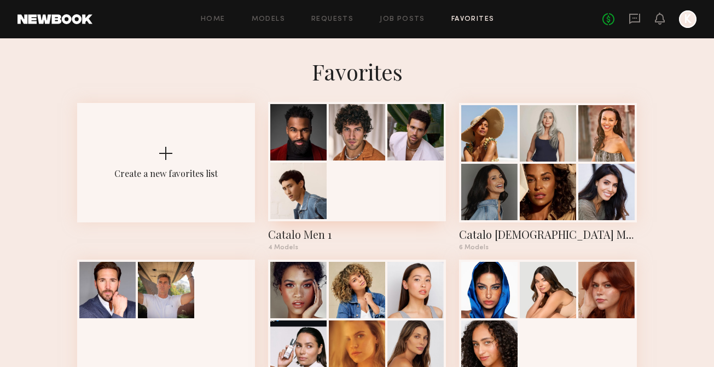
scroll to position [44, 0]
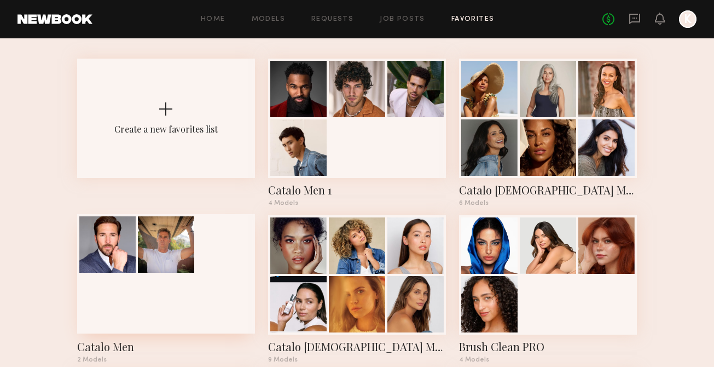
click at [200, 246] on div at bounding box center [166, 273] width 178 height 119
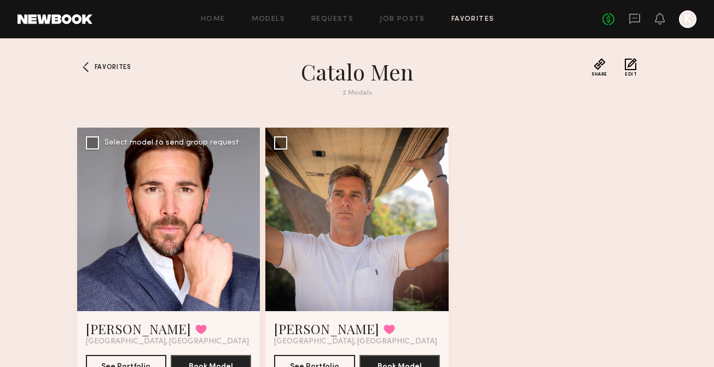
click at [181, 196] on div at bounding box center [168, 218] width 183 height 183
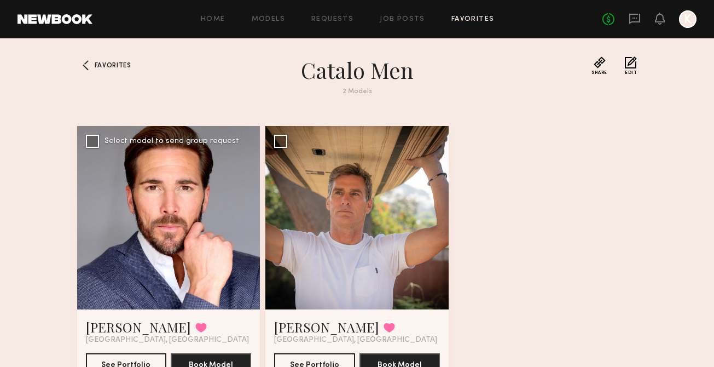
scroll to position [30, 0]
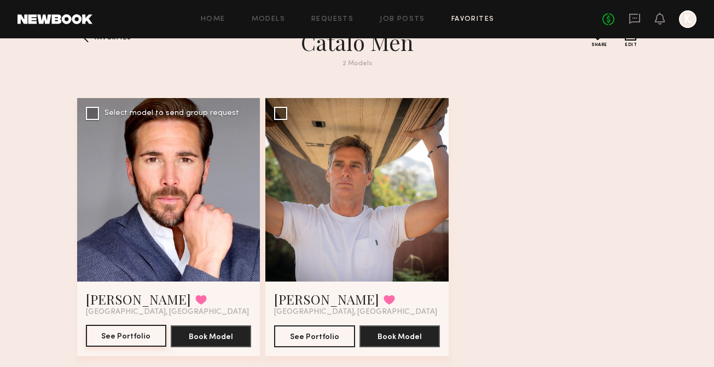
click at [131, 333] on button "See Portfolio" at bounding box center [126, 335] width 80 height 22
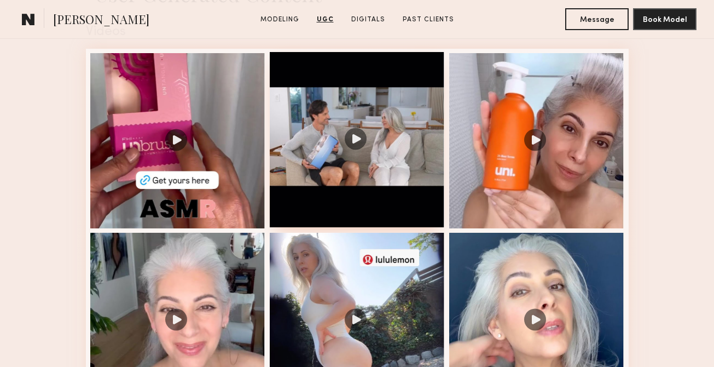
scroll to position [1148, 0]
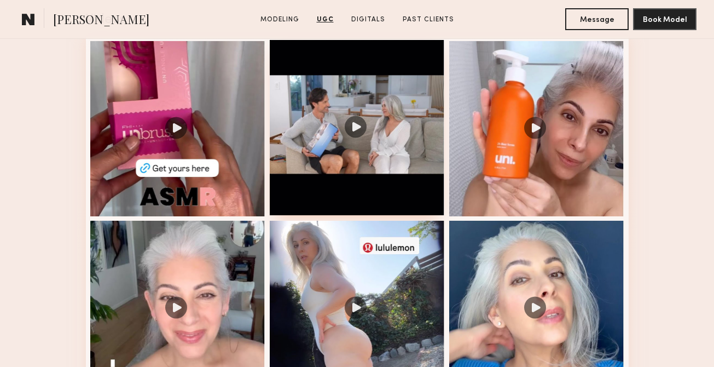
click at [355, 114] on div at bounding box center [357, 127] width 175 height 175
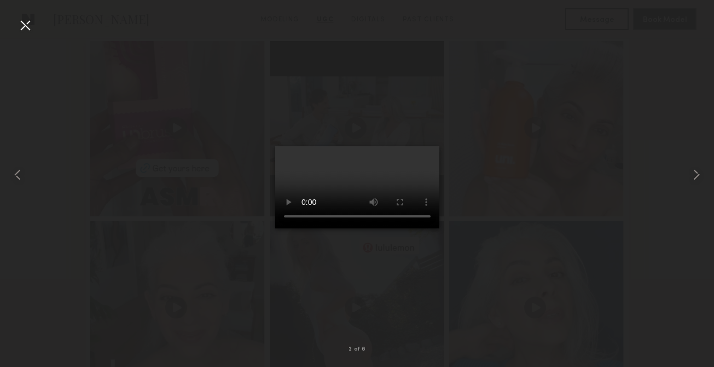
click at [466, 205] on div at bounding box center [357, 175] width 714 height 314
click at [25, 32] on div at bounding box center [25, 25] width 18 height 18
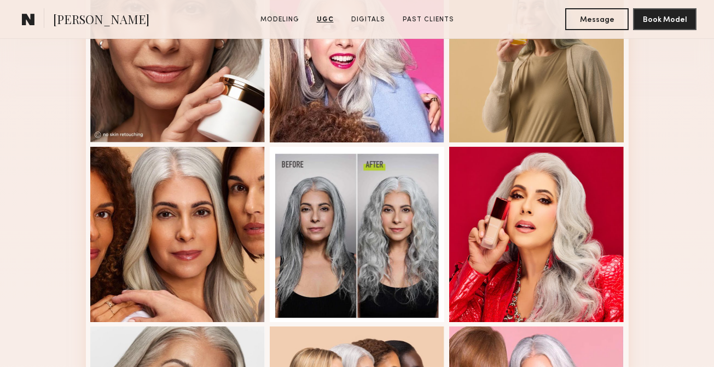
scroll to position [0, 0]
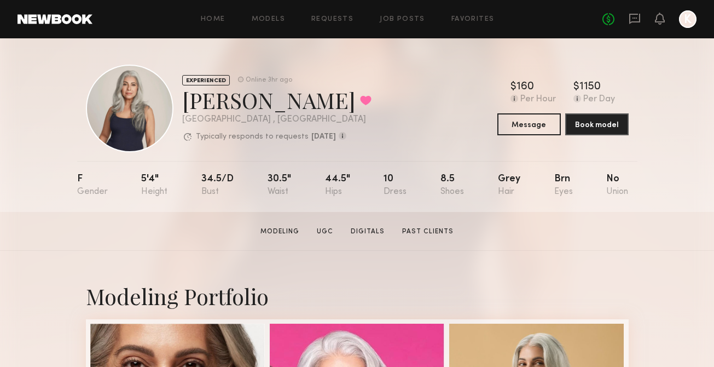
click at [461, 12] on div "Home Models Requests Job Posts Favorites Sign Out No fees up to $5,000 K" at bounding box center [394, 19] width 604 height 18
click at [461, 16] on link "Favorites" at bounding box center [472, 19] width 43 height 7
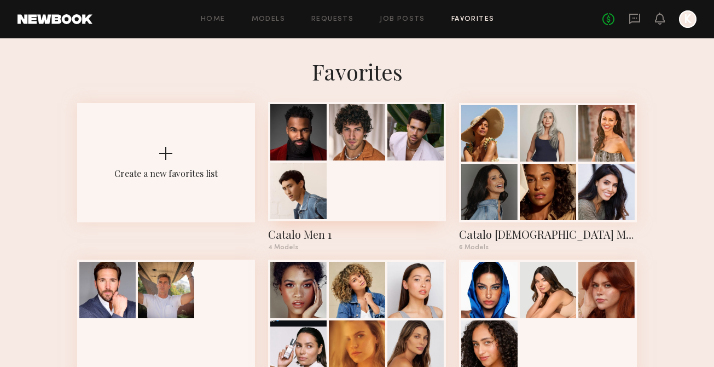
click at [341, 152] on div at bounding box center [357, 132] width 56 height 56
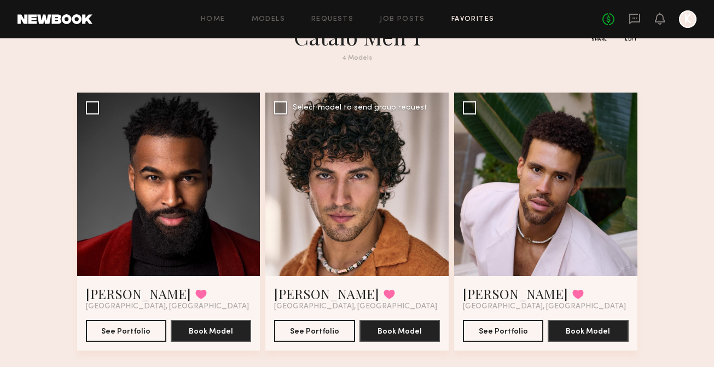
scroll to position [32, 0]
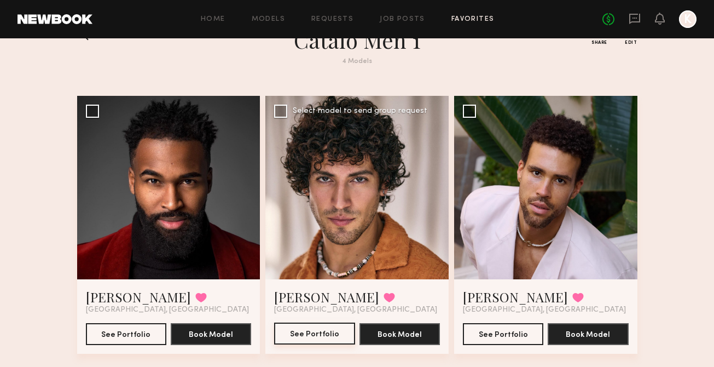
click at [296, 331] on button "See Portfolio" at bounding box center [314, 333] width 80 height 22
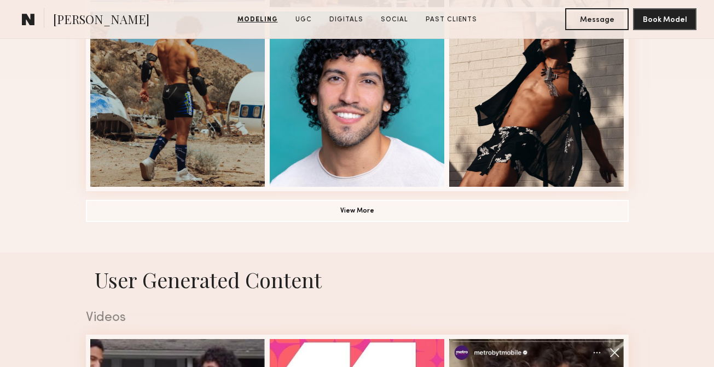
scroll to position [1064, 0]
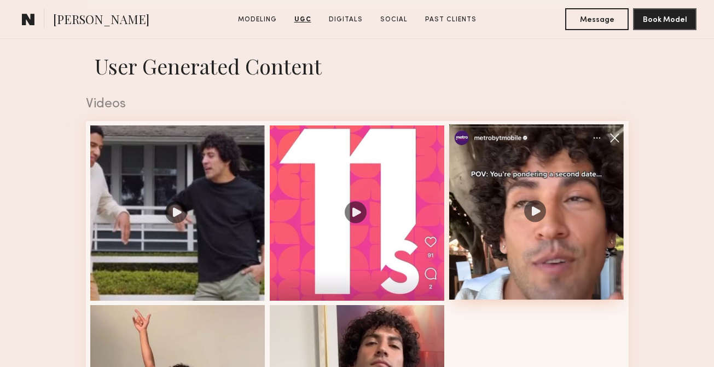
click at [532, 212] on div at bounding box center [536, 211] width 175 height 175
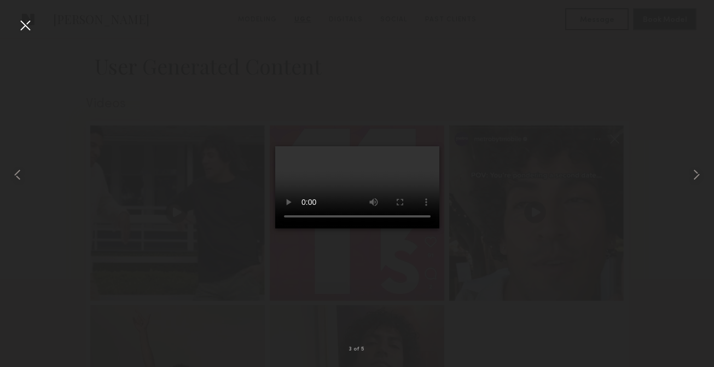
click at [475, 113] on div at bounding box center [357, 175] width 714 height 314
click at [20, 26] on div at bounding box center [25, 25] width 18 height 18
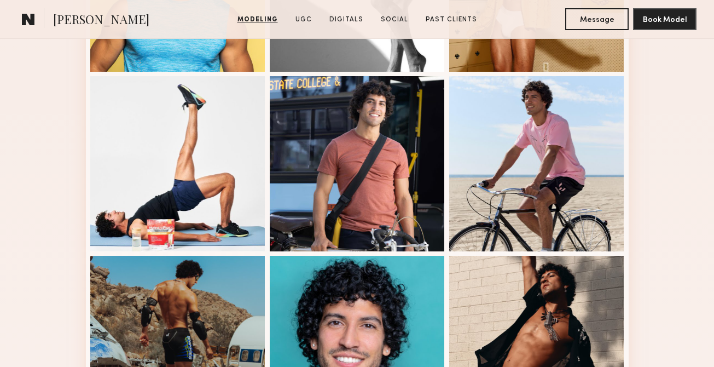
scroll to position [770, 0]
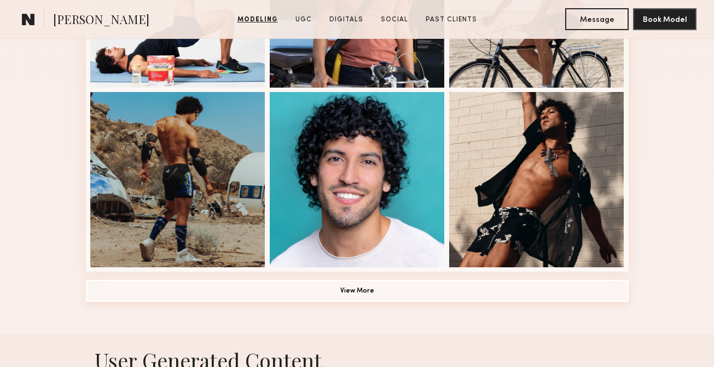
click at [343, 283] on button "View More" at bounding box center [357, 291] width 543 height 22
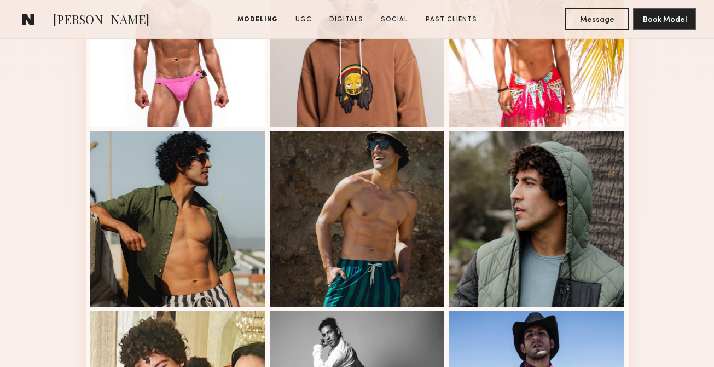
scroll to position [1302, 0]
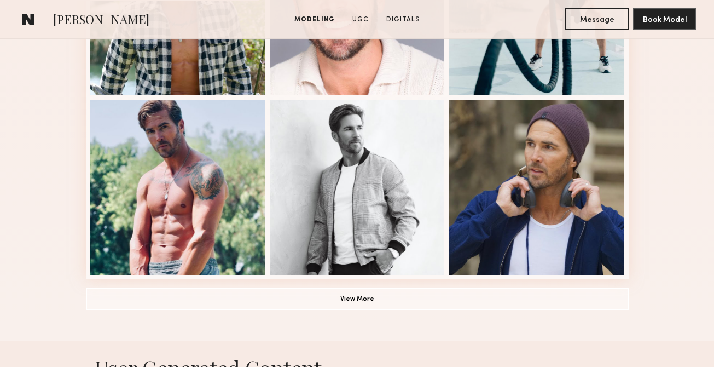
scroll to position [761, 0]
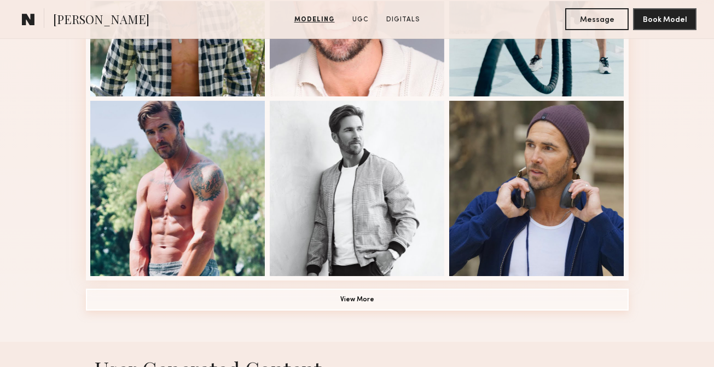
click at [308, 297] on button "View More" at bounding box center [357, 299] width 543 height 22
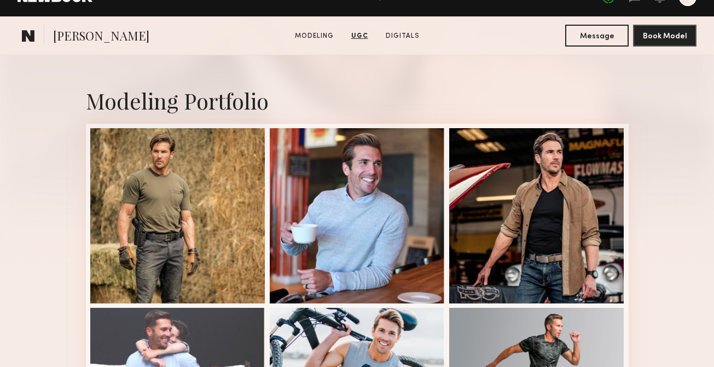
scroll to position [0, 0]
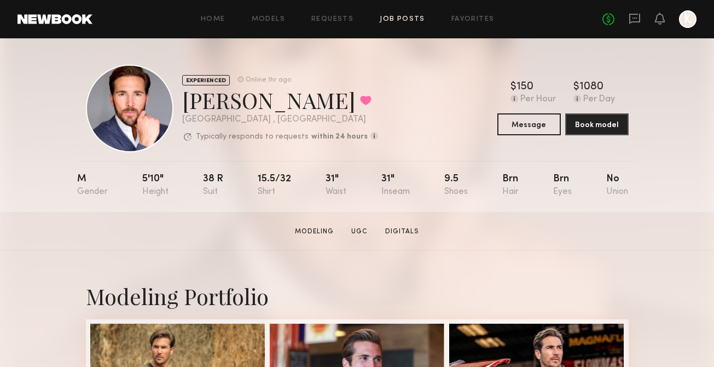
click at [415, 20] on link "Job Posts" at bounding box center [402, 19] width 45 height 7
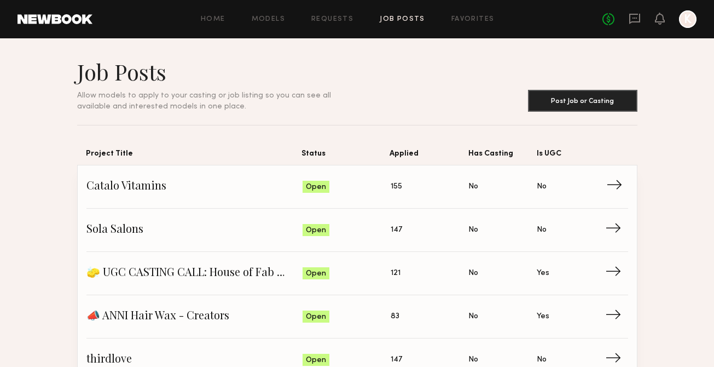
click at [300, 190] on span "Catalo Vitamins" at bounding box center [194, 186] width 217 height 16
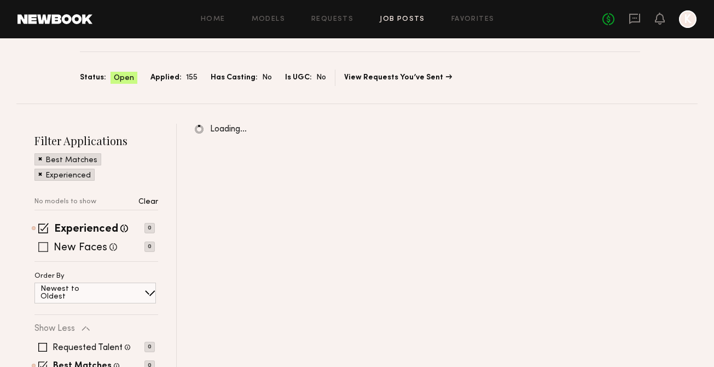
click at [42, 229] on span at bounding box center [43, 228] width 10 height 10
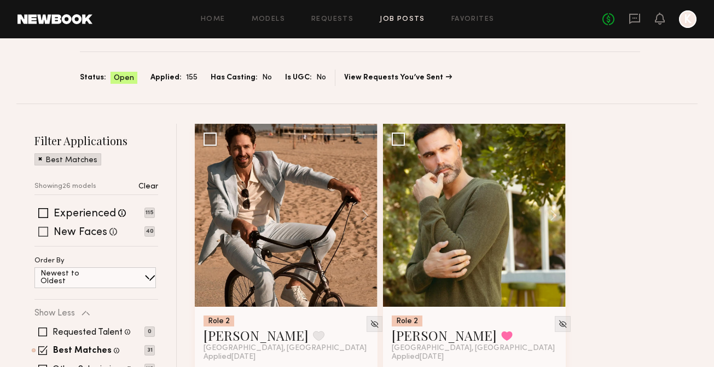
scroll to position [175, 0]
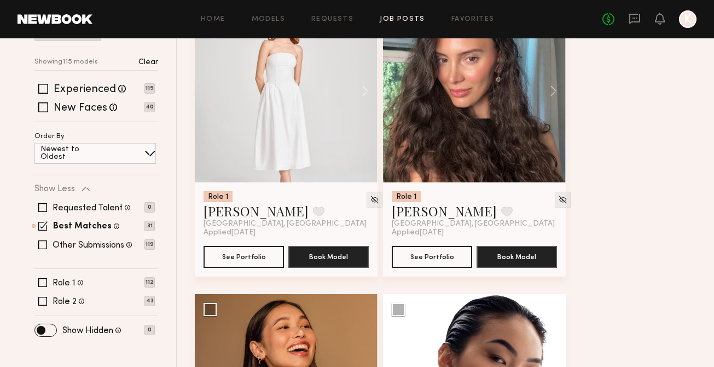
click at [40, 222] on span at bounding box center [42, 225] width 9 height 9
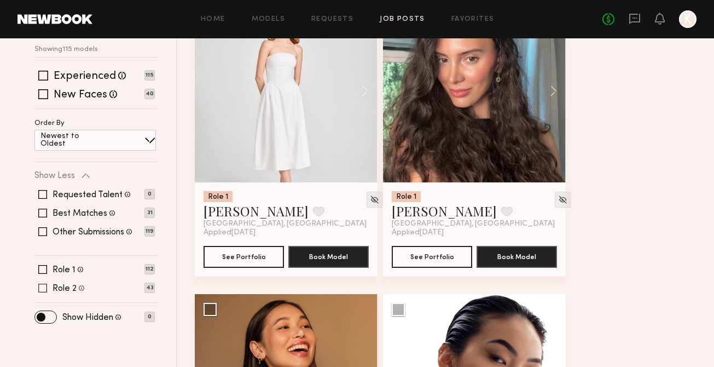
click at [40, 287] on span at bounding box center [42, 287] width 9 height 9
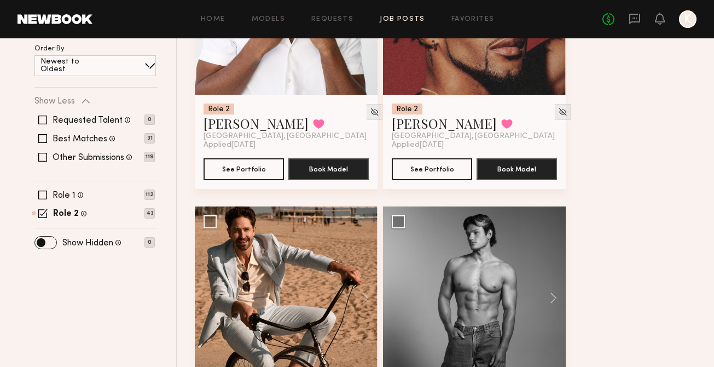
scroll to position [101, 0]
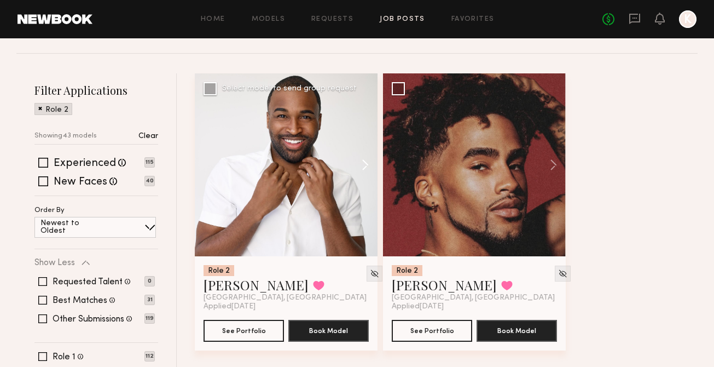
click at [364, 170] on button at bounding box center [360, 164] width 35 height 183
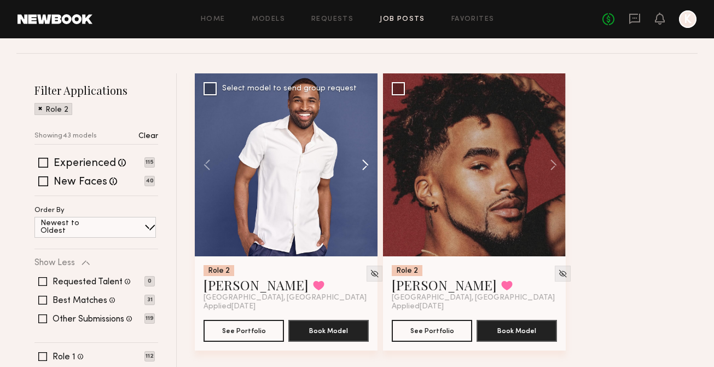
click at [364, 170] on button at bounding box center [360, 164] width 35 height 183
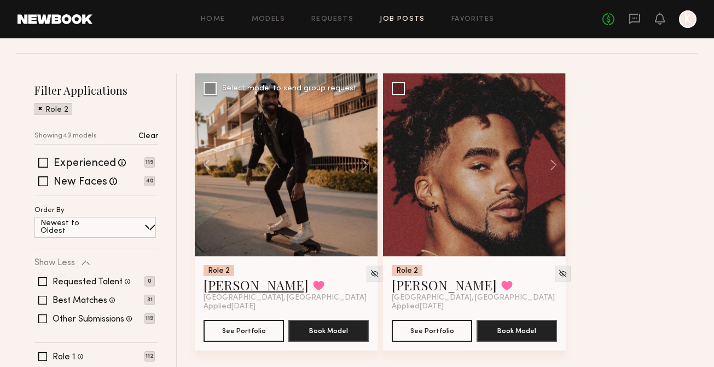
click at [229, 286] on link "[PERSON_NAME]" at bounding box center [256, 285] width 105 height 18
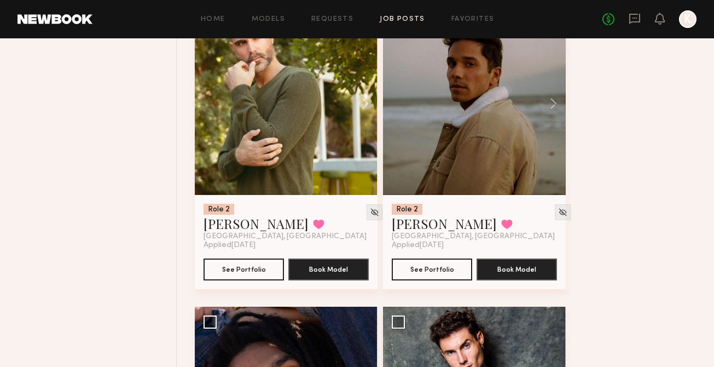
scroll to position [713, 0]
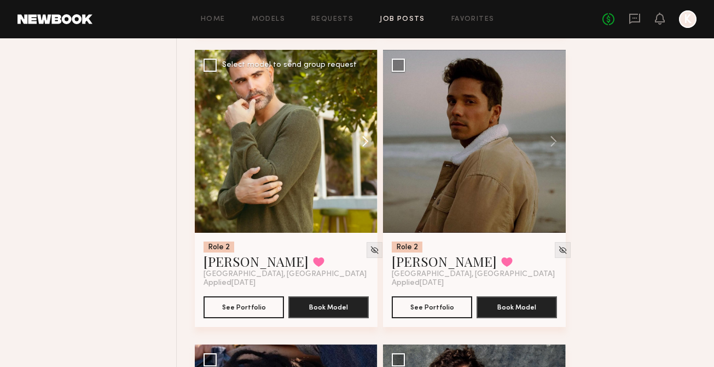
click at [368, 131] on button at bounding box center [360, 141] width 35 height 183
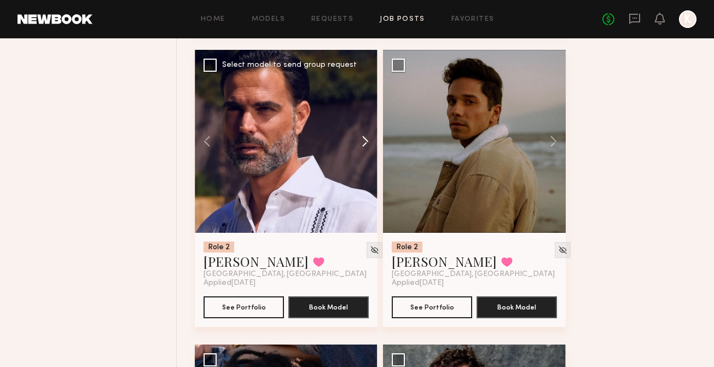
click at [364, 137] on button at bounding box center [360, 141] width 35 height 183
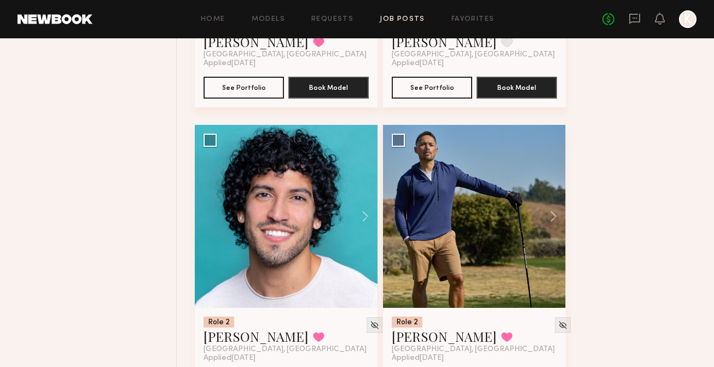
scroll to position [1231, 0]
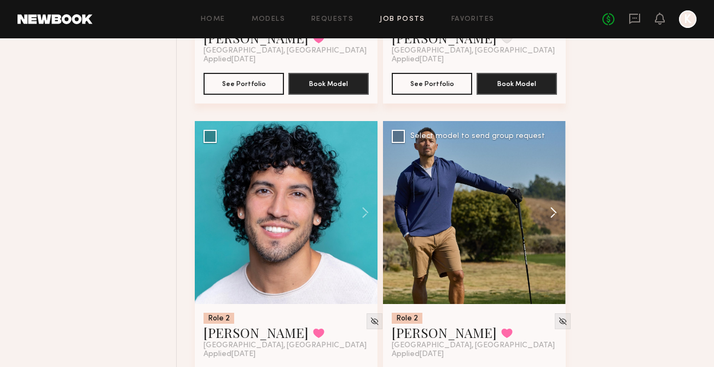
click at [551, 223] on button at bounding box center [548, 212] width 35 height 183
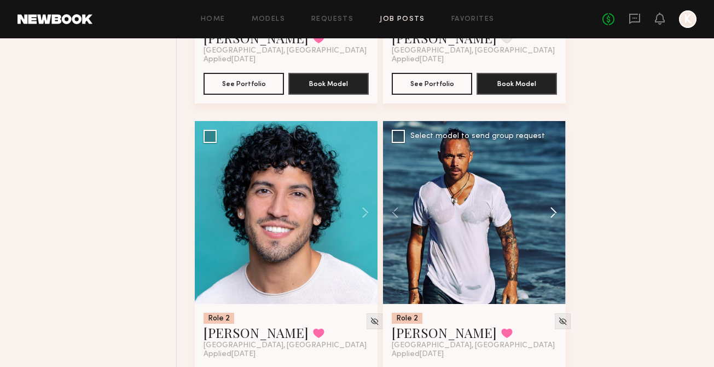
click at [550, 218] on button at bounding box center [548, 212] width 35 height 183
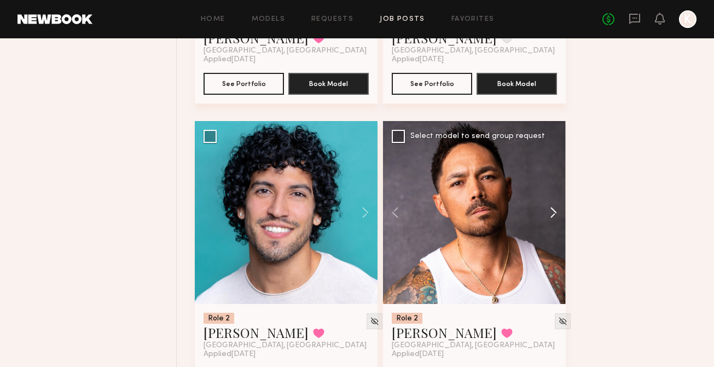
click at [550, 218] on button at bounding box center [548, 212] width 35 height 183
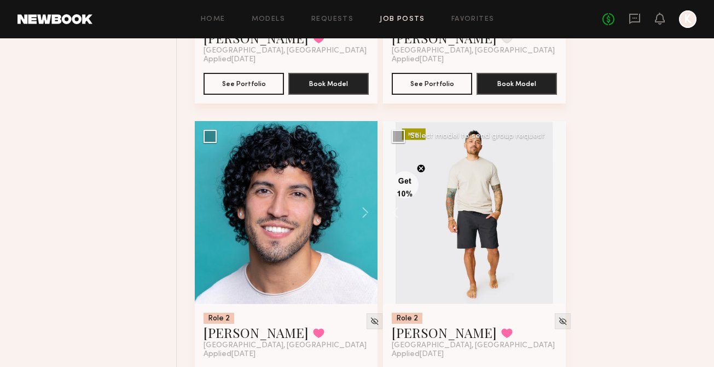
click at [550, 218] on div at bounding box center [474, 212] width 183 height 183
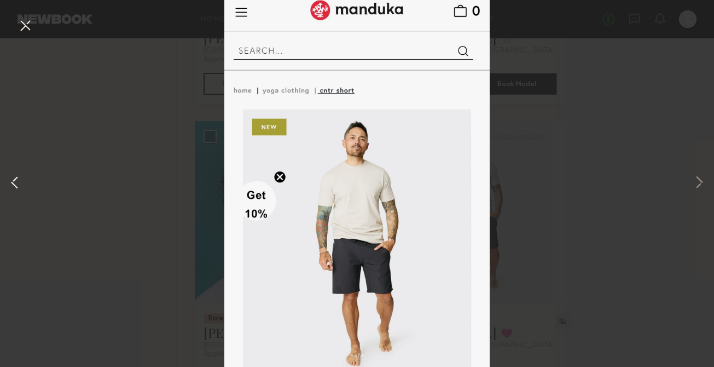
click at [20, 37] on button at bounding box center [14, 183] width 13 height 293
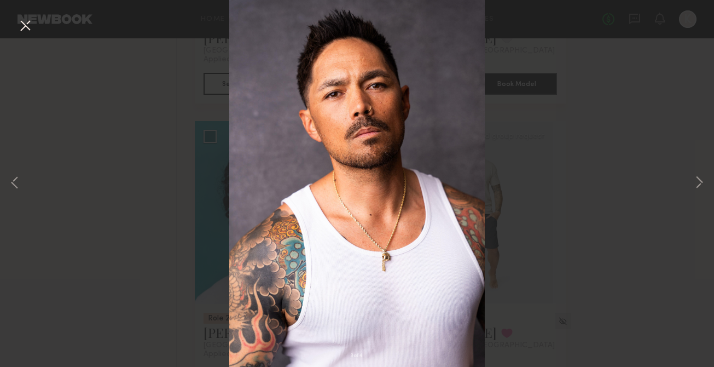
click at [25, 28] on button at bounding box center [25, 26] width 18 height 20
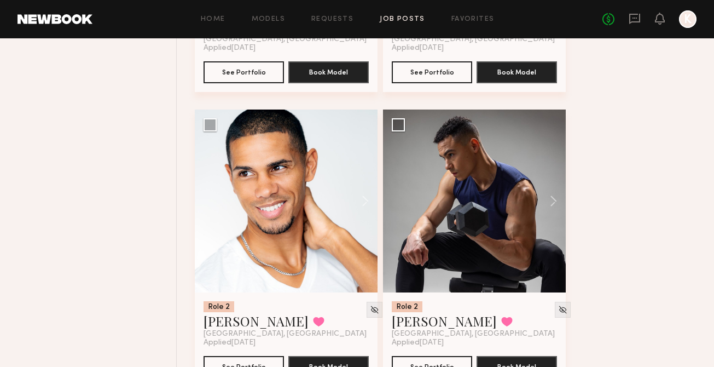
scroll to position [3025, 0]
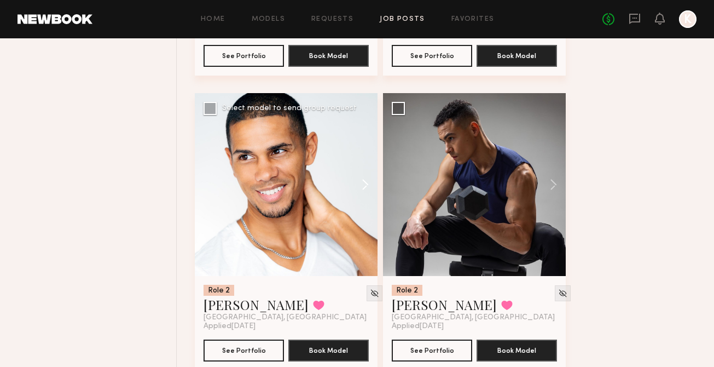
click at [357, 196] on button at bounding box center [360, 184] width 35 height 183
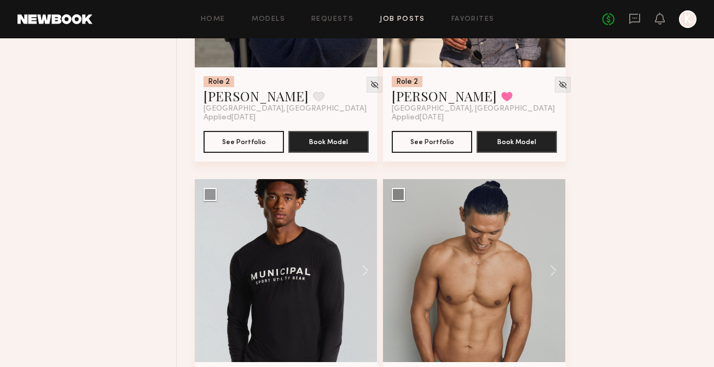
scroll to position [5136, 0]
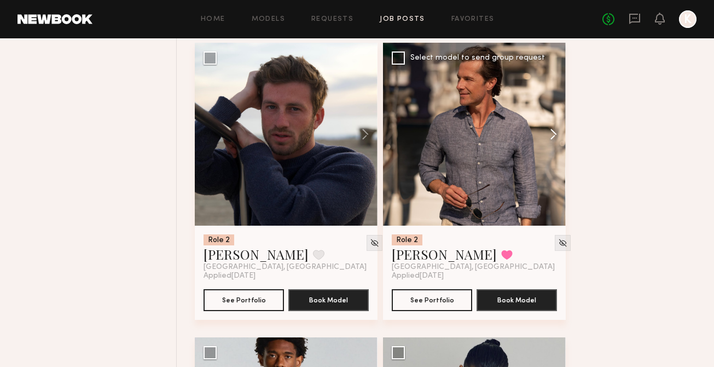
click at [549, 143] on button at bounding box center [548, 134] width 35 height 183
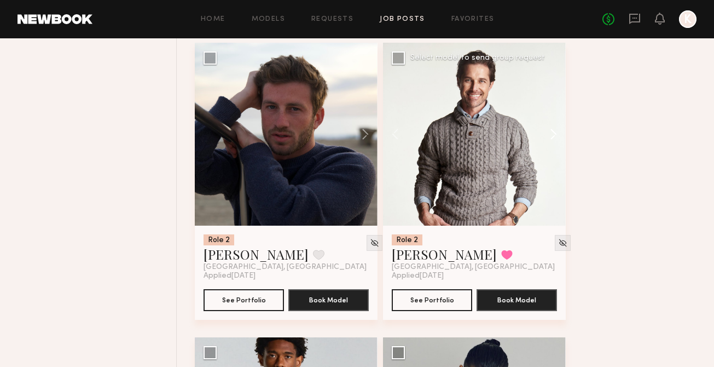
click at [549, 143] on button at bounding box center [548, 134] width 35 height 183
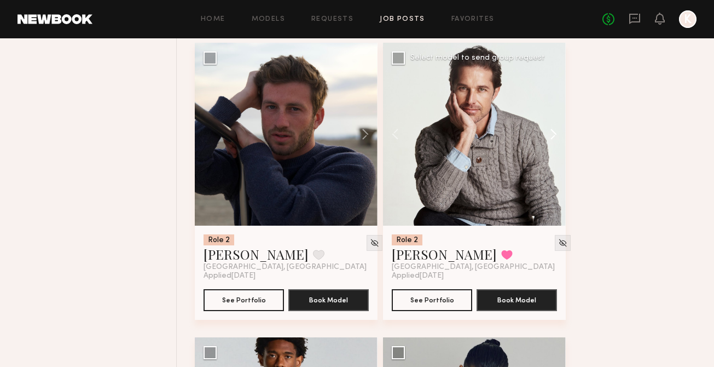
click at [549, 143] on button at bounding box center [548, 134] width 35 height 183
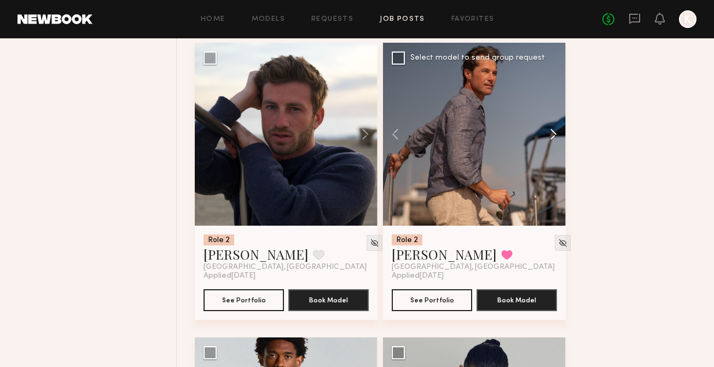
click at [549, 143] on button at bounding box center [548, 134] width 35 height 183
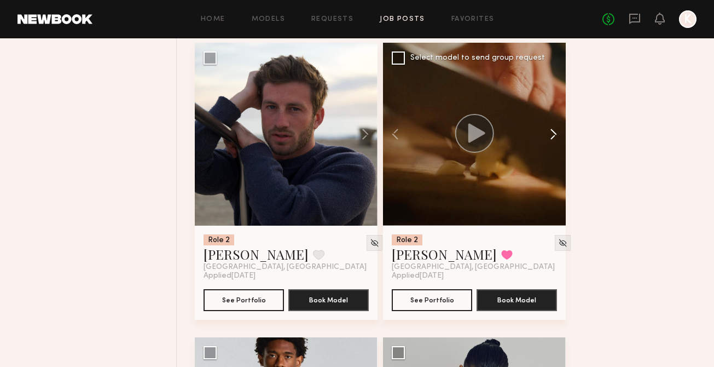
click at [549, 143] on button at bounding box center [548, 134] width 35 height 183
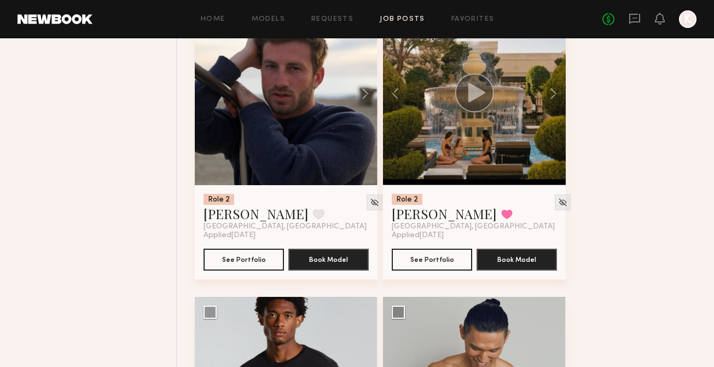
scroll to position [5175, 0]
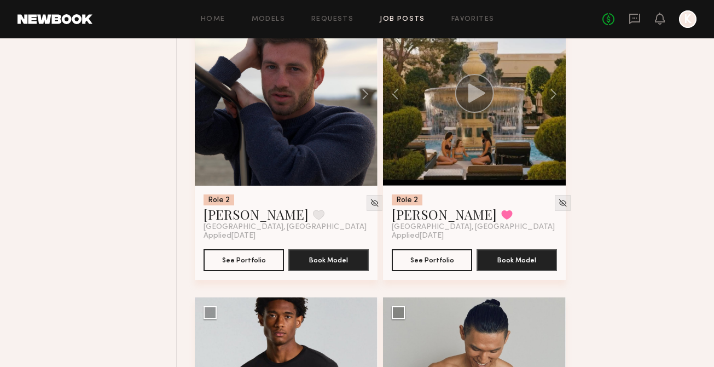
click at [477, 115] on div at bounding box center [474, 94] width 39 height 41
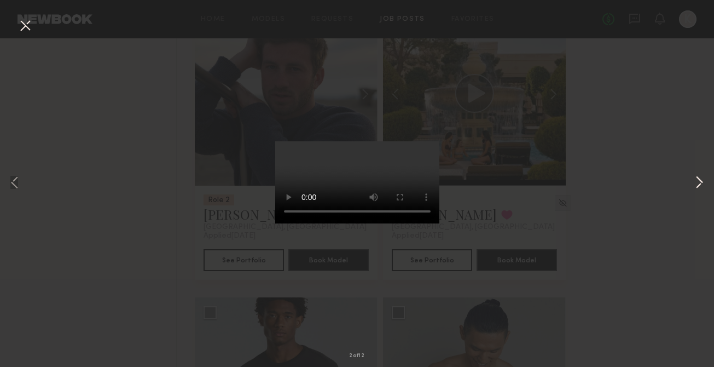
click at [698, 183] on button at bounding box center [699, 183] width 13 height 293
click at [693, 37] on button at bounding box center [699, 183] width 13 height 293
click at [370, 169] on video at bounding box center [357, 182] width 164 height 82
click at [543, 60] on div "5 of 12" at bounding box center [357, 183] width 714 height 367
click at [24, 24] on button at bounding box center [25, 26] width 18 height 20
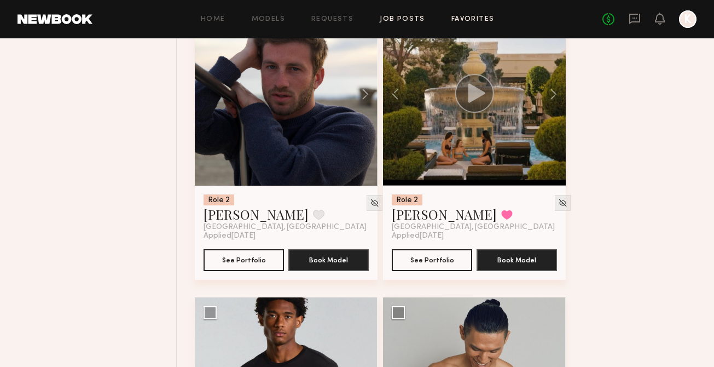
click at [476, 16] on link "Favorites" at bounding box center [472, 19] width 43 height 7
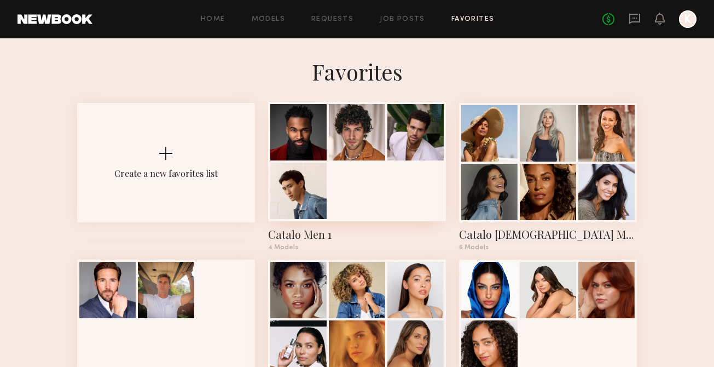
click at [382, 172] on div at bounding box center [357, 161] width 178 height 119
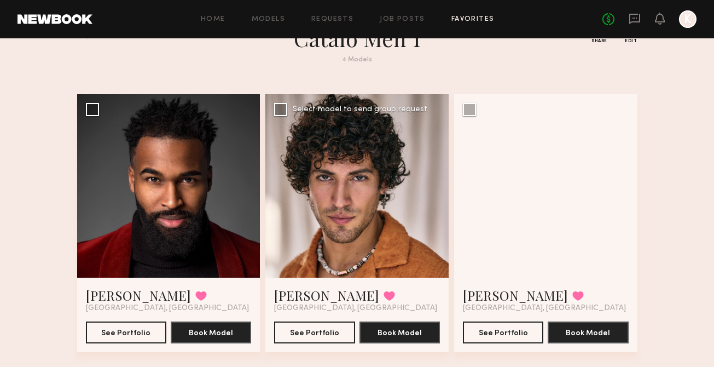
scroll to position [39, 0]
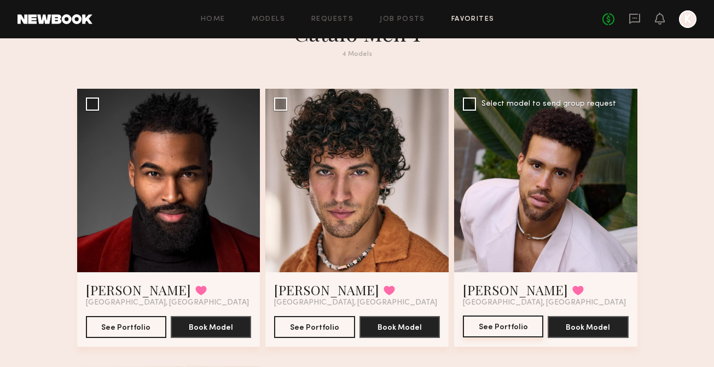
click at [506, 323] on button "See Portfolio" at bounding box center [503, 326] width 80 height 22
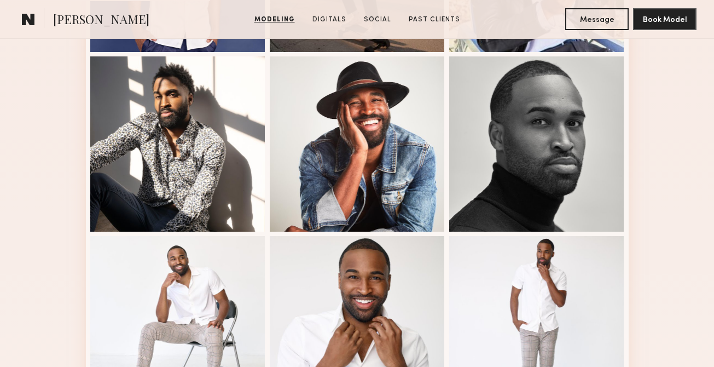
scroll to position [745, 0]
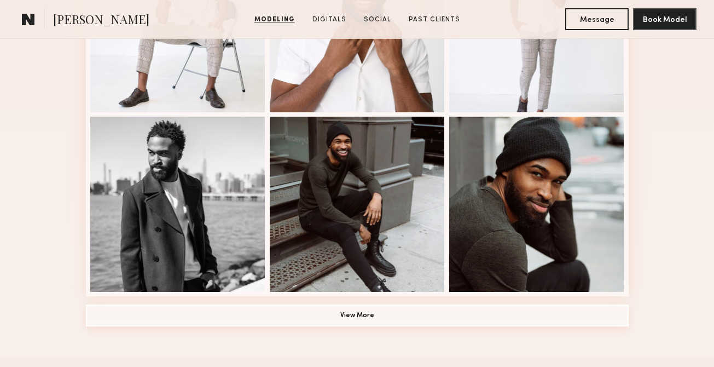
click at [306, 314] on button "View More" at bounding box center [357, 315] width 543 height 22
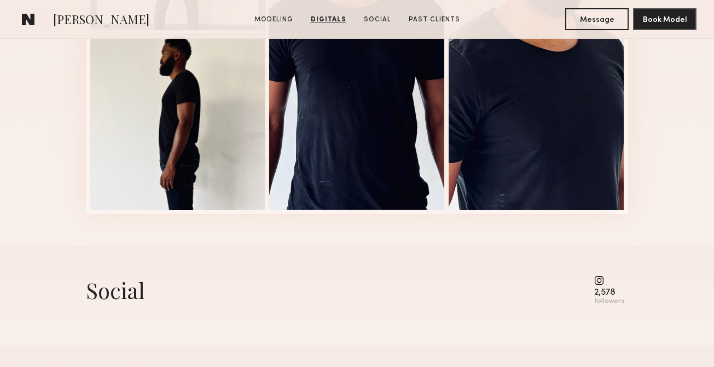
scroll to position [2160, 0]
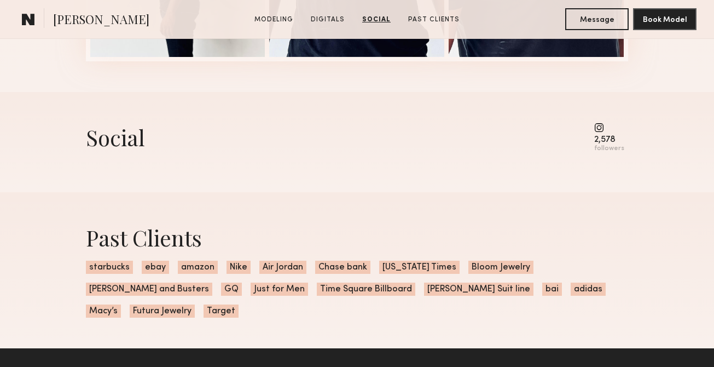
click at [601, 129] on common-icon at bounding box center [609, 128] width 30 height 10
click at [608, 138] on div "2,578" at bounding box center [609, 140] width 30 height 8
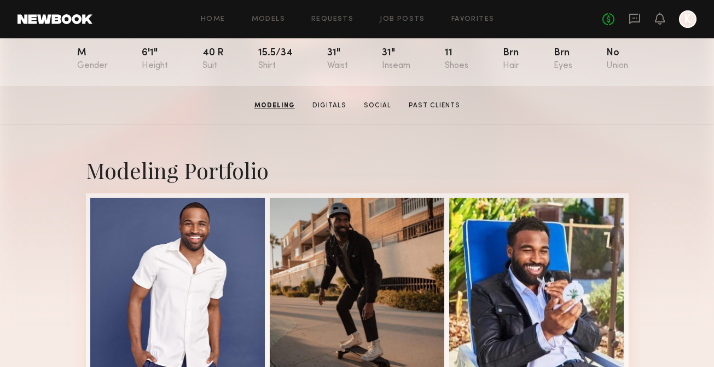
scroll to position [0, 0]
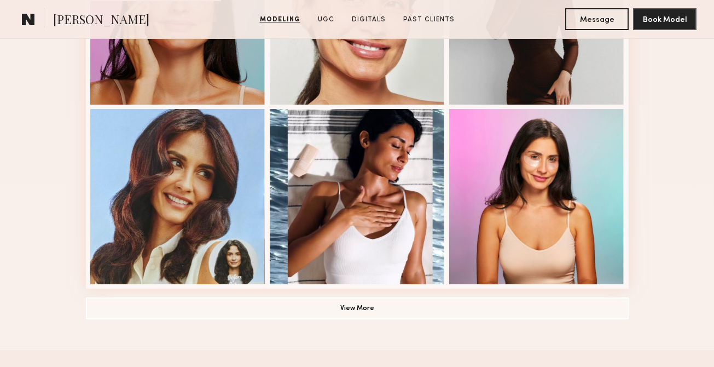
scroll to position [1061, 0]
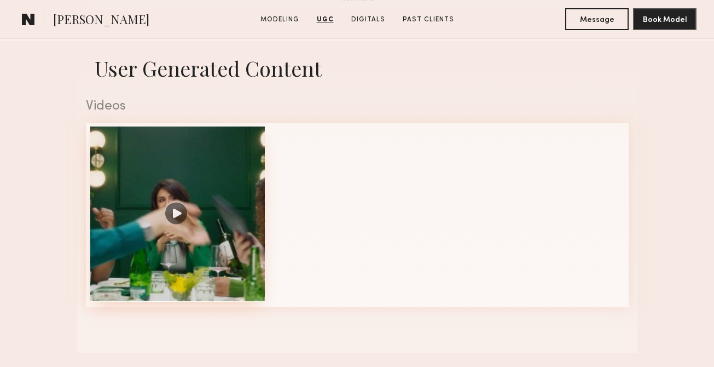
click at [185, 208] on div at bounding box center [177, 213] width 175 height 175
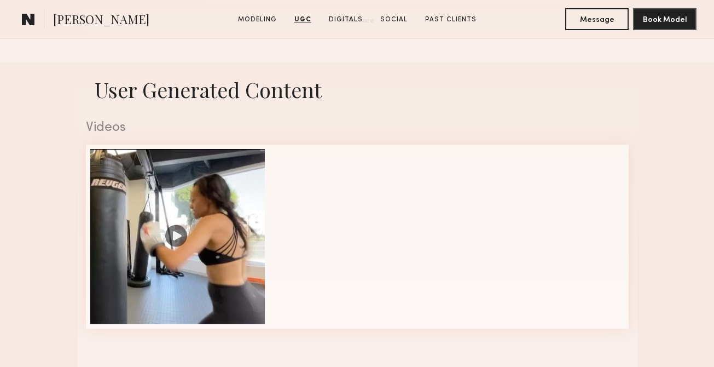
scroll to position [1092, 0]
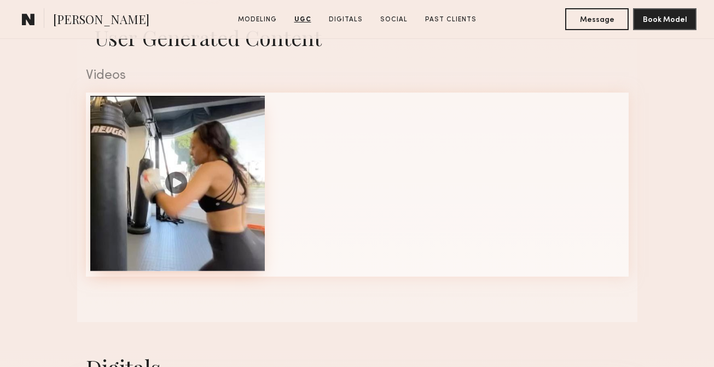
click at [172, 182] on div at bounding box center [177, 183] width 175 height 175
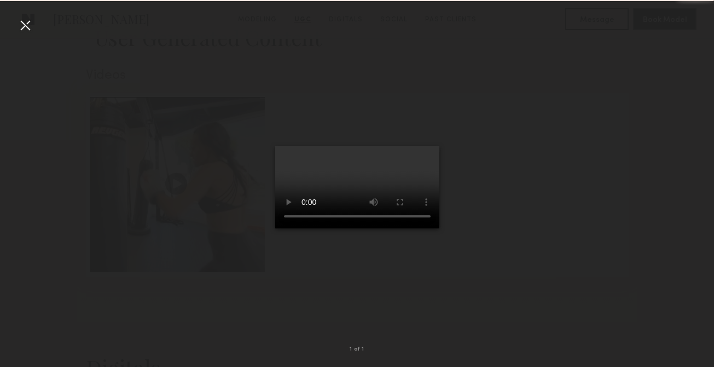
click at [470, 166] on div at bounding box center [357, 175] width 714 height 314
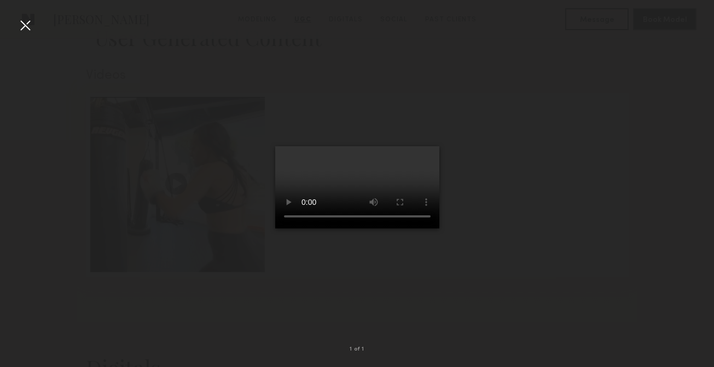
click at [31, 28] on div at bounding box center [25, 25] width 18 height 18
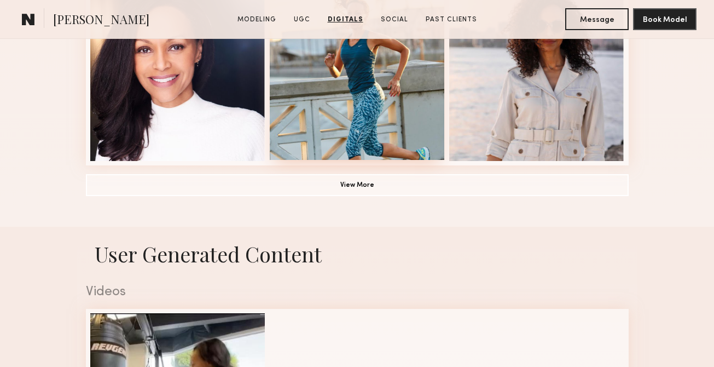
scroll to position [746, 0]
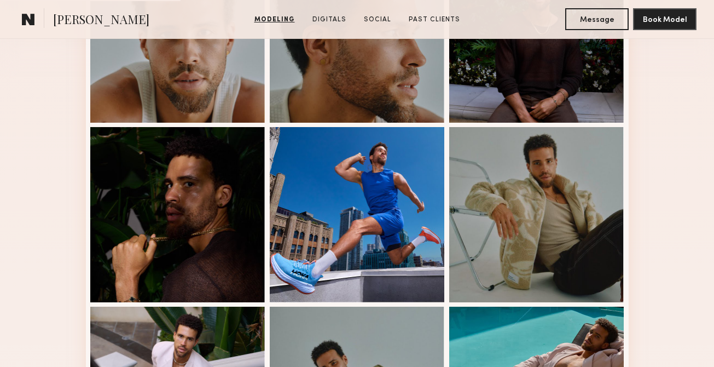
scroll to position [747, 0]
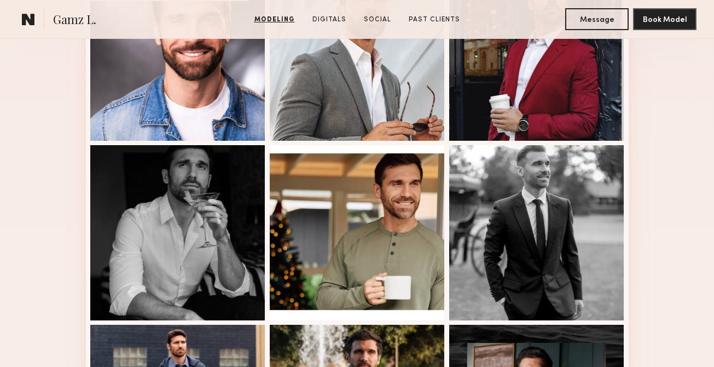
scroll to position [405, 0]
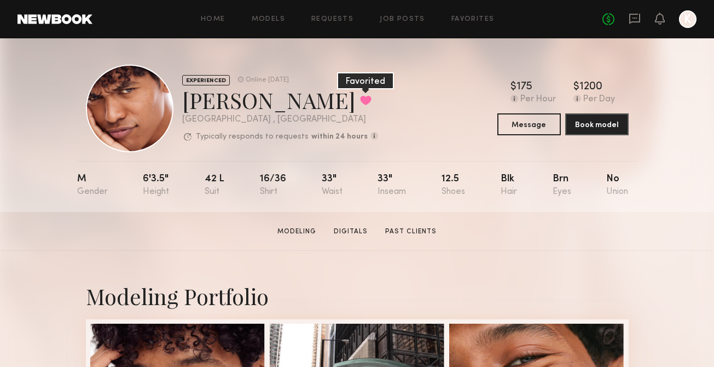
click at [360, 102] on button at bounding box center [365, 100] width 11 height 10
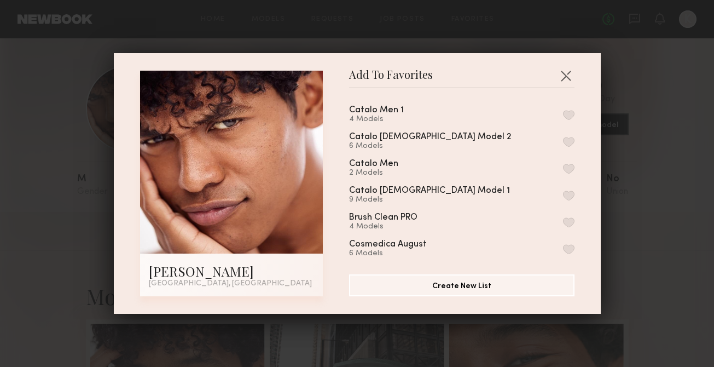
click at [565, 114] on button "button" at bounding box center [568, 115] width 11 height 10
click at [567, 73] on button "button" at bounding box center [566, 76] width 18 height 18
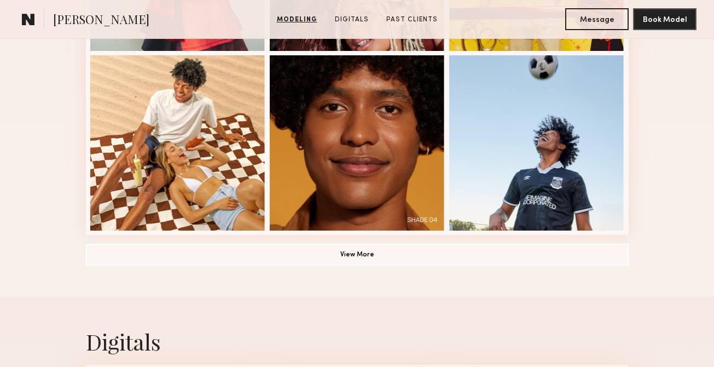
scroll to position [808, 0]
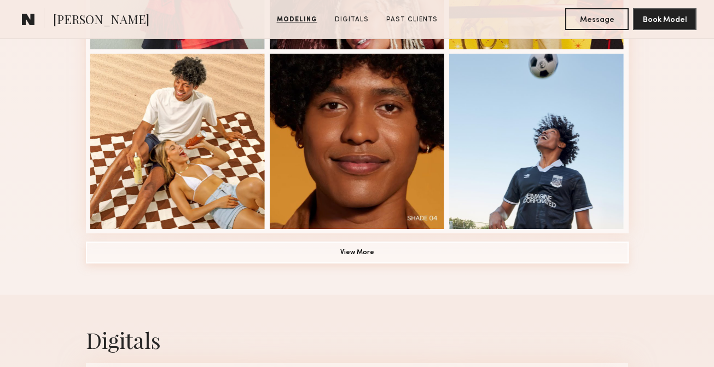
click at [409, 252] on button "View More" at bounding box center [357, 252] width 543 height 22
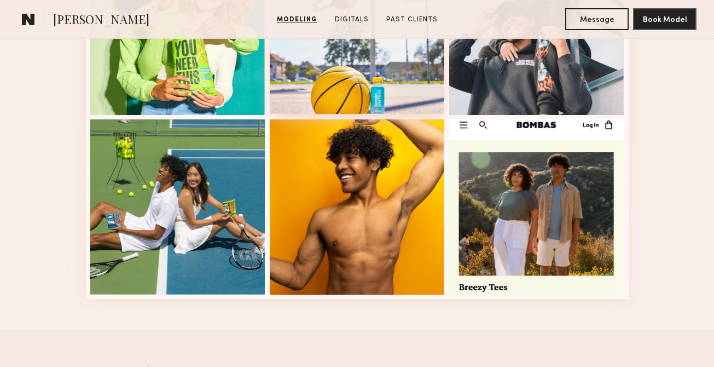
scroll to position [1463, 0]
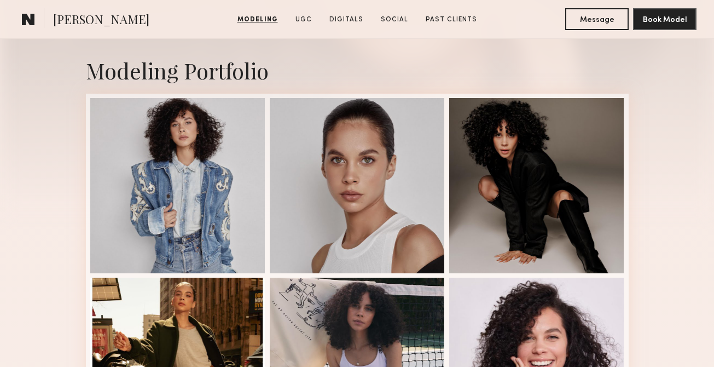
scroll to position [100, 0]
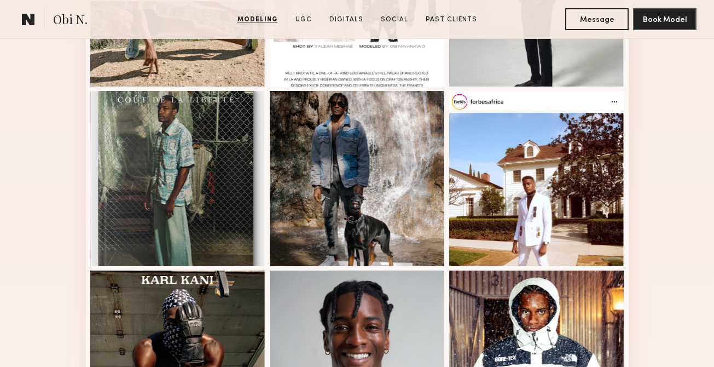
scroll to position [797, 0]
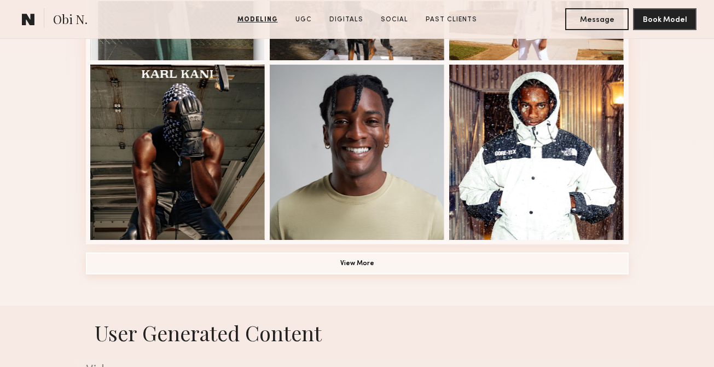
click at [338, 266] on button "View More" at bounding box center [357, 263] width 543 height 22
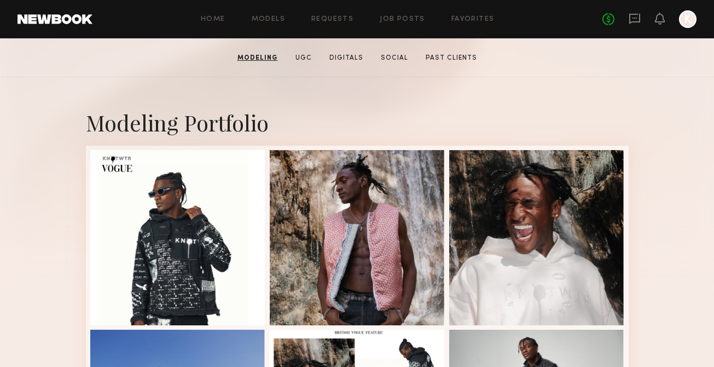
scroll to position [0, 0]
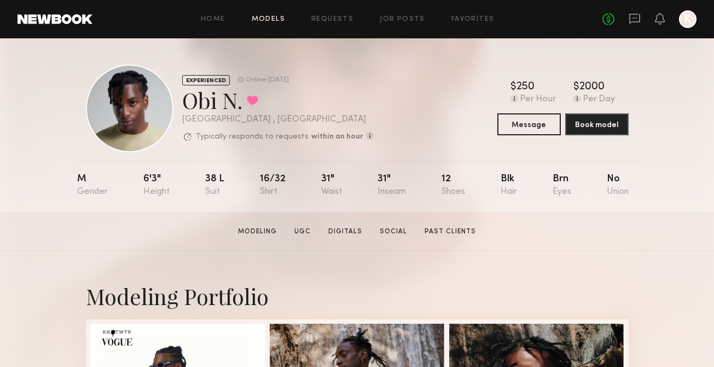
click at [279, 17] on link "Models" at bounding box center [268, 19] width 33 height 7
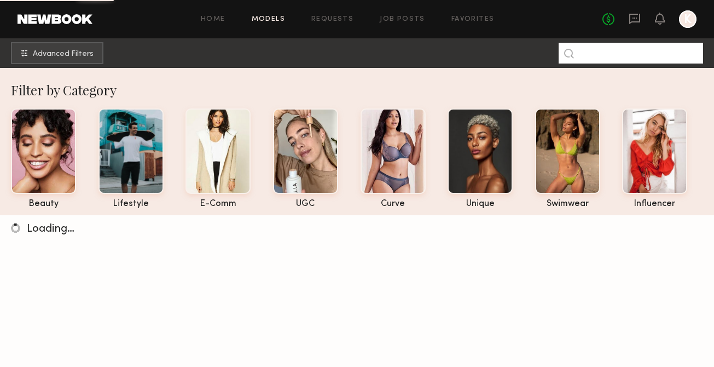
click at [584, 55] on input at bounding box center [631, 53] width 144 height 21
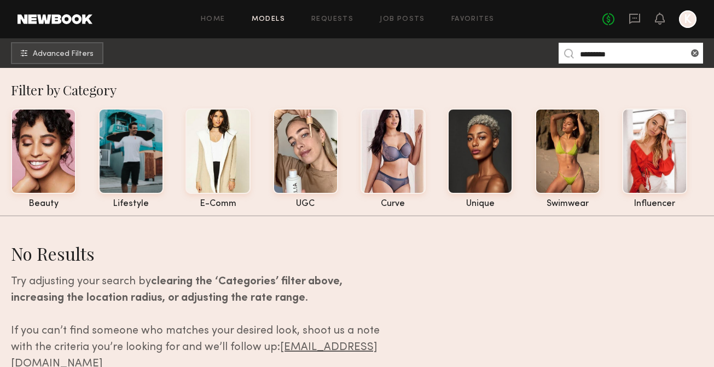
type input "*********"
click at [418, 19] on link "Job Posts" at bounding box center [402, 19] width 45 height 7
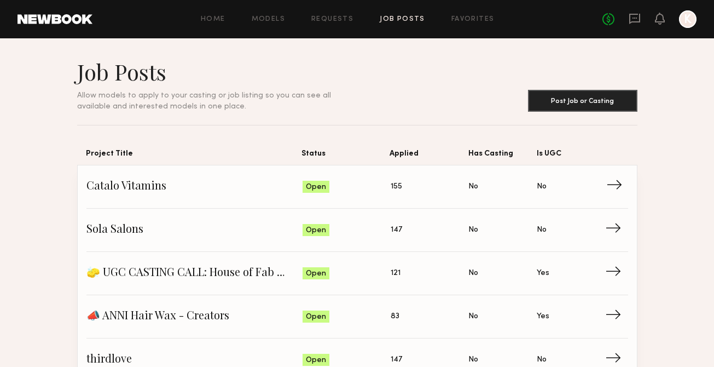
click at [149, 181] on span "Catalo Vitamins" at bounding box center [194, 186] width 217 height 16
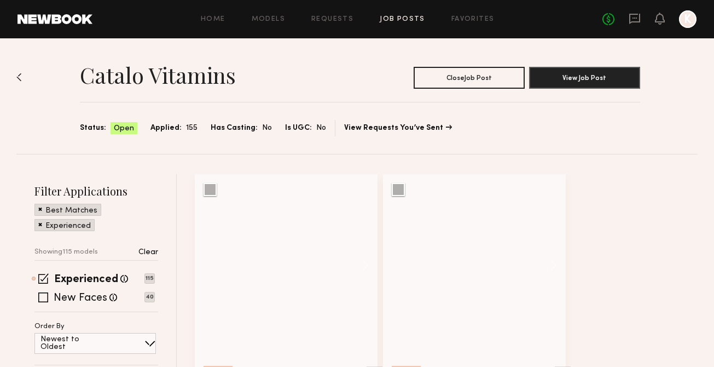
scroll to position [115, 0]
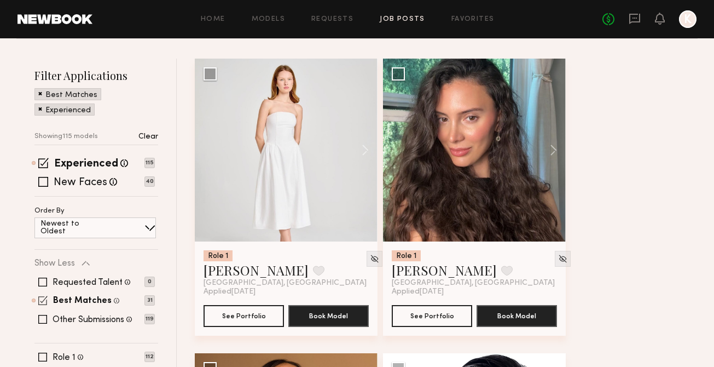
click at [43, 300] on span at bounding box center [42, 299] width 9 height 9
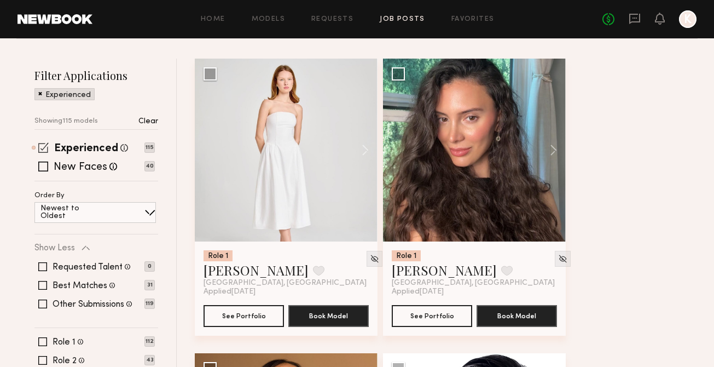
click at [40, 148] on span at bounding box center [43, 147] width 10 height 10
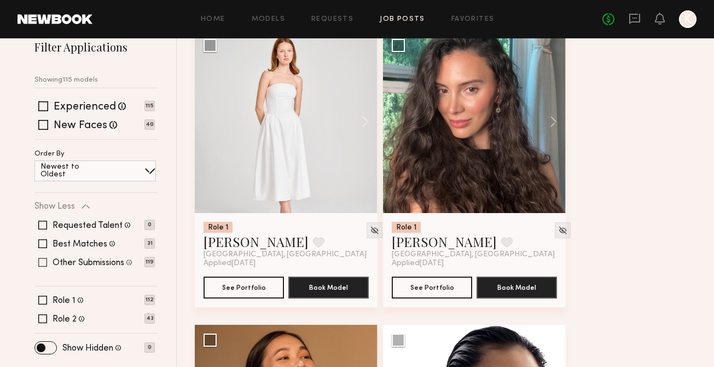
scroll to position [171, 0]
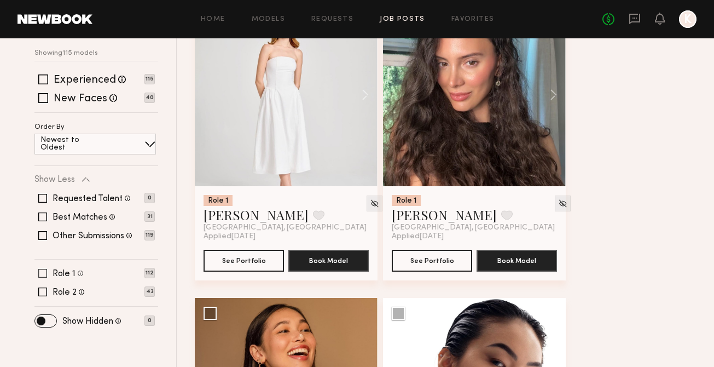
click at [40, 272] on span at bounding box center [42, 273] width 9 height 9
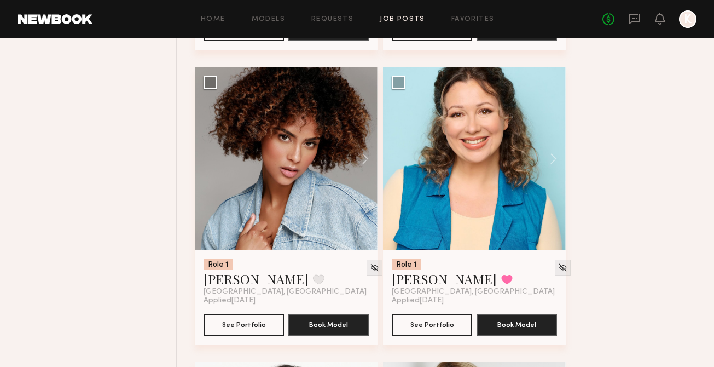
scroll to position [11005, 0]
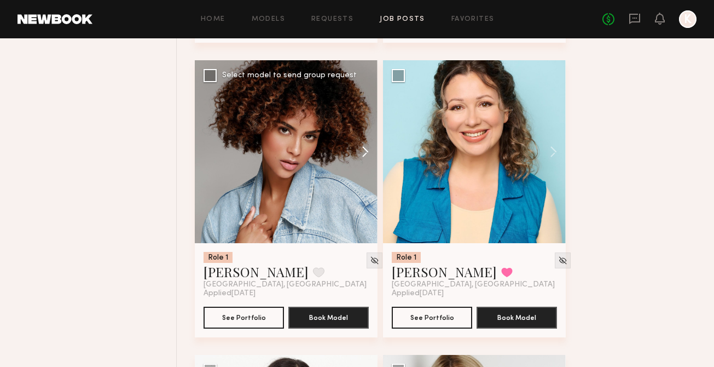
click at [363, 166] on button at bounding box center [360, 151] width 35 height 183
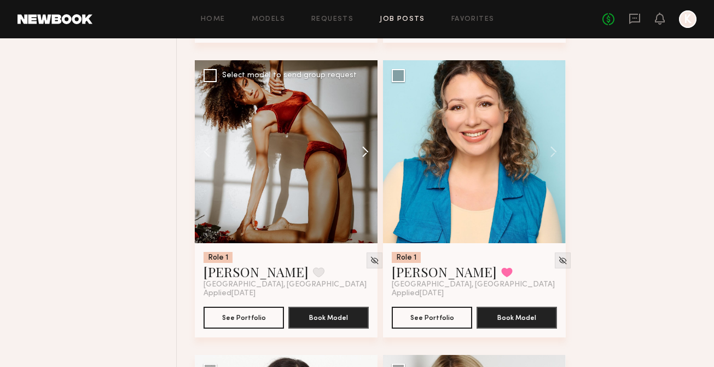
click at [363, 166] on button at bounding box center [360, 151] width 35 height 183
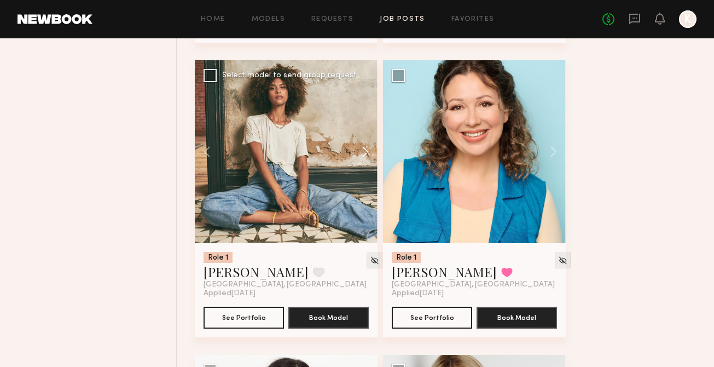
click at [363, 166] on button at bounding box center [360, 151] width 35 height 183
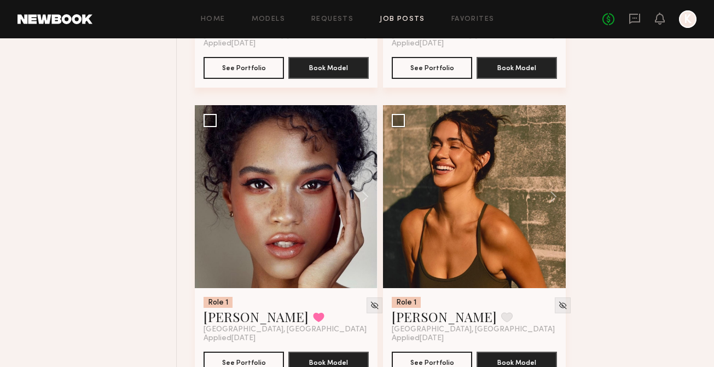
scroll to position [11855, 0]
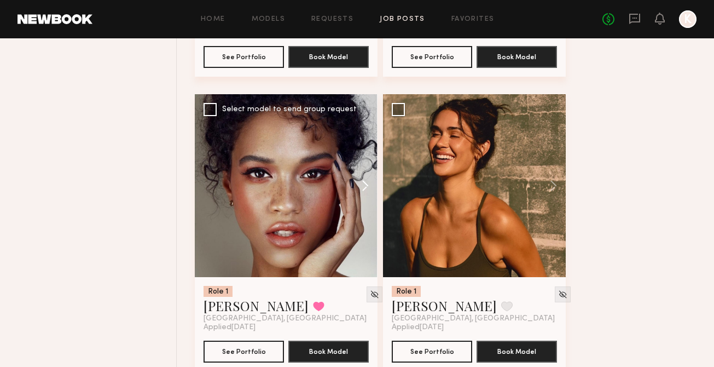
click at [369, 201] on button at bounding box center [360, 185] width 35 height 183
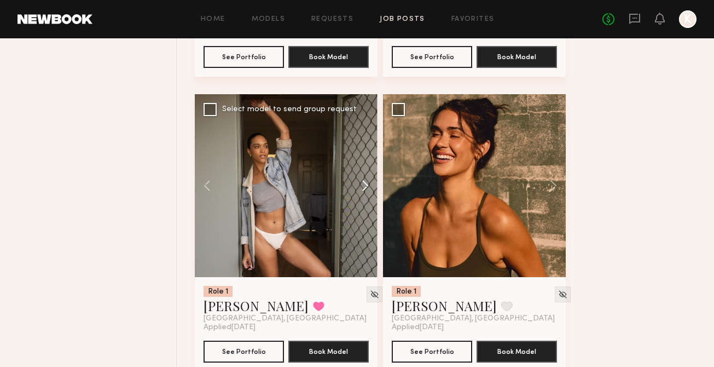
click at [369, 201] on button at bounding box center [360, 185] width 35 height 183
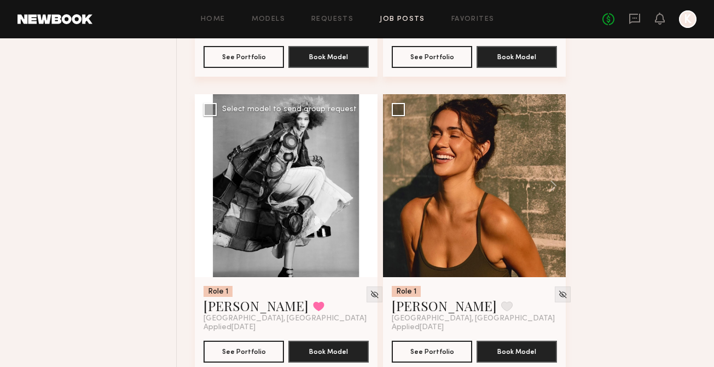
click at [369, 200] on button at bounding box center [360, 185] width 35 height 183
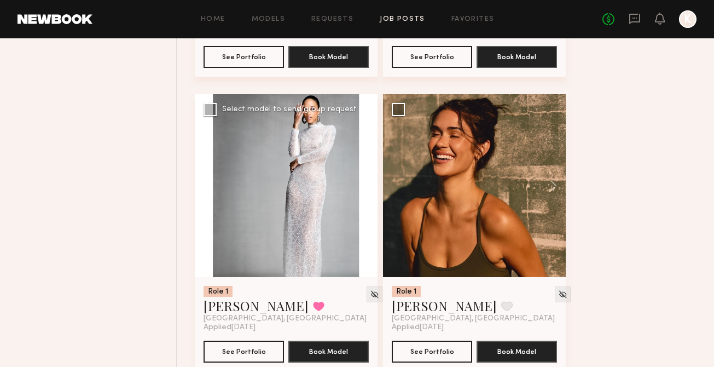
click at [368, 200] on button at bounding box center [360, 185] width 35 height 183
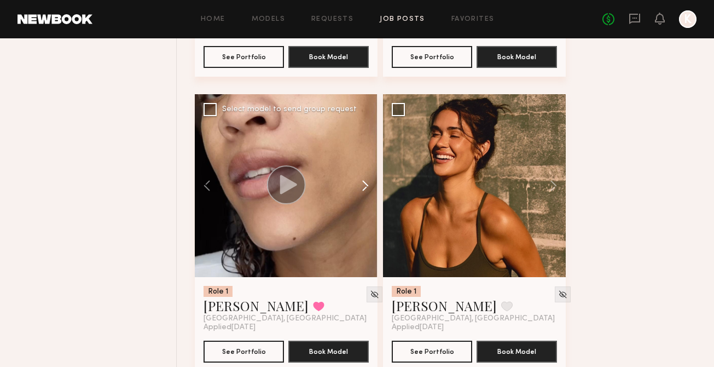
click at [368, 200] on button at bounding box center [360, 185] width 35 height 183
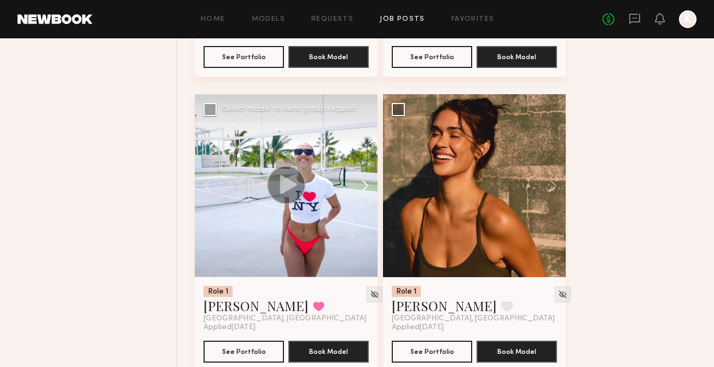
click at [368, 200] on button at bounding box center [360, 185] width 35 height 183
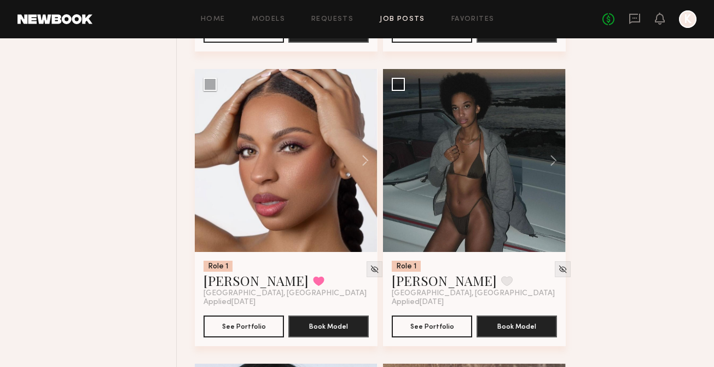
scroll to position [12175, 0]
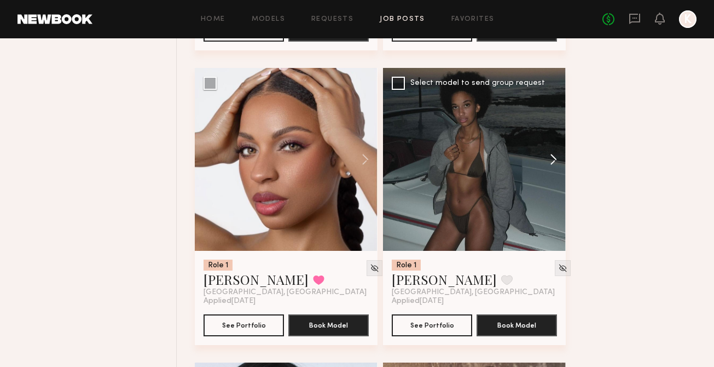
click at [552, 171] on button at bounding box center [548, 159] width 35 height 183
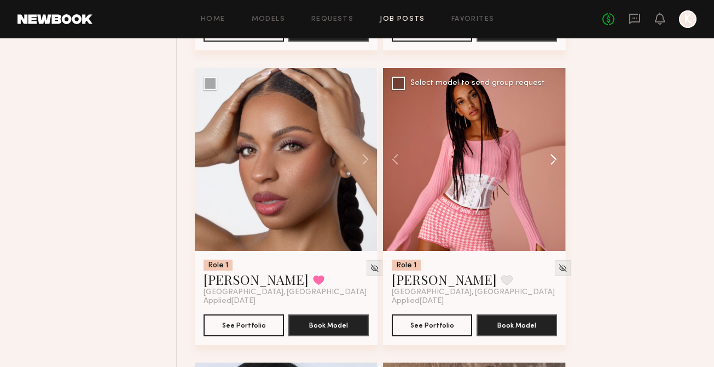
click at [552, 170] on button at bounding box center [548, 159] width 35 height 183
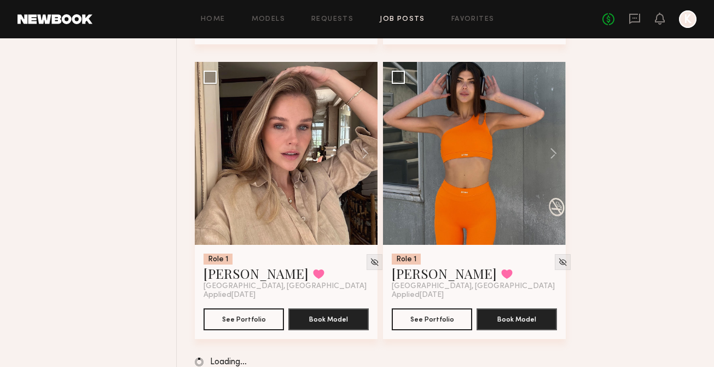
scroll to position [13078, 0]
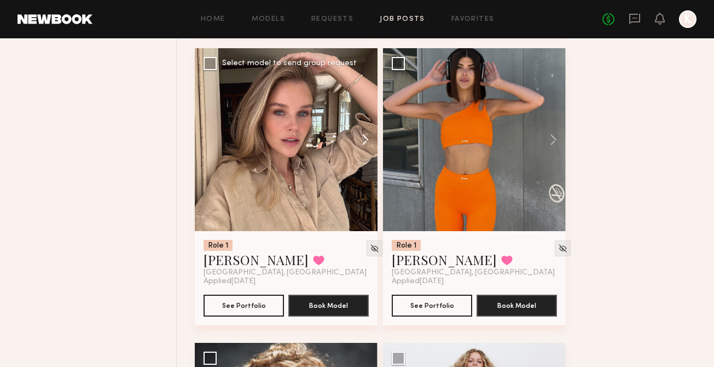
click at [368, 155] on button at bounding box center [360, 139] width 35 height 183
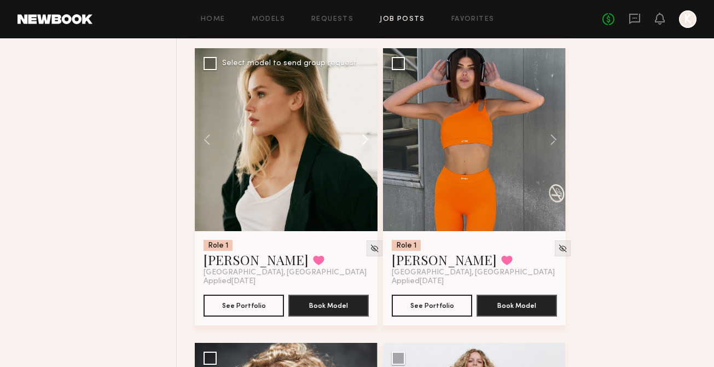
click at [368, 155] on button at bounding box center [360, 139] width 35 height 183
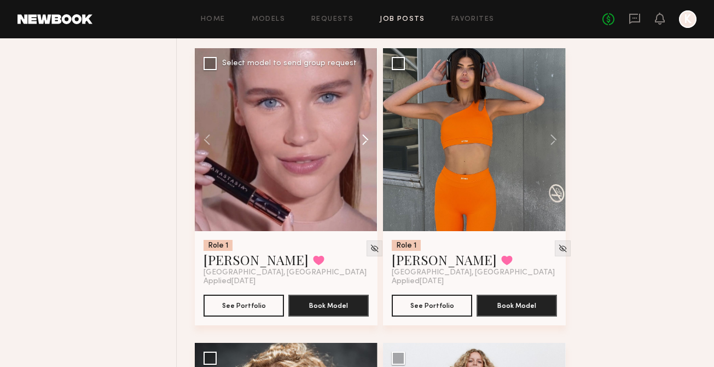
click at [368, 155] on button at bounding box center [360, 139] width 35 height 183
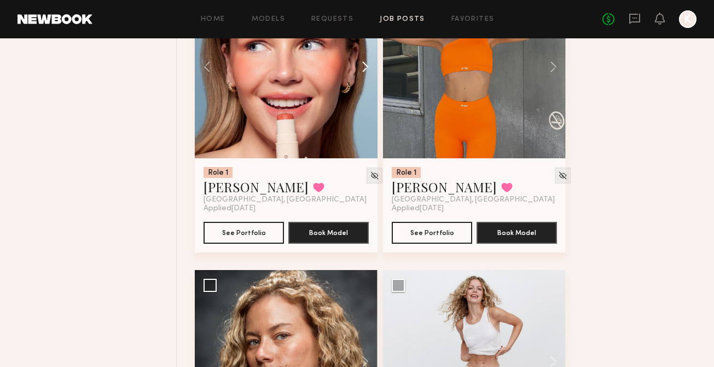
click at [361, 88] on button at bounding box center [360, 66] width 35 height 183
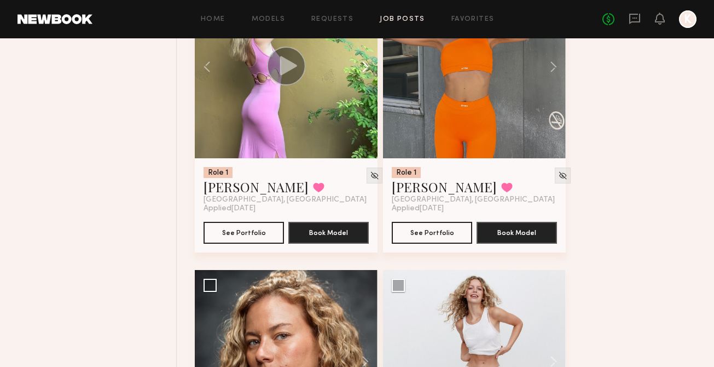
scroll to position [13076, 0]
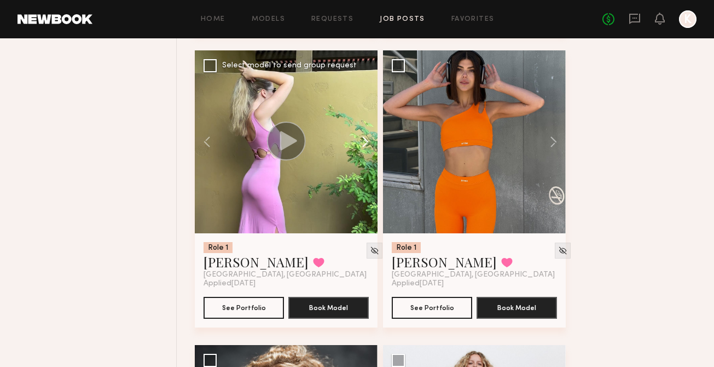
click at [362, 154] on button at bounding box center [360, 141] width 35 height 183
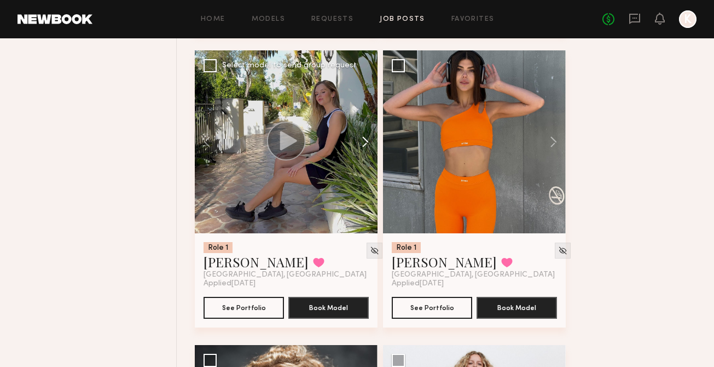
click at [362, 154] on button at bounding box center [360, 141] width 35 height 183
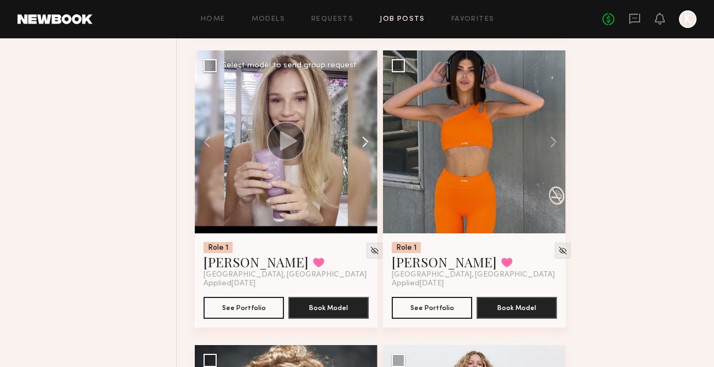
click at [362, 154] on button at bounding box center [360, 141] width 35 height 183
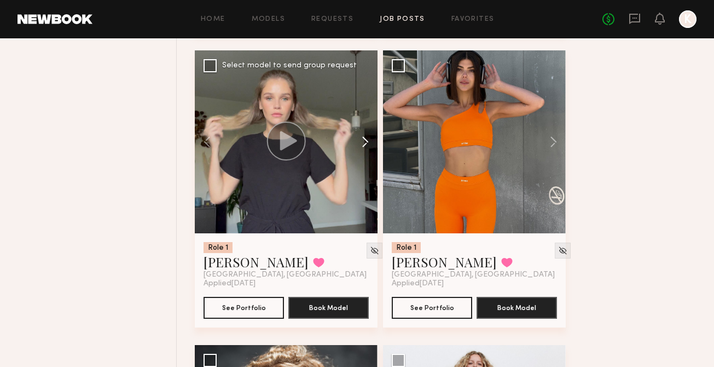
click at [362, 154] on button at bounding box center [360, 141] width 35 height 183
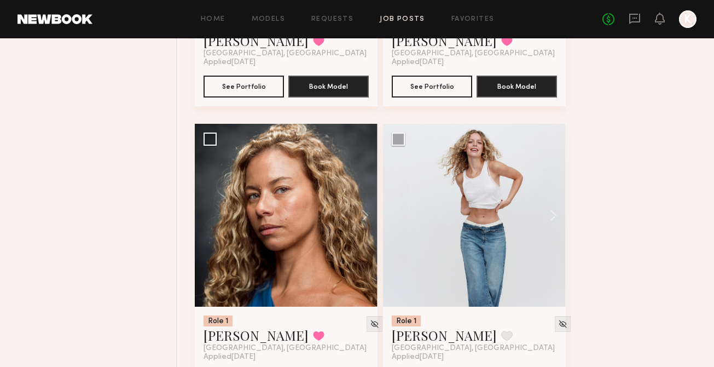
scroll to position [13382, 0]
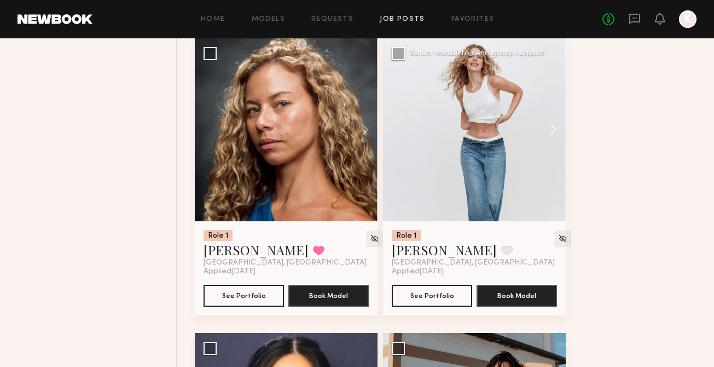
click at [549, 133] on button at bounding box center [548, 129] width 35 height 183
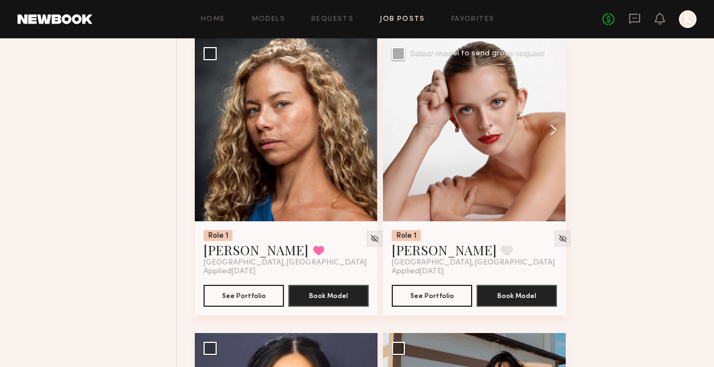
click at [549, 133] on button at bounding box center [548, 129] width 35 height 183
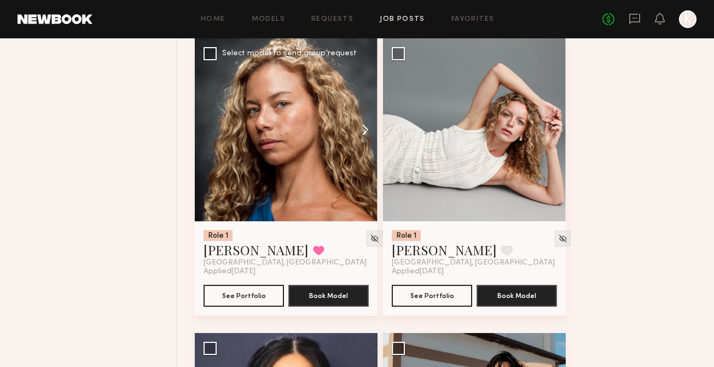
click at [361, 141] on button at bounding box center [360, 129] width 35 height 183
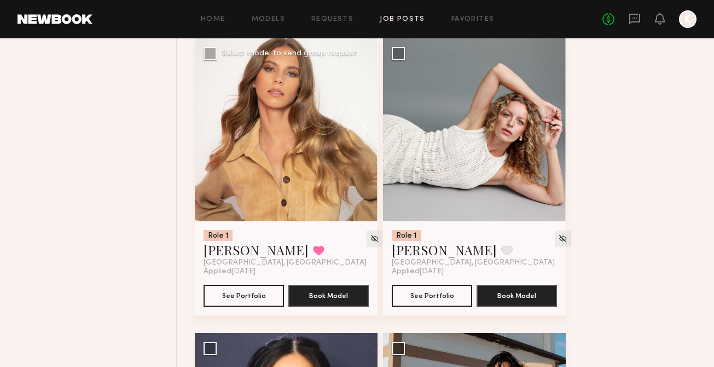
click at [361, 141] on button at bounding box center [360, 129] width 35 height 183
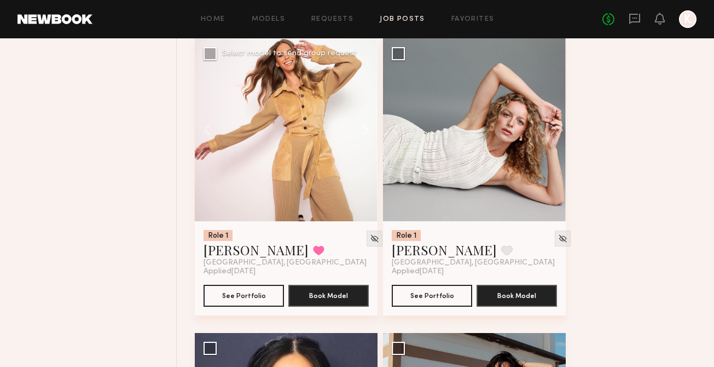
click at [361, 141] on button at bounding box center [360, 129] width 35 height 183
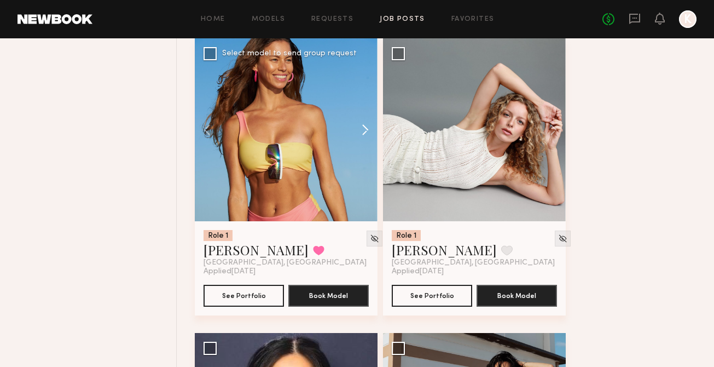
click at [361, 141] on button at bounding box center [360, 129] width 35 height 183
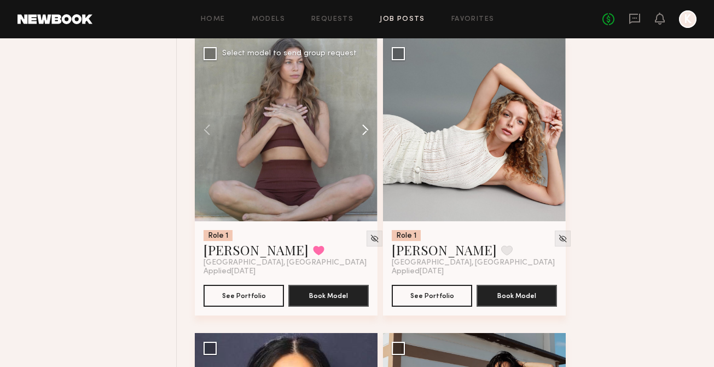
click at [361, 141] on button at bounding box center [360, 129] width 35 height 183
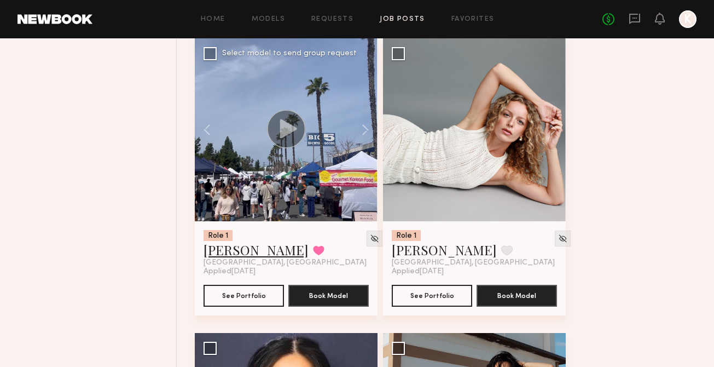
click at [237, 258] on link "Jana C." at bounding box center [256, 250] width 105 height 18
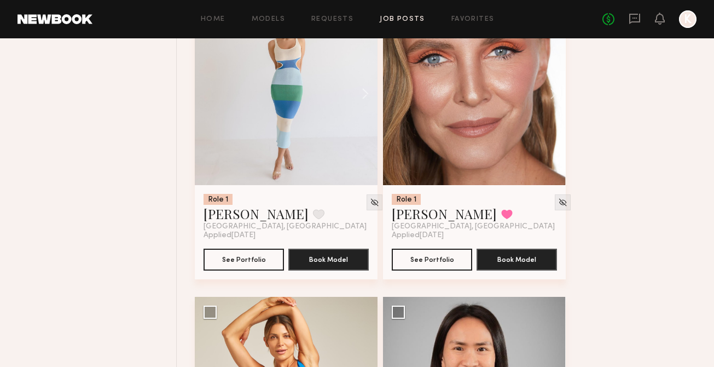
scroll to position [14174, 0]
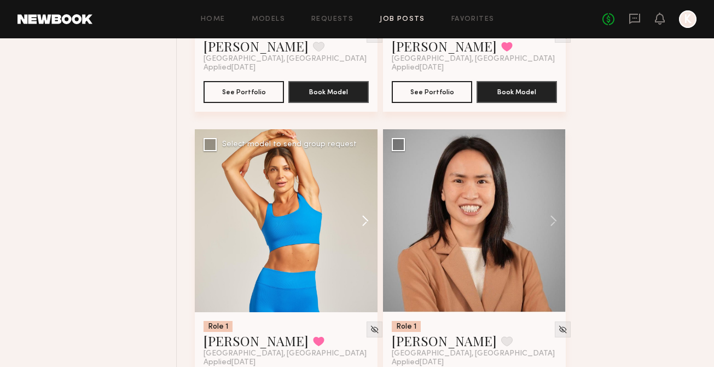
click at [357, 229] on button at bounding box center [360, 220] width 35 height 183
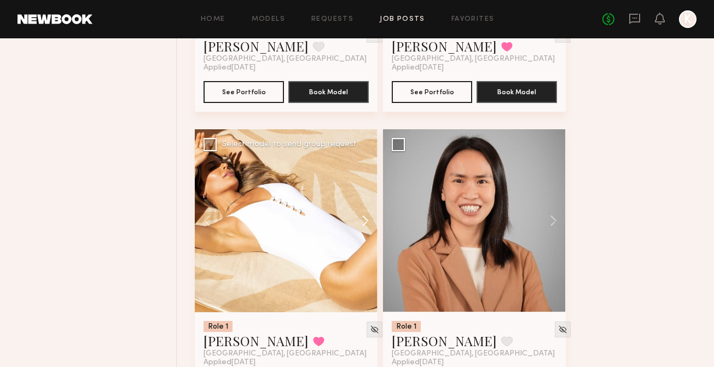
click at [357, 229] on button at bounding box center [360, 220] width 35 height 183
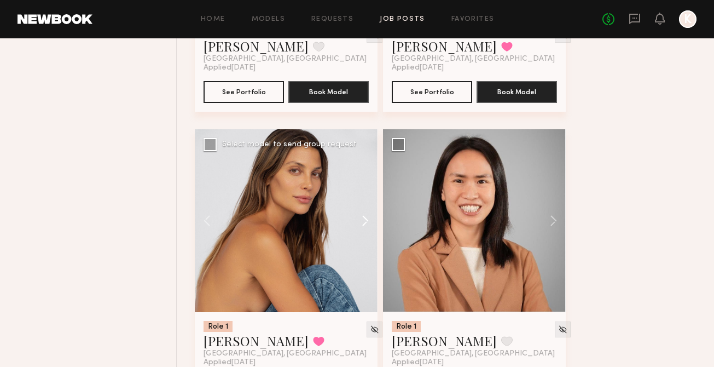
click at [357, 229] on button at bounding box center [360, 220] width 35 height 183
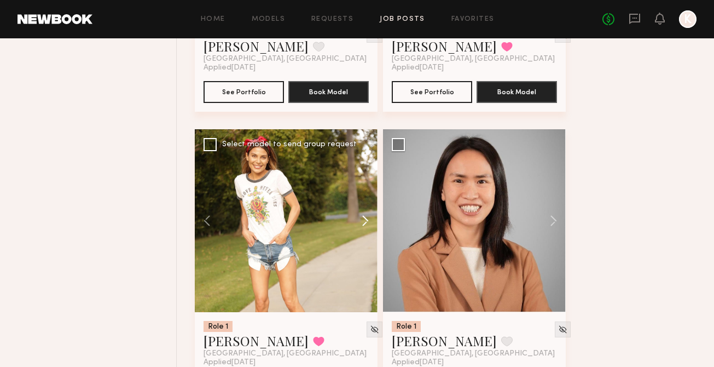
click at [357, 229] on button at bounding box center [360, 220] width 35 height 183
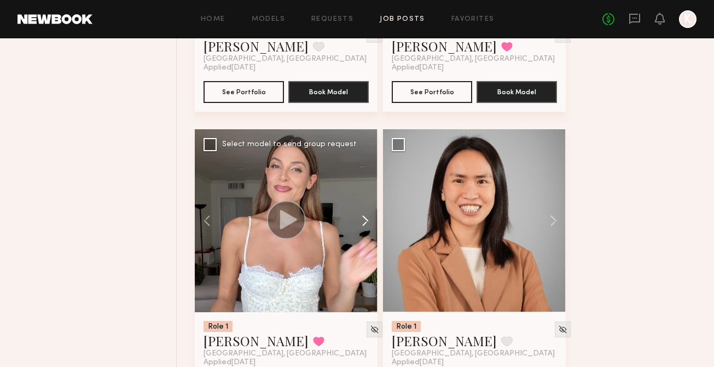
click at [357, 229] on button at bounding box center [360, 220] width 35 height 183
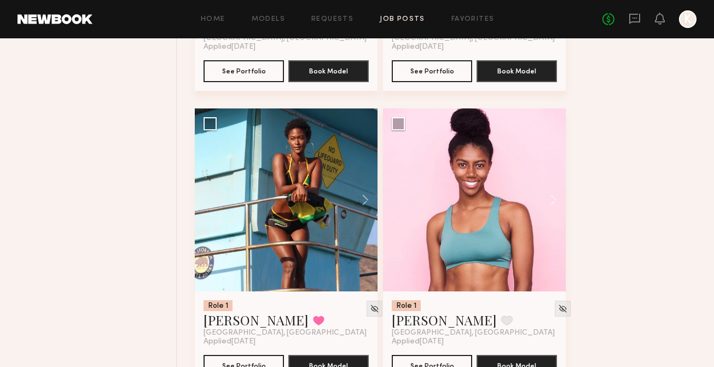
scroll to position [15096, 0]
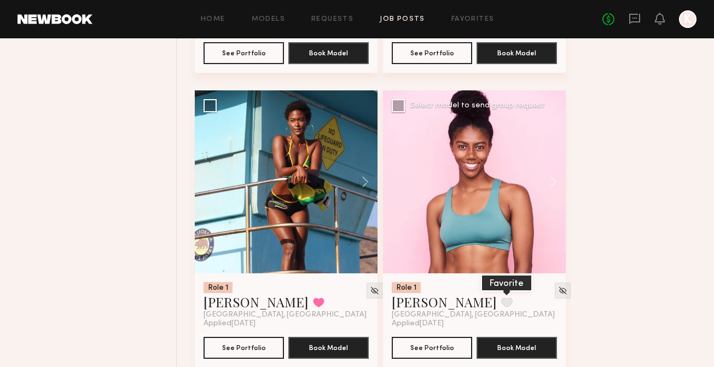
click at [501, 307] on button at bounding box center [506, 302] width 11 height 10
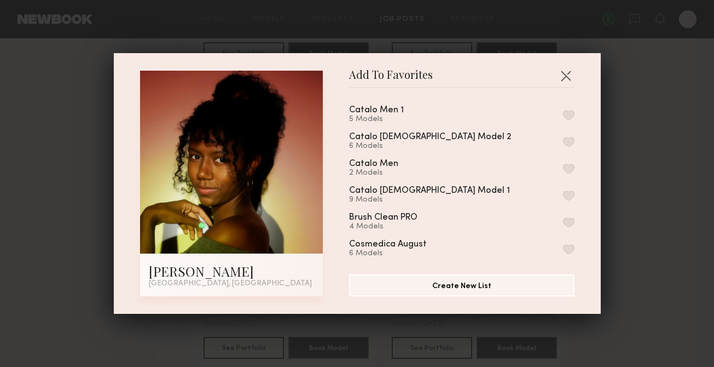
click at [570, 190] on button "button" at bounding box center [568, 195] width 11 height 10
click at [566, 73] on button "button" at bounding box center [566, 76] width 18 height 18
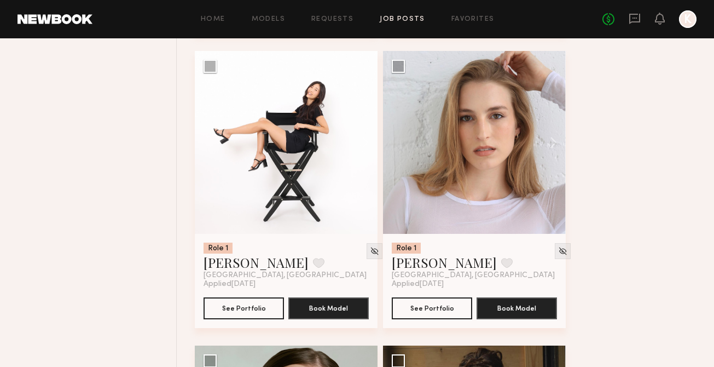
scroll to position [16307, 0]
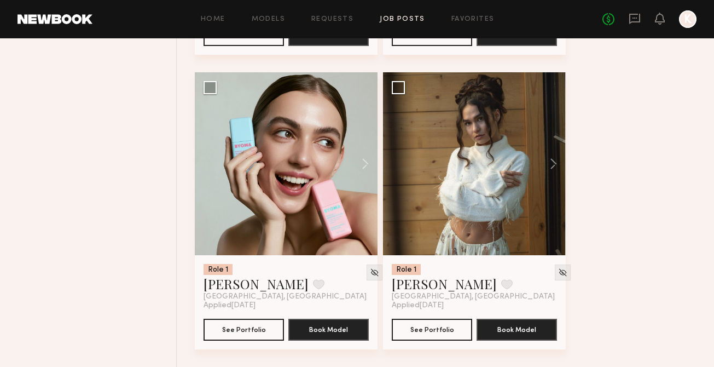
click at [471, 14] on div "Home Models Requests Job Posts Favorites Sign Out No fees up to $5,000 K" at bounding box center [394, 19] width 604 height 18
click at [472, 20] on link "Favorites" at bounding box center [472, 19] width 43 height 7
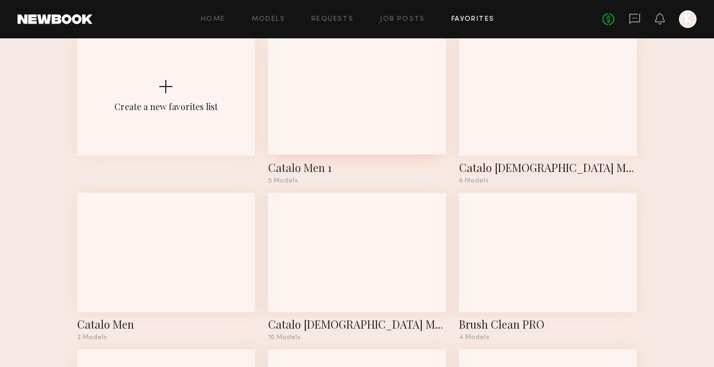
scroll to position [67, 0]
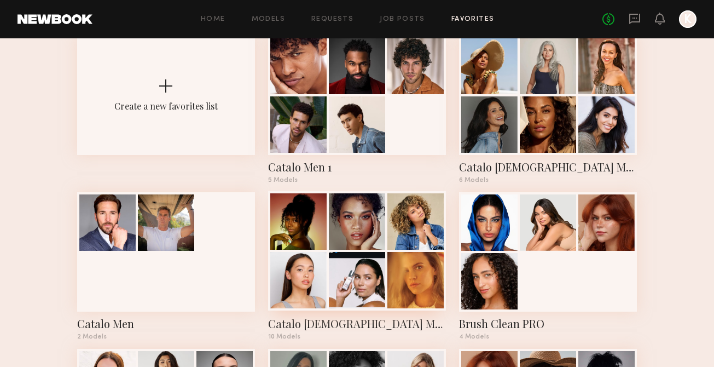
click at [375, 242] on div at bounding box center [357, 221] width 56 height 56
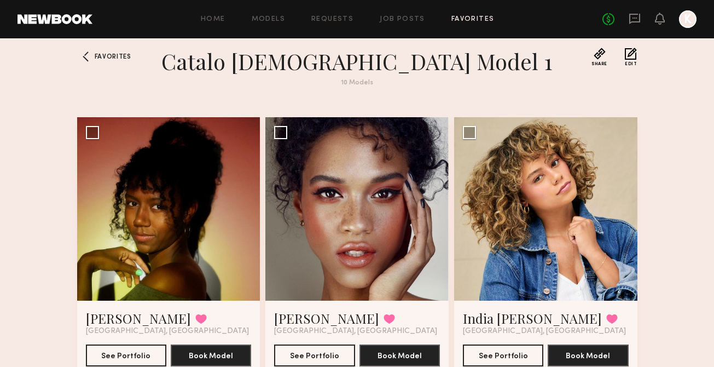
scroll to position [13, 0]
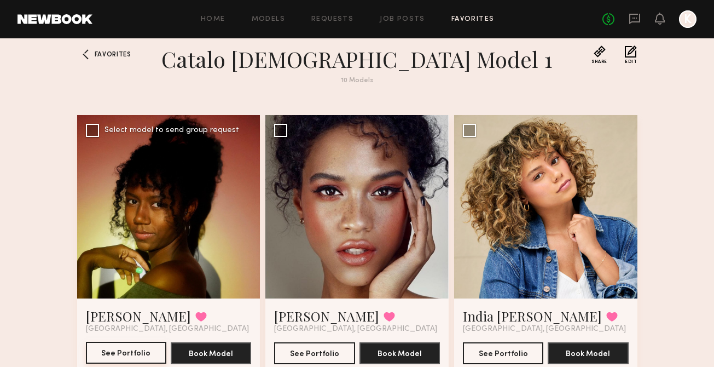
click at [131, 350] on button "See Portfolio" at bounding box center [126, 352] width 80 height 22
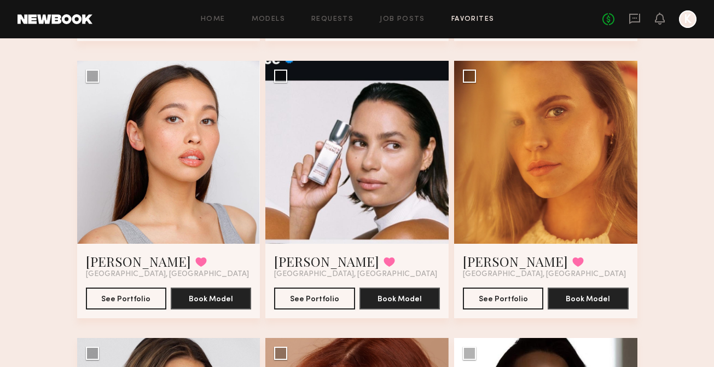
scroll to position [346, 0]
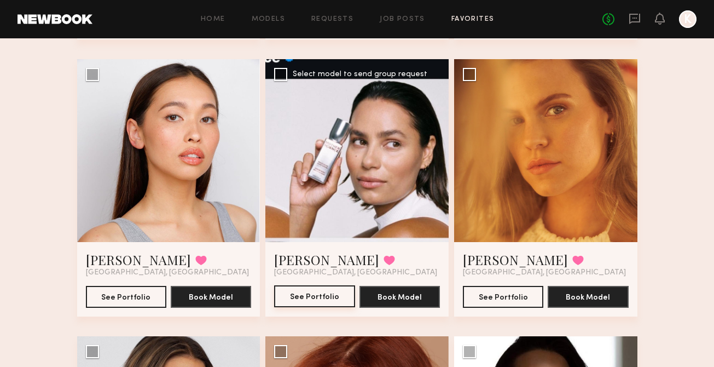
click at [288, 298] on button "See Portfolio" at bounding box center [314, 296] width 80 height 22
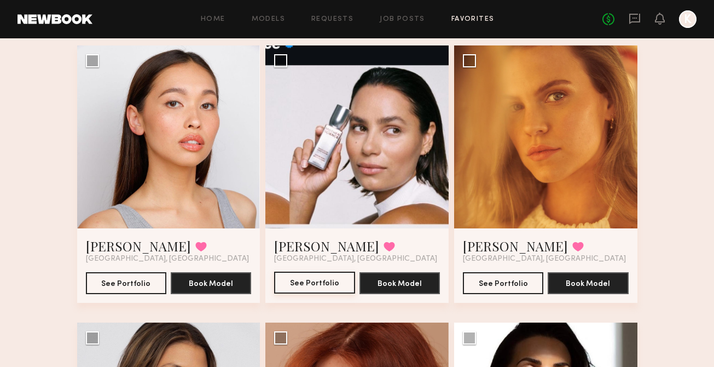
scroll to position [338, 0]
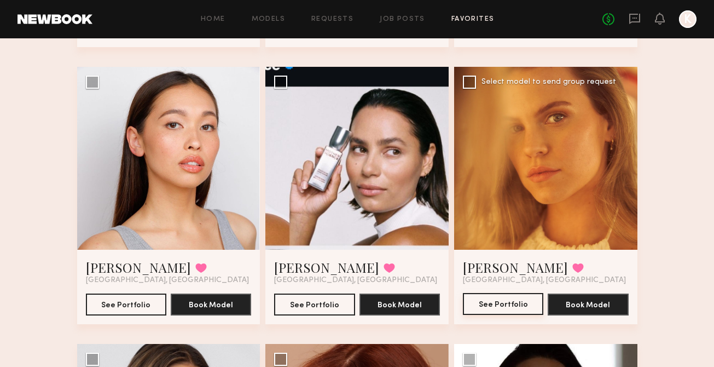
click at [509, 293] on button "See Portfolio" at bounding box center [503, 304] width 80 height 22
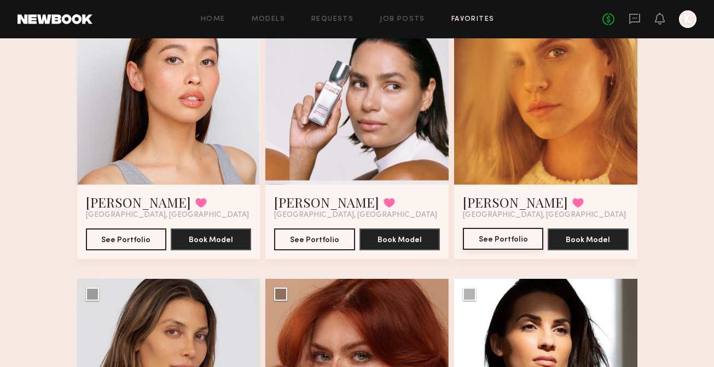
scroll to position [376, 0]
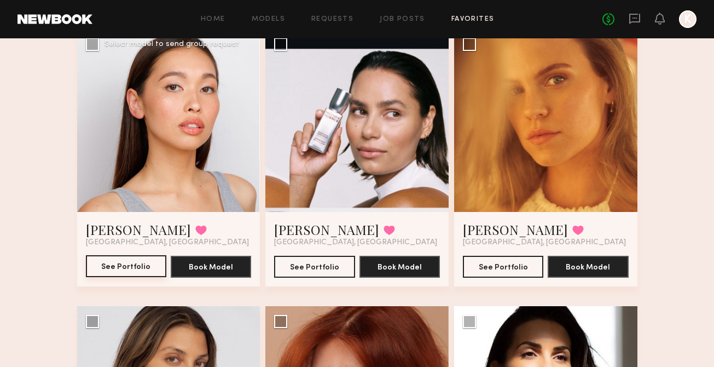
click at [140, 262] on button "See Portfolio" at bounding box center [126, 266] width 80 height 22
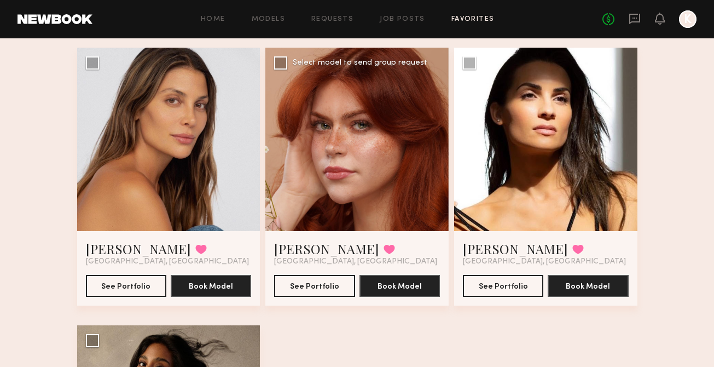
scroll to position [566, 0]
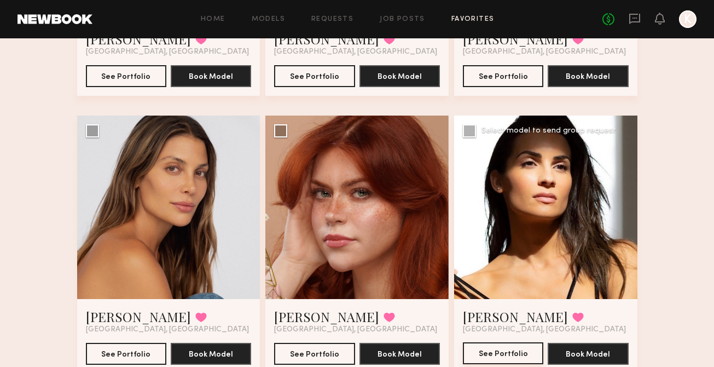
click at [513, 346] on button "See Portfolio" at bounding box center [503, 353] width 80 height 22
click at [572, 316] on button at bounding box center [577, 317] width 11 height 10
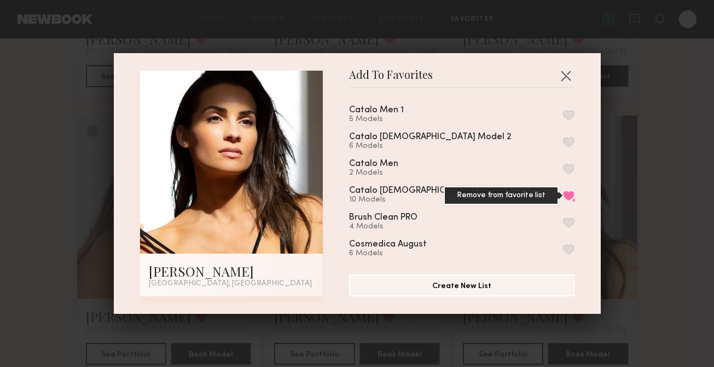
click at [566, 193] on button "Remove from favorite list" at bounding box center [568, 195] width 11 height 10
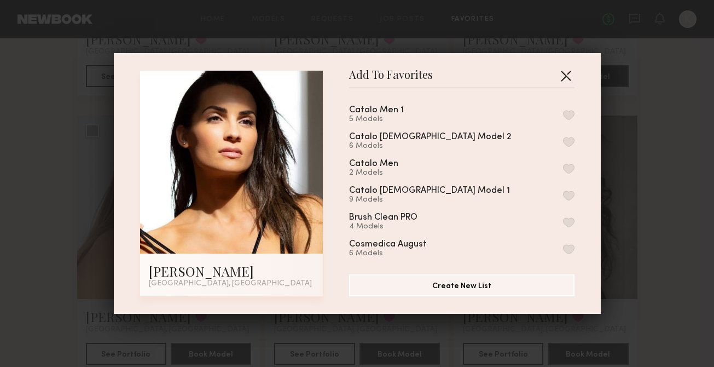
click at [565, 73] on button "button" at bounding box center [566, 76] width 18 height 18
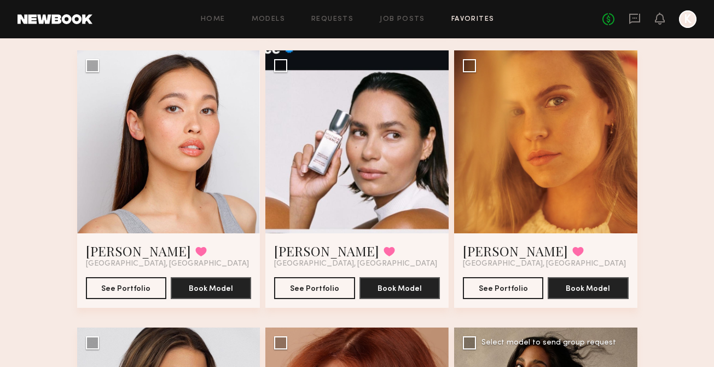
scroll to position [217, 0]
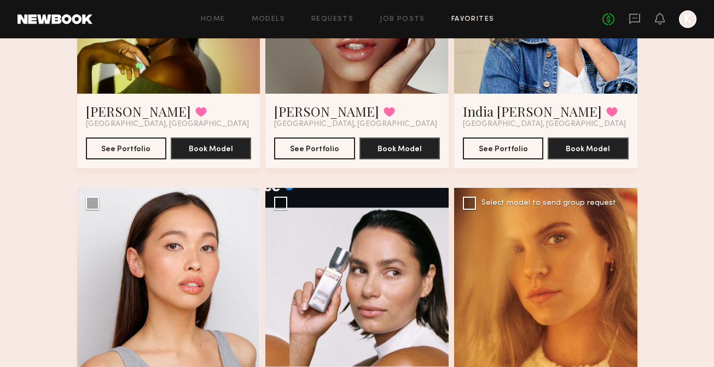
click at [492, 268] on div at bounding box center [545, 279] width 183 height 183
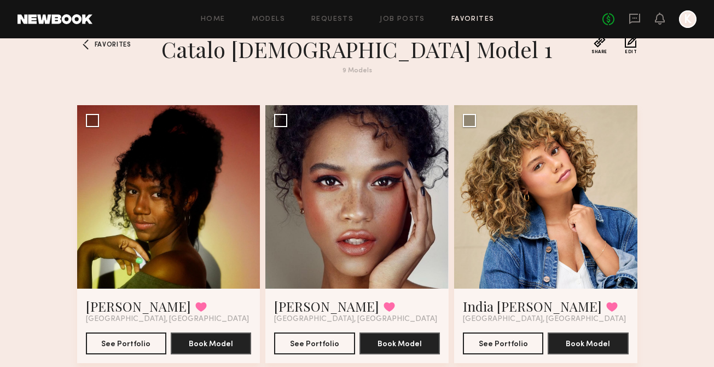
scroll to position [155, 0]
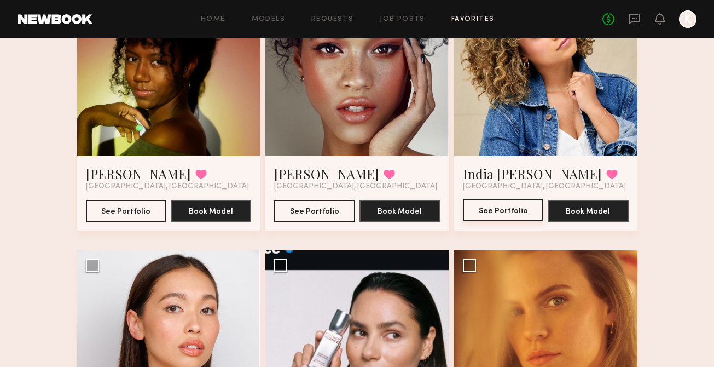
click at [498, 207] on button "See Portfolio" at bounding box center [503, 210] width 80 height 22
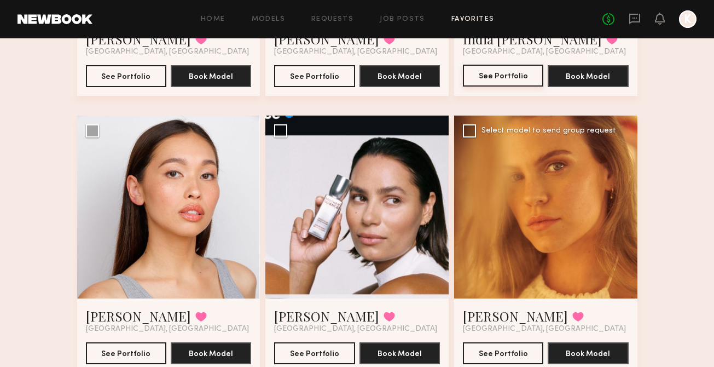
scroll to position [419, 0]
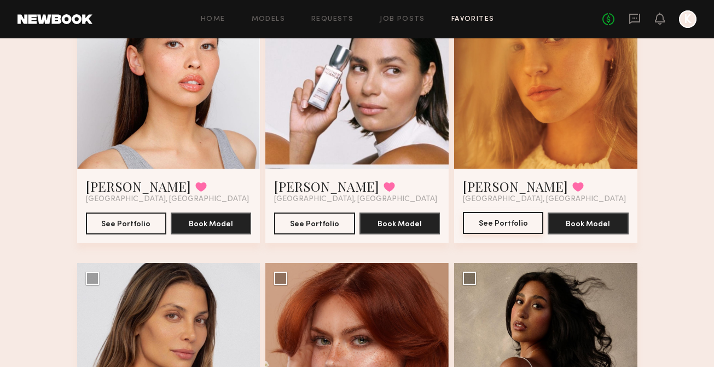
click at [507, 217] on button "See Portfolio" at bounding box center [503, 223] width 80 height 22
click at [468, 21] on link "Favorites" at bounding box center [472, 19] width 43 height 7
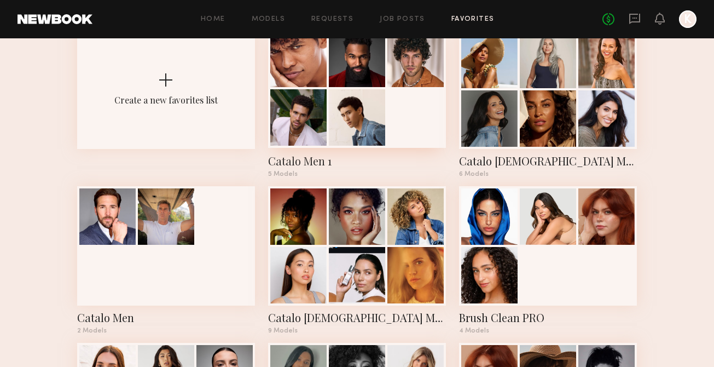
scroll to position [94, 0]
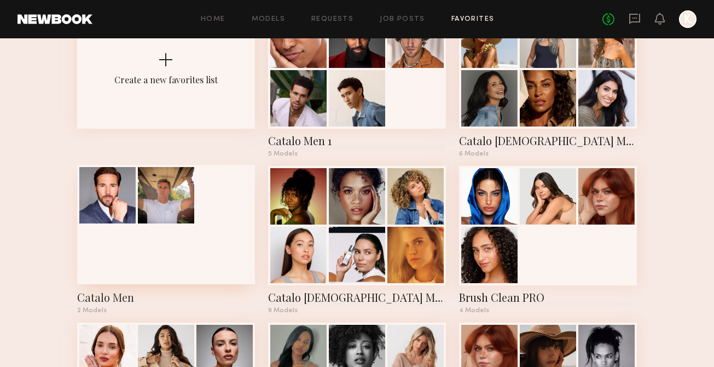
click at [187, 228] on div at bounding box center [166, 224] width 178 height 119
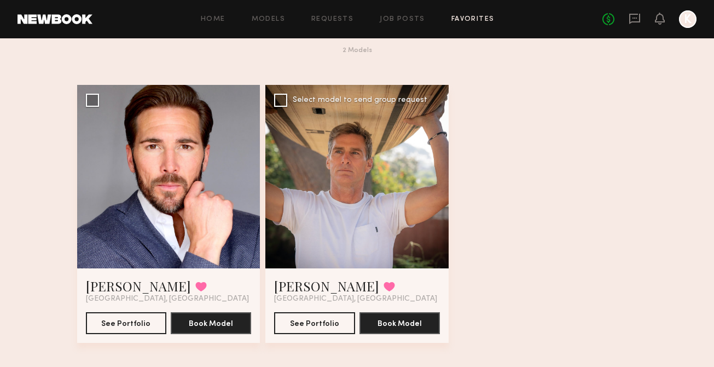
scroll to position [55, 0]
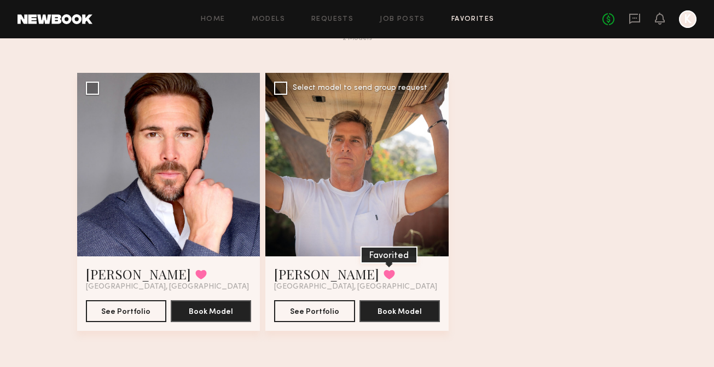
click at [384, 269] on button at bounding box center [389, 274] width 11 height 10
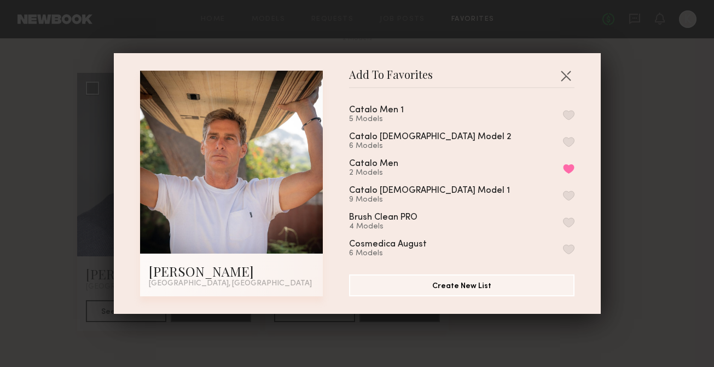
click at [566, 113] on button "button" at bounding box center [568, 115] width 11 height 10
click at [567, 170] on button "Remove from favorite list" at bounding box center [568, 169] width 11 height 10
click at [561, 73] on button "button" at bounding box center [566, 76] width 18 height 18
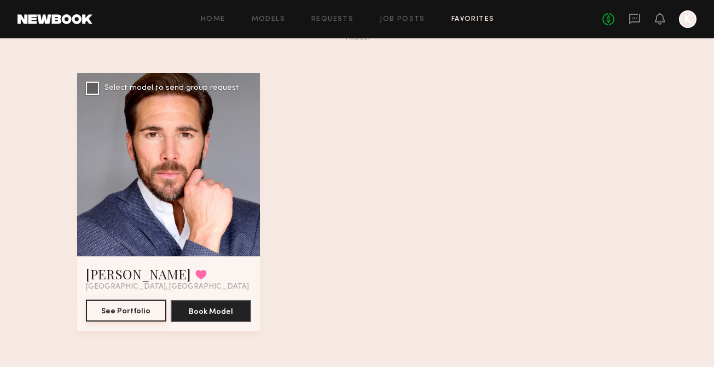
click at [132, 305] on button "See Portfolio" at bounding box center [126, 310] width 80 height 22
click at [481, 18] on link "Favorites" at bounding box center [472, 19] width 43 height 7
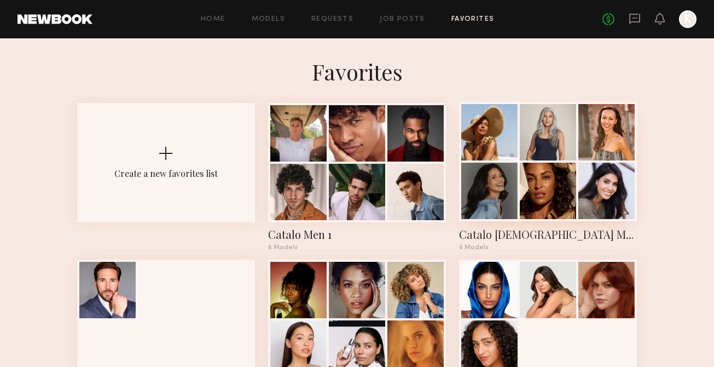
click at [532, 182] on div at bounding box center [548, 191] width 56 height 56
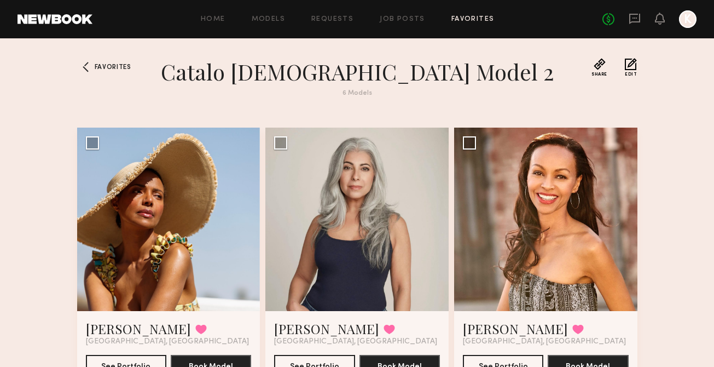
click at [472, 13] on div "Home Models Requests Job Posts Favorites Sign Out No fees up to $5,000 K" at bounding box center [394, 19] width 604 height 18
click at [471, 20] on link "Favorites" at bounding box center [472, 19] width 43 height 7
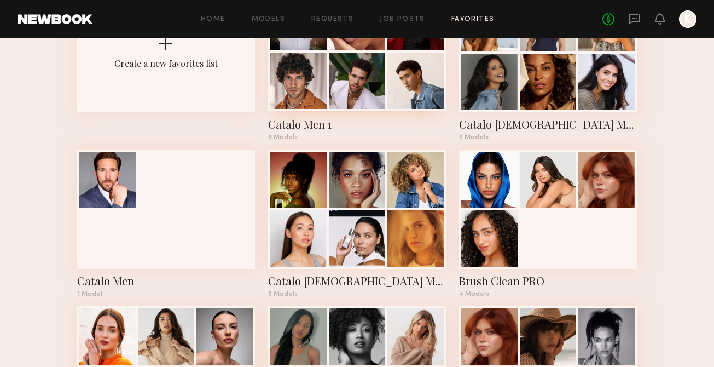
scroll to position [129, 0]
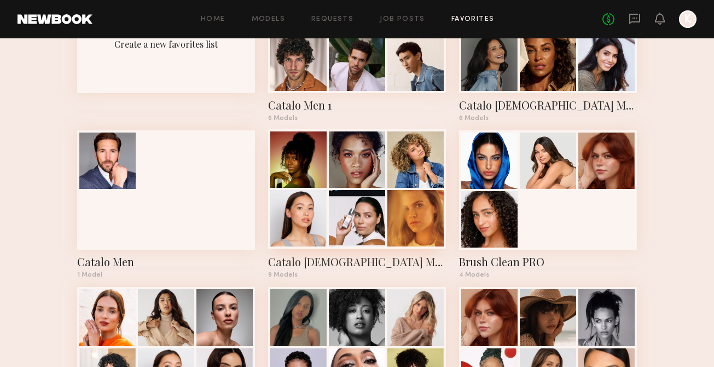
click at [384, 194] on div at bounding box center [357, 218] width 56 height 56
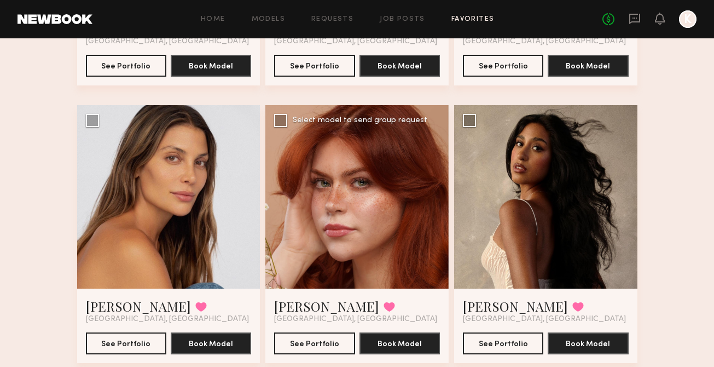
scroll to position [609, 0]
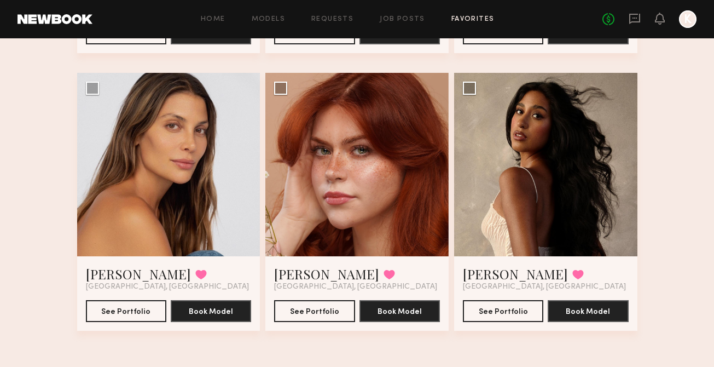
click at [460, 19] on link "Favorites" at bounding box center [472, 19] width 43 height 7
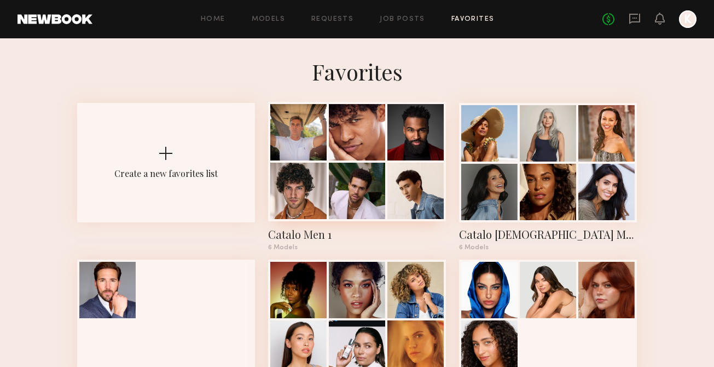
click at [365, 170] on div at bounding box center [357, 191] width 56 height 56
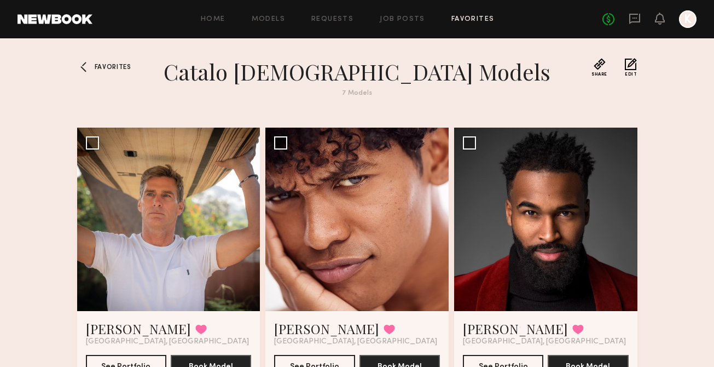
click at [112, 64] on span "Favorites" at bounding box center [113, 67] width 37 height 7
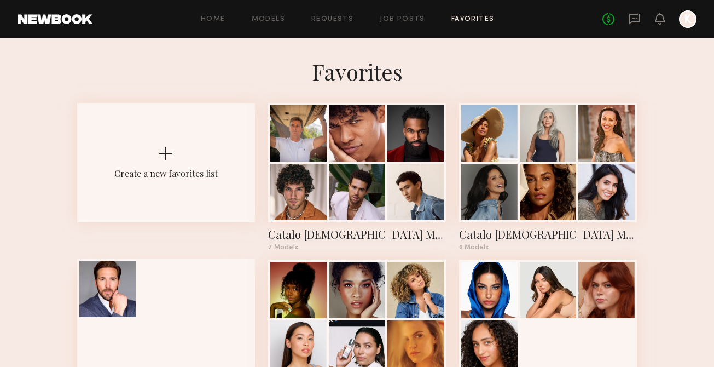
click at [114, 275] on div at bounding box center [107, 288] width 56 height 56
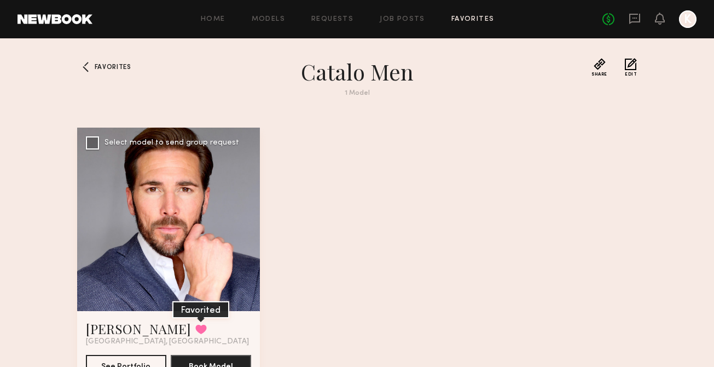
click at [198, 326] on button at bounding box center [200, 329] width 11 height 10
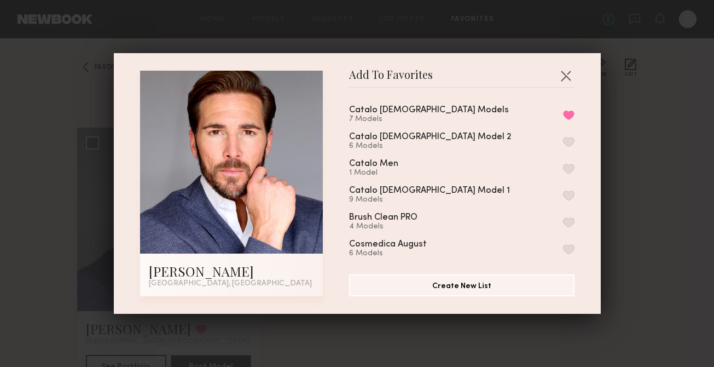
click at [568, 166] on button "button" at bounding box center [568, 169] width 11 height 10
click at [567, 72] on button "button" at bounding box center [566, 76] width 18 height 18
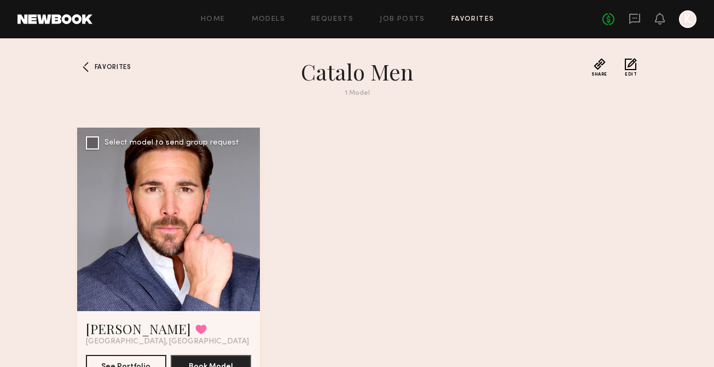
click at [223, 190] on div at bounding box center [168, 218] width 183 height 183
click at [197, 163] on div at bounding box center [168, 218] width 183 height 183
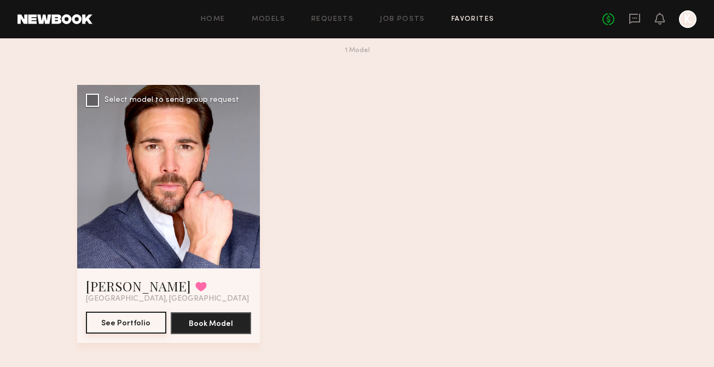
scroll to position [53, 0]
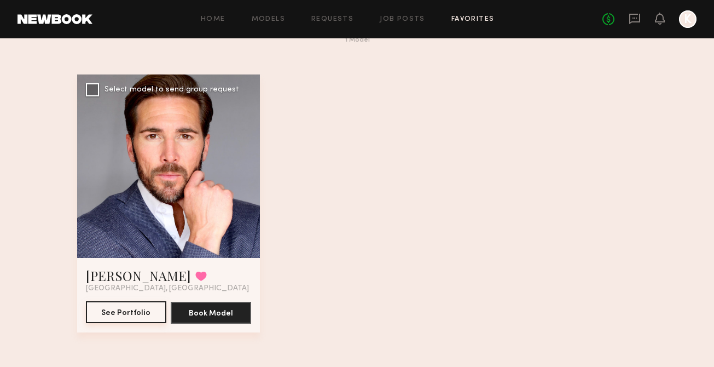
click at [117, 307] on button "See Portfolio" at bounding box center [126, 312] width 80 height 22
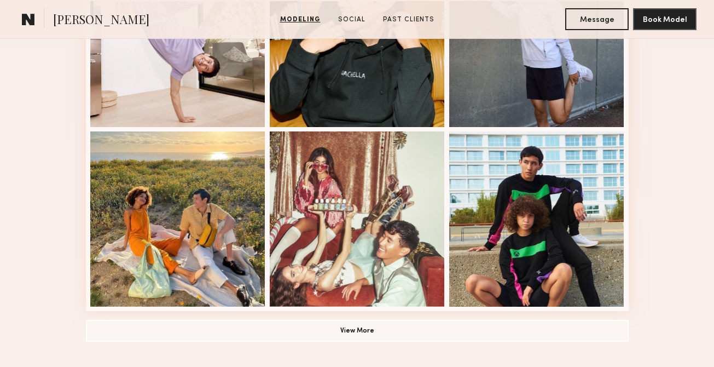
scroll to position [731, 0]
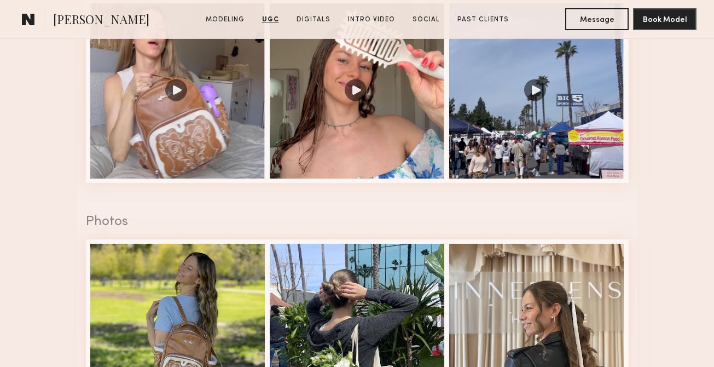
scroll to position [1391, 0]
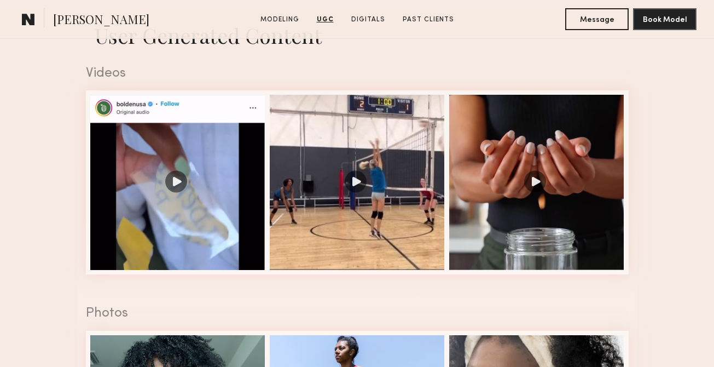
scroll to position [1083, 0]
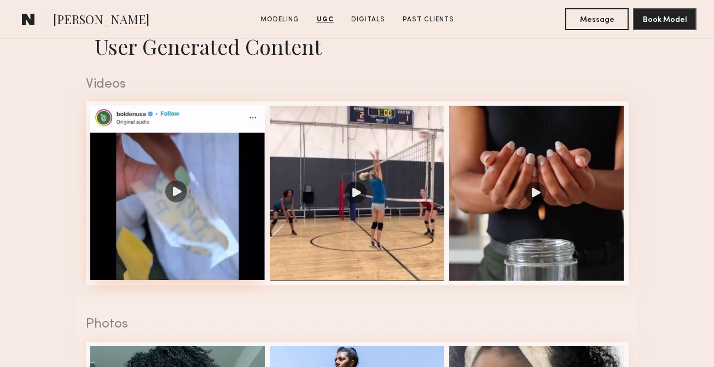
click at [170, 189] on div at bounding box center [177, 192] width 175 height 175
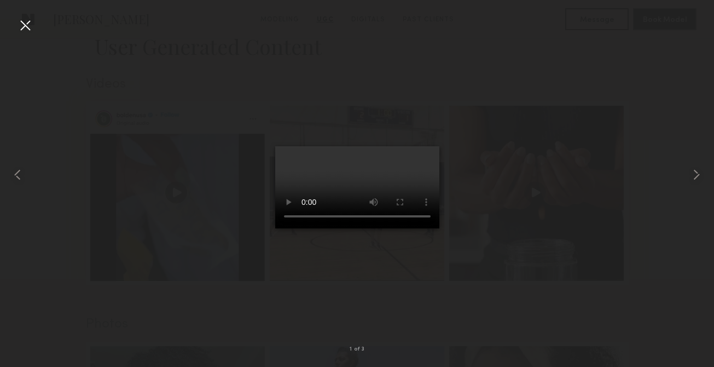
click at [465, 87] on div at bounding box center [357, 175] width 714 height 314
click at [31, 24] on div at bounding box center [25, 25] width 18 height 18
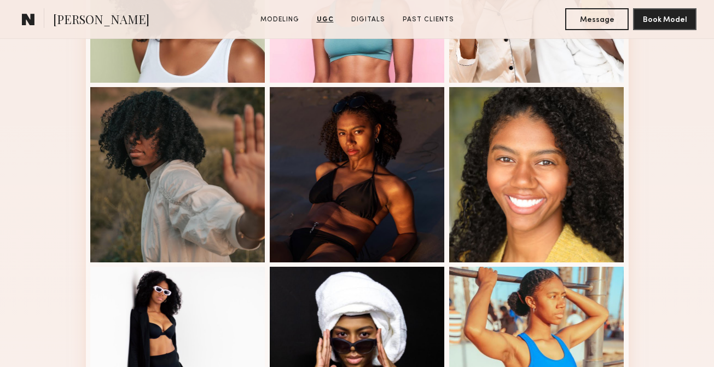
scroll to position [566, 0]
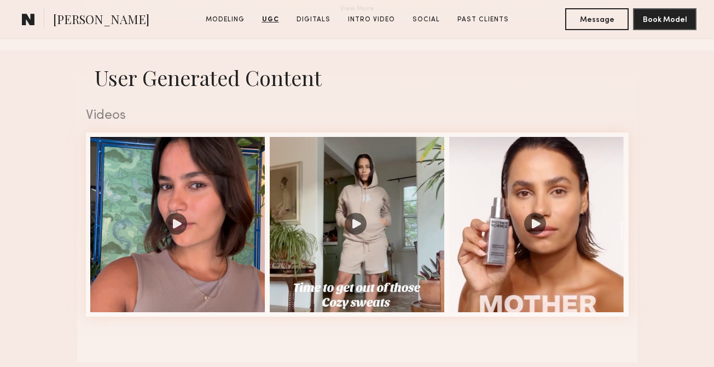
scroll to position [1052, 0]
